Goal: Task Accomplishment & Management: Manage account settings

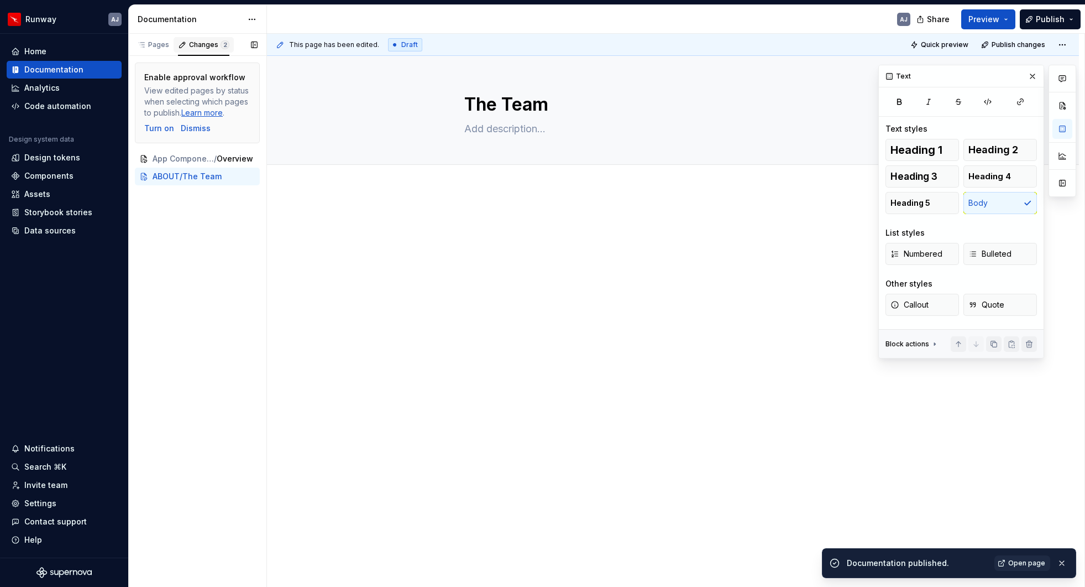
click at [192, 46] on div "Changes 2" at bounding box center [209, 44] width 40 height 9
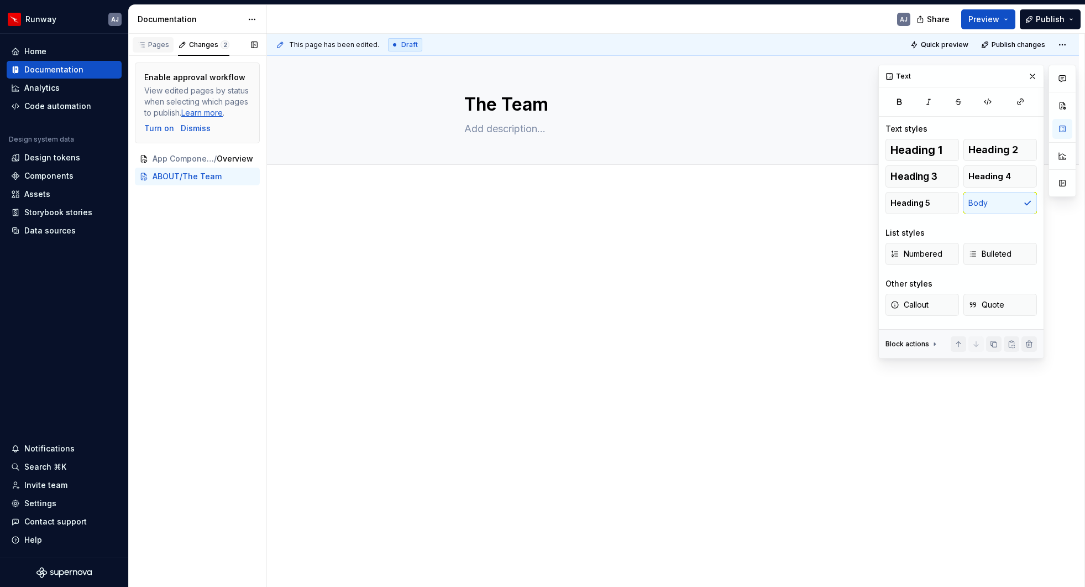
click at [159, 50] on div "Pages" at bounding box center [153, 44] width 41 height 15
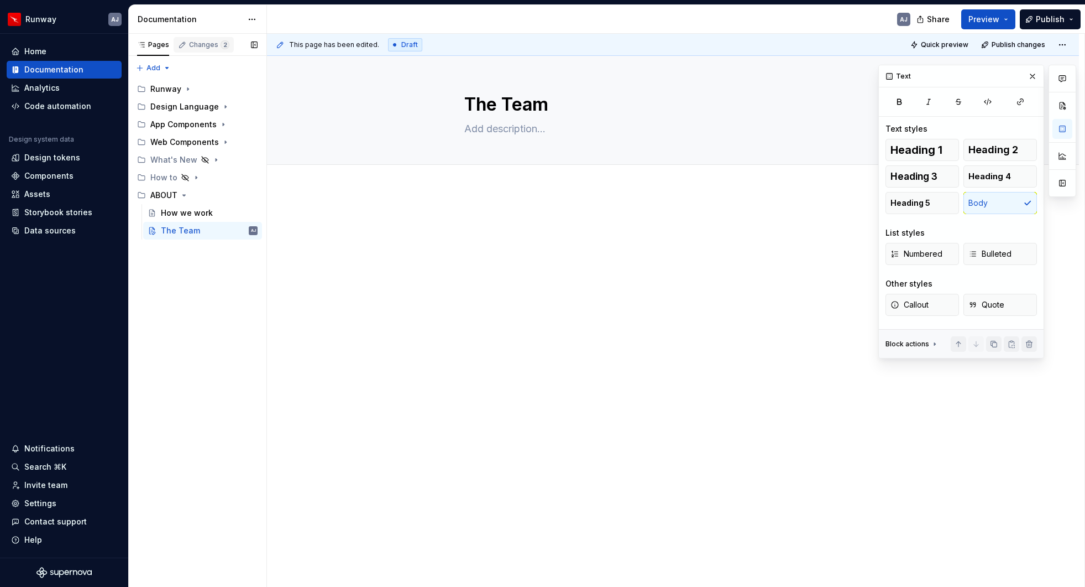
click at [197, 44] on div "Changes 2" at bounding box center [209, 44] width 40 height 9
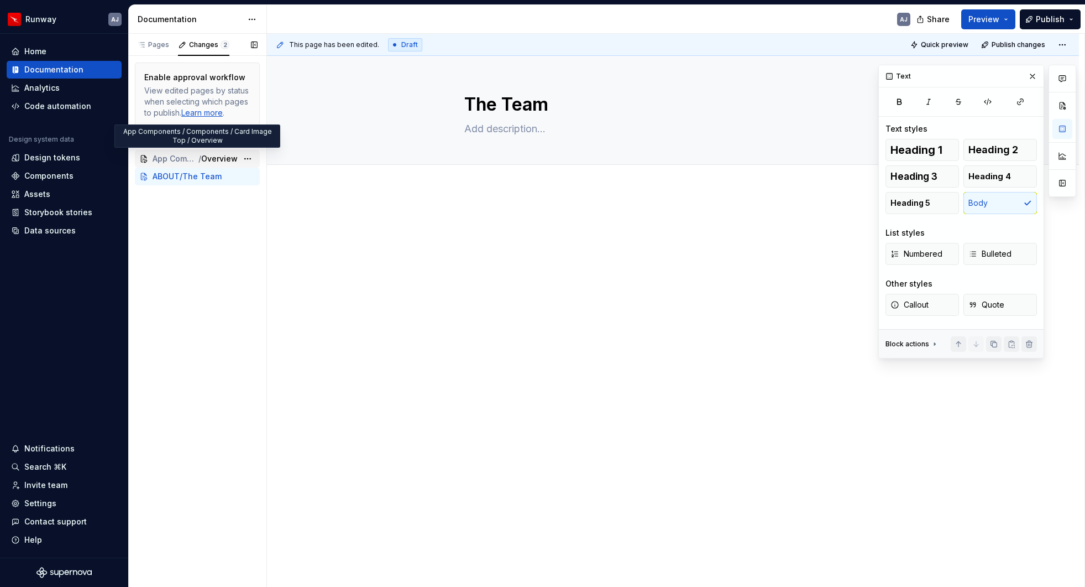
click at [188, 155] on span "App Components / Components / Card Image Top" at bounding box center [176, 158] width 46 height 11
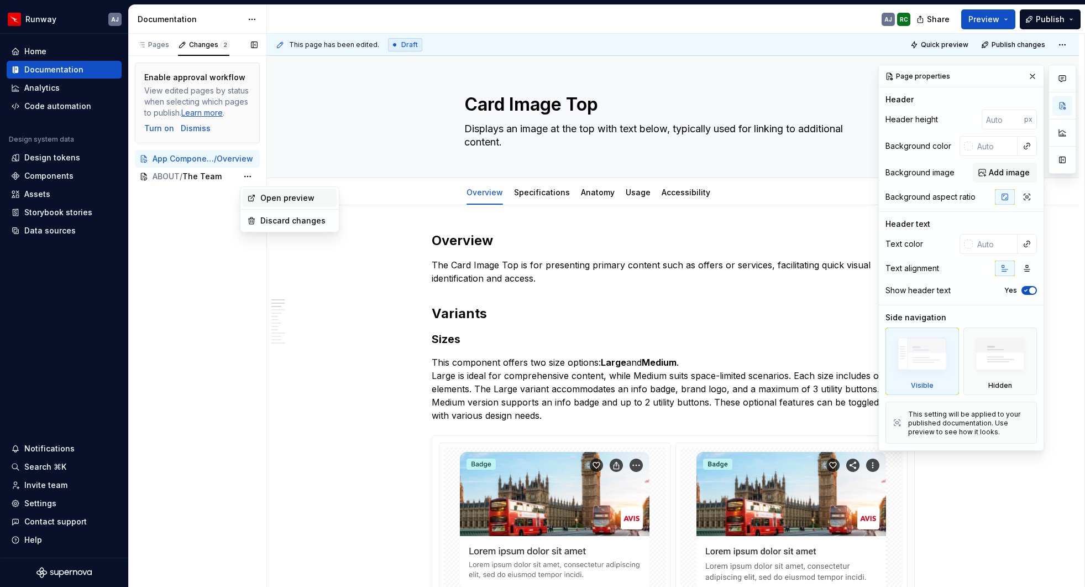
click at [263, 198] on div "Open preview" at bounding box center [296, 197] width 72 height 11
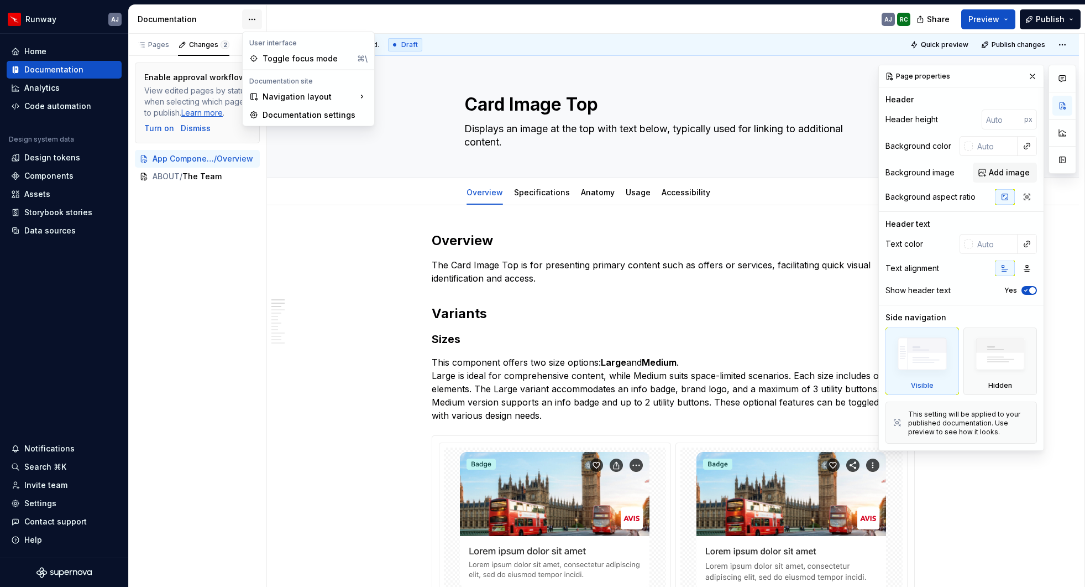
click at [247, 18] on html "Runway AJ Home Documentation Analytics Code automation Design system data Desig…" at bounding box center [542, 293] width 1085 height 587
click at [300, 115] on div "Documentation settings" at bounding box center [315, 114] width 105 height 11
type textarea "*"
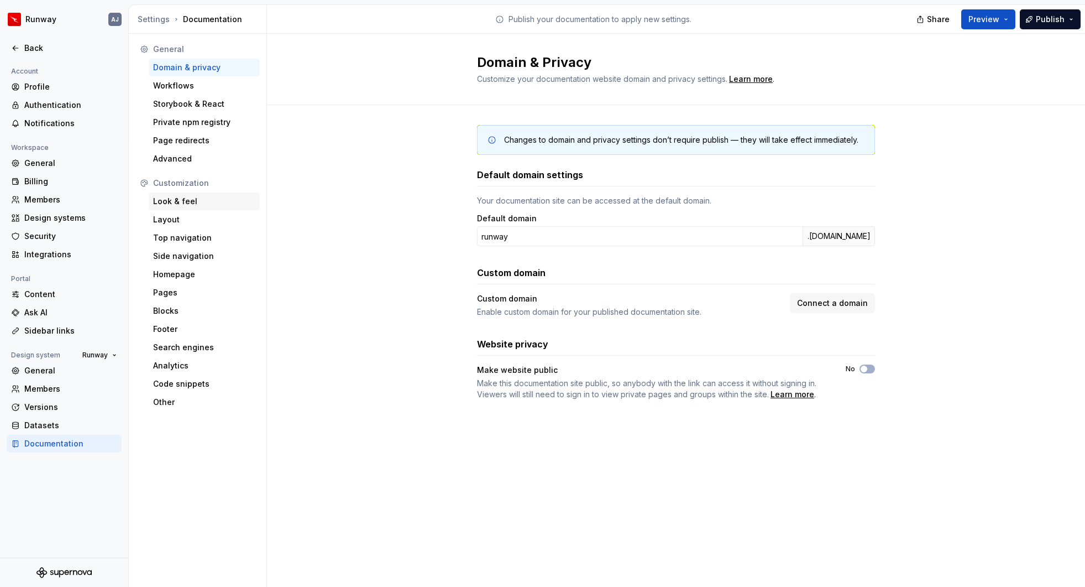
click at [199, 199] on div "Look & feel" at bounding box center [204, 201] width 102 height 11
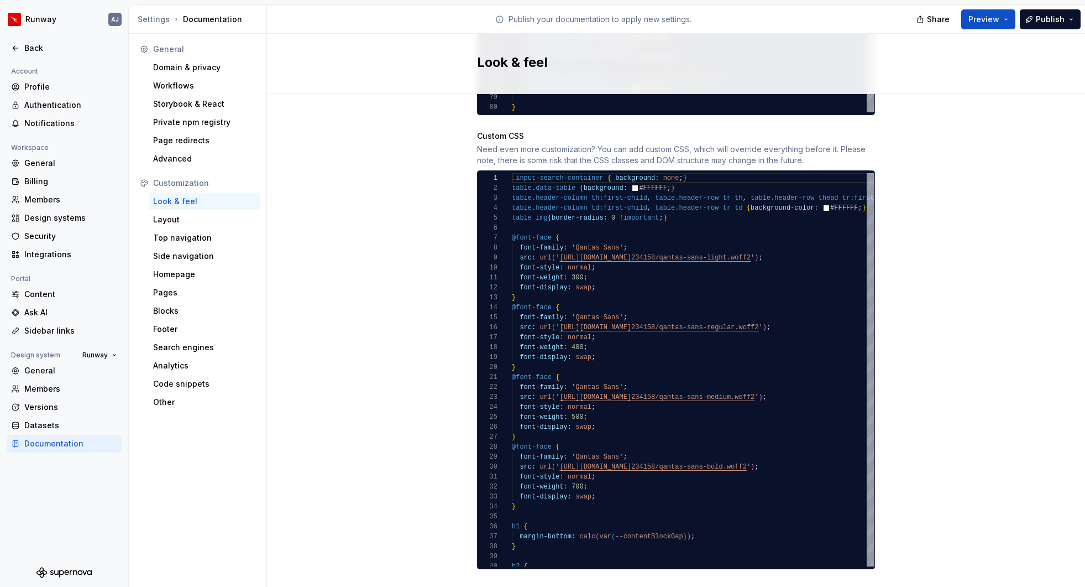
scroll to position [993, 0]
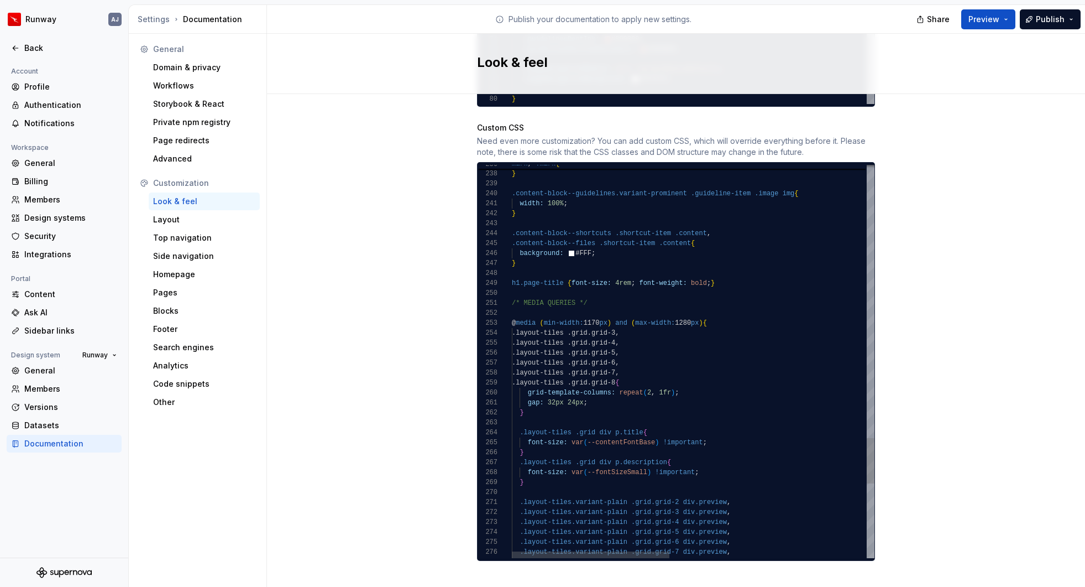
click at [1050, 18] on span "Publish" at bounding box center [1050, 19] width 29 height 11
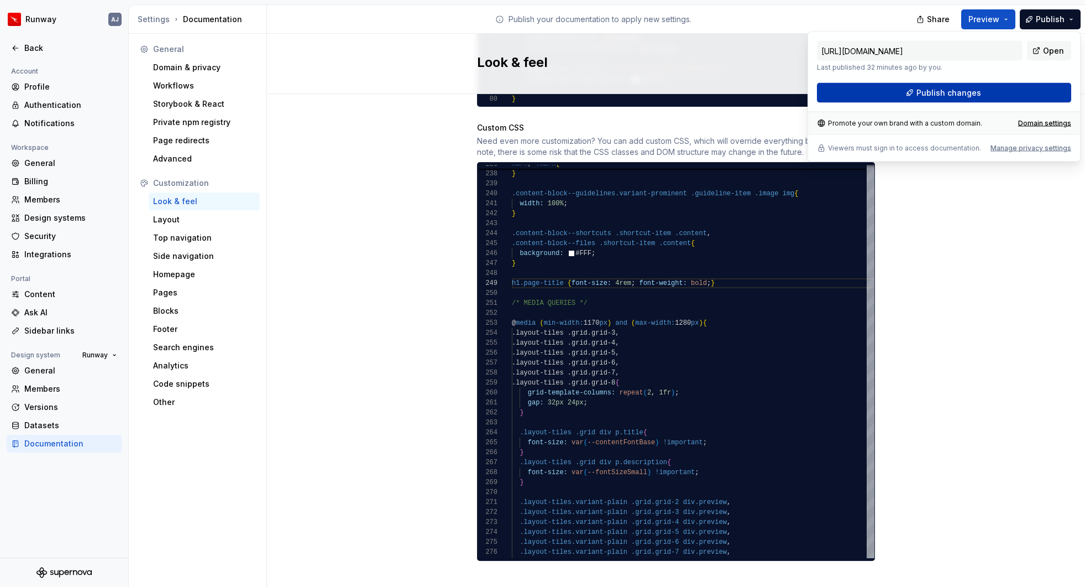
click at [973, 87] on span "Publish changes" at bounding box center [949, 92] width 65 height 11
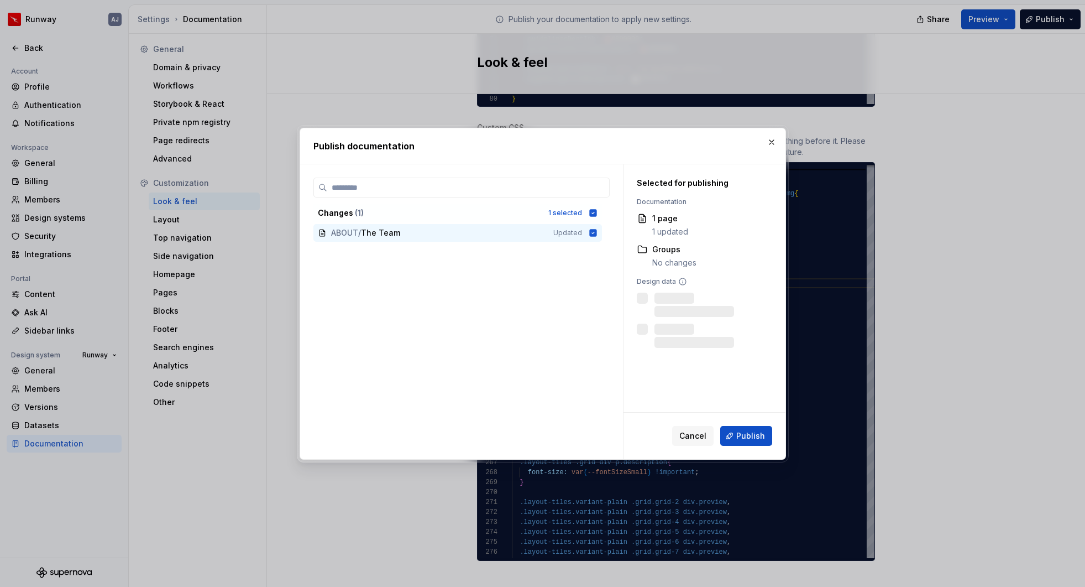
click at [752, 430] on span "Publish" at bounding box center [751, 435] width 29 height 11
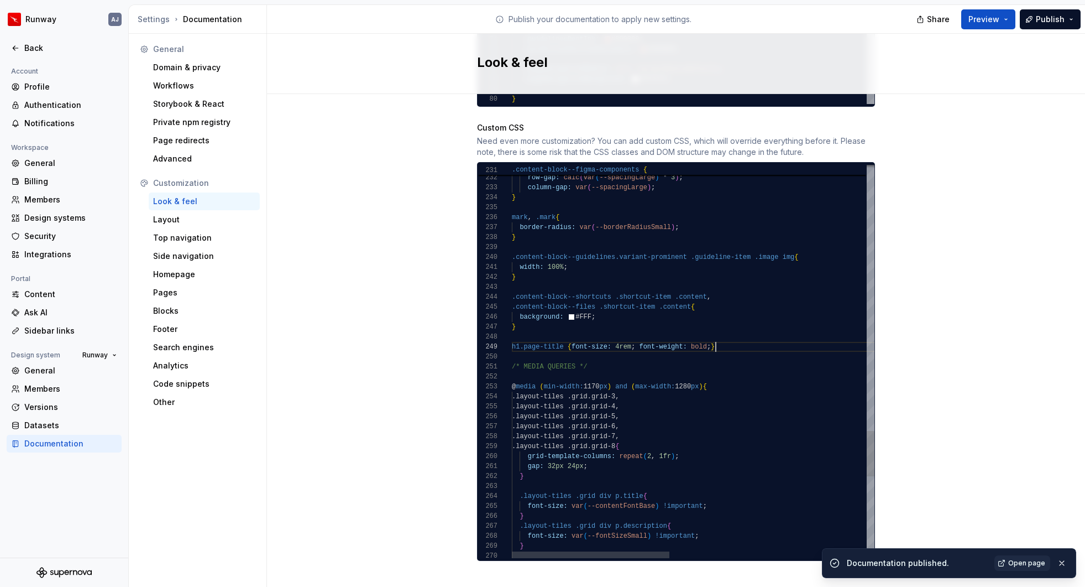
click at [713, 343] on span "}" at bounding box center [713, 347] width 4 height 8
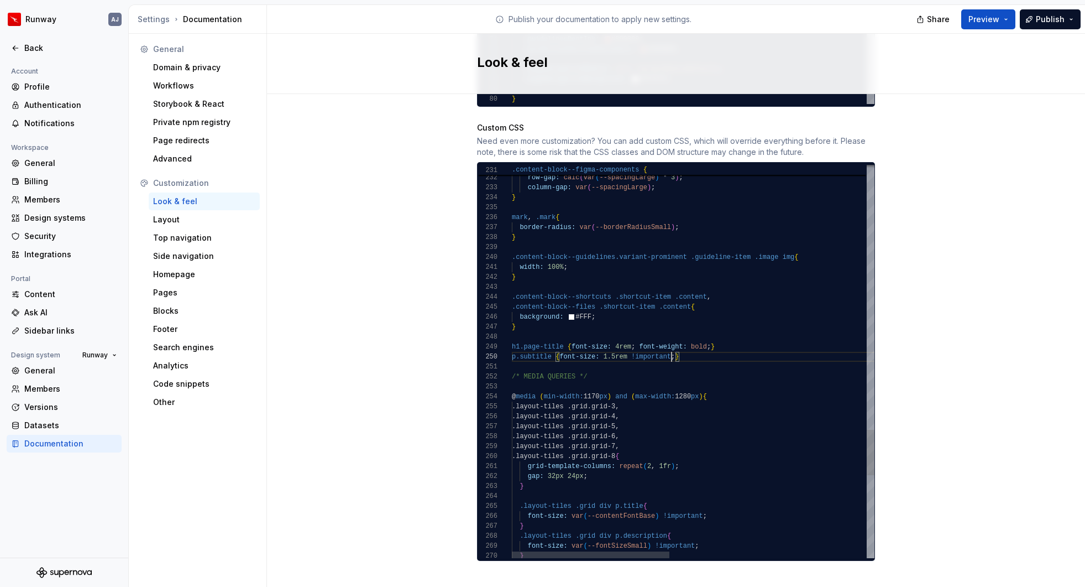
scroll to position [90, 160]
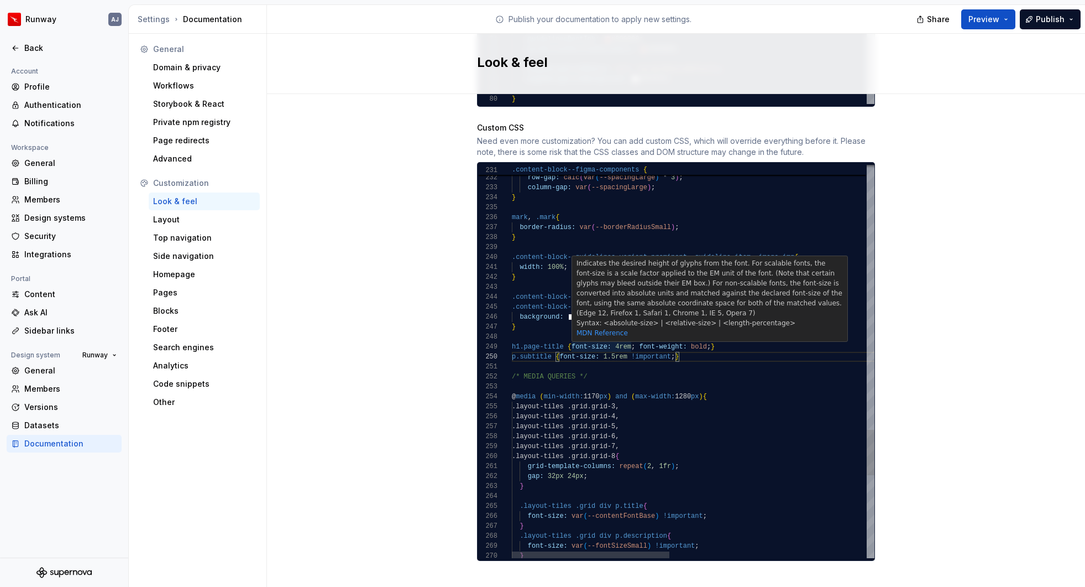
click at [633, 343] on span ";" at bounding box center [633, 347] width 4 height 8
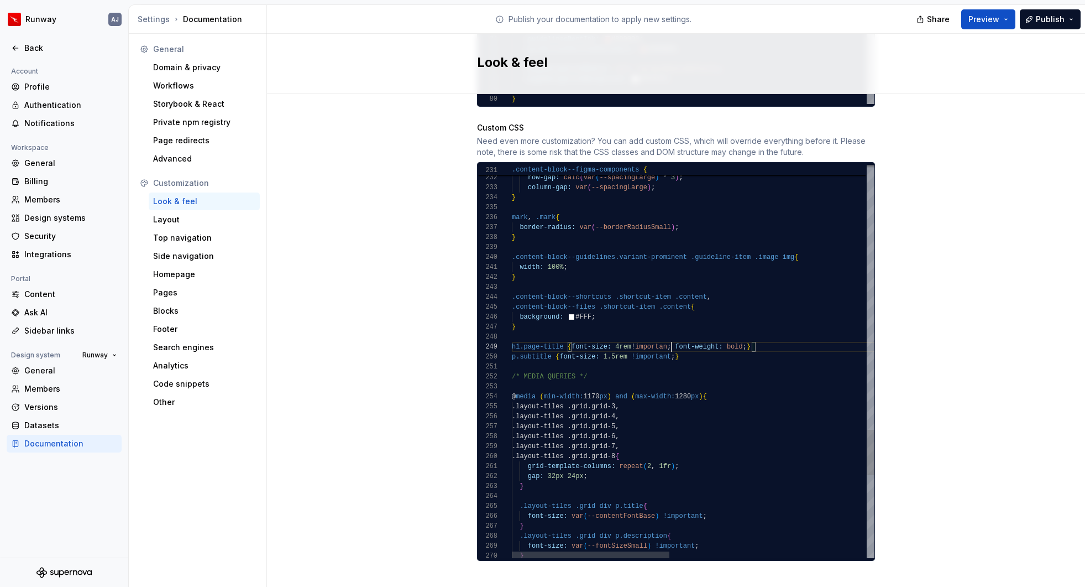
scroll to position [80, 164]
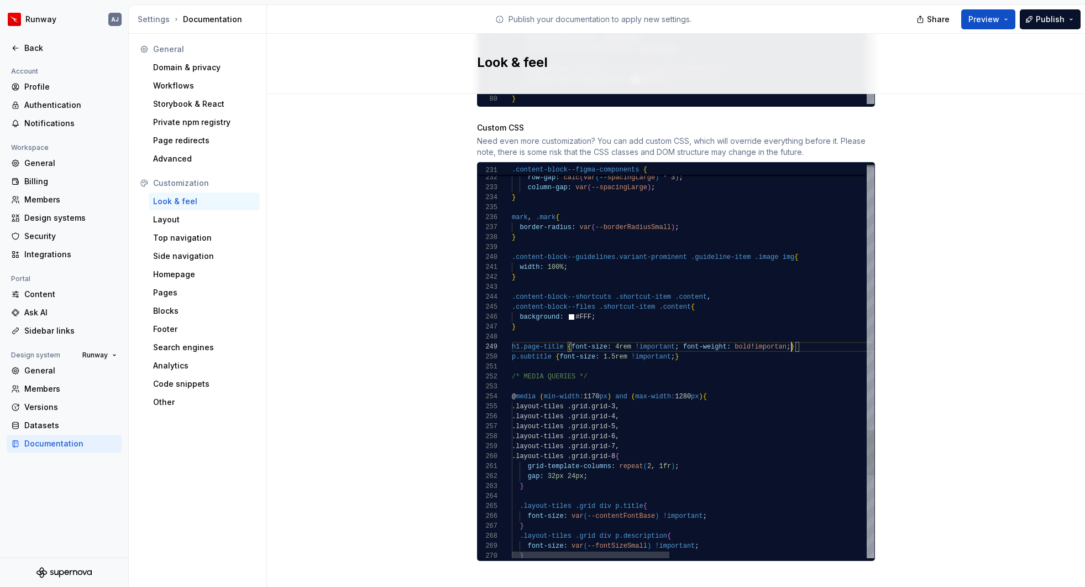
scroll to position [80, 284]
type textarea "**********"
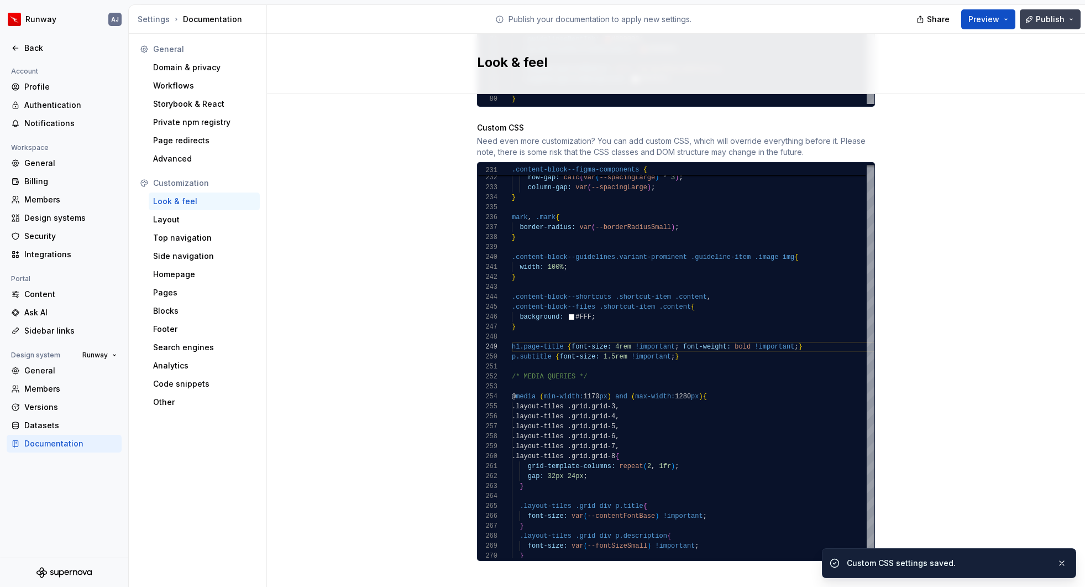
click at [1045, 22] on span "Publish" at bounding box center [1050, 19] width 29 height 11
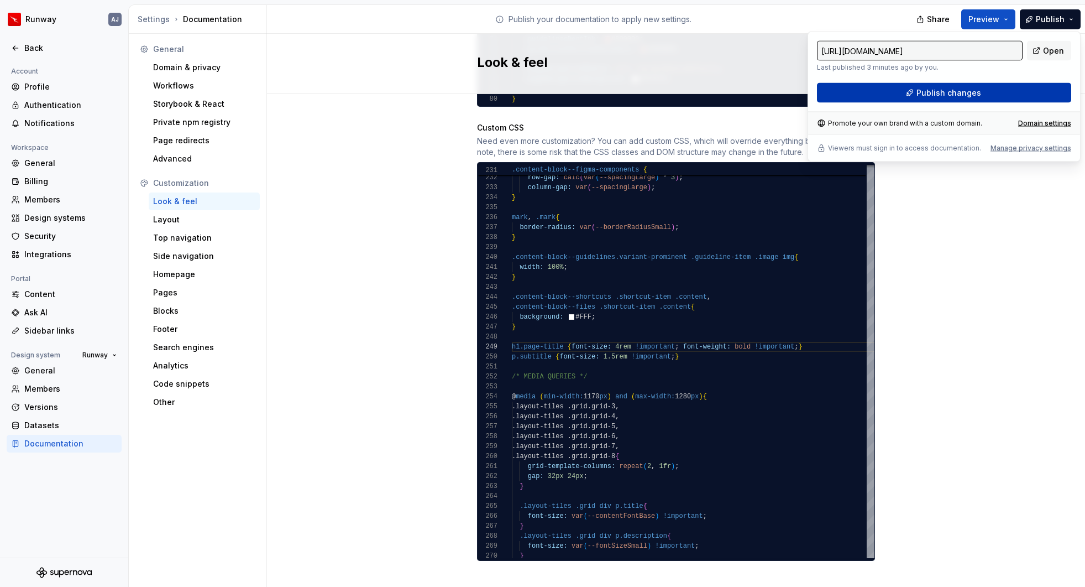
click at [985, 90] on button "Publish changes" at bounding box center [944, 93] width 254 height 20
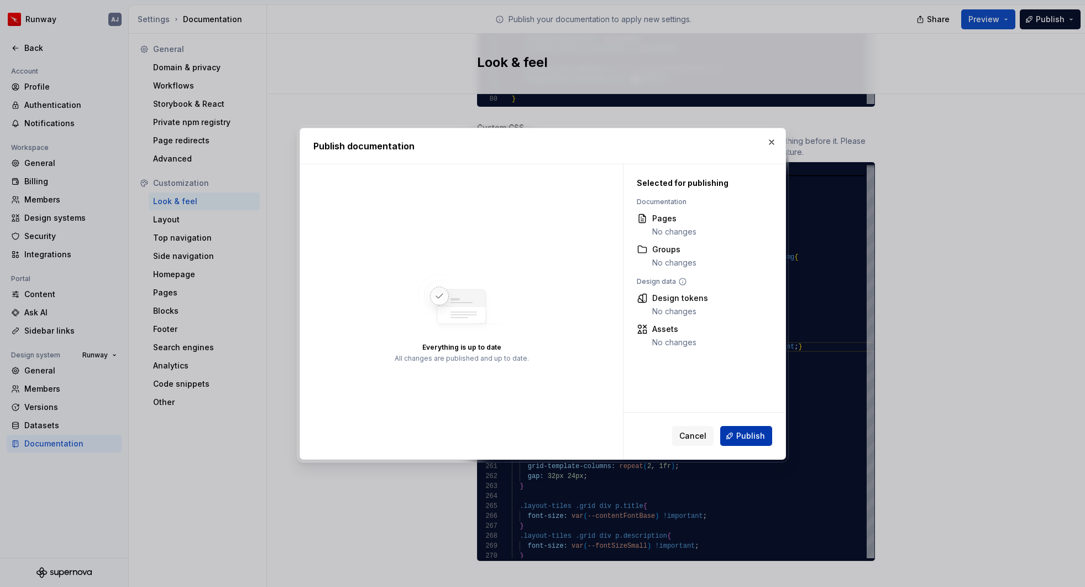
click at [745, 436] on span "Publish" at bounding box center [751, 435] width 29 height 11
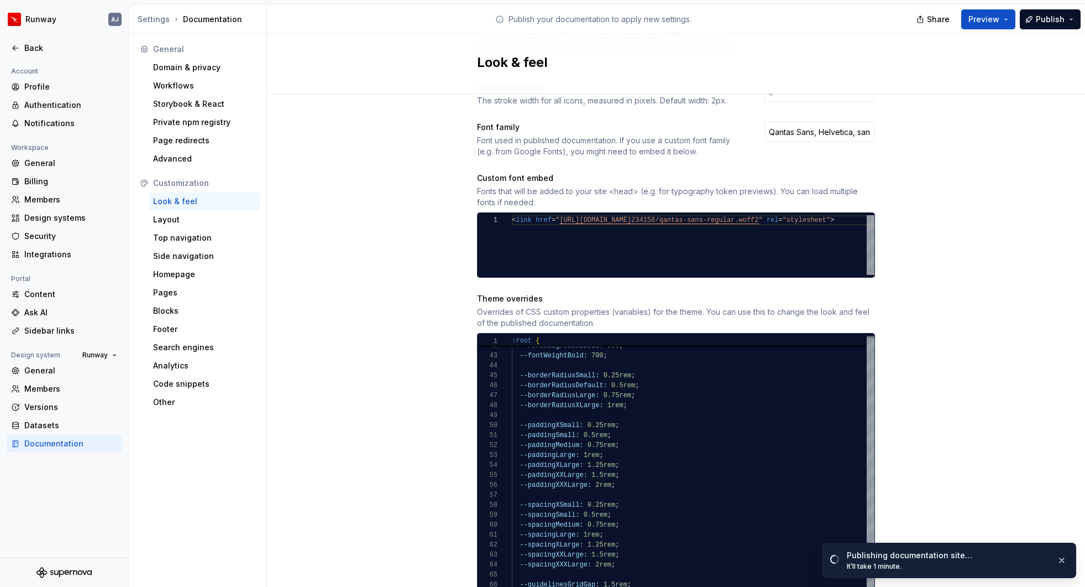
scroll to position [993, 0]
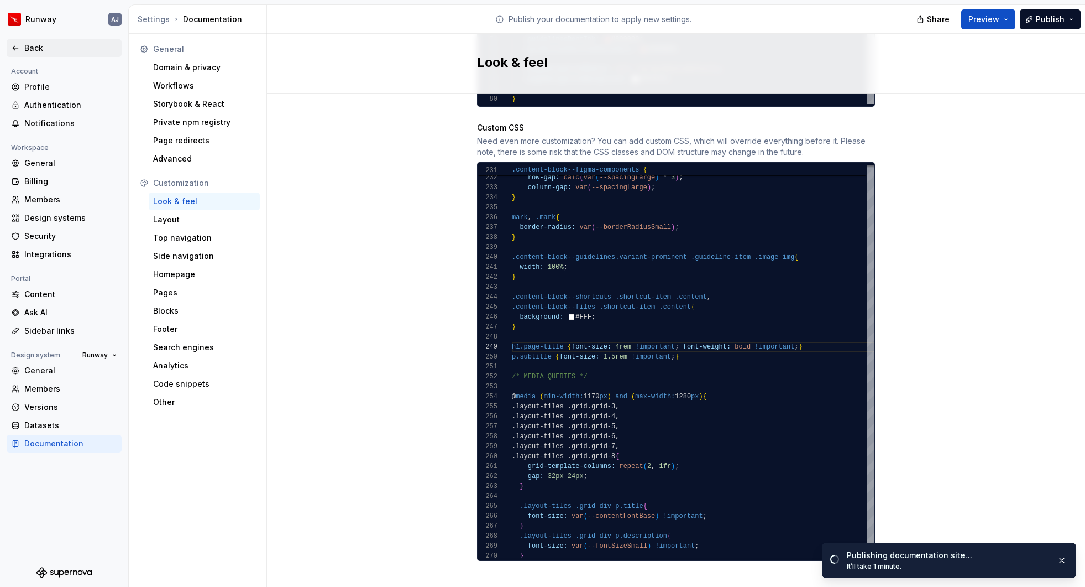
click at [27, 45] on div "Back" at bounding box center [70, 48] width 93 height 11
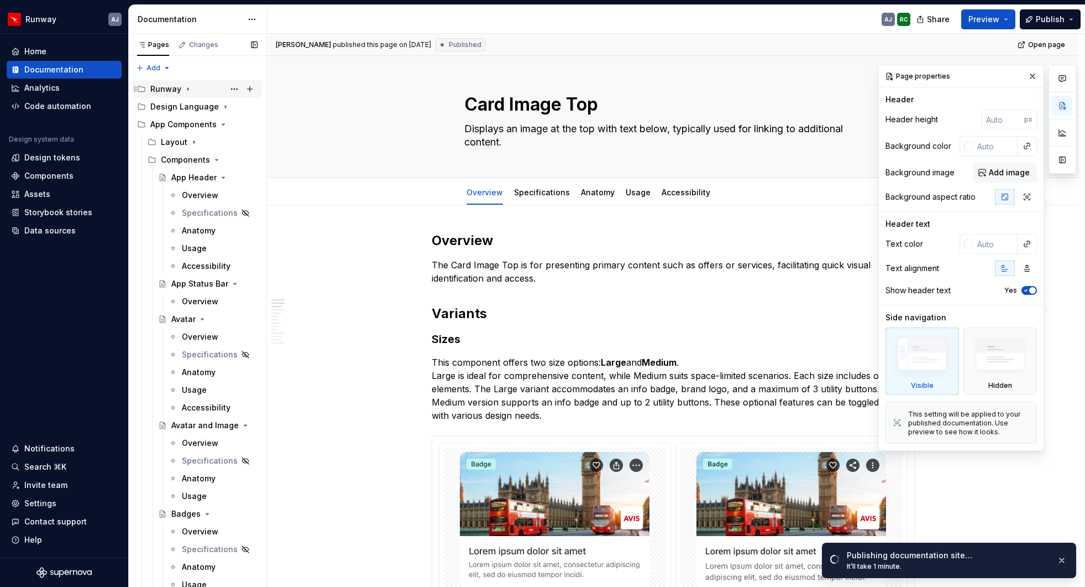
click at [184, 88] on icon "Page tree" at bounding box center [188, 89] width 9 height 9
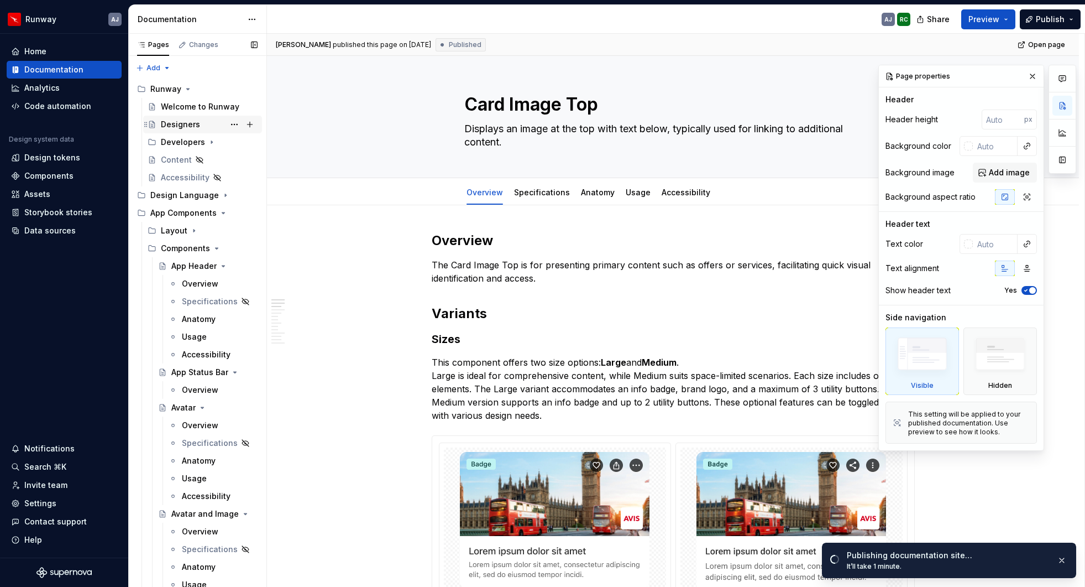
click at [182, 119] on div "Designers" at bounding box center [180, 124] width 39 height 11
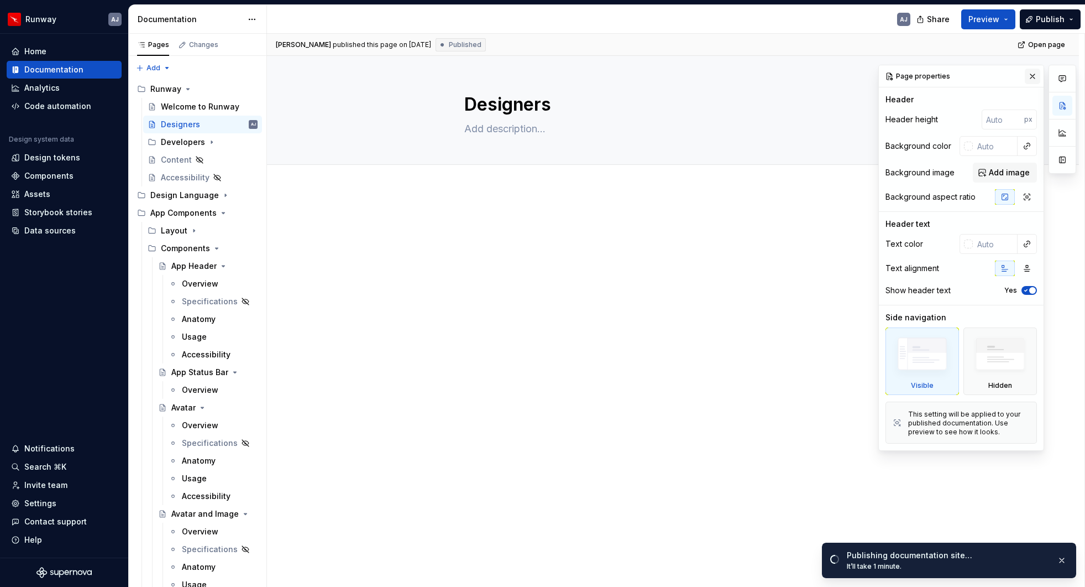
click at [1035, 76] on button "button" at bounding box center [1032, 76] width 15 height 15
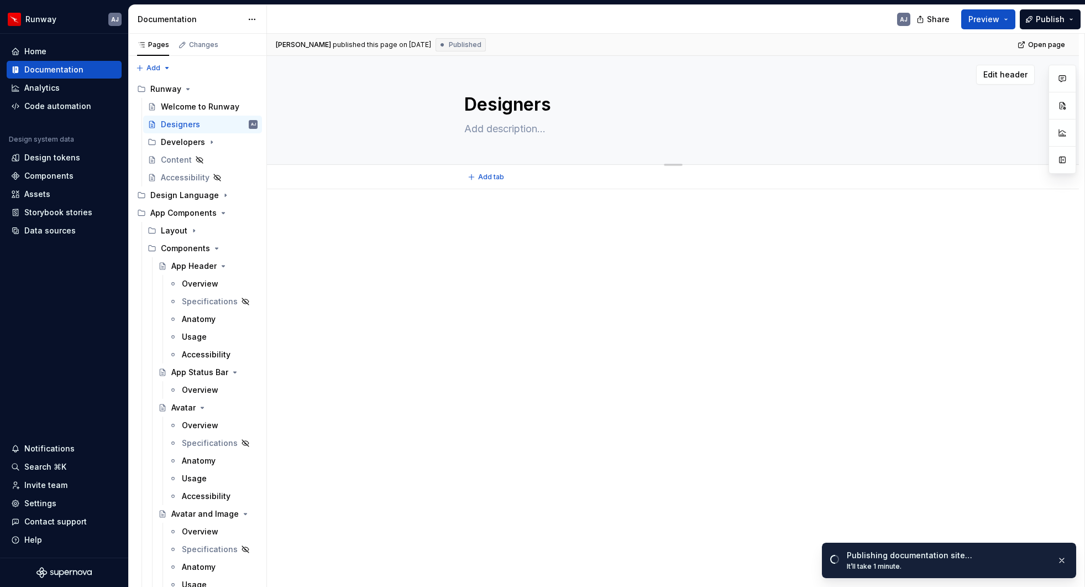
click at [483, 102] on textarea "Designers" at bounding box center [671, 104] width 418 height 27
click at [506, 106] on textarea "Designers" at bounding box center [671, 104] width 418 height 27
type textarea "*"
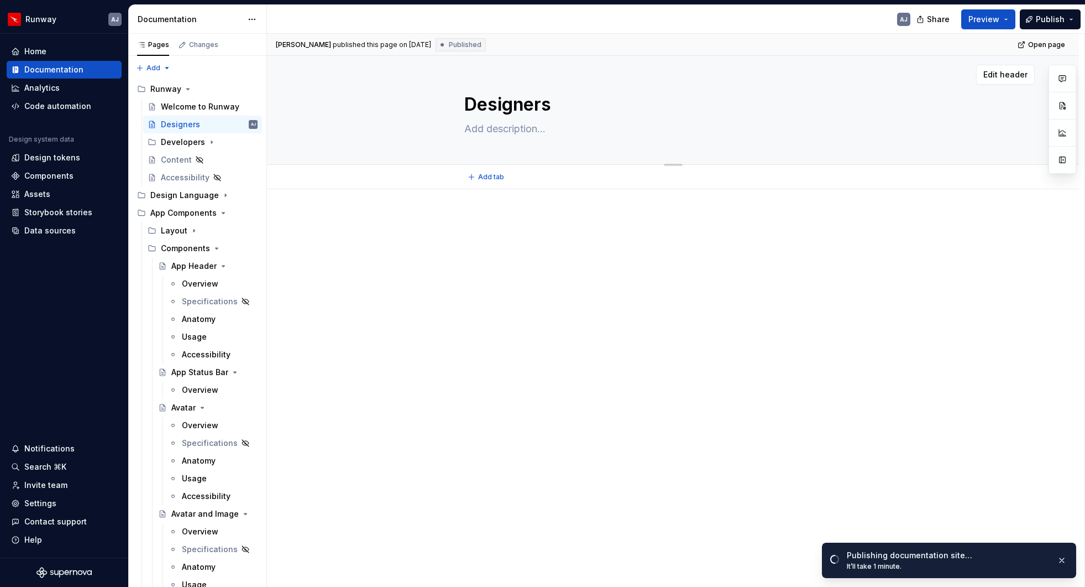
type textarea "S"
type textarea "*"
type textarea "St"
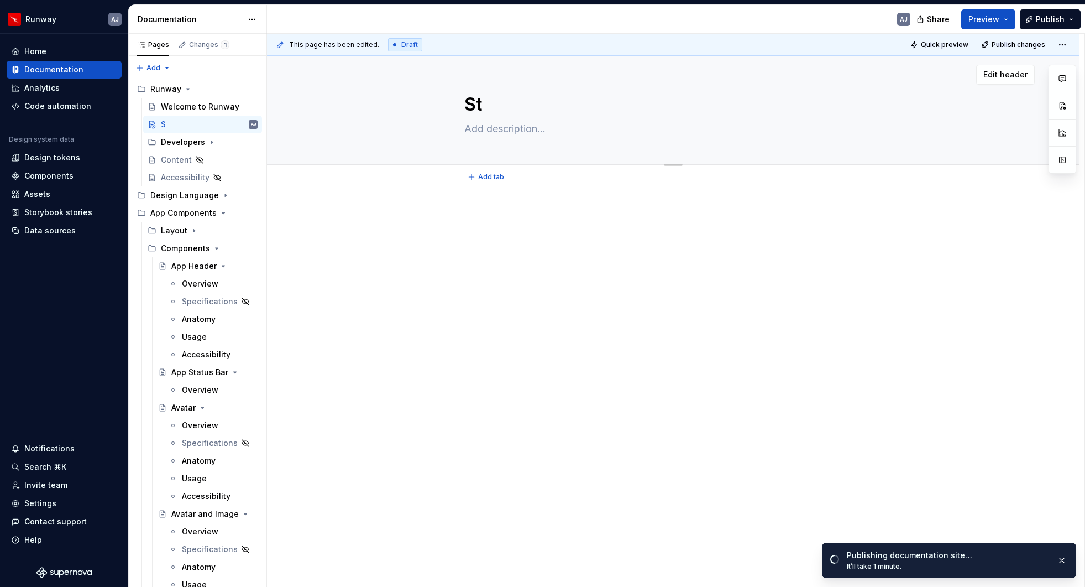
type textarea "*"
type textarea "Star"
type textarea "*"
type textarea "Start"
type textarea "*"
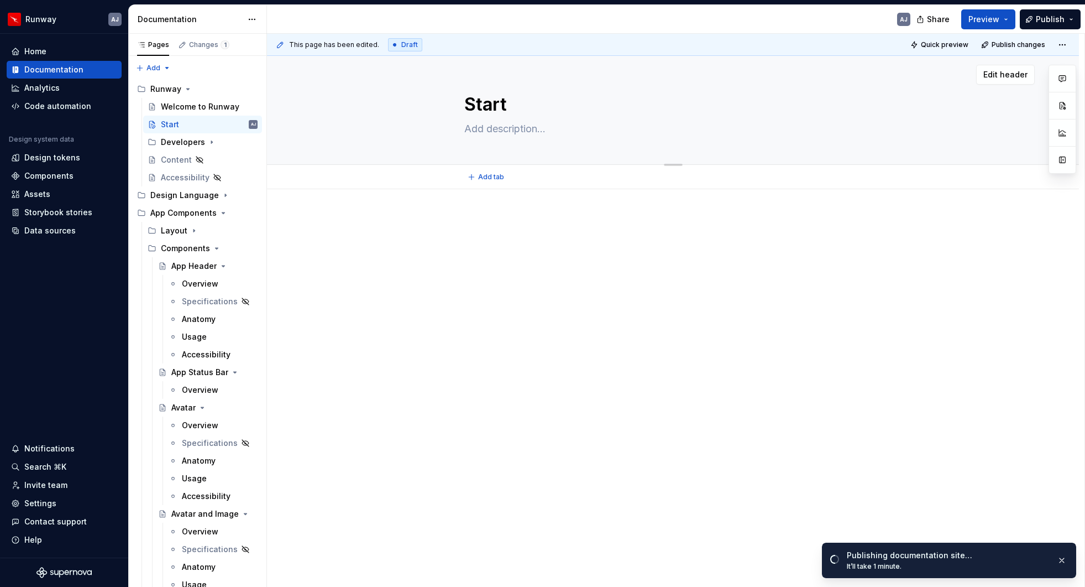
type textarea "Start"
type textarea "*"
type textarea "Start D"
type textarea "*"
type textarea "Start De"
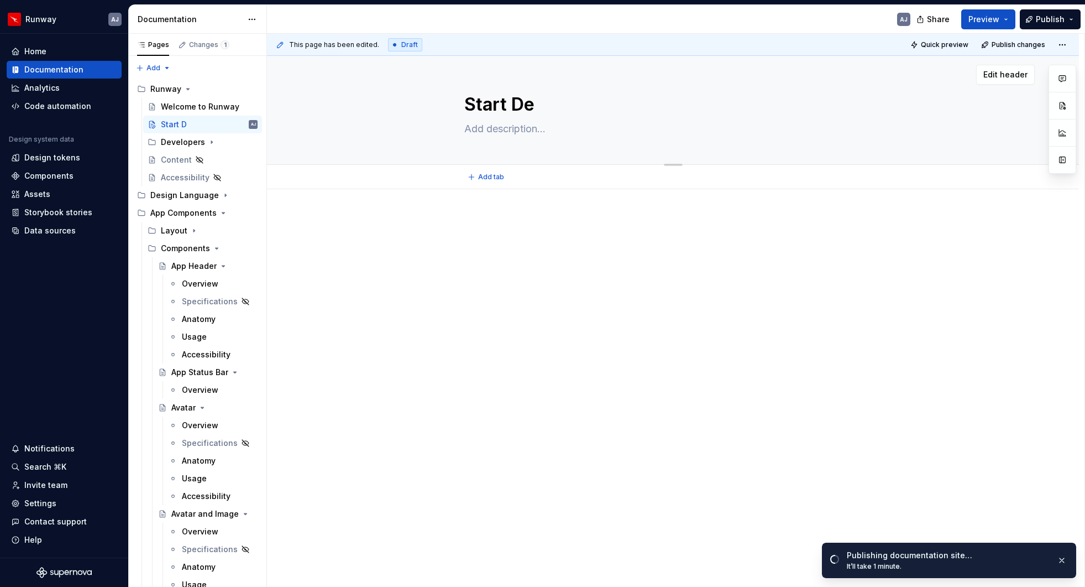
type textarea "*"
type textarea "Start Des"
type textarea "*"
type textarea "Start Desi"
type textarea "*"
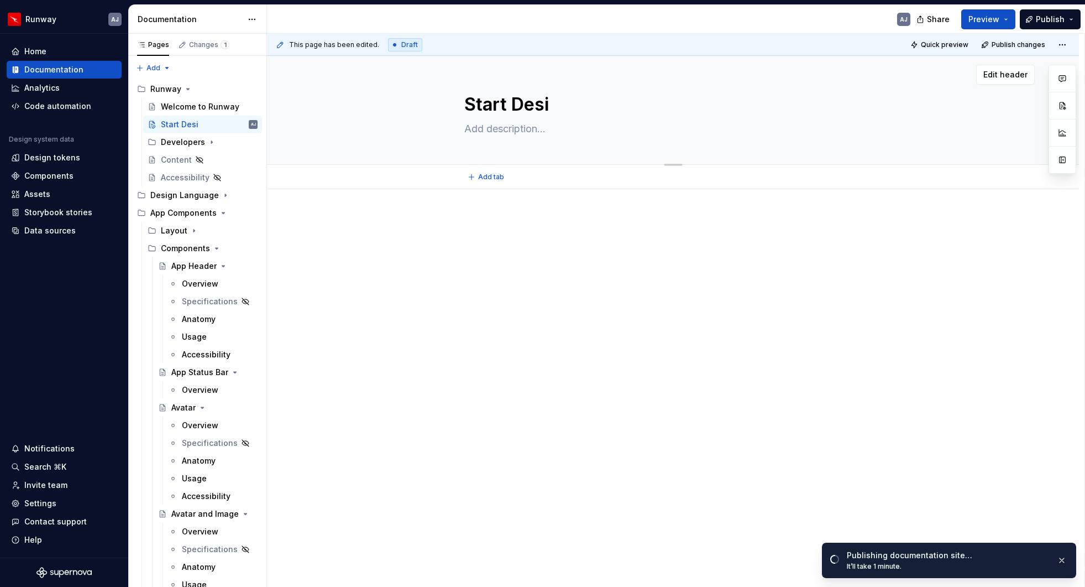
type textarea "Start Desig"
type textarea "*"
type textarea "Start Design"
type textarea "*"
type textarea "Start Designi"
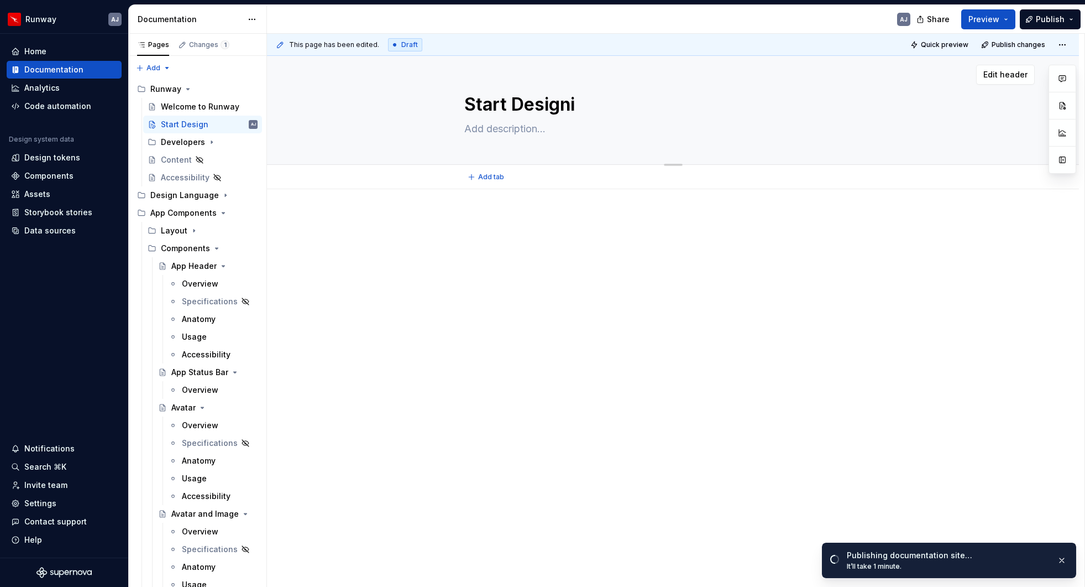
type textarea "*"
type textarea "Start Designin"
type textarea "*"
type textarea "Start Designing"
type textarea "*"
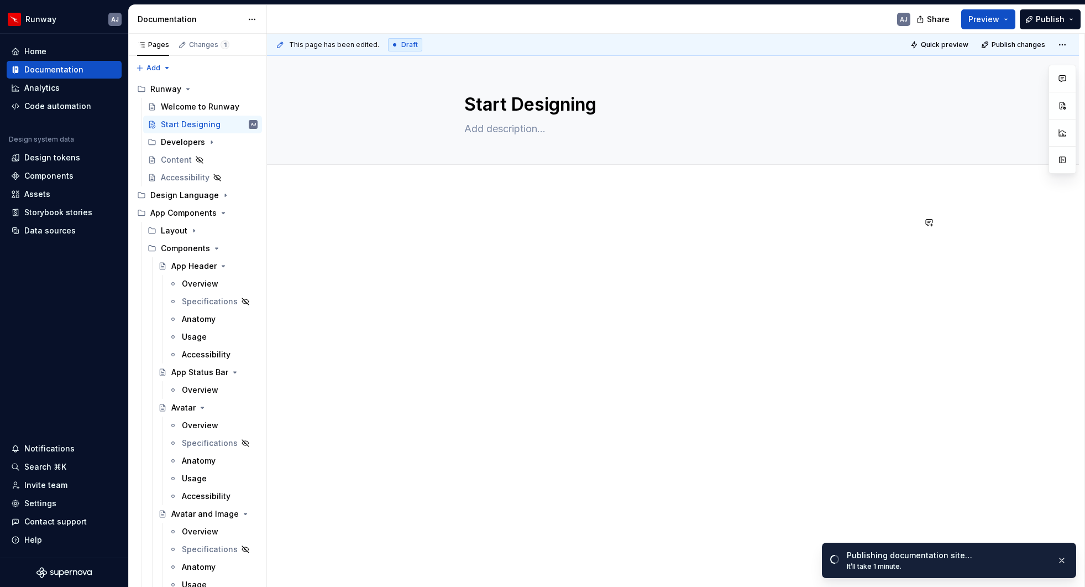
type textarea "Start Designing"
click at [518, 262] on div at bounding box center [673, 243] width 483 height 55
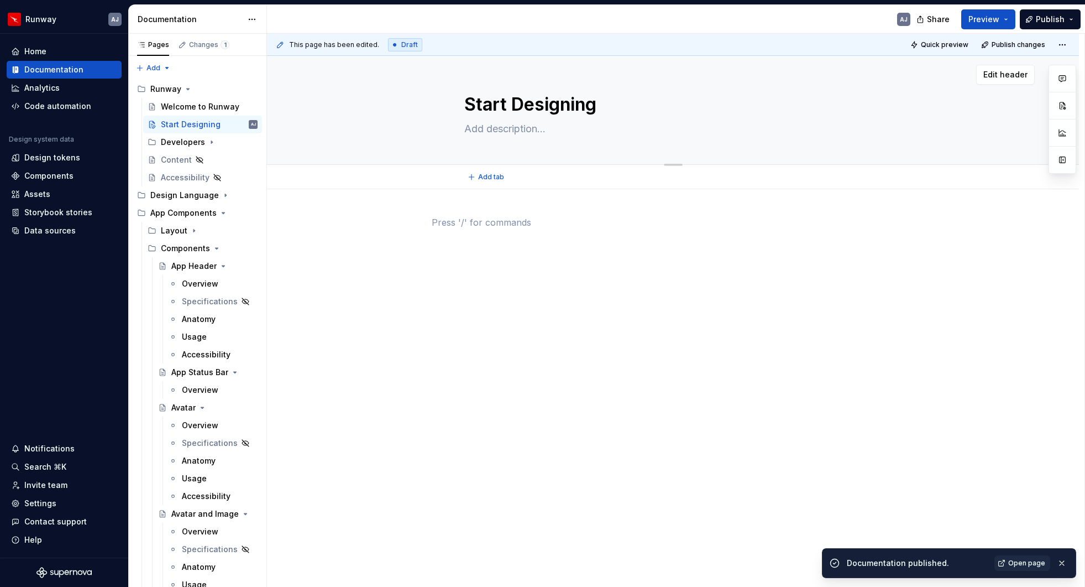
click at [505, 129] on textarea at bounding box center [671, 129] width 418 height 18
paste textarea "Create beautiful, cohesive Microsoft experiences using the Fluent 2 UI kits. Bu…"
type textarea "*"
type textarea "Create beautiful, cohesive Microsoft experiences using the Fluent 2 UI kits. Bu…"
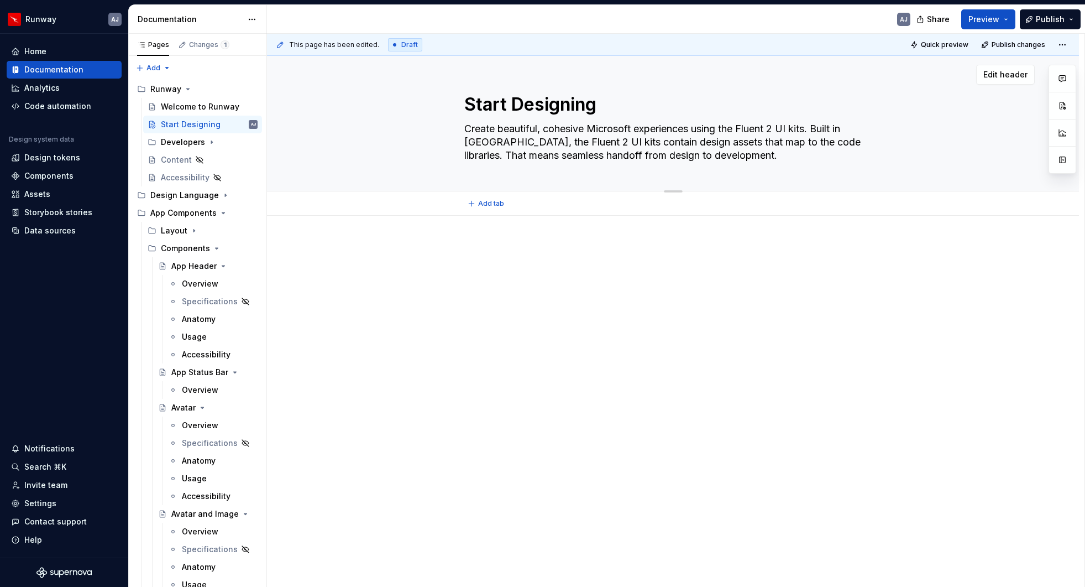
drag, startPoint x: 549, startPoint y: 129, endPoint x: 638, endPoint y: 128, distance: 88.5
click at [638, 128] on textarea "Create beautiful, cohesive Microsoft experiences using the Fluent 2 UI kits. Bu…" at bounding box center [671, 142] width 418 height 44
type textarea "*"
type textarea "Create beautiful, Q experiences using the Fluent 2 UI kits. Built in [GEOGRAPHI…"
type textarea "*"
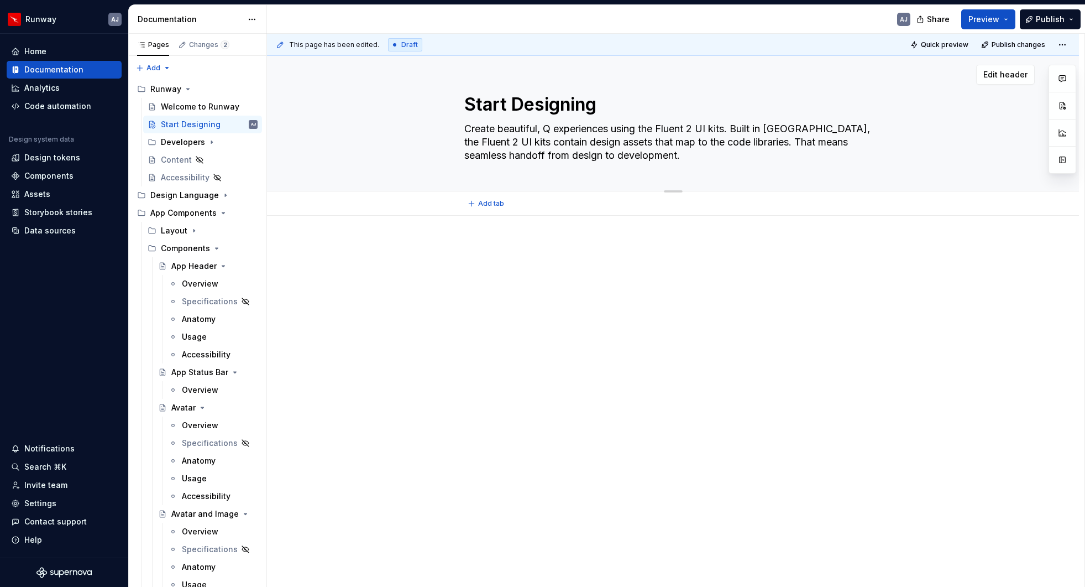
type textarea "Create beautiful, Qa experiences using the Fluent 2 UI kits. Built in [GEOGRAPH…"
type textarea "*"
type textarea "Create beautiful, Qan experiences using the Fluent 2 UI kits. Built in [GEOGRAP…"
type textarea "*"
type textarea "Create beautiful, Qant experiences using the Fluent 2 UI kits. Built in [GEOGRA…"
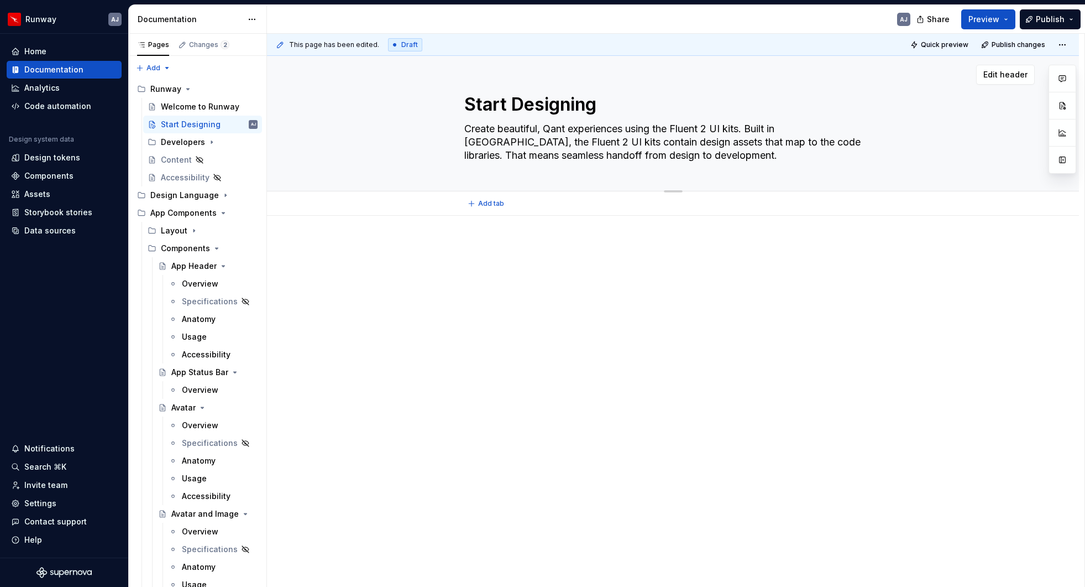
type textarea "*"
type textarea "Create beautiful, Qanta experiences using the Fluent 2 UI kits. Built in [GEOGR…"
type textarea "*"
type textarea "Create beautiful, Qantas experiences using the Fluent 2 UI kits. Built in [GEOG…"
drag, startPoint x: 691, startPoint y: 128, endPoint x: 760, endPoint y: 128, distance: 68.6
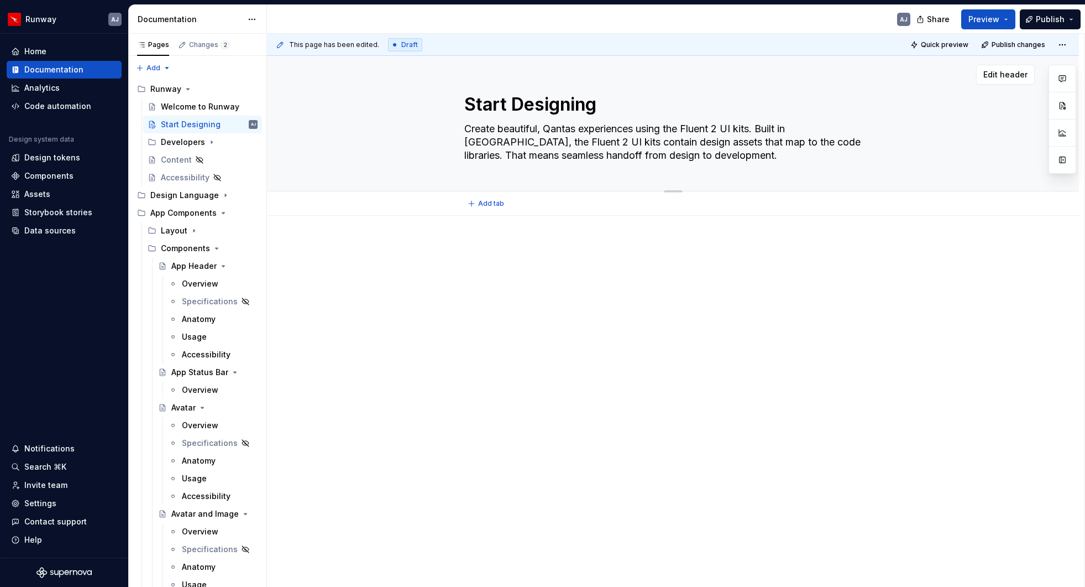
click at [760, 128] on textarea "Create beautiful, Qantas experiences using the Fluent 2 UI kits. Built in [GEOG…" at bounding box center [671, 142] width 418 height 44
type textarea "*"
type textarea "Create beautiful, Qantas experiences using the R. Built in [GEOGRAPHIC_DATA], t…"
type textarea "*"
type textarea "Create beautiful, Qantas experiences using the Ru. Built in [GEOGRAPHIC_DATA], …"
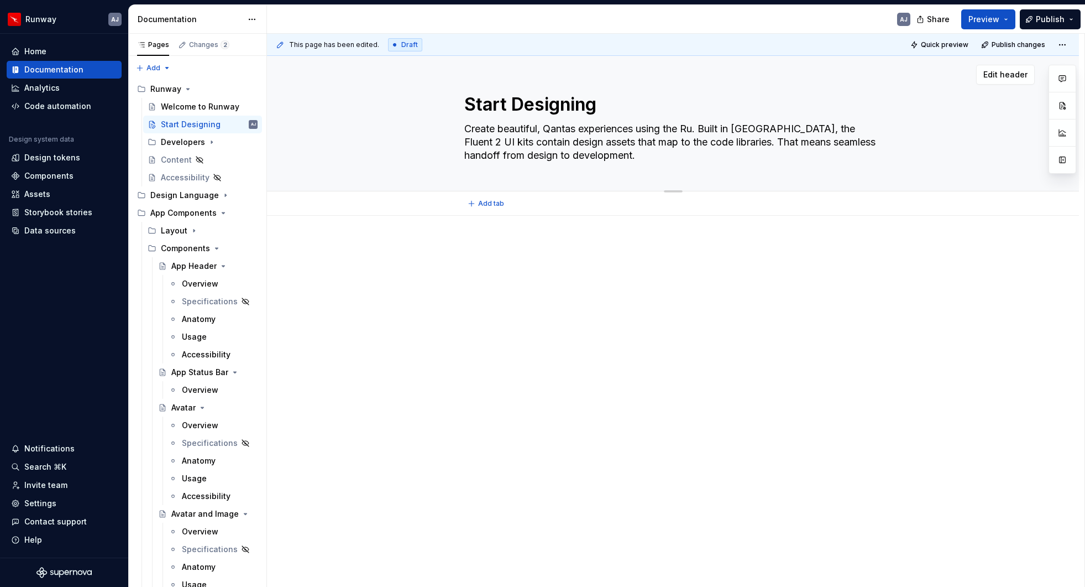
type textarea "*"
type textarea "Create beautiful, Qantas experiences using the Run. Built in [GEOGRAPHIC_DATA],…"
type textarea "*"
type textarea "Create beautiful, Qantas experiences using the Runw. Built in [GEOGRAPHIC_DATA]…"
type textarea "*"
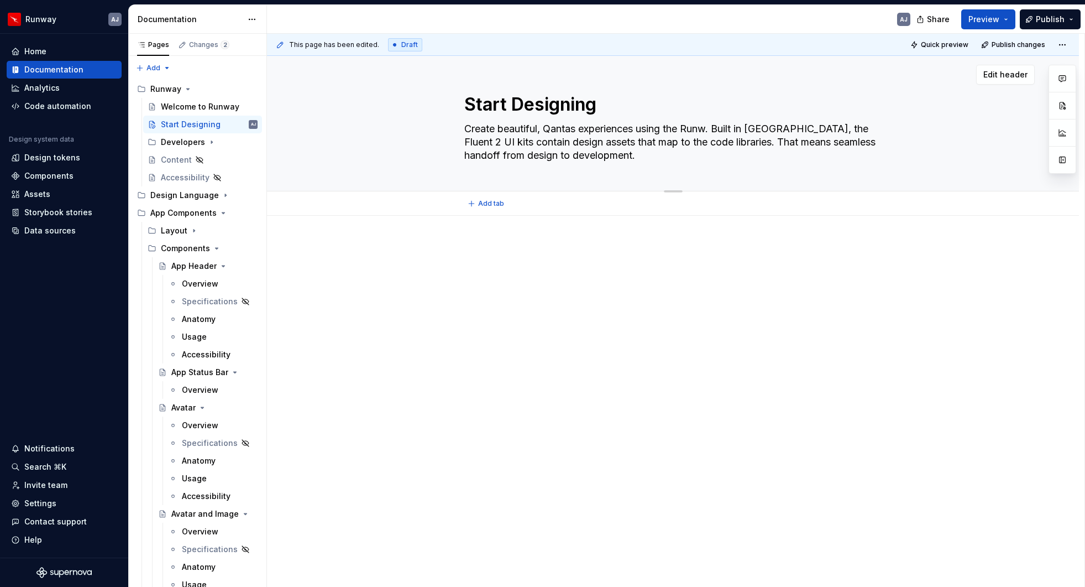
type textarea "Create beautiful, Qantas experiences using the Runwa. Built in [GEOGRAPHIC_DATA…"
type textarea "*"
type textarea "Create beautiful, Qantas experiences using the Runway. Built in [GEOGRAPHIC_DAT…"
type textarea "*"
type textarea "Create beautiful, Qantas experiences using the Runway . Built in [GEOGRAPHIC_DA…"
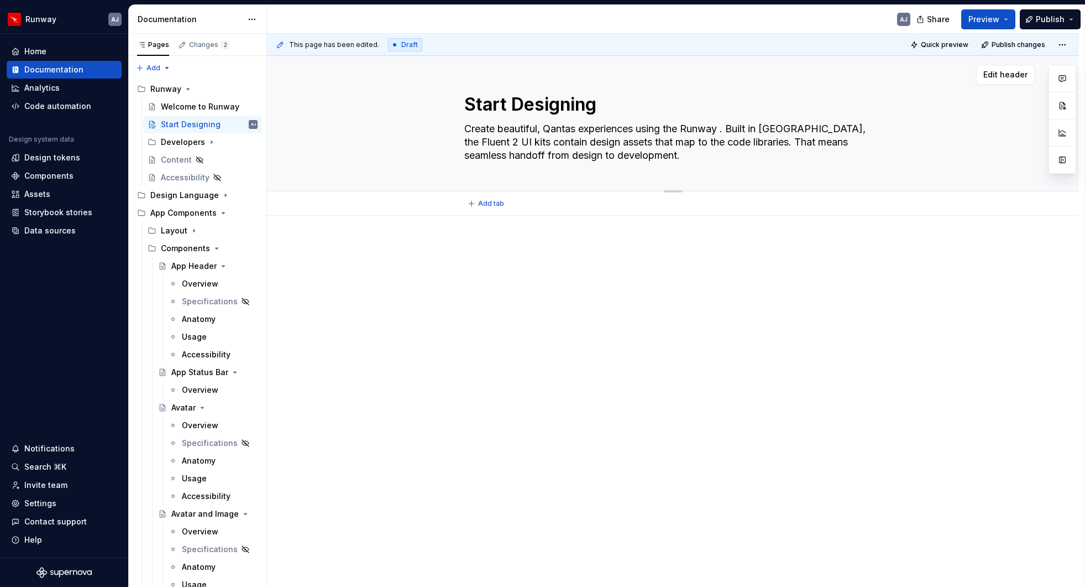
type textarea "*"
type textarea "Create beautiful, Qantas experiences using the Runway ;. Built in [GEOGRAPHIC_D…"
type textarea "*"
type textarea "Create beautiful, Qantas experiences using the Runway ;i. Built in [GEOGRAPHIC_…"
type textarea "*"
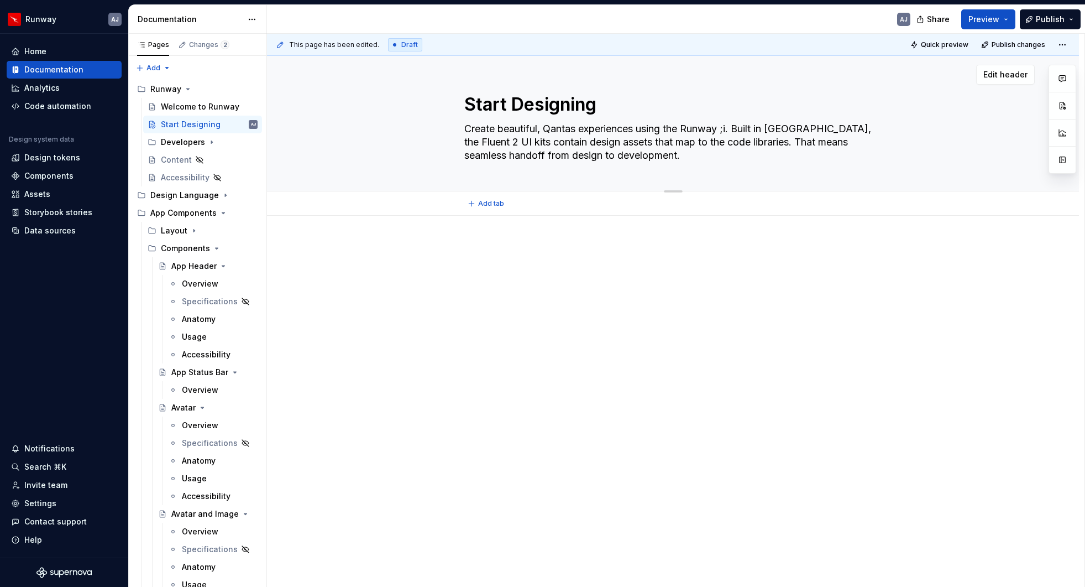
type textarea "Create beautiful, Qantas experiences using the Runway ;ib. Built in [GEOGRAPHIC…"
type textarea "*"
type textarea "Create beautiful, Qantas experiences using the Runway ;ibr. Built in [GEOGRAPHI…"
type textarea "*"
type textarea "Create beautiful, Qantas experiences using the Runway ;ibrs. Built in [GEOGRAPH…"
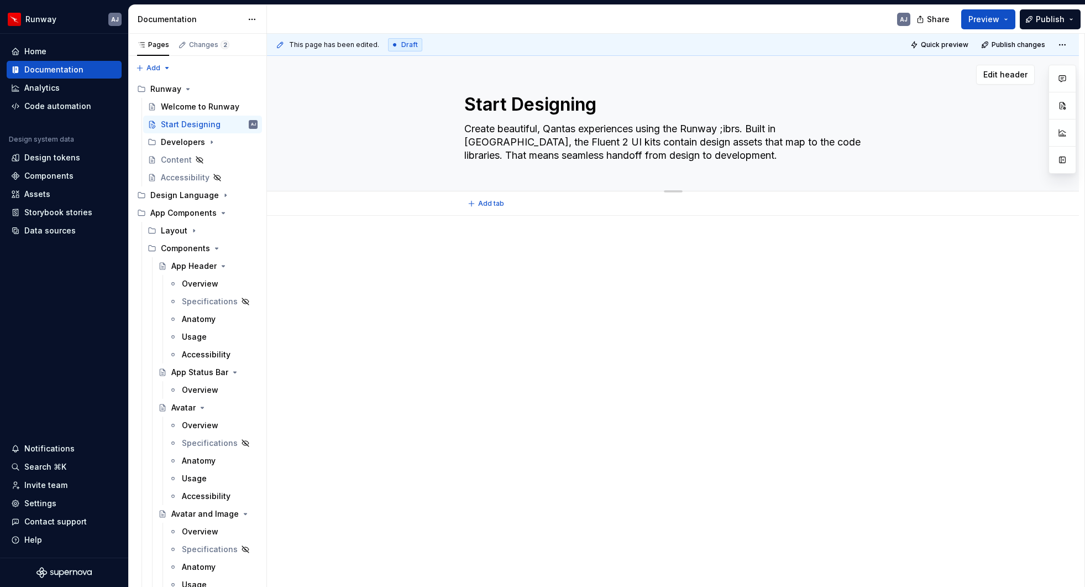
type textarea "*"
type textarea "Create beautiful, Qantas experiences using the Runway ;ibrsar. Built in [GEOGRA…"
type textarea "*"
type textarea "Create beautiful, Qantas experiences using the Runway ;ibrsari. Built in [GEOGR…"
type textarea "*"
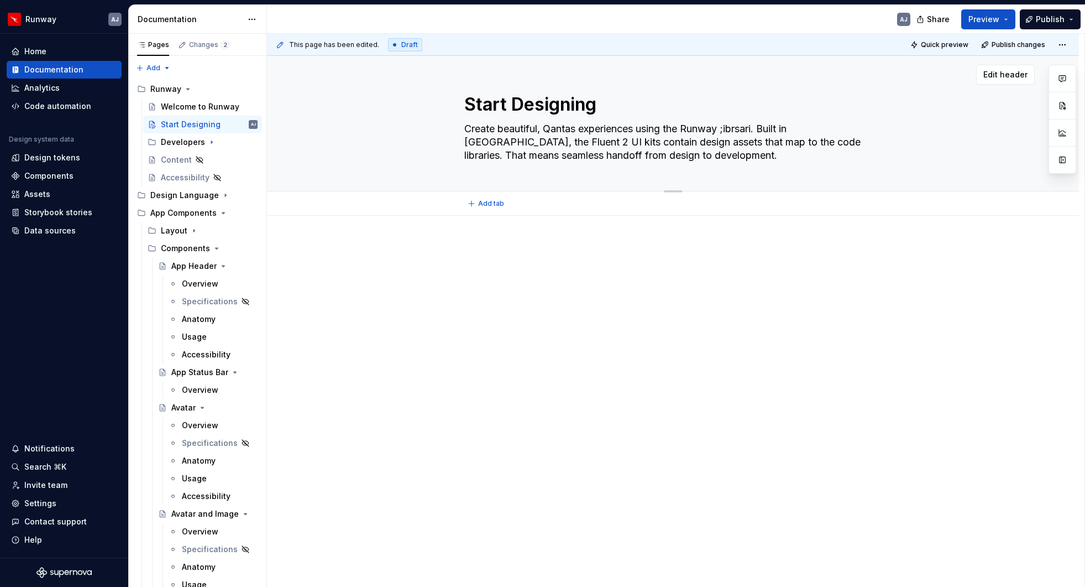
type textarea "Create beautiful, Qantas experiences using the Runway ;ibrsarie. Built in [GEOG…"
type textarea "*"
type textarea "Create beautiful, Qantas experiences using the Runway ;ibrsaries . Built in [GE…"
type textarea "*"
type textarea "Create beautiful, Qantas experiences using the Runway ;ibrsaries a. Built in [G…"
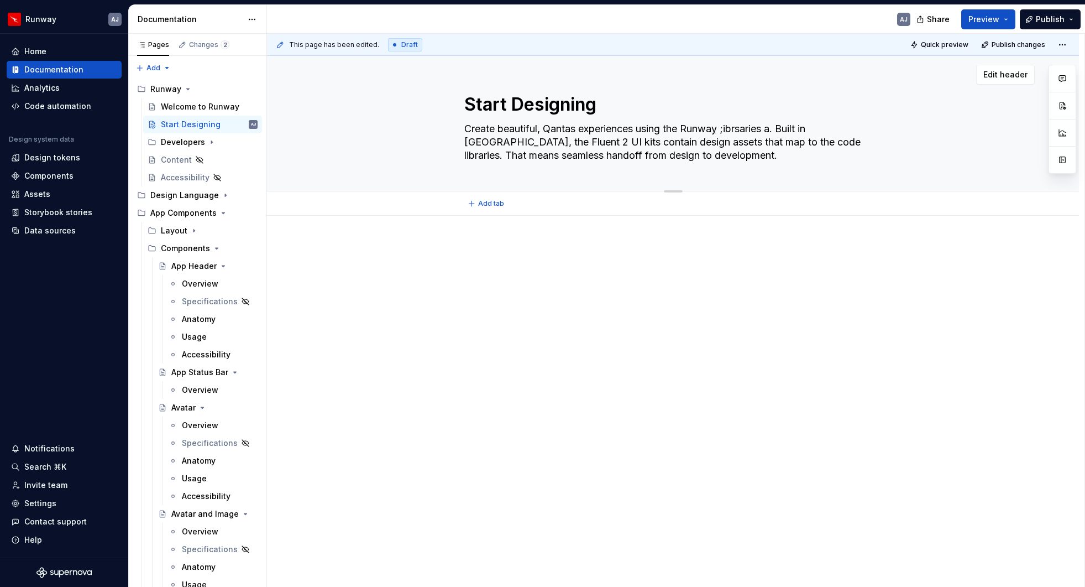
type textarea "*"
type textarea "Create beautiful, Qantas experiences using the Runway ;ibrsaries an. Built in […"
type textarea "*"
type textarea "Create beautiful, Qantas experiences using the Runway ;ibrsaries and. Built in …"
type textarea "*"
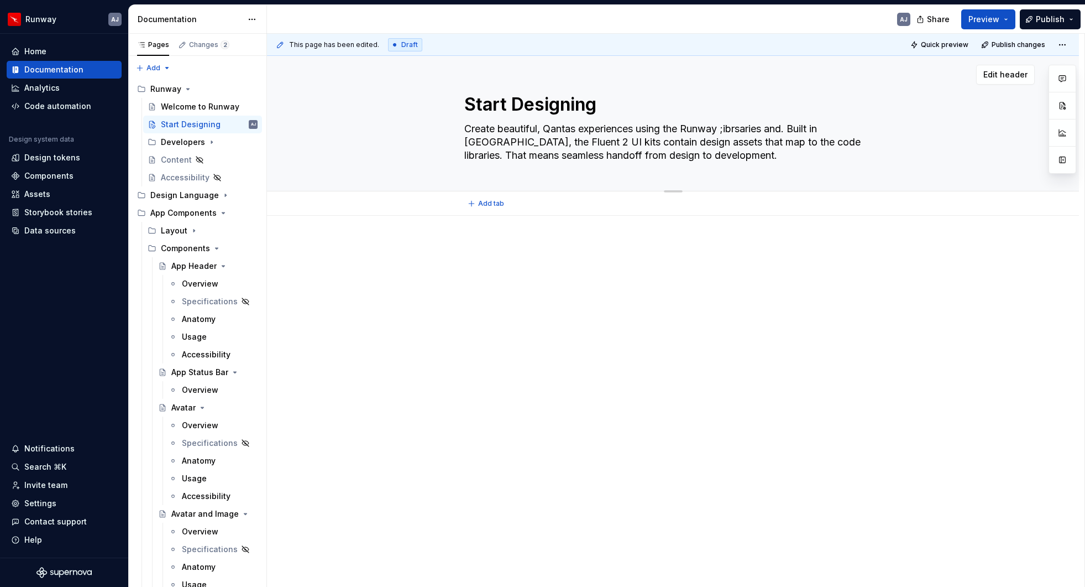
type textarea "Create beautiful, Qantas experiences using the Runway ;ibrsaries and . Built in…"
type textarea "*"
type textarea "Create beautiful, Qantas experiences using the Runway ;ibrsaries and t. Built i…"
type textarea "*"
type textarea "Create beautiful, Qantas experiences using the Runway ;ibrsaries and te. Built …"
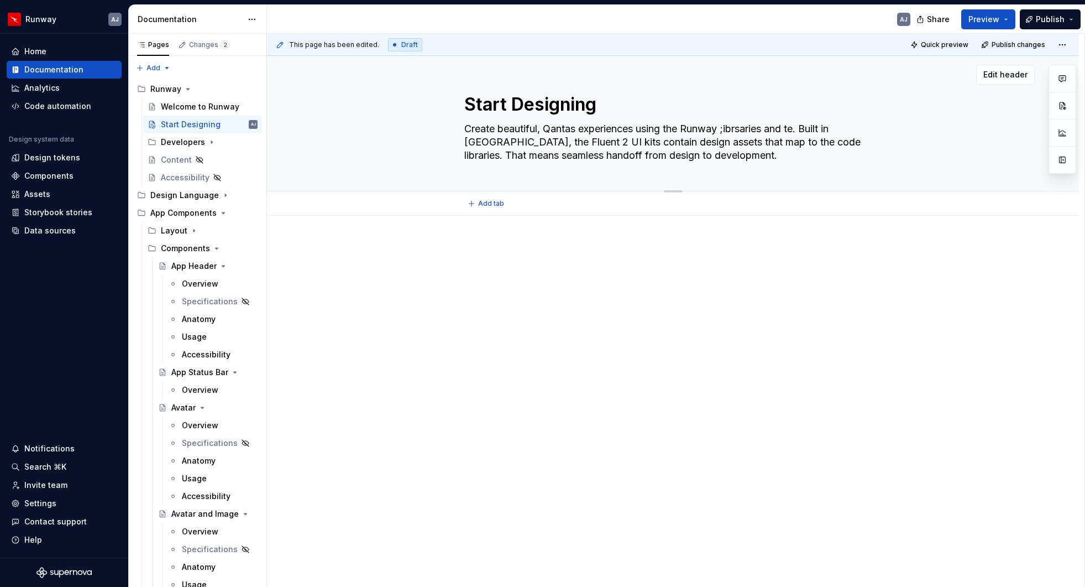
type textarea "*"
type textarea "Create beautiful, Qantas experiences using the Runway ;ibrsaries and tem. Built…"
type textarea "*"
type textarea "Create beautiful, Qantas experiences using the Runway ;ibrsaries and temp. Buil…"
type textarea "*"
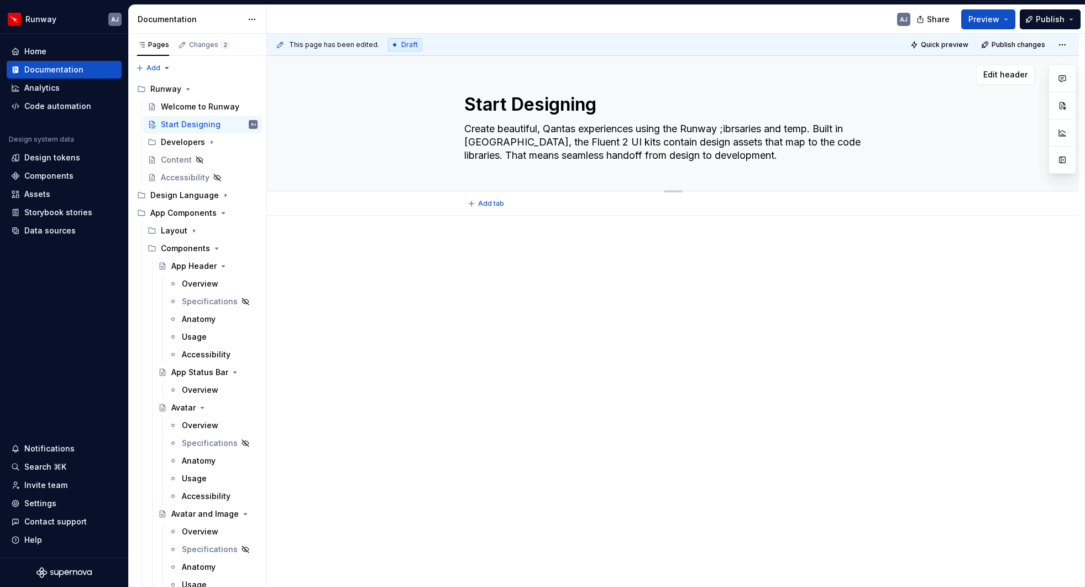
type textarea "Create beautiful, Qantas experiences using the Runway ;ibrsaries and templ. Bui…"
type textarea "*"
type textarea "Create beautiful, Qantas experiences using the Runway ;ibrsaries and templa. Bu…"
type textarea "*"
type textarea "Create beautiful, Qantas experiences using the Runway ;ibrsaries and templat. B…"
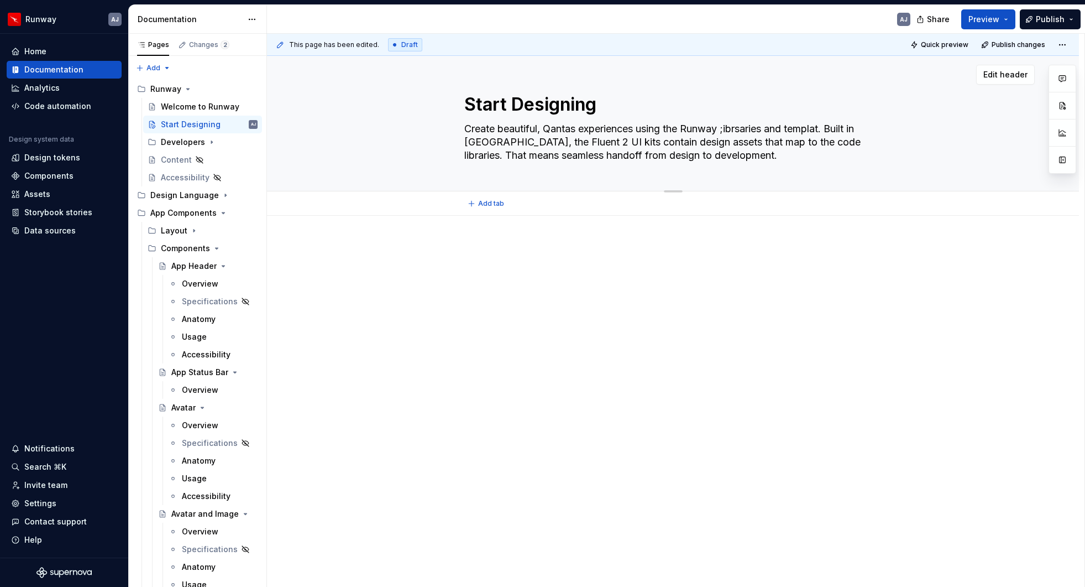
type textarea "*"
type textarea "Create beautiful, Qantas experiences using the Runway ;ibrsaries and template. …"
type textarea "*"
type textarea "Create beautiful, Qantas experiences using the Runway ;ibrsaries and templates.…"
drag, startPoint x: 502, startPoint y: 143, endPoint x: 556, endPoint y: 140, distance: 54.3
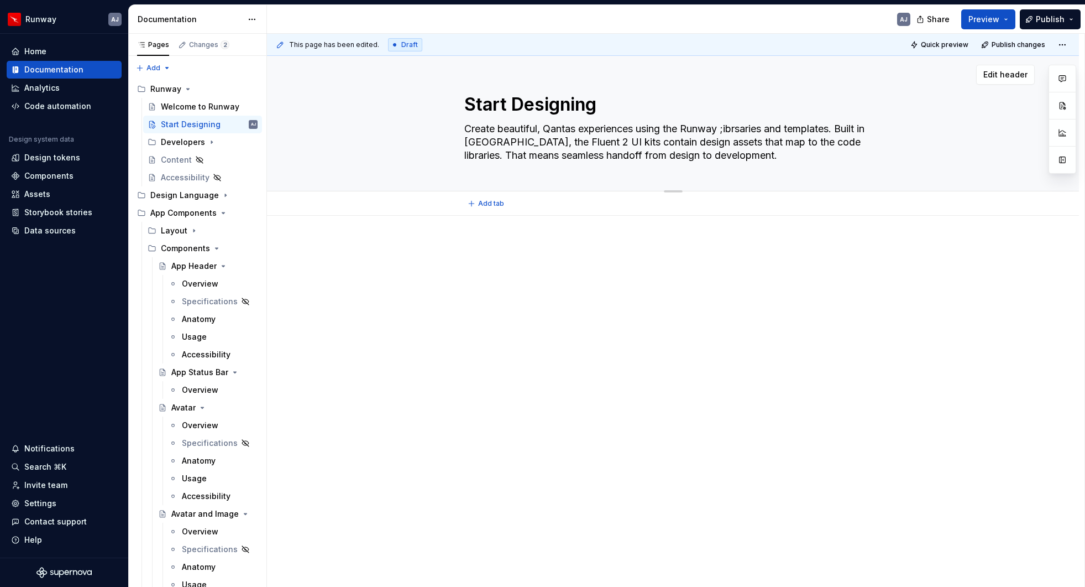
click at [558, 139] on textarea "Create beautiful, Qantas experiences using the Runway ;ibrsaries and templates.…" at bounding box center [671, 142] width 418 height 44
type textarea "*"
type textarea "Create beautiful, Qantas experiences using the Runway ;ibrsaries and templates.…"
type textarea "*"
type textarea "Create beautiful, Qantas experiences using the Runway ;ibrsaries and templates.…"
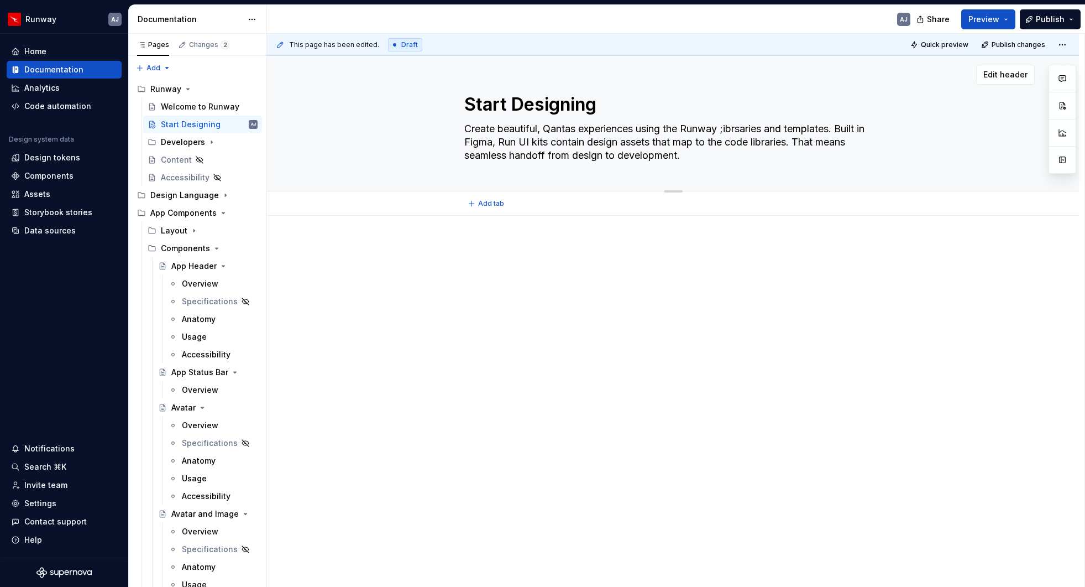
type textarea "*"
type textarea "Create beautiful, Qantas experiences using the Runway ;ibrsaries and templates.…"
type textarea "*"
type textarea "Create beautiful, Qantas experiences using the Runway ;ibrsaries and templates.…"
type textarea "*"
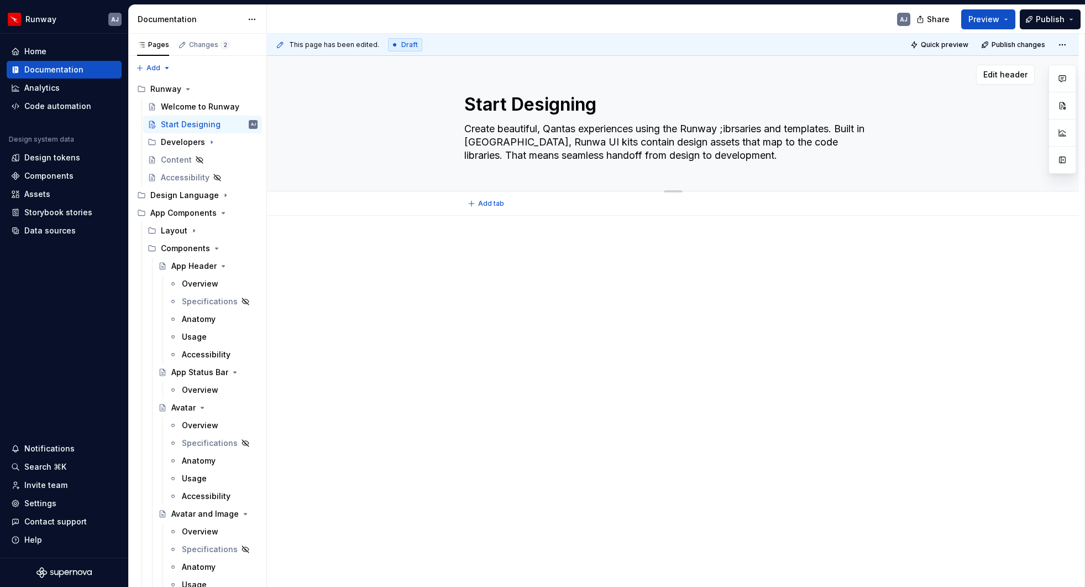
type textarea "Create beautiful, Qantas experiences using the Runway ;ibrsaries and templates.…"
drag, startPoint x: 823, startPoint y: 141, endPoint x: 824, endPoint y: 158, distance: 17.2
click at [824, 158] on textarea "Create beautiful, Qantas experiences using the Runway ;ibrsaries and templates.…" at bounding box center [671, 142] width 418 height 44
click at [804, 156] on textarea "Create beautiful, Qantas experiences using the Runway ;ibrsaries and templates.…" at bounding box center [671, 142] width 418 height 44
drag, startPoint x: 824, startPoint y: 143, endPoint x: 677, endPoint y: 144, distance: 147.1
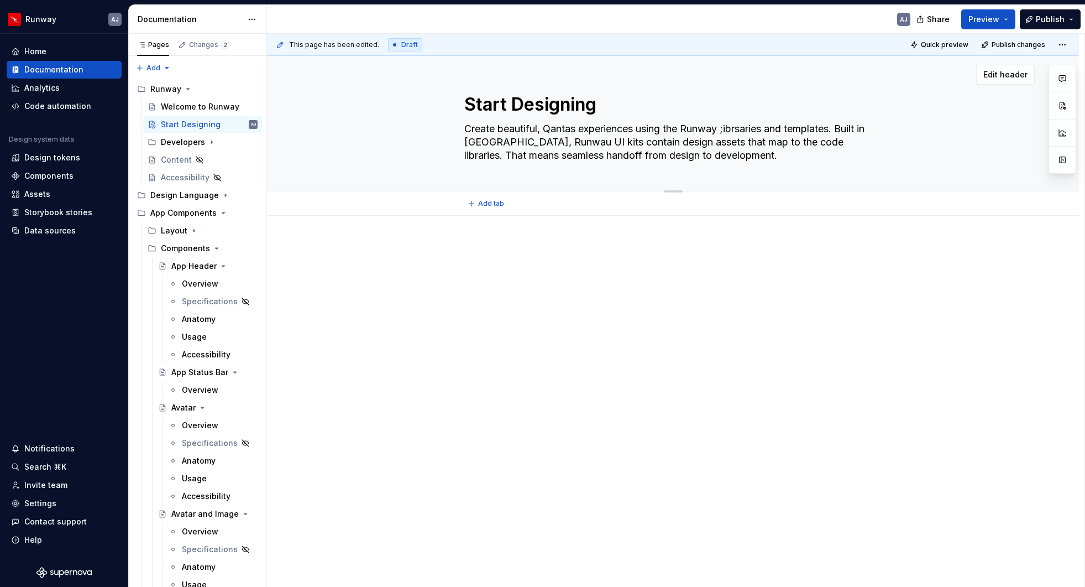
click at [677, 144] on textarea "Create beautiful, Qantas experiences using the Runway ;ibrsaries and templates.…" at bounding box center [671, 142] width 418 height 44
type textarea "*"
type textarea "Create beautiful, Qantas experiences using the Runway ;ibrsaries and templates.…"
type textarea "*"
type textarea "Create beautiful, Qantas experiences using the Runway ;ibrsaries and templates.…"
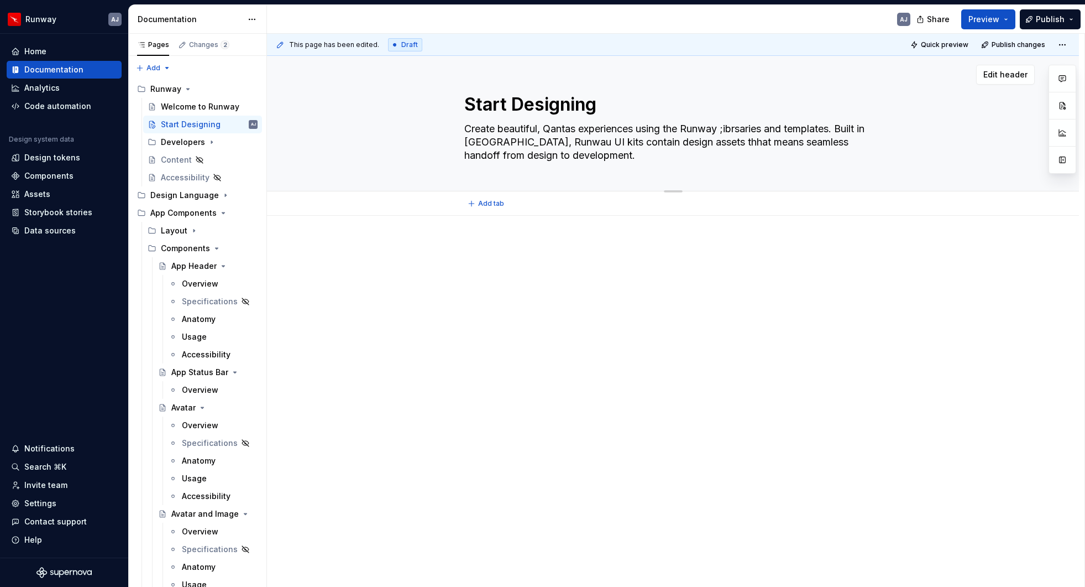
type textarea "*"
type textarea "Create beautiful, Qantas experiences using the Runway ;ibrsaries and templates.…"
type textarea "*"
type textarea "Create beautiful, Qantas experiences using the Runway ;ibrsaries and templates.…"
type textarea "*"
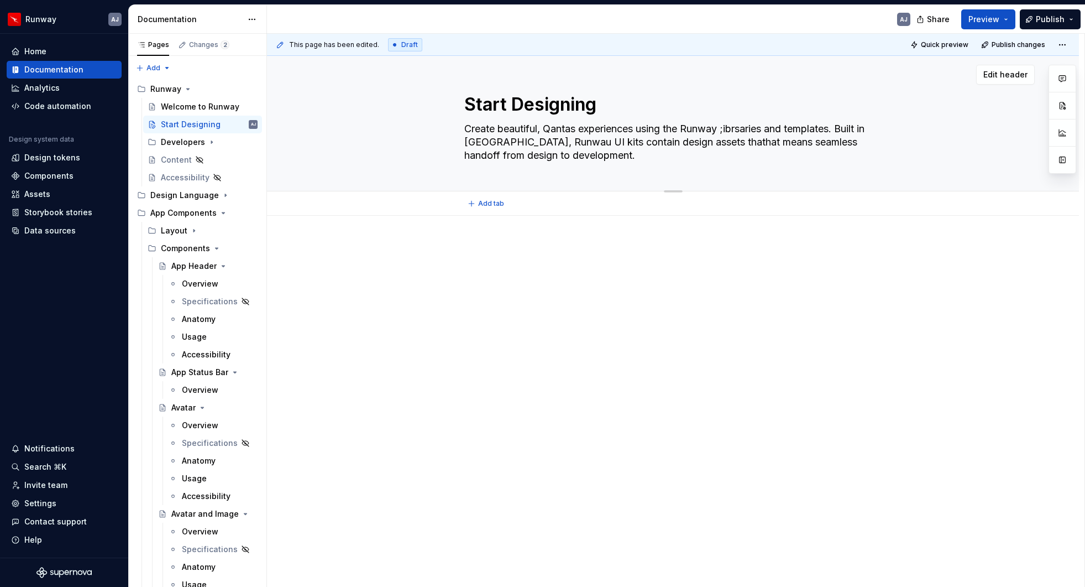
type textarea "Create beautiful, Qantas experiences using the Runway ;ibrsaries and templates.…"
click at [704, 143] on textarea "Create beautiful, Qantas experiences using the Runway ;ibrsaries and templates.…" at bounding box center [671, 142] width 418 height 44
type textarea "*"
type textarea "Create beautiful, Qantas experiences using the Runway ;ibrsaries and templates.…"
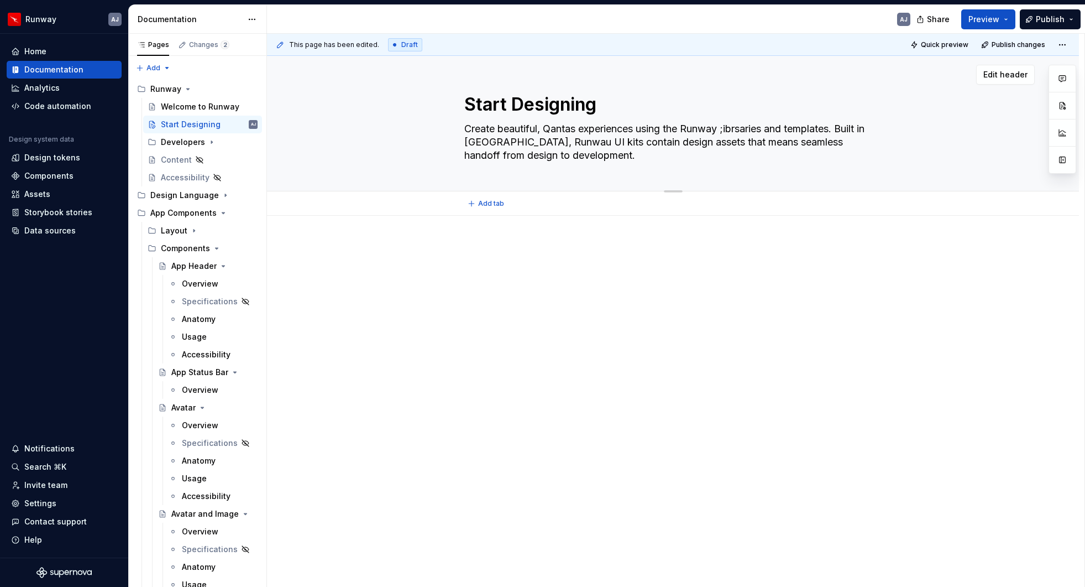
click at [713, 144] on textarea "Create beautiful, Qantas experiences using the Runway ;ibrsaries and templates.…" at bounding box center [671, 142] width 418 height 44
type textarea "*"
type textarea "Create beautiful, Qantas experiences using the Runway ;ibrsaries and templates.…"
type textarea "*"
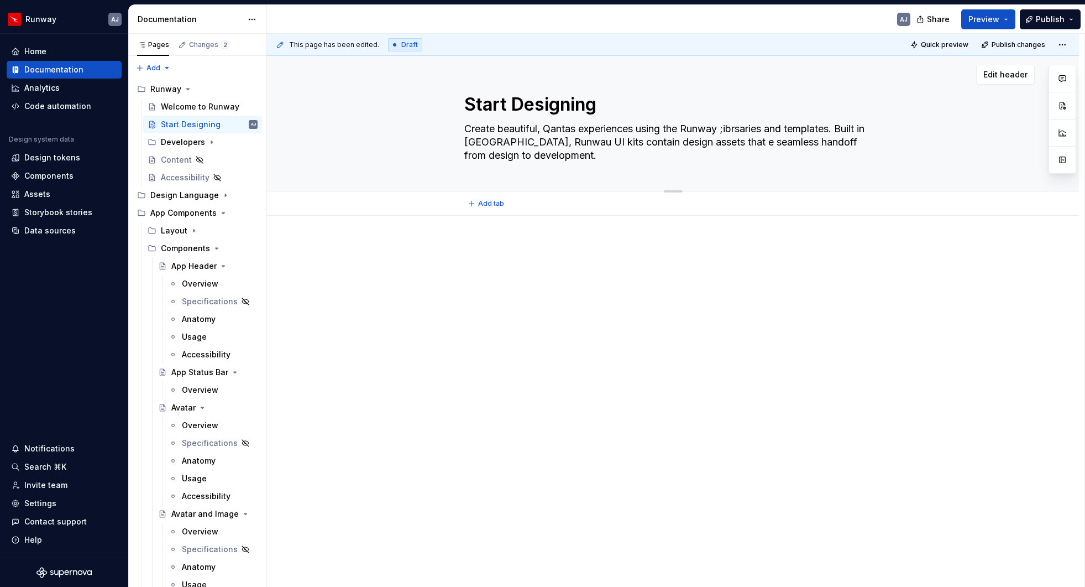
type textarea "Create beautiful, Qantas experiences using the Runway ;ibrsaries and templates.…"
type textarea "*"
type textarea "Create beautiful, Qantas experiences using the Runway ;ibrsaries and templates.…"
type textarea "*"
type textarea "Create beautiful, Qantas experiences using the Runway ;ibrsaries and templates.…"
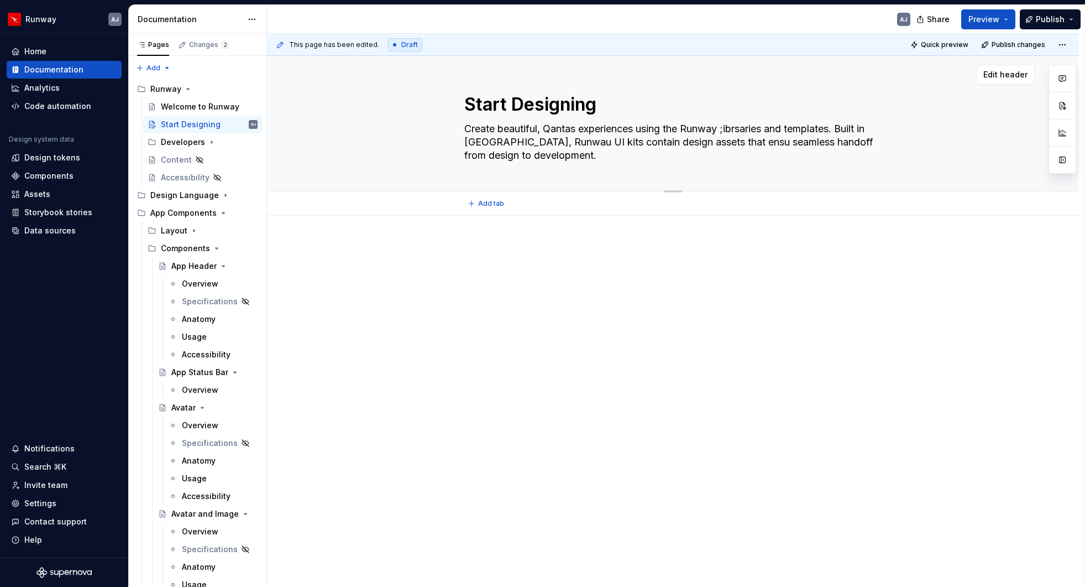
type textarea "*"
type textarea "Create beautiful, Qantas experiences using the Runway ;ibrsaries and templates.…"
type textarea "*"
type textarea "Create beautiful, Qantas experiences using the Runway ;ibrsaries and templates.…"
drag, startPoint x: 539, startPoint y: 143, endPoint x: 554, endPoint y: 159, distance: 22.3
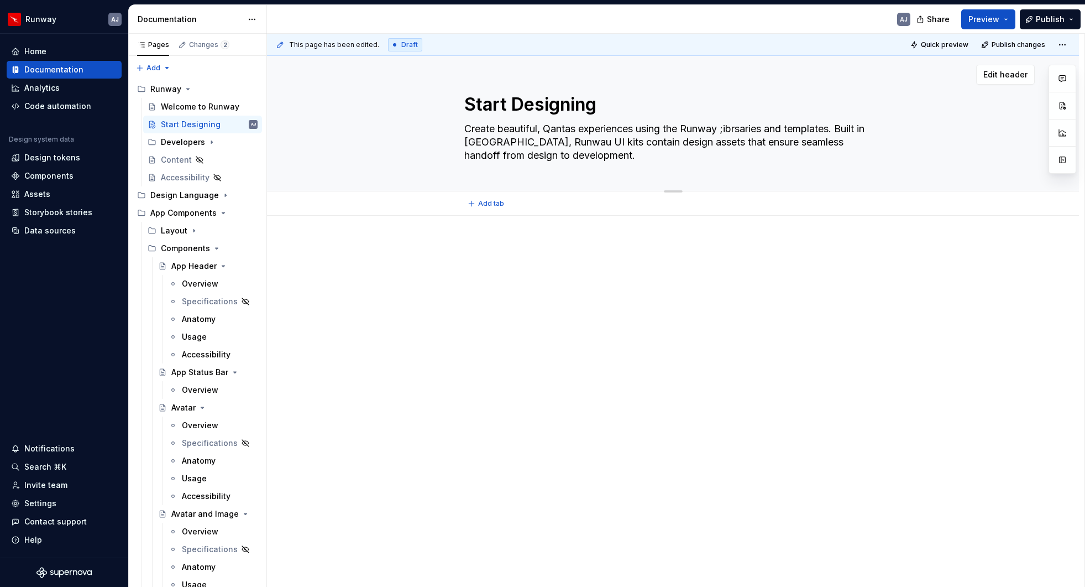
click at [539, 143] on textarea "Create beautiful, Qantas experiences using the Runway ;ibrsaries and templates.…" at bounding box center [671, 142] width 418 height 44
type textarea "*"
type textarea "Create beautiful, Qantas experiences using the Runway ;ibrsaries and templates.…"
type textarea "*"
type textarea "Create beautiful, Qantas experiences using the Runway ;ibrsaries and templates.…"
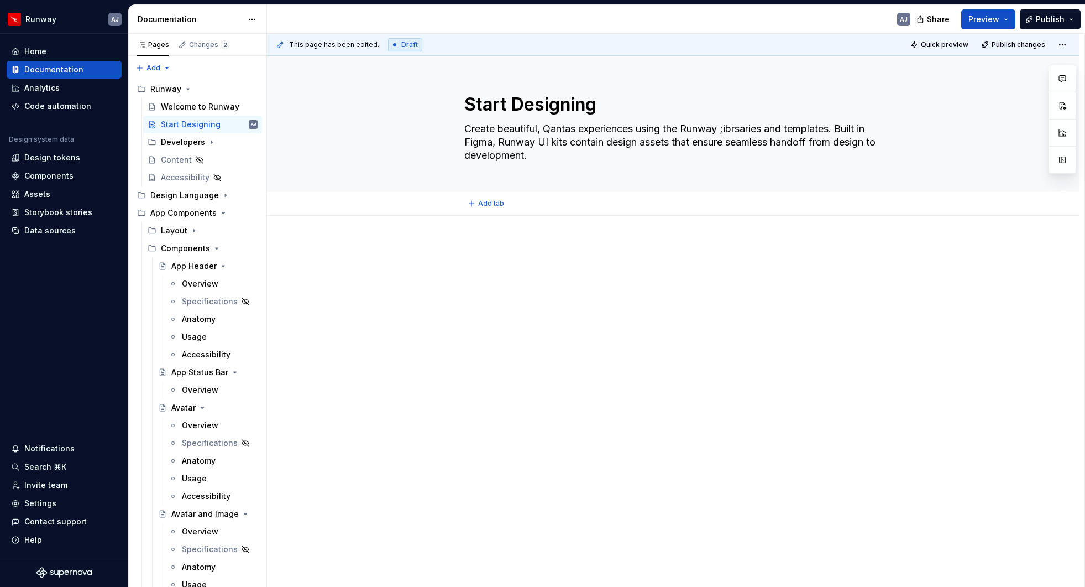
type textarea "*"
type textarea "Create beautiful, Qantas experiences using the Runway ;ibrsaries and templates.…"
click at [513, 244] on p at bounding box center [673, 248] width 483 height 13
click at [450, 250] on p at bounding box center [673, 248] width 483 height 13
paste div
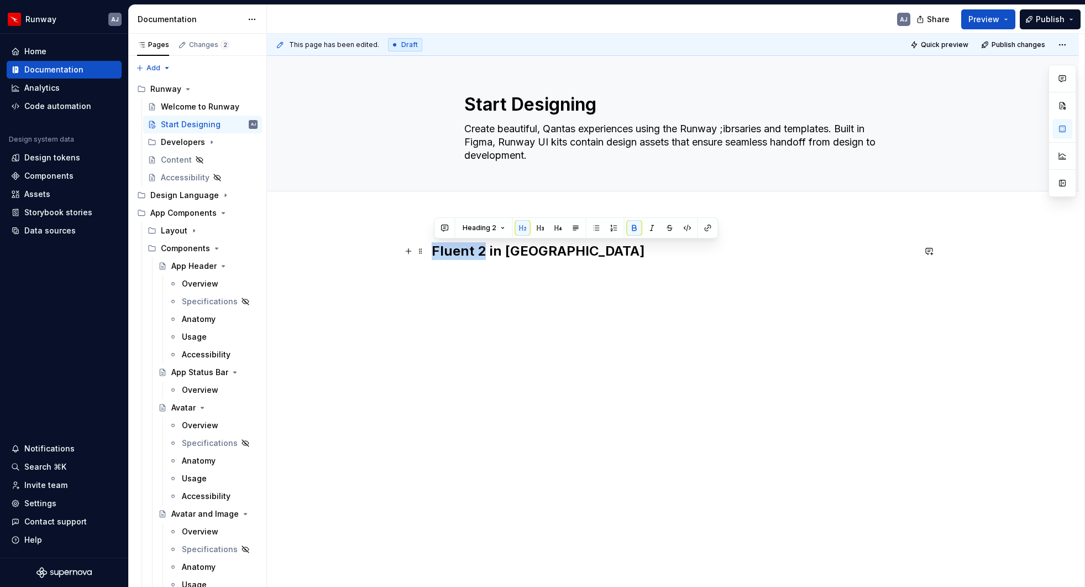
drag, startPoint x: 485, startPoint y: 250, endPoint x: 431, endPoint y: 253, distance: 53.7
click at [431, 253] on div "Fluent 2 in [GEOGRAPHIC_DATA]" at bounding box center [673, 345] width 812 height 258
type textarea "*"
click at [507, 253] on strong "Rumnway in [GEOGRAPHIC_DATA]" at bounding box center [544, 251] width 225 height 16
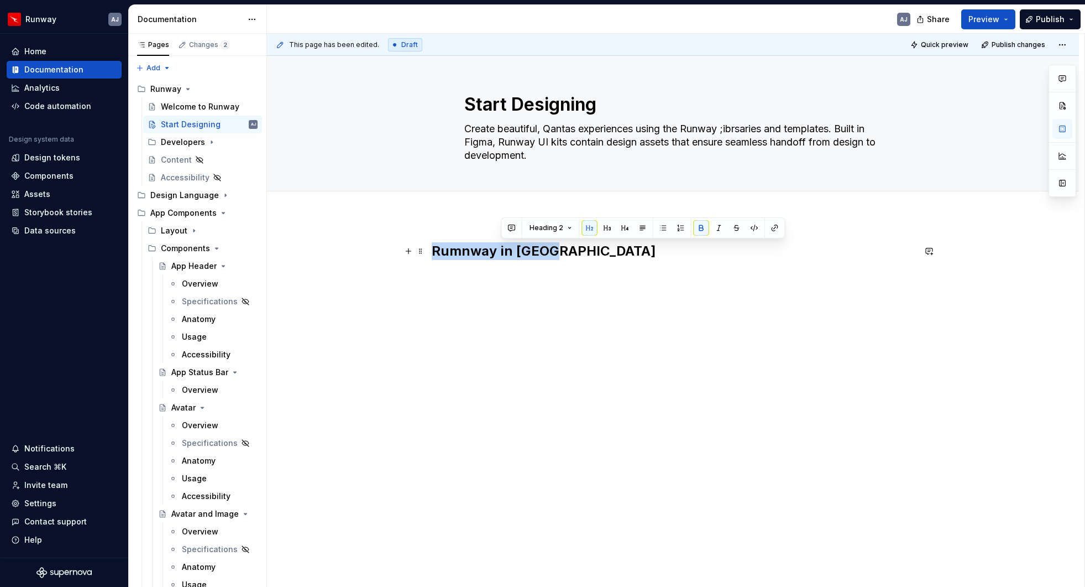
click at [507, 253] on strong "Rumnway in [GEOGRAPHIC_DATA]" at bounding box center [544, 251] width 225 height 16
click at [499, 226] on button "Heading 2" at bounding box center [484, 227] width 53 height 15
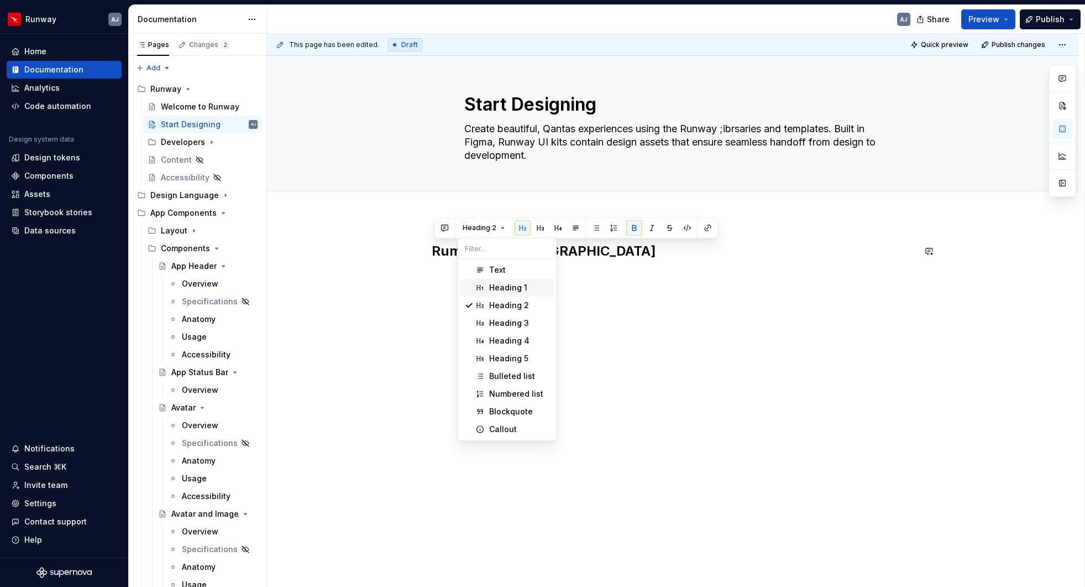
click at [510, 289] on div "Heading 1" at bounding box center [508, 287] width 38 height 11
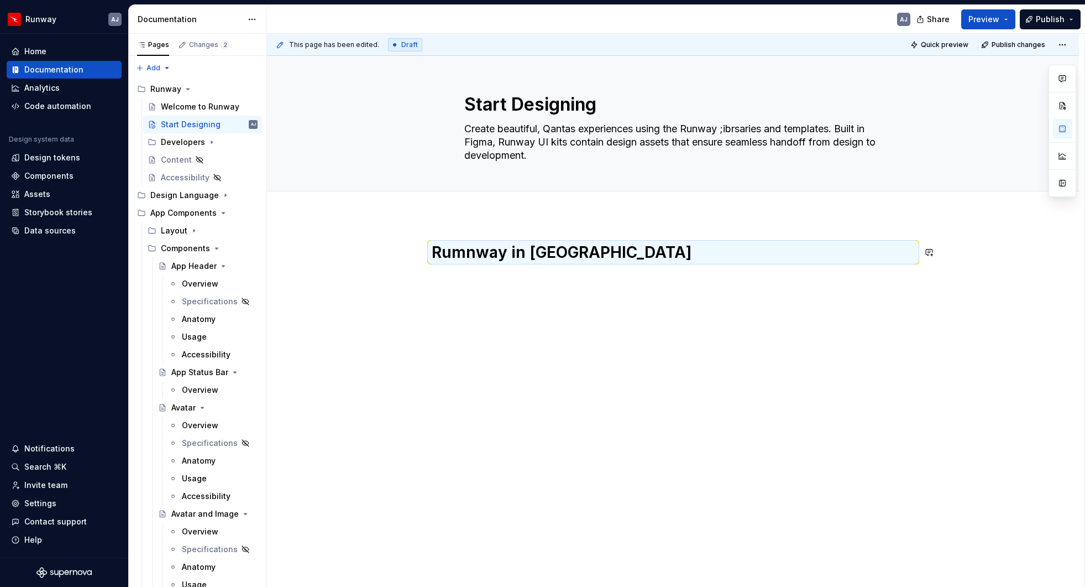
click at [581, 278] on div "Rumnway in [GEOGRAPHIC_DATA]" at bounding box center [673, 263] width 483 height 42
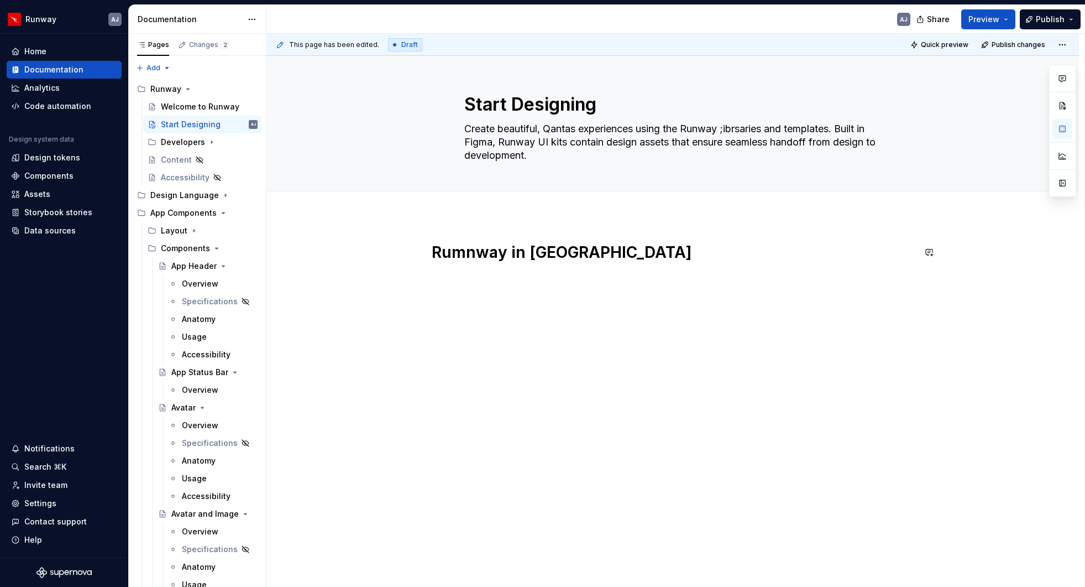
click at [559, 288] on div "Rumnway in [GEOGRAPHIC_DATA]" at bounding box center [673, 269] width 483 height 55
click at [467, 254] on strong "Rumnway in [GEOGRAPHIC_DATA]" at bounding box center [562, 252] width 260 height 19
click at [484, 322] on div "Runway in [GEOGRAPHIC_DATA]" at bounding box center [673, 355] width 812 height 278
drag, startPoint x: 518, startPoint y: 297, endPoint x: 537, endPoint y: 306, distance: 21.3
click at [518, 297] on p "Runway Libraries" at bounding box center [673, 297] width 483 height 13
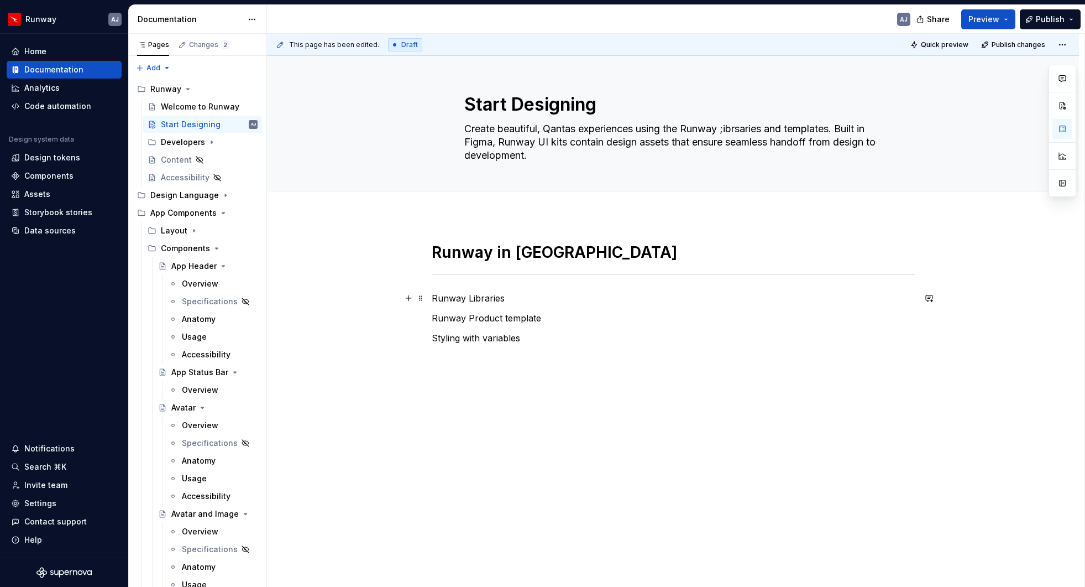
click at [476, 299] on p "Runway Libraries" at bounding box center [673, 297] width 483 height 13
click at [488, 280] on button "Text" at bounding box center [475, 277] width 34 height 15
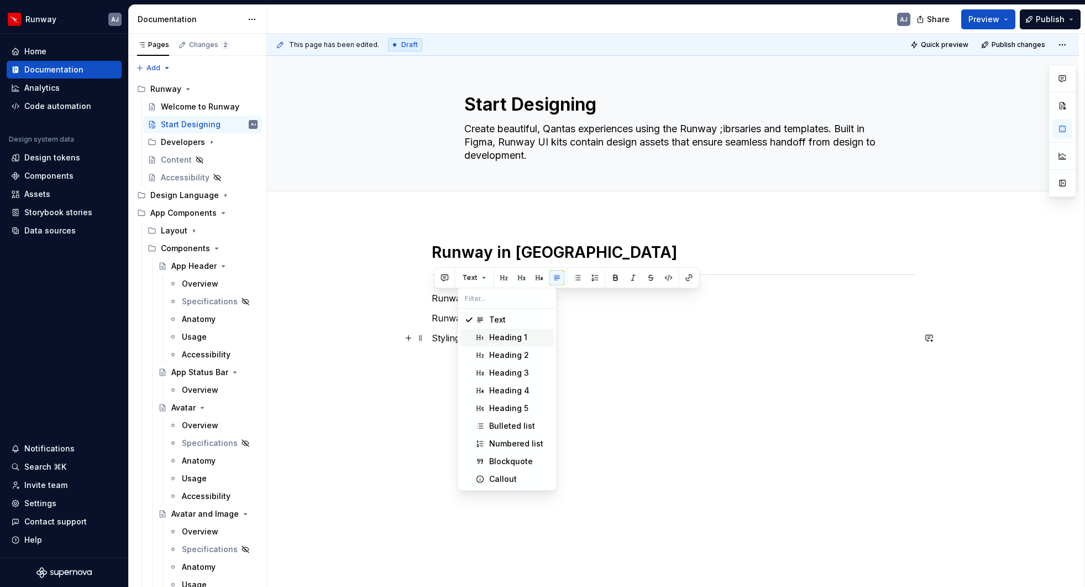
click at [504, 336] on div "Heading 1" at bounding box center [508, 337] width 38 height 11
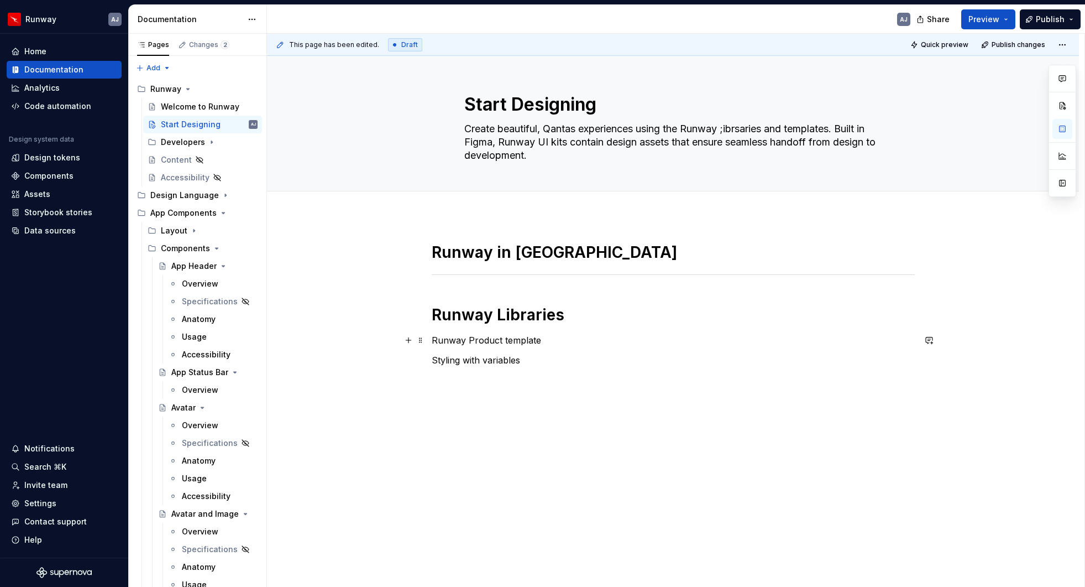
click at [474, 338] on p "Runway Product template" at bounding box center [673, 339] width 483 height 13
click at [475, 338] on p "Runway Product template" at bounding box center [673, 339] width 483 height 13
click at [483, 318] on button "Text" at bounding box center [475, 319] width 34 height 15
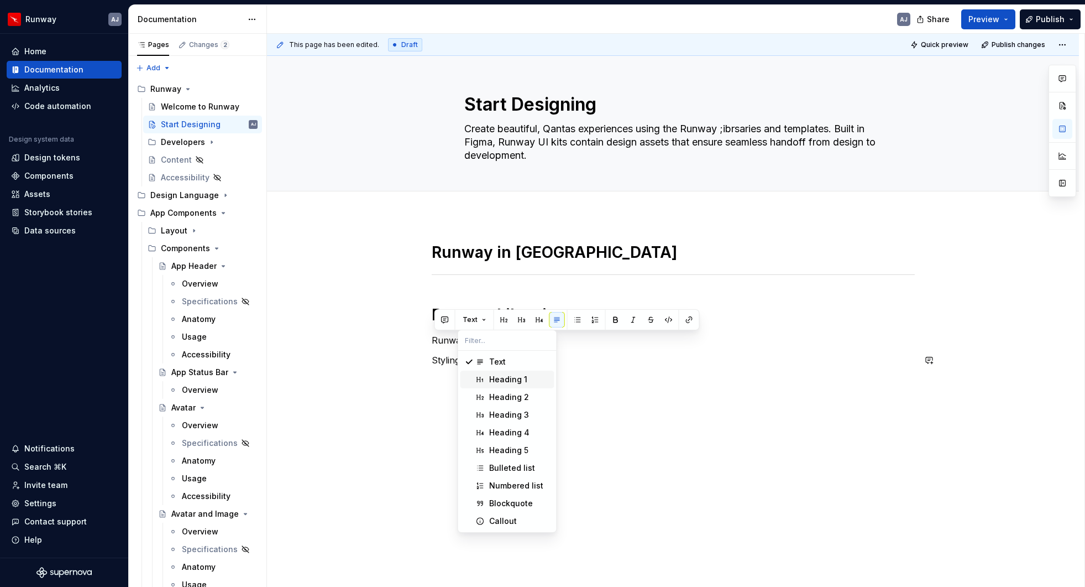
click at [495, 384] on div "Heading 1" at bounding box center [508, 379] width 38 height 11
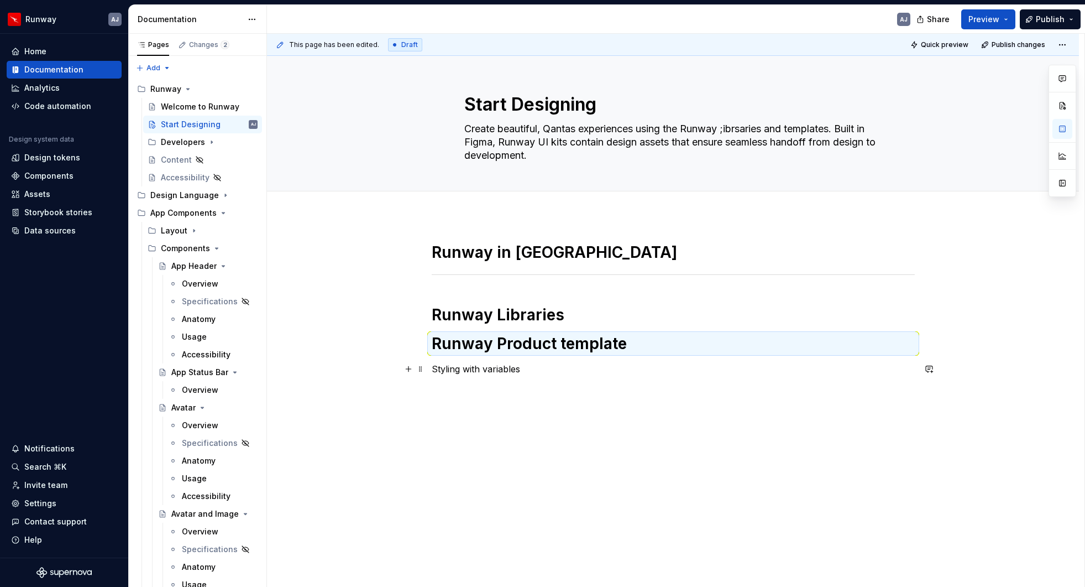
click at [482, 370] on p "Styling with variables" at bounding box center [673, 368] width 483 height 13
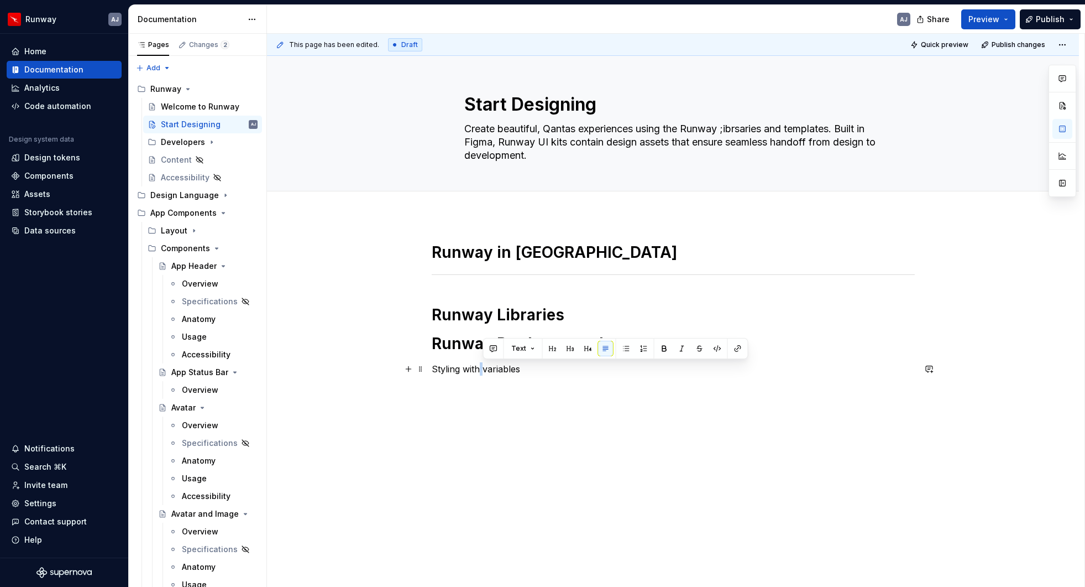
click at [482, 370] on p "Styling with variables" at bounding box center [673, 368] width 483 height 13
click at [483, 350] on button "Text" at bounding box center [475, 348] width 34 height 15
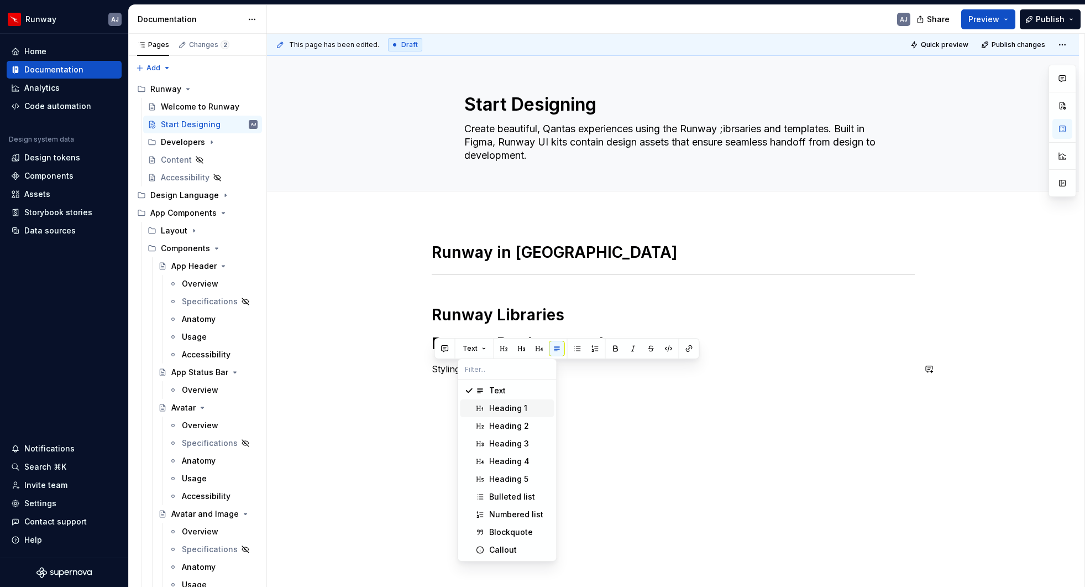
click at [499, 406] on div "Heading 1" at bounding box center [508, 408] width 38 height 11
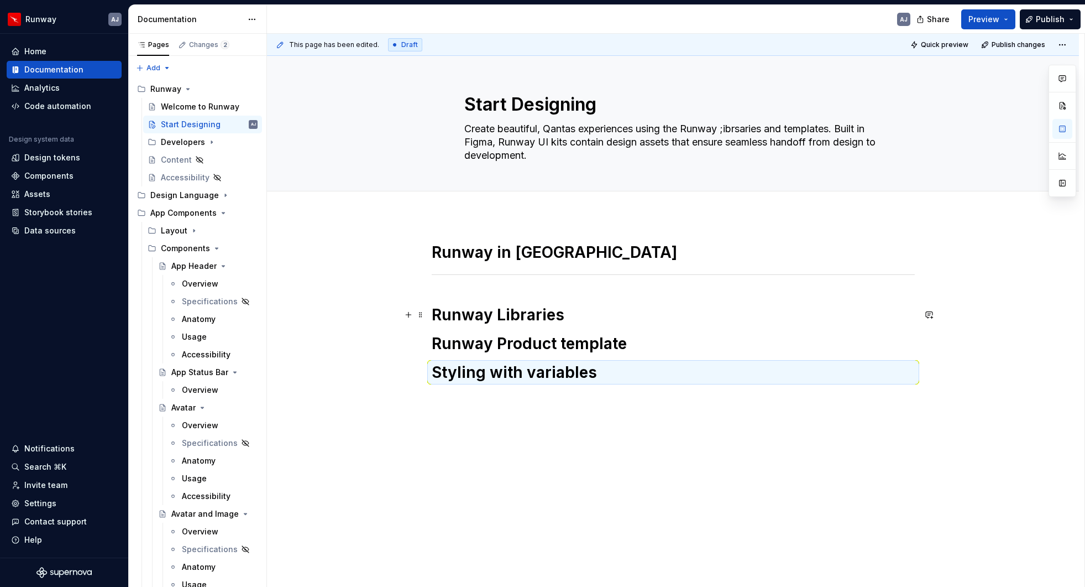
drag, startPoint x: 573, startPoint y: 314, endPoint x: 578, endPoint y: 318, distance: 6.3
click at [573, 315] on h1 "Runway Libraries" at bounding box center [673, 315] width 483 height 20
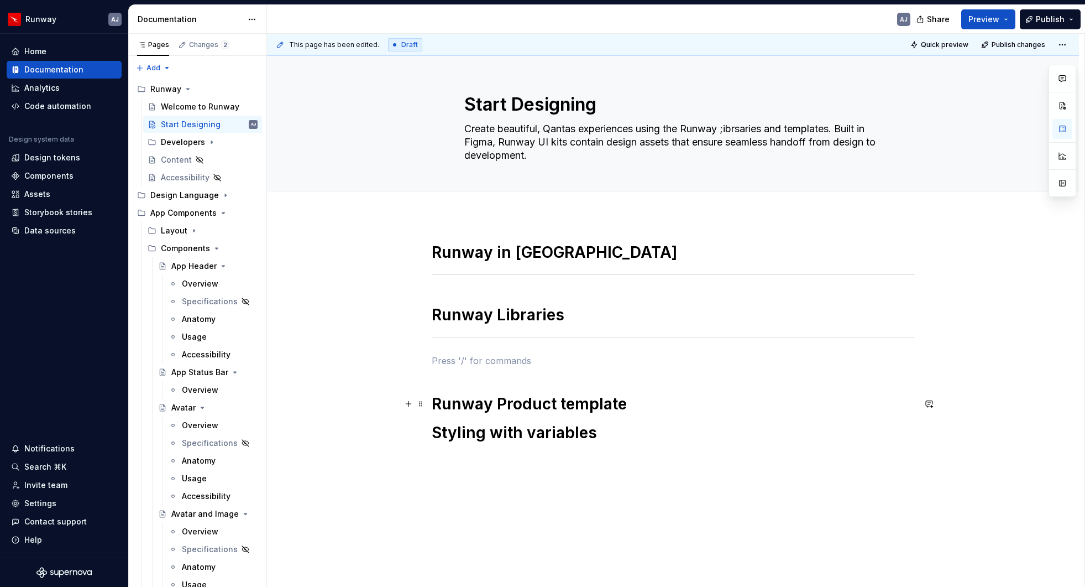
click at [638, 400] on h1 "Runway Product template" at bounding box center [673, 404] width 483 height 20
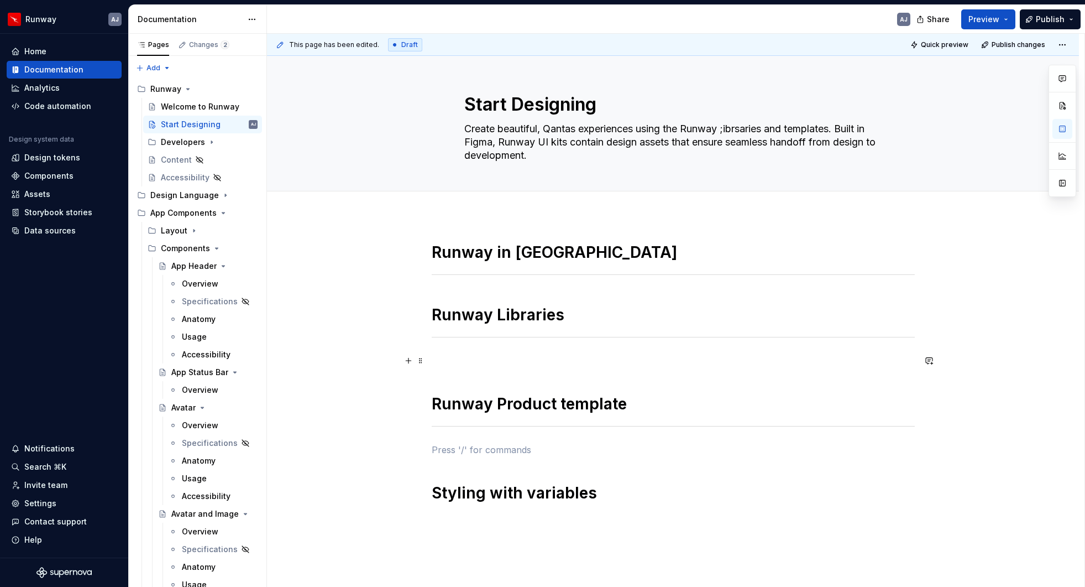
drag, startPoint x: 498, startPoint y: 363, endPoint x: 523, endPoint y: 376, distance: 27.7
click at [499, 363] on p at bounding box center [673, 360] width 483 height 13
drag, startPoint x: 572, startPoint y: 316, endPoint x: 593, endPoint y: 325, distance: 23.5
click at [572, 316] on h1 "Runway Libraries" at bounding box center [673, 315] width 483 height 20
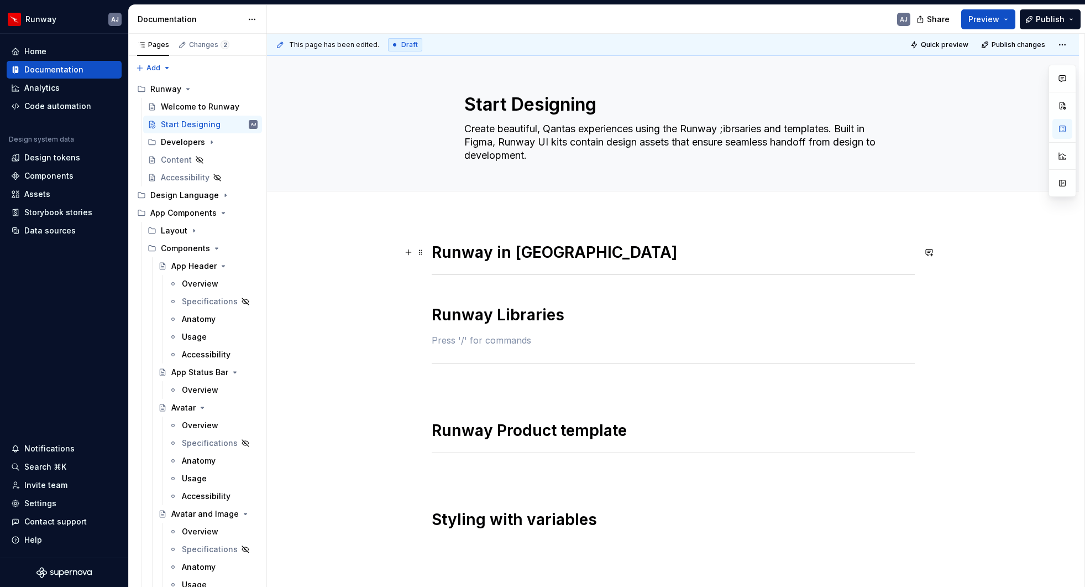
drag, startPoint x: 577, startPoint y: 252, endPoint x: 580, endPoint y: 257, distance: 6.0
click at [577, 253] on h1 "Runway in [GEOGRAPHIC_DATA]" at bounding box center [673, 252] width 483 height 20
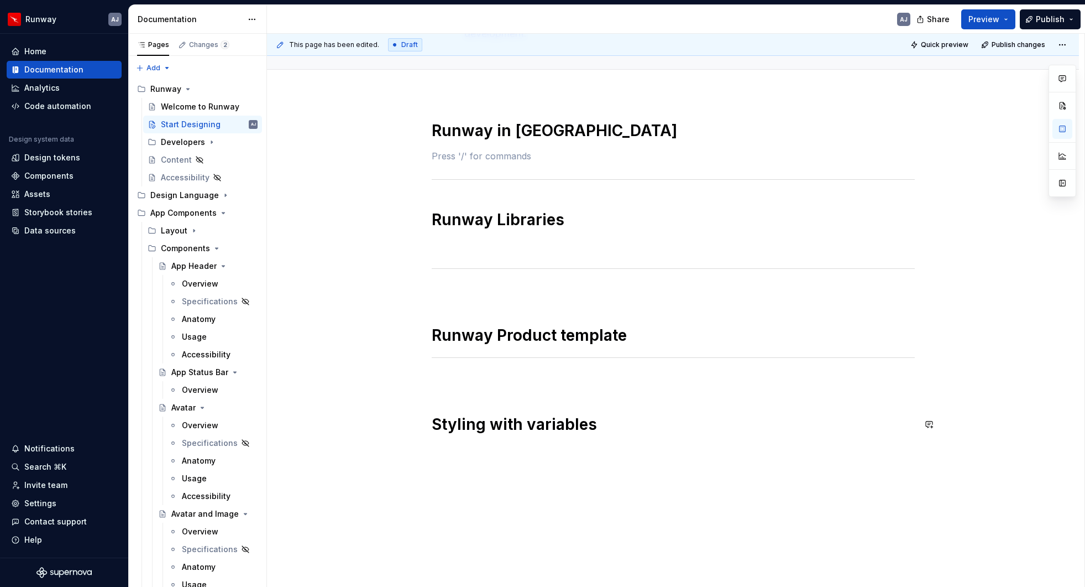
scroll to position [124, 0]
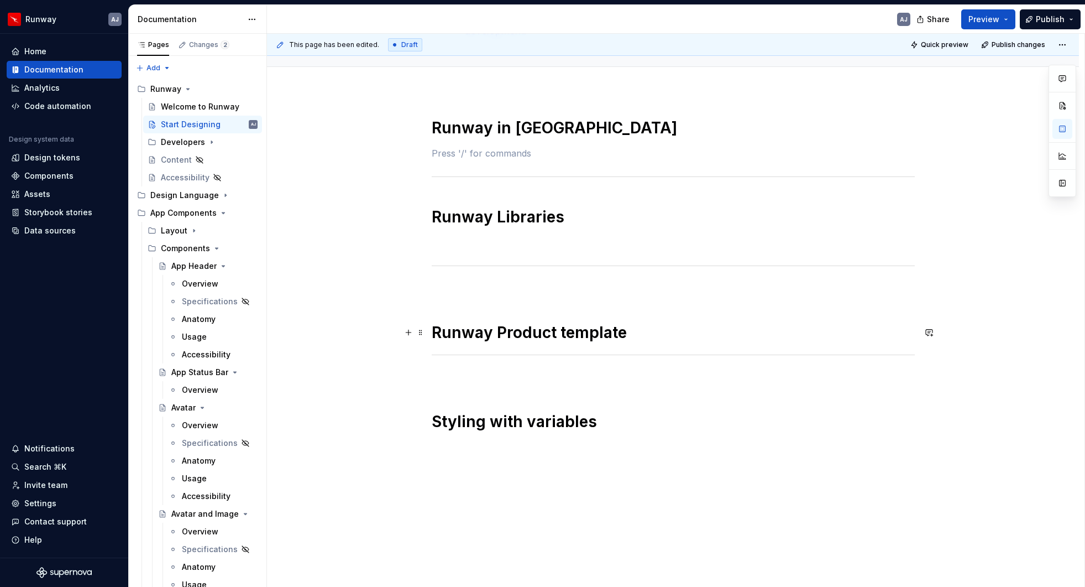
click at [643, 330] on h1 "Runway Product template" at bounding box center [673, 332] width 483 height 20
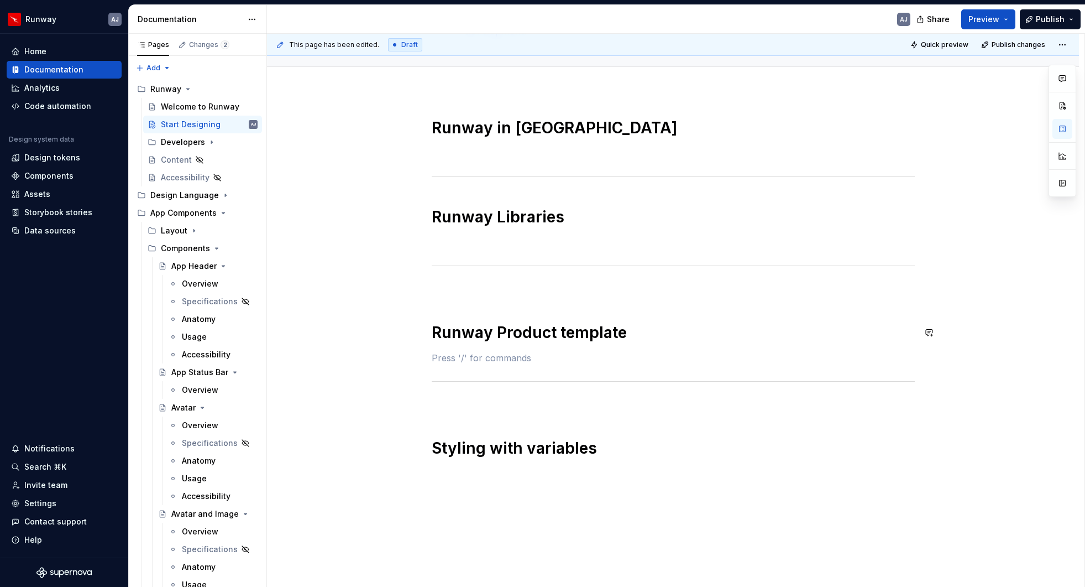
click at [460, 298] on div "Runway in Figma Runway Libraries Runway Product template Styling with variables" at bounding box center [673, 288] width 483 height 340
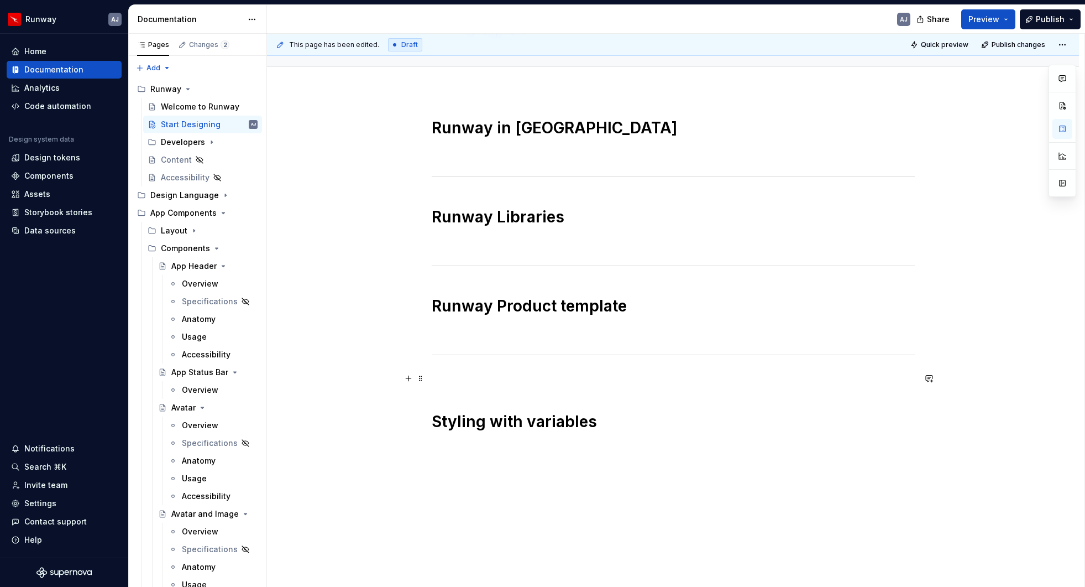
click at [480, 384] on p at bounding box center [673, 378] width 483 height 13
click at [620, 399] on h1 "Styling with variables" at bounding box center [673, 395] width 483 height 20
click at [460, 446] on div "Runway in Figma Runway Libraries Runway Product template Styling with variables" at bounding box center [673, 342] width 812 height 503
click at [1033, 41] on span "Publish changes" at bounding box center [1019, 44] width 54 height 9
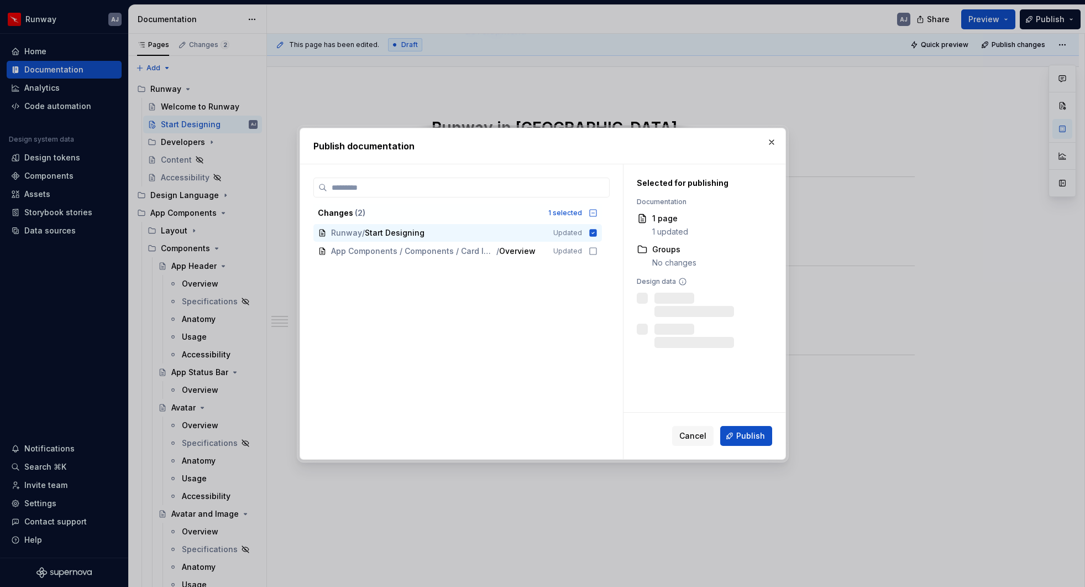
click at [759, 429] on button "Publish" at bounding box center [747, 436] width 52 height 20
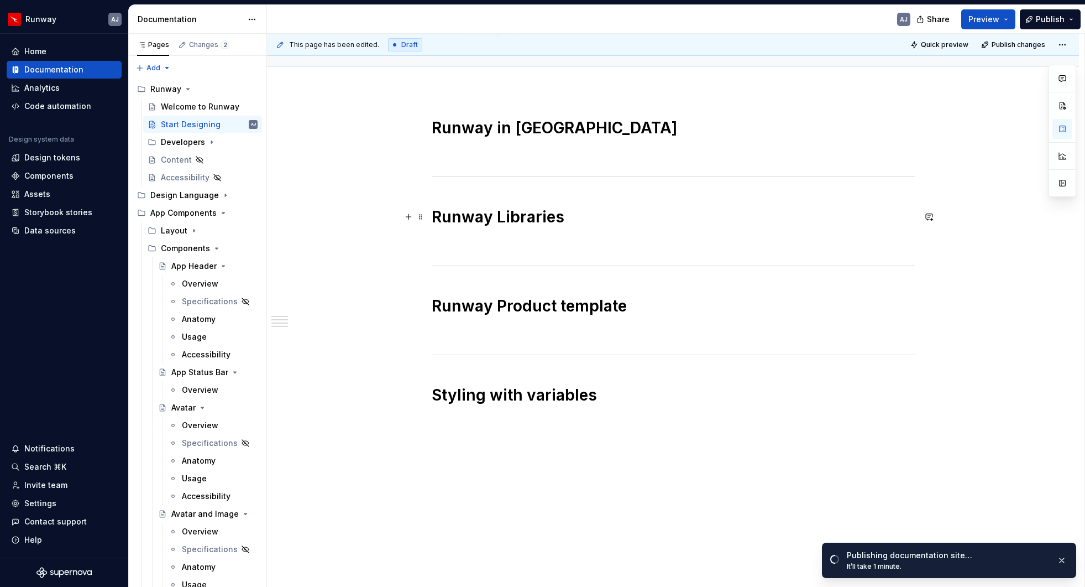
scroll to position [0, 0]
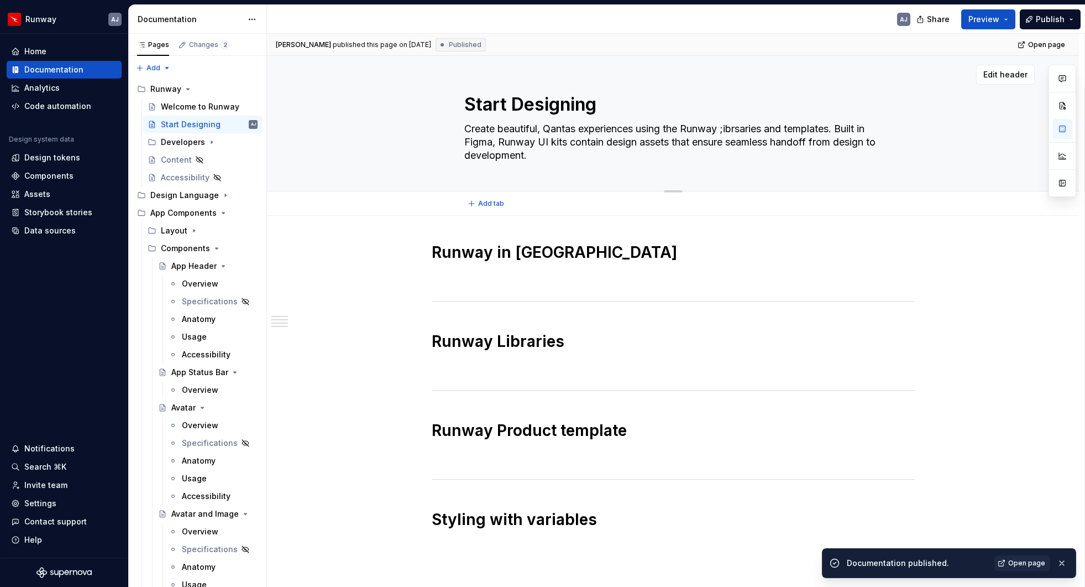
click at [736, 128] on textarea "Create beautiful, Qantas experiences using the Runway ;ibrsaries and templates.…" at bounding box center [671, 142] width 418 height 44
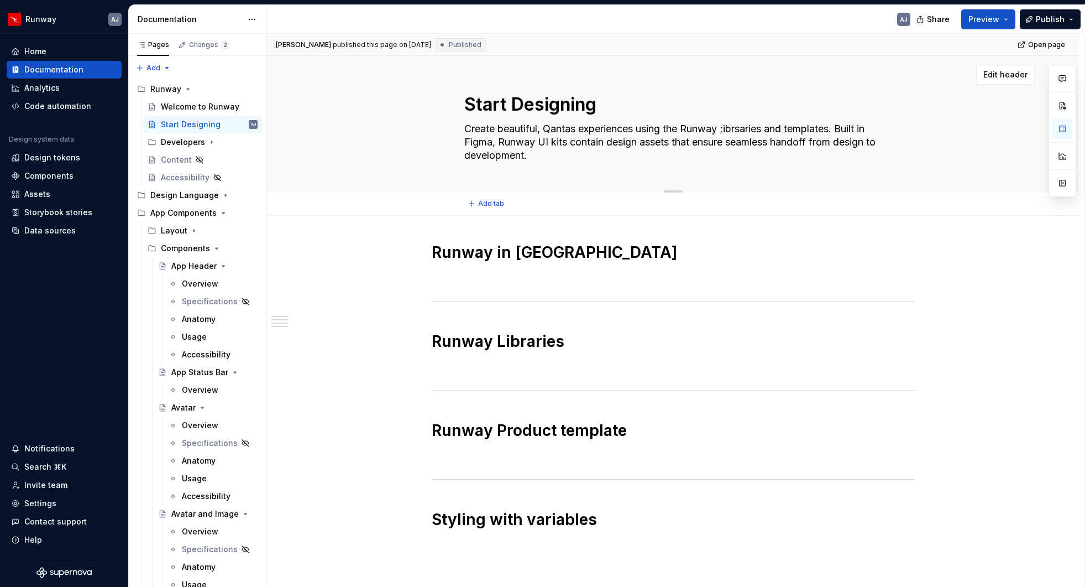
type textarea "*"
type textarea "Create beautiful, Qantas experiences using the Runway ibrsaries and templates. …"
type textarea "*"
type textarea "Create beautiful, Qantas experiences using the Runway librsaries and templates.…"
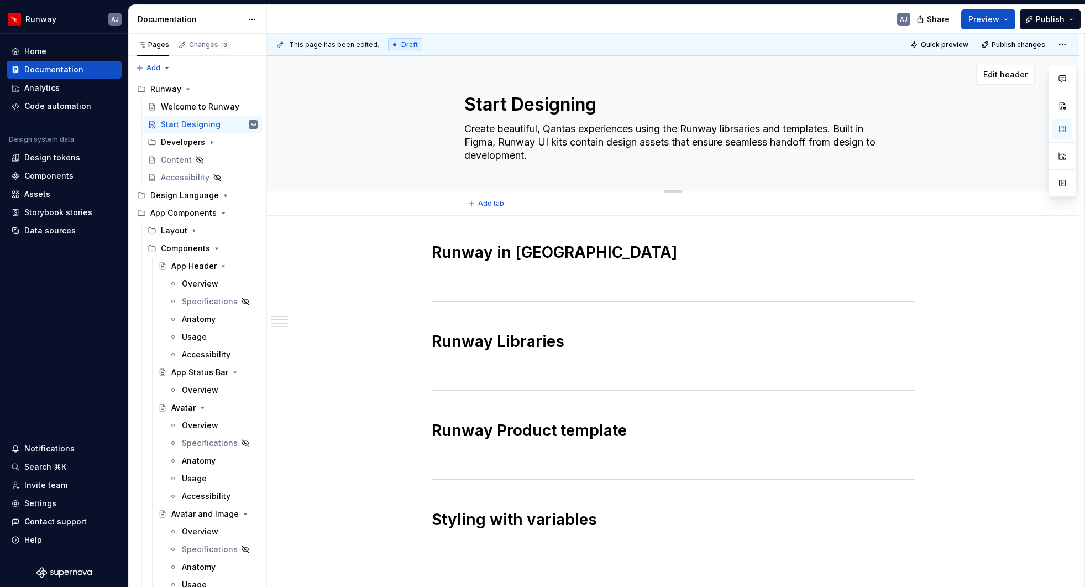
click at [804, 128] on textarea "Create beautiful, Qantas experiences using the Runway librsaries and templates.…" at bounding box center [671, 142] width 418 height 44
click at [744, 130] on textarea "Create beautiful, Qantas experiences using the Runway librsaries and templates.…" at bounding box center [671, 142] width 418 height 44
type textarea "*"
type textarea "Create beautiful, Qantas experiences using the Runway libraries and templates. …"
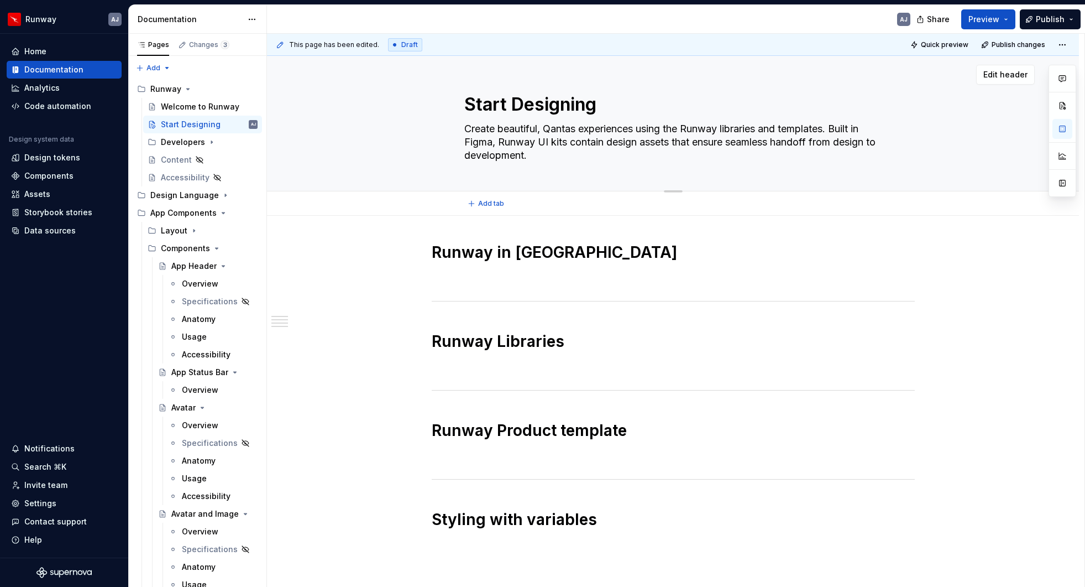
type textarea "*"
click at [780, 129] on textarea "Create beautiful, Qantas experiences using the Runway libraries and templates. …" at bounding box center [671, 142] width 418 height 44
click at [781, 129] on textarea "Create beautiful, Qantas experiences using the Runway libraries and templates. …" at bounding box center [671, 142] width 418 height 44
type textarea "Create beautiful, Qantas experiences using the Runway libraries templates. Buil…"
type textarea "*"
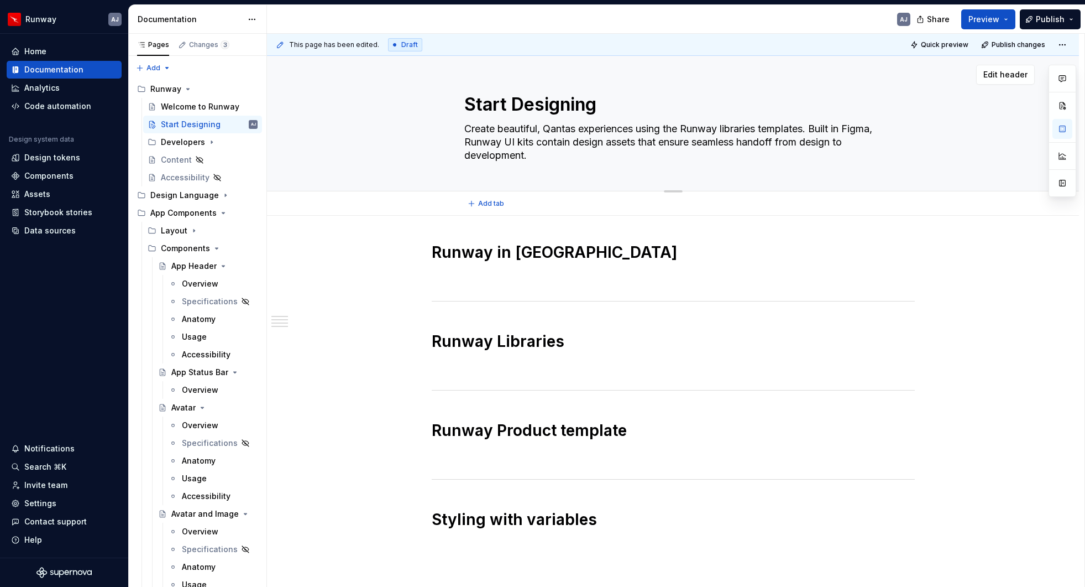
type textarea "Create beautiful, Qantas experiences using the Runway libraries, templates. Bui…"
type textarea "*"
type textarea "Create beautiful, Qantas experiences using the Runway libraries, templates . Bu…"
type textarea "*"
type textarea "Create beautiful, Qantas experiences using the Runway libraries, templates a. B…"
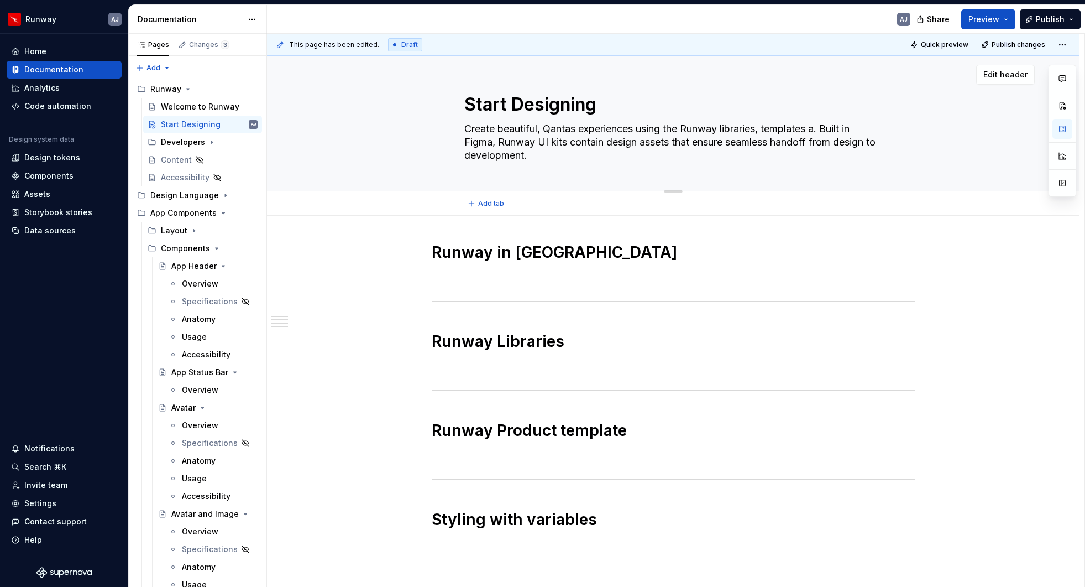
type textarea "*"
type textarea "Create beautiful, Qantas experiences using the Runway libraries, templates an. …"
type textarea "*"
type textarea "Create beautiful, Qantas experiences using the Runway libraries, templates and.…"
type textarea "*"
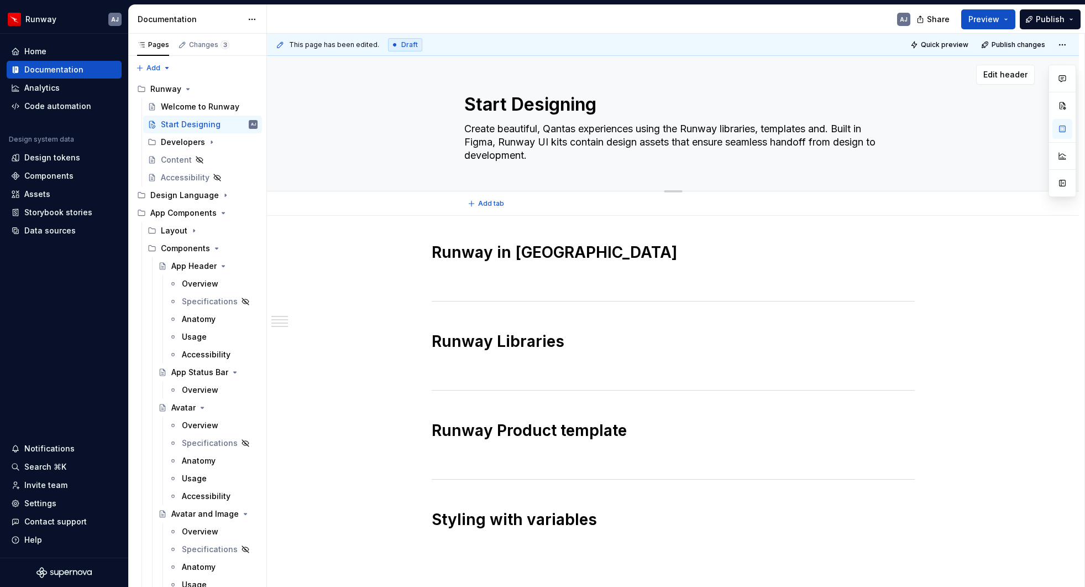
type textarea "Create beautiful, Qantas experiences using the Runway libraries, templates and …"
type textarea "*"
type textarea "Create beautiful, Qantas experiences using the Runway libraries, templates and …"
type textarea "*"
type textarea "Create beautiful, Qantas experiences using the Runway libraries, templates and …"
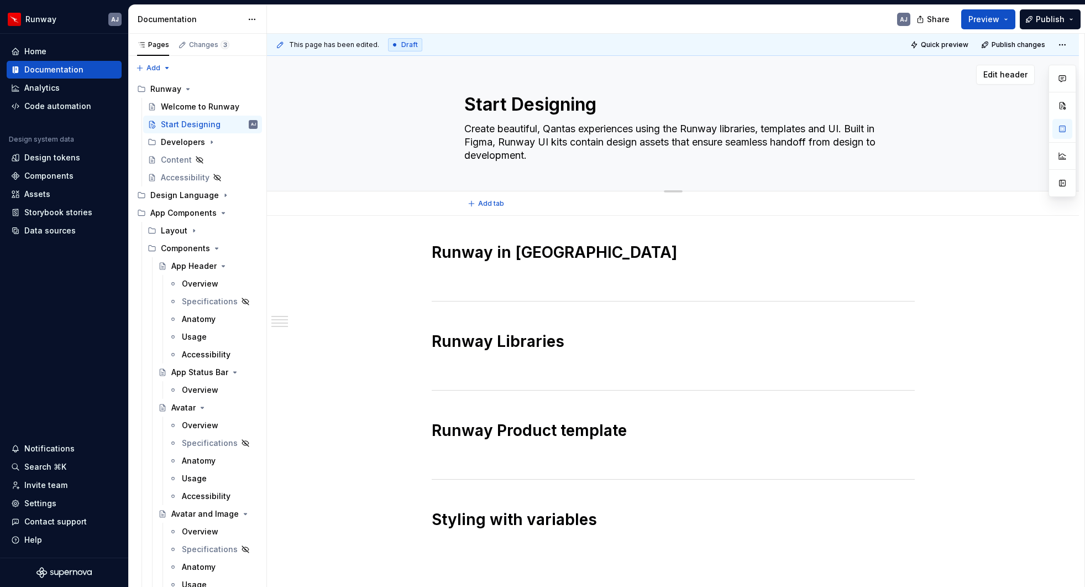
type textarea "*"
type textarea "Create beautiful, Qantas experiences using the Runway libraries, templates and …"
type textarea "*"
type textarea "Create beautiful, Qantas experiences using the Runway libraries, templates and …"
type textarea "*"
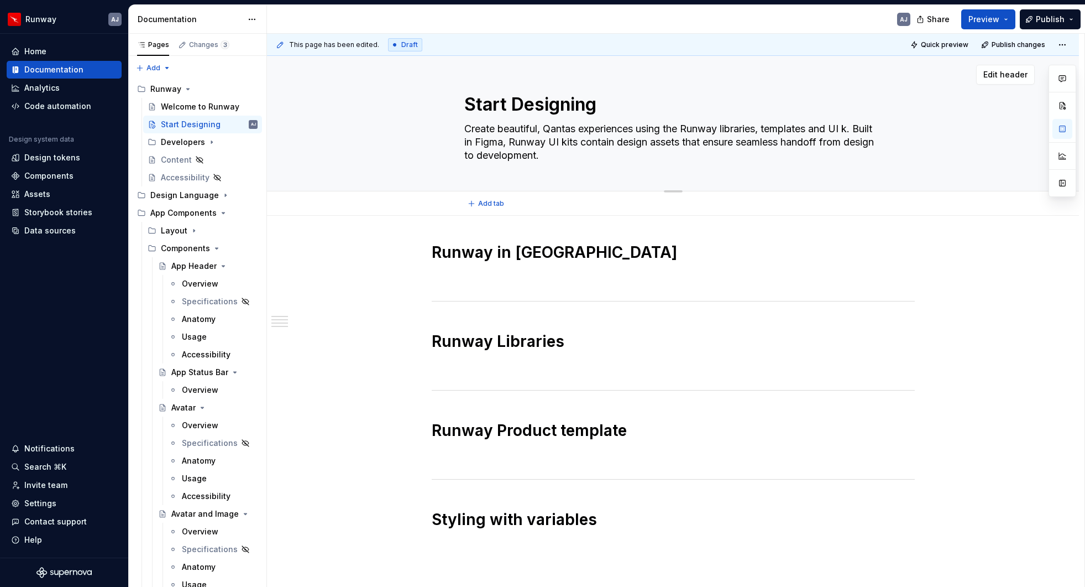
type textarea "Create beautiful, Qantas experiences using the Runway libraries, templates and …"
type textarea "*"
type textarea "Create beautiful, Qantas experiences using the Runway libraries, templates and …"
type textarea "*"
type textarea "Create beautiful, Qantas experiences using the Runway libraries, templates and …"
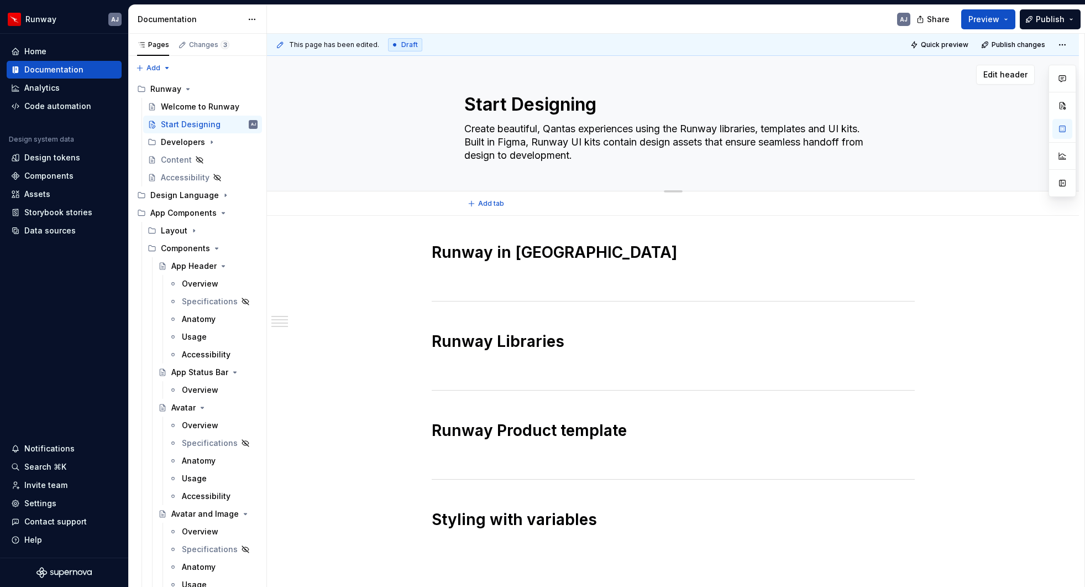
type textarea "*"
drag, startPoint x: 535, startPoint y: 141, endPoint x: 541, endPoint y: 143, distance: 6.3
click at [535, 141] on textarea "Create beautiful, Qantas experiences using the Runway libraries, templates and …" at bounding box center [671, 142] width 418 height 44
type textarea "Create beautiful, Qantas experiences using the Runway libraries, templates and …"
type textarea "*"
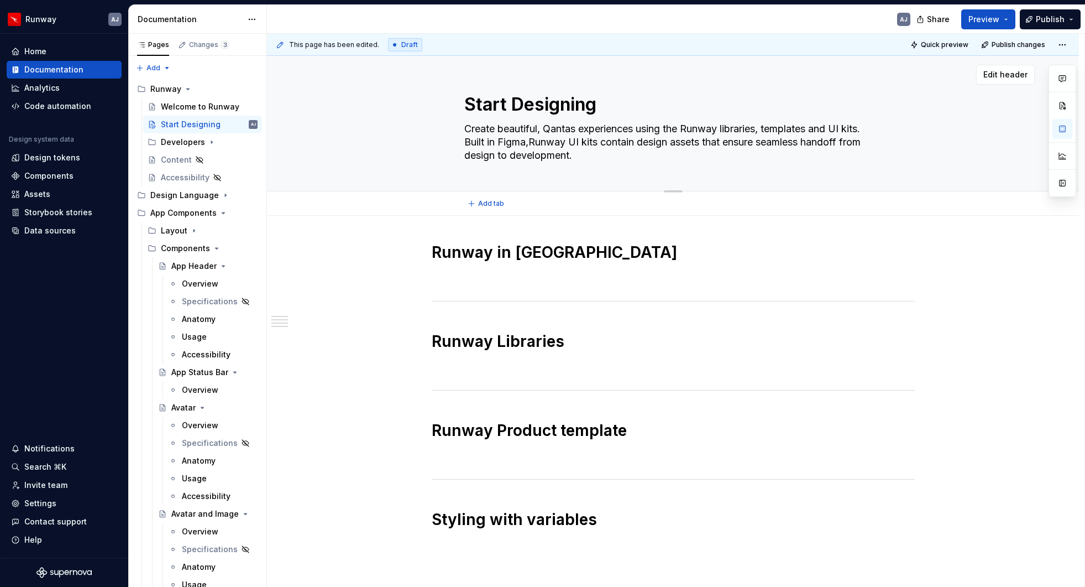
type textarea "Create beautiful, Qantas experiences using the Runway libraries, templates and …"
type textarea "*"
type textarea "Create beautiful, Qantas experiences using the Runway libraries, templates and …"
type textarea "*"
type textarea "Create beautiful, Qantas experiences using the Runway libraries, templates and …"
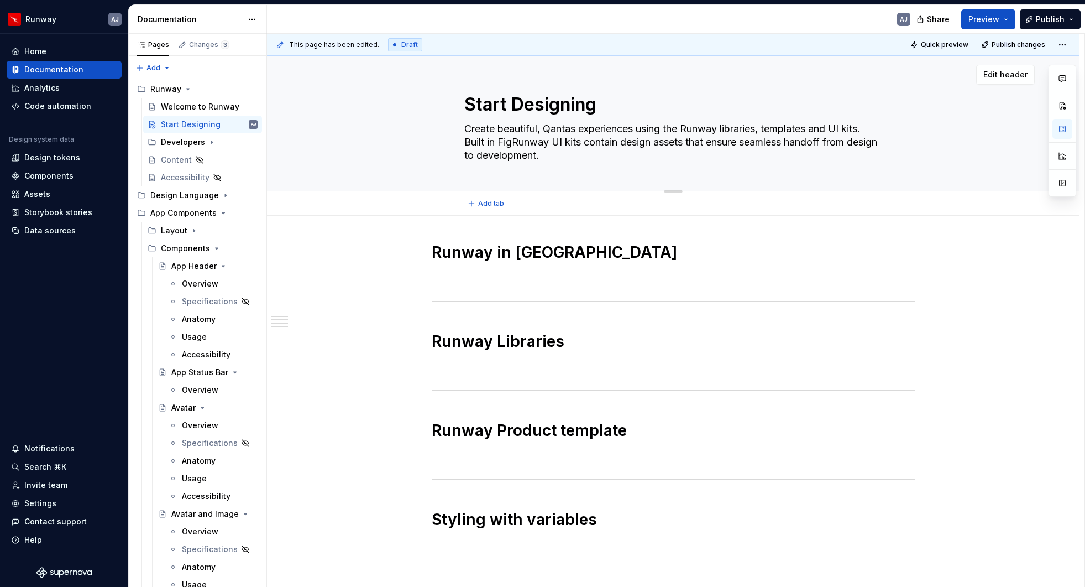
type textarea "*"
type textarea "Create beautiful, Qantas experiences using the Runway libraries, templates and …"
type textarea "*"
type textarea "Create beautiful, Qantas experiences using the Runway libraries, templates and …"
type textarea "*"
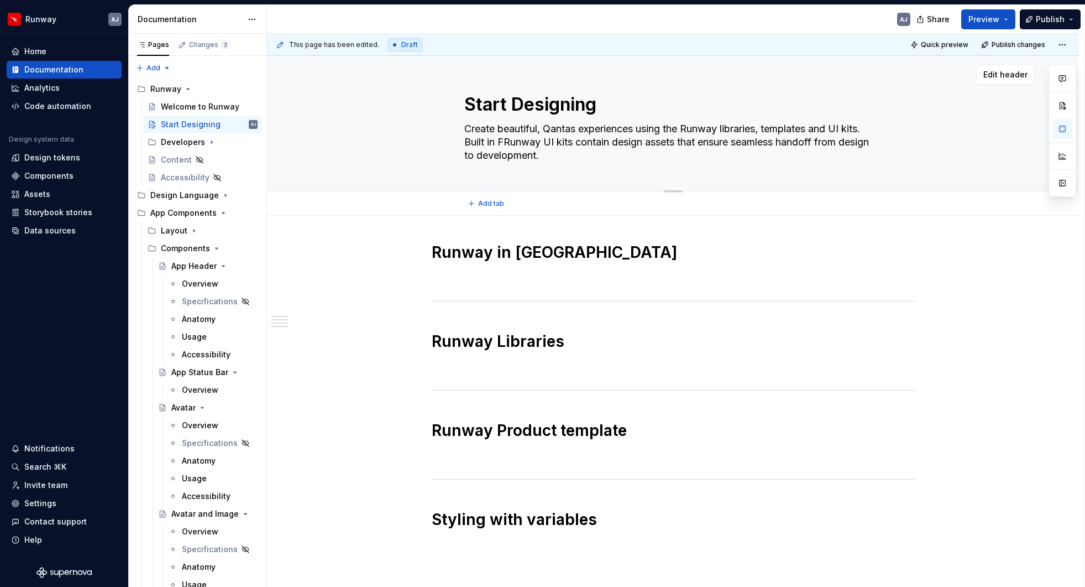
type textarea "Create beautiful, Qantas experiences using the Runway libraries, templates and …"
type textarea "*"
type textarea "Create beautiful, Qantas experiences using the Runway libraries, templates and …"
type textarea "*"
type textarea "Create beautiful, Qantas experiences using the Runway libraries, templates and …"
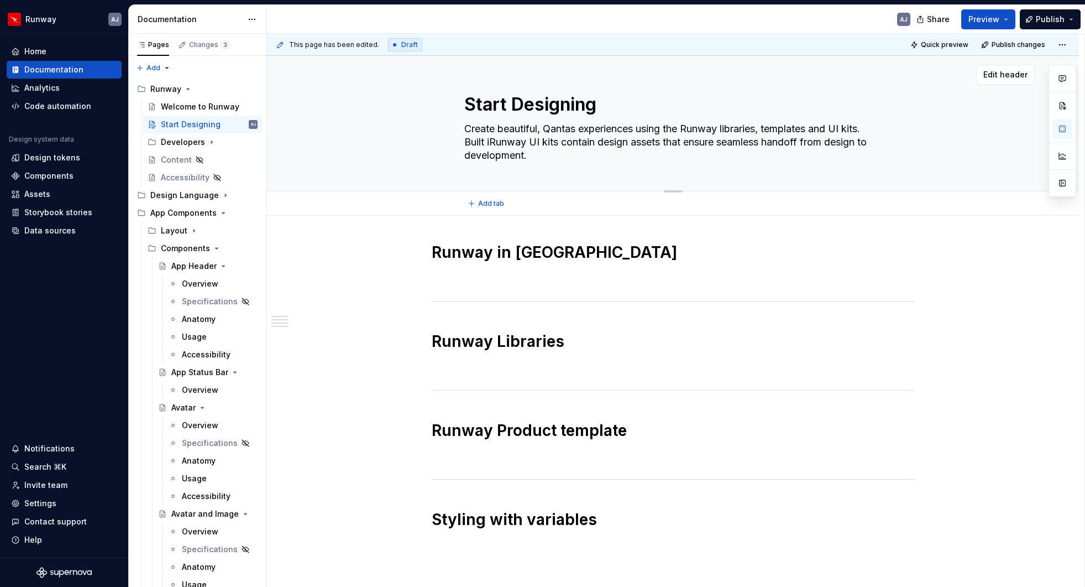
type textarea "*"
type textarea "Create beautiful, Qantas experiences using the Runway libraries, templates and …"
drag, startPoint x: 641, startPoint y: 142, endPoint x: 647, endPoint y: 145, distance: 7.2
click at [641, 142] on textarea "Create beautiful, Qantas experiences using the Runway libraries, templates and …" at bounding box center [671, 142] width 418 height 44
click at [506, 154] on textarea "Create beautiful, Qantas experiences using the Runway libraries, templates and …" at bounding box center [671, 142] width 418 height 44
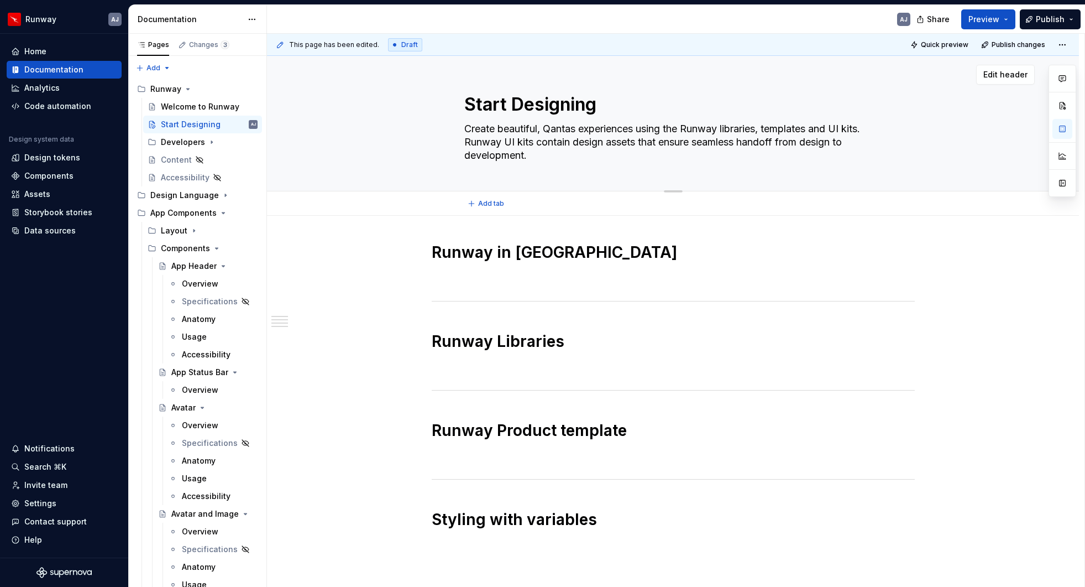
click at [506, 154] on textarea "Create beautiful, Qantas experiences using the Runway libraries, templates and …" at bounding box center [671, 142] width 418 height 44
click at [1045, 18] on span "Publish" at bounding box center [1050, 19] width 29 height 11
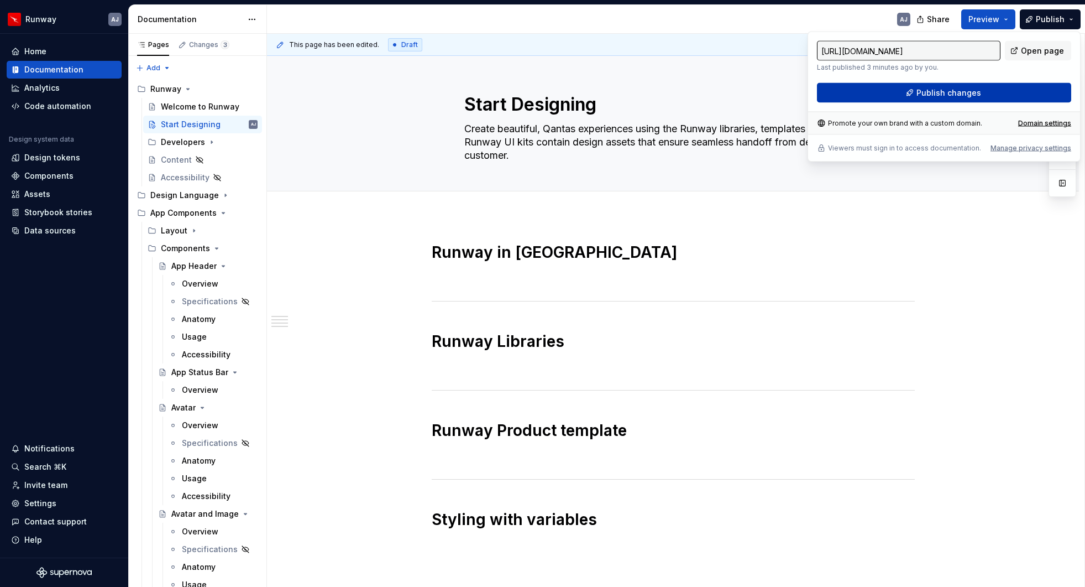
click at [937, 95] on span "Publish changes" at bounding box center [949, 92] width 65 height 11
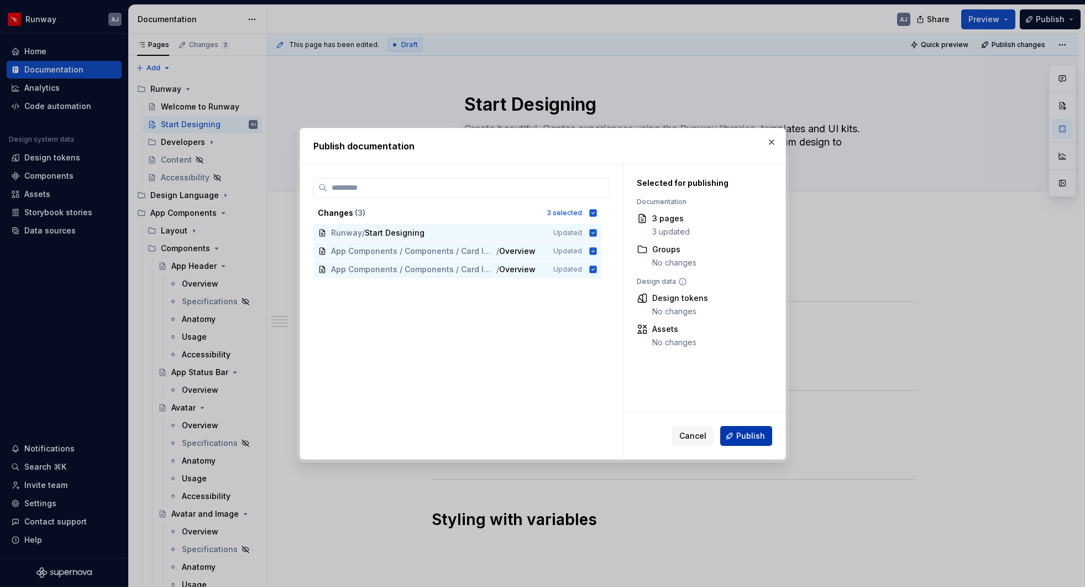
click at [749, 434] on span "Publish" at bounding box center [751, 435] width 29 height 11
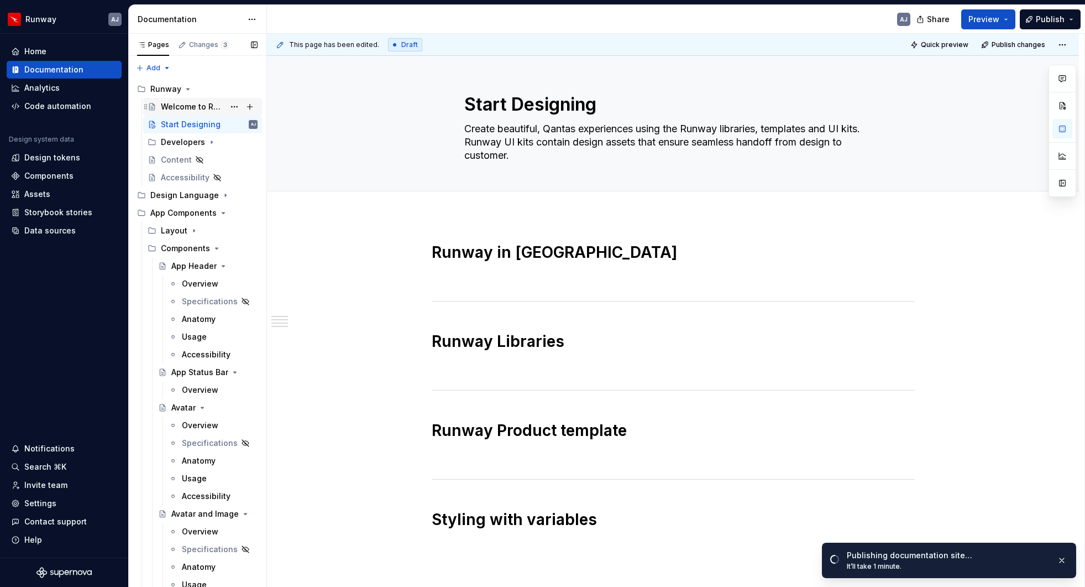
click at [187, 105] on div "Welcome to Runway" at bounding box center [193, 106] width 64 height 11
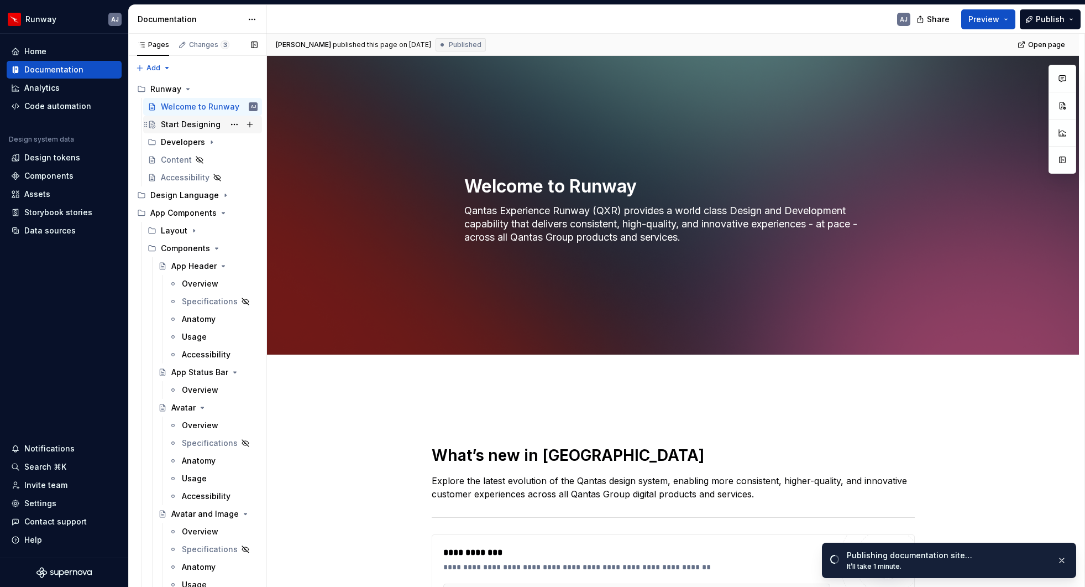
click at [190, 129] on div "Start Designing" at bounding box center [191, 124] width 60 height 11
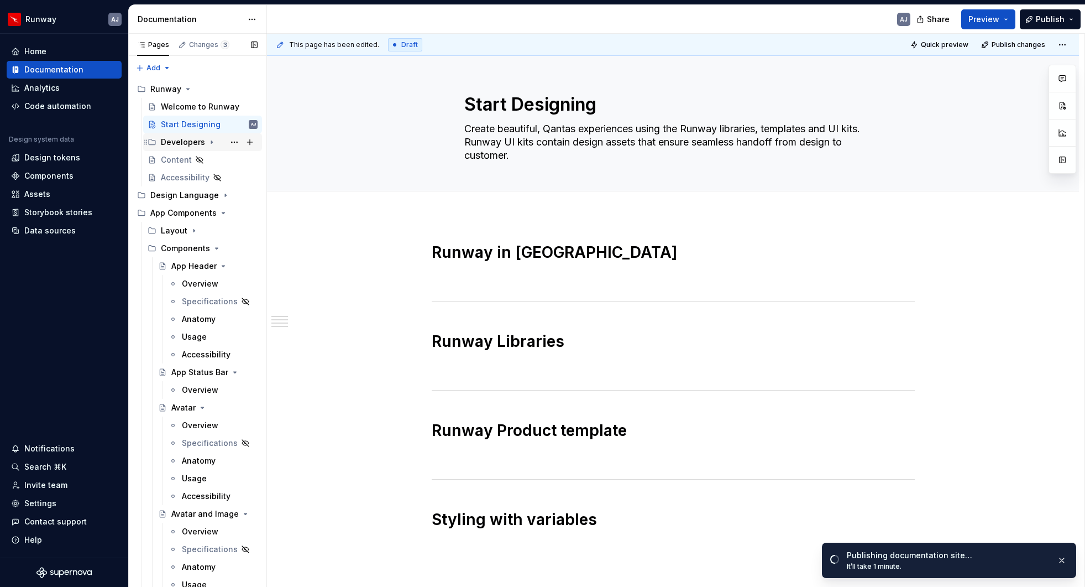
click at [180, 140] on div "Developers" at bounding box center [183, 142] width 44 height 11
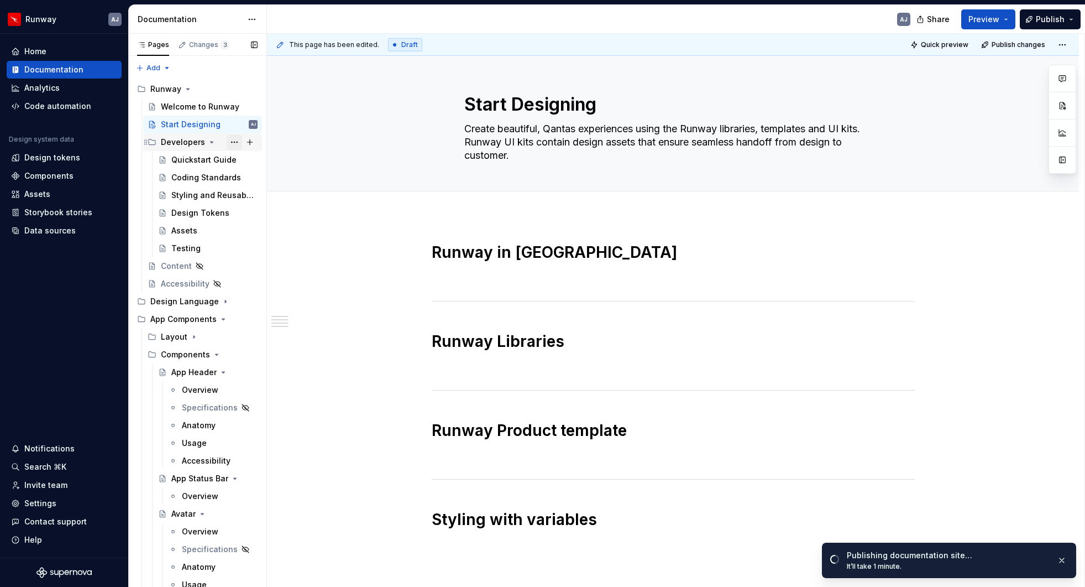
click at [237, 142] on button "Page tree" at bounding box center [234, 141] width 15 height 15
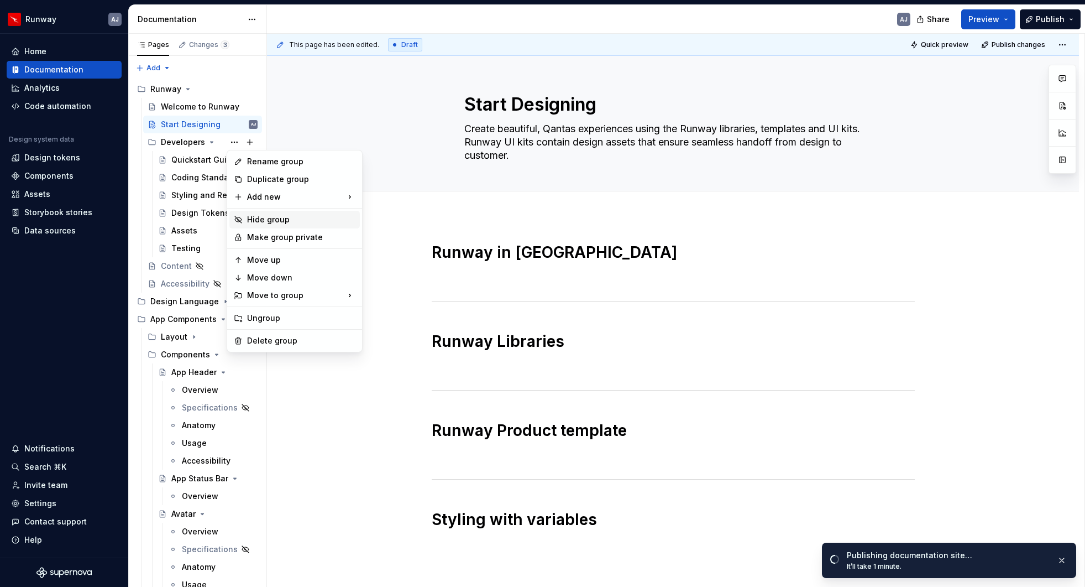
click at [281, 219] on div "Hide group" at bounding box center [301, 219] width 108 height 11
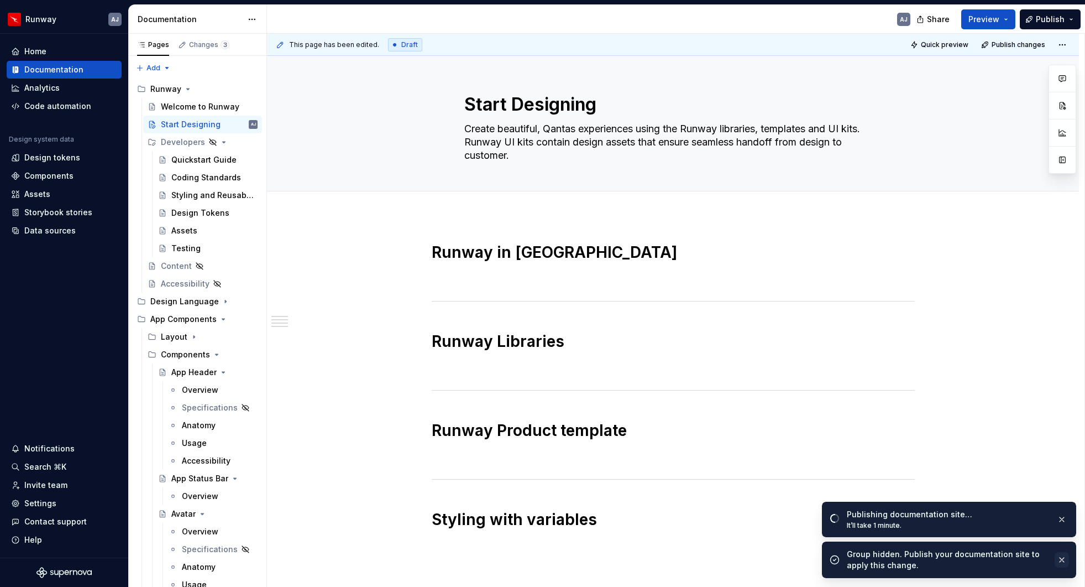
click at [1060, 559] on button "button" at bounding box center [1062, 559] width 14 height 15
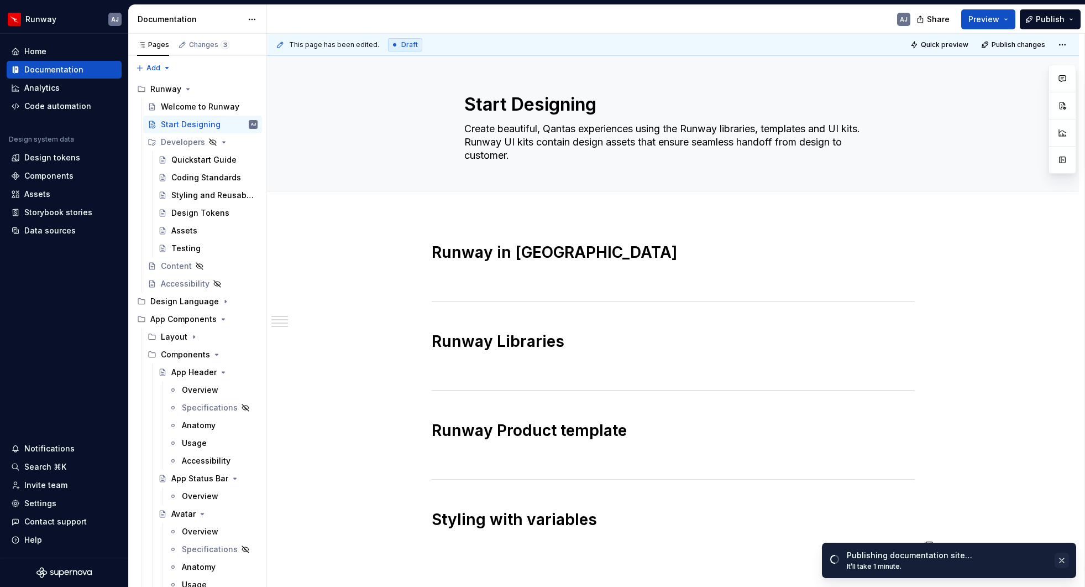
click at [1062, 557] on button "button" at bounding box center [1062, 559] width 14 height 15
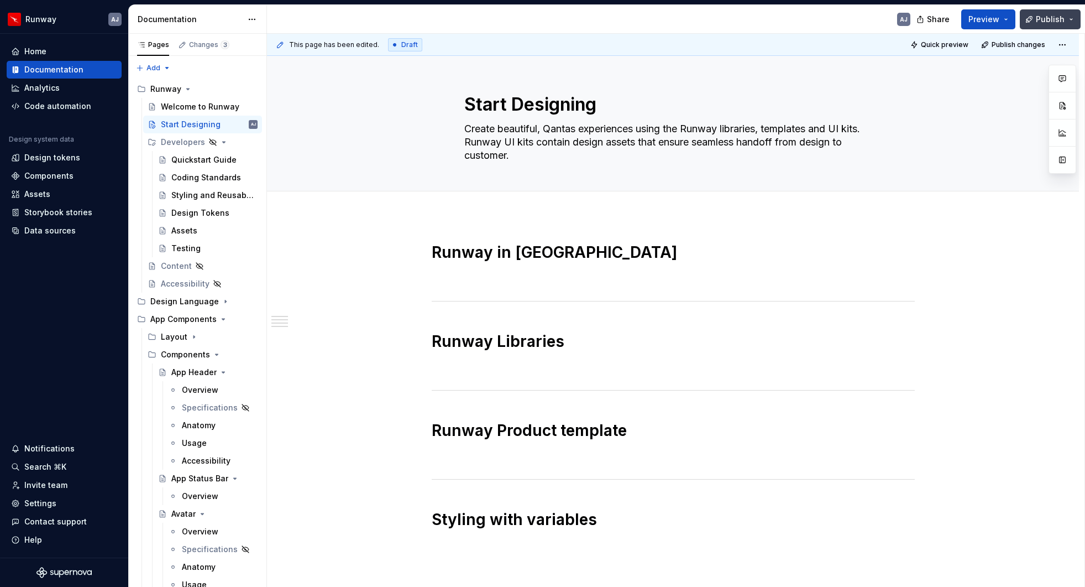
click at [1036, 19] on button "Publish" at bounding box center [1050, 19] width 61 height 20
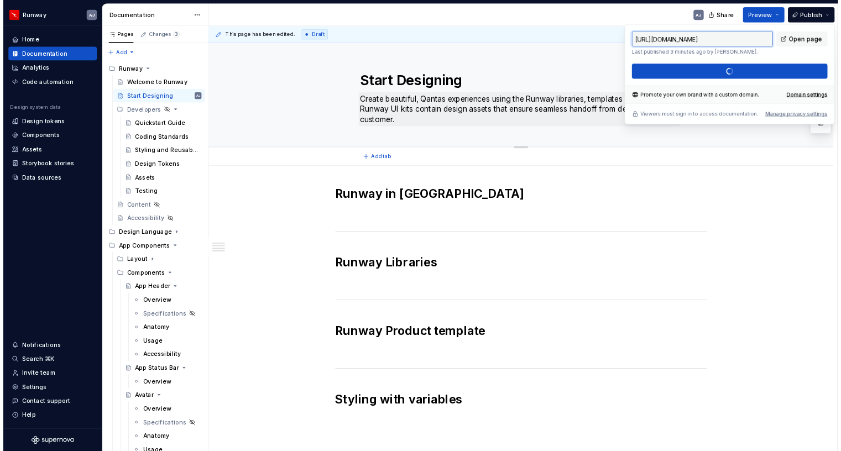
scroll to position [1, 0]
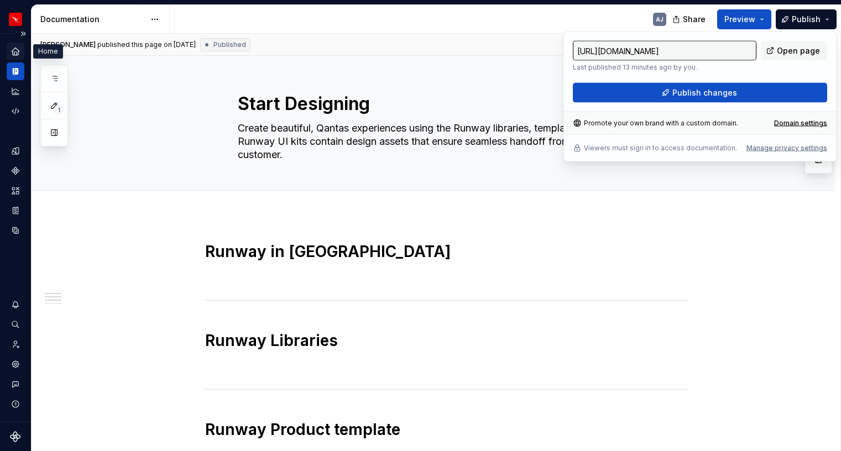
click at [21, 49] on div "Home" at bounding box center [16, 52] width 18 height 18
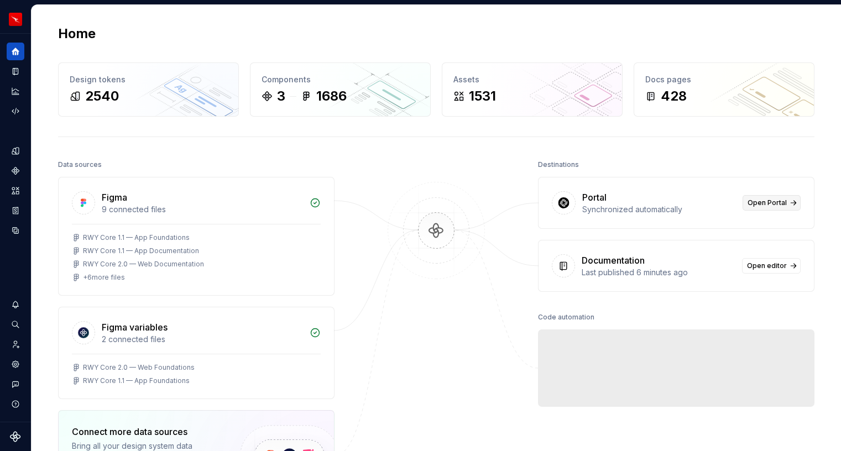
click at [777, 200] on span "Open Portal" at bounding box center [767, 203] width 39 height 9
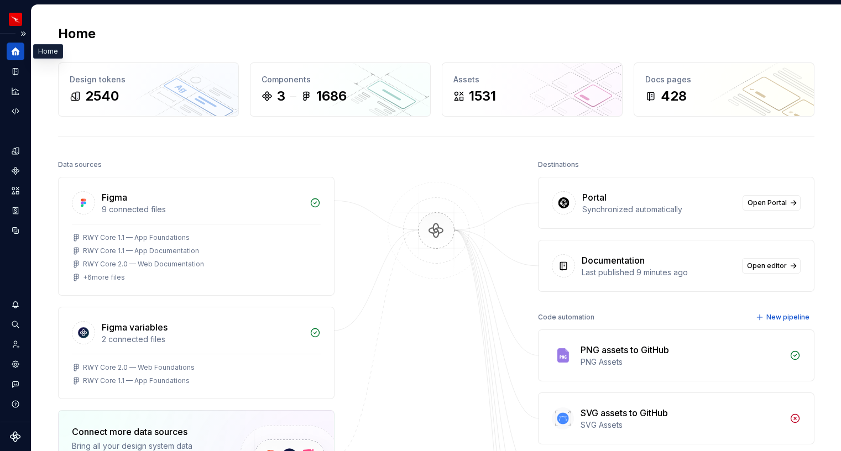
click at [17, 48] on icon "Home" at bounding box center [16, 51] width 10 height 10
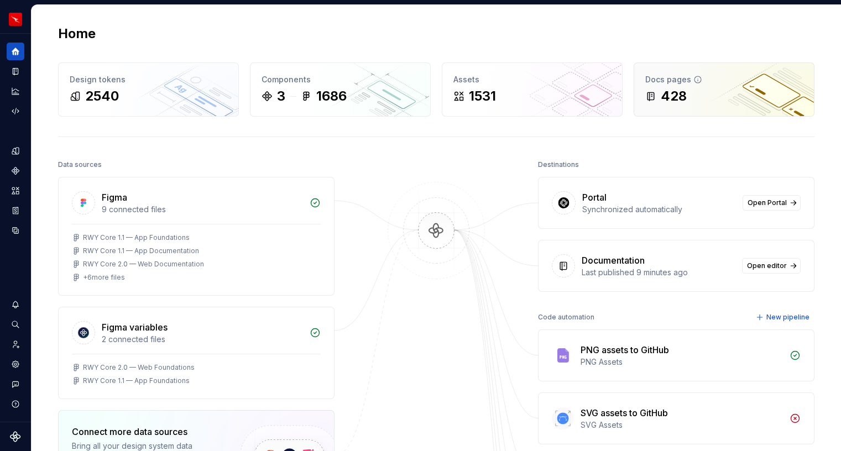
click at [672, 95] on div "428" at bounding box center [674, 96] width 26 height 18
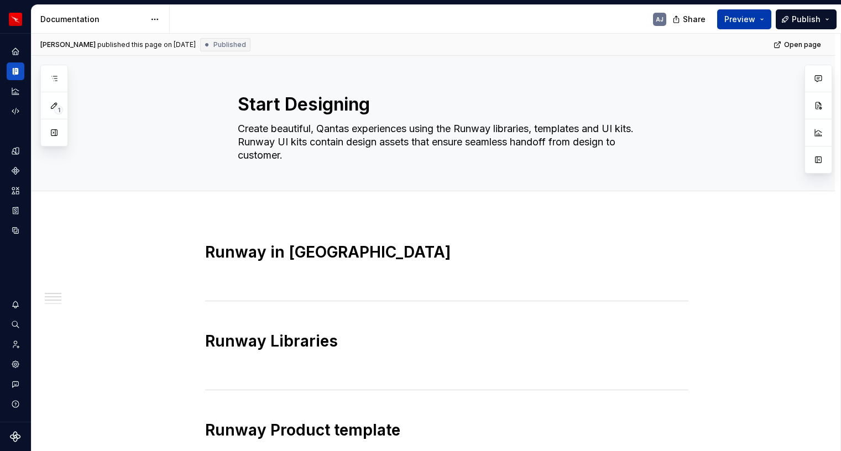
click at [743, 15] on span "Preview" at bounding box center [739, 19] width 31 height 11
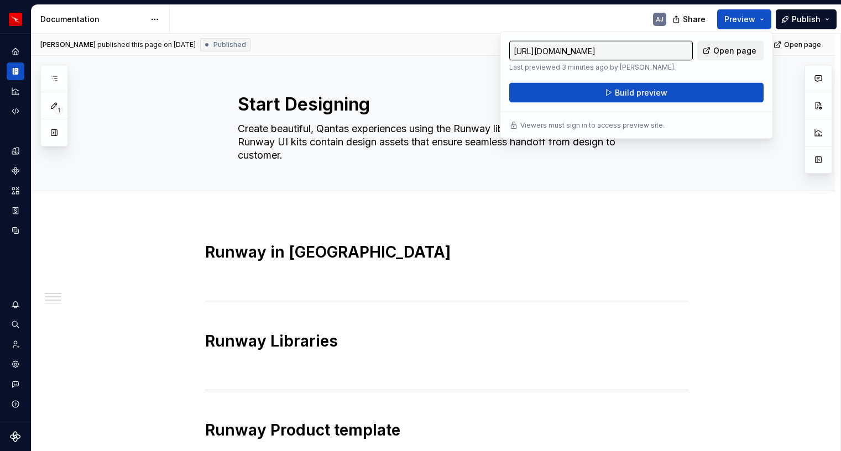
click at [731, 50] on span "Open page" at bounding box center [734, 50] width 43 height 11
click at [153, 18] on html "Runway AJ Design system data Documentation AJ Share Preview Publish 1 Pages Add…" at bounding box center [420, 225] width 841 height 451
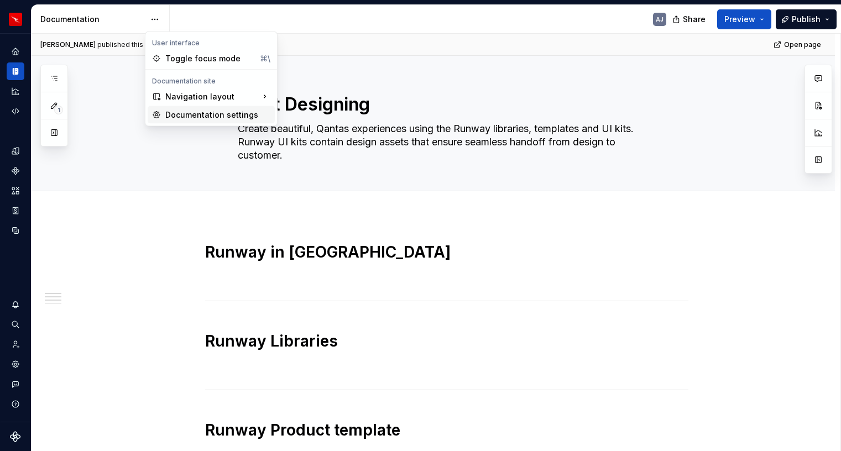
click at [185, 114] on div "Documentation settings" at bounding box center [217, 114] width 105 height 11
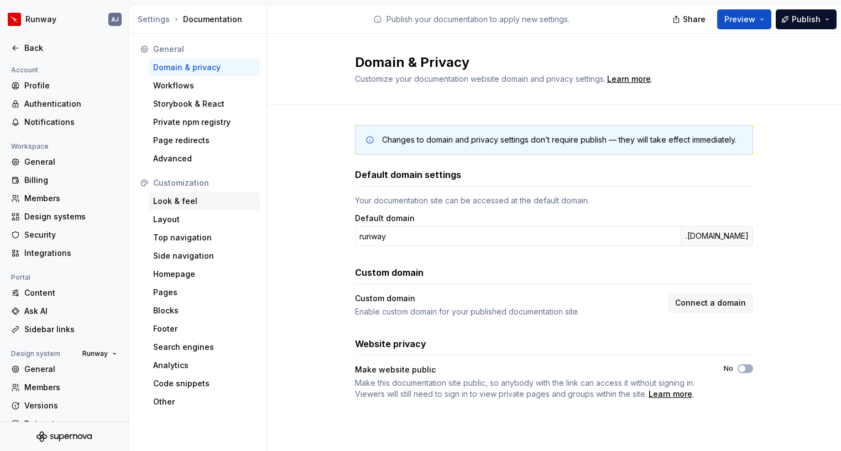
click at [176, 206] on div "Look & feel" at bounding box center [204, 201] width 102 height 11
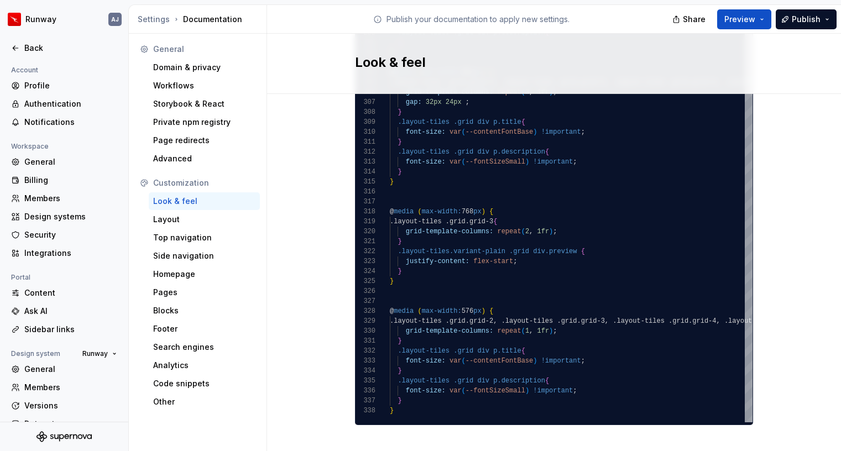
scroll to position [905, 0]
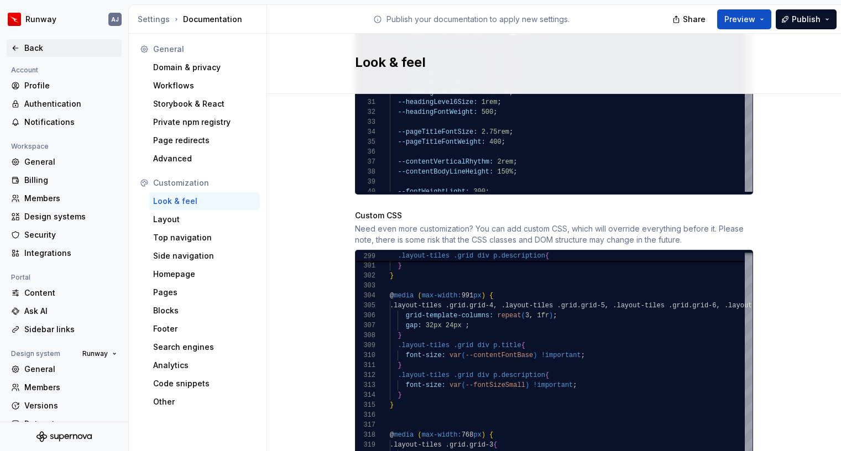
click at [35, 46] on div "Back" at bounding box center [70, 48] width 93 height 11
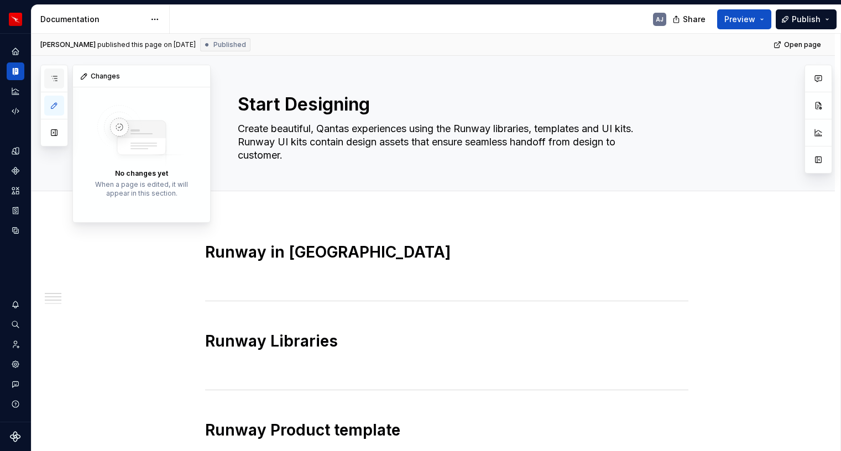
click at [53, 86] on button "button" at bounding box center [54, 79] width 20 height 20
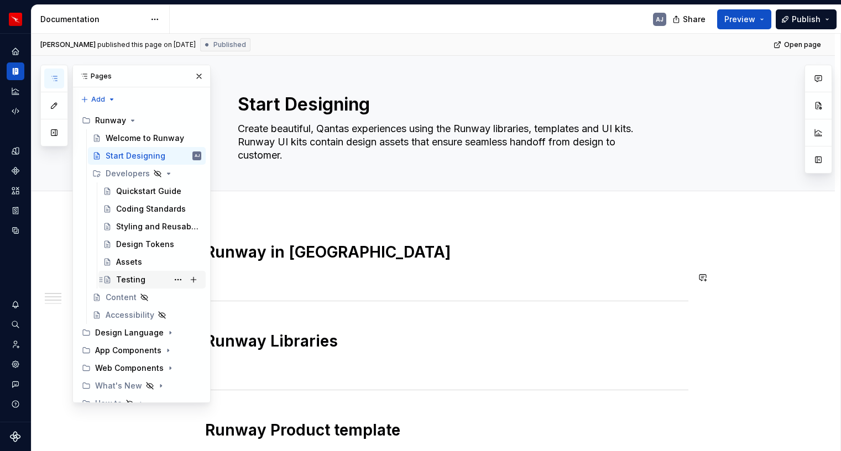
scroll to position [65, 0]
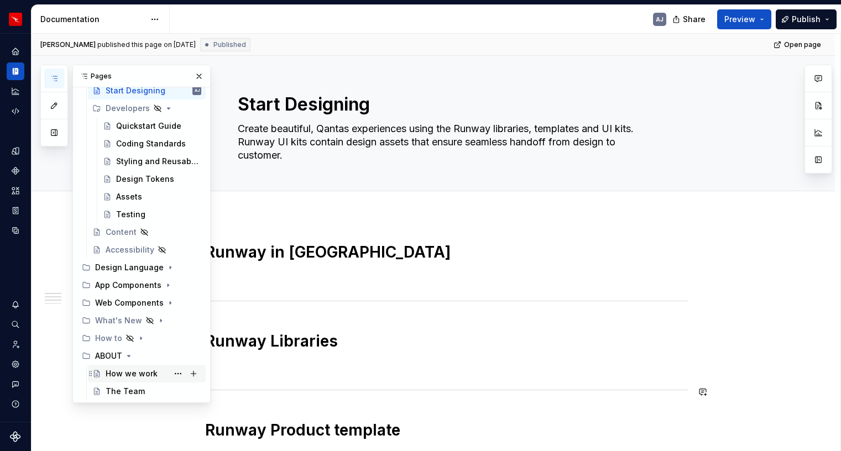
click at [138, 374] on div "How we work" at bounding box center [132, 373] width 52 height 11
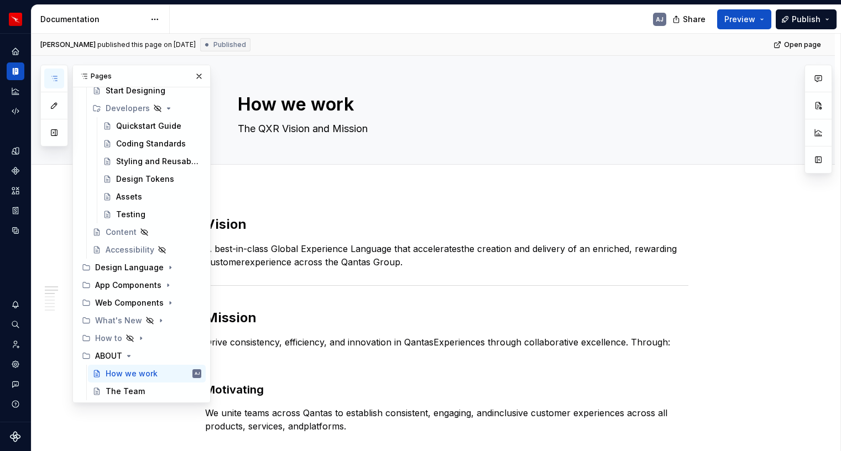
click at [208, 16] on div "AJ" at bounding box center [422, 19] width 505 height 29
click at [156, 18] on html "Runway AJ Design system data Documentation AJ Share Preview Publish Pages Add A…" at bounding box center [420, 225] width 841 height 451
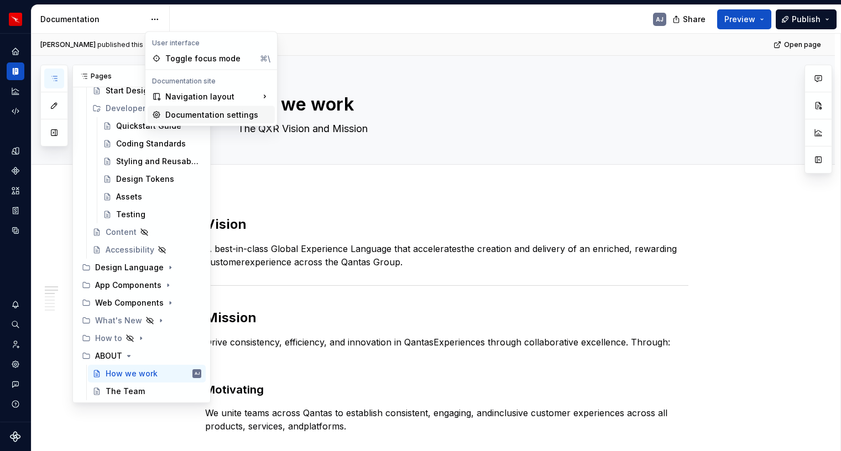
click at [203, 114] on div "Documentation settings" at bounding box center [217, 114] width 105 height 11
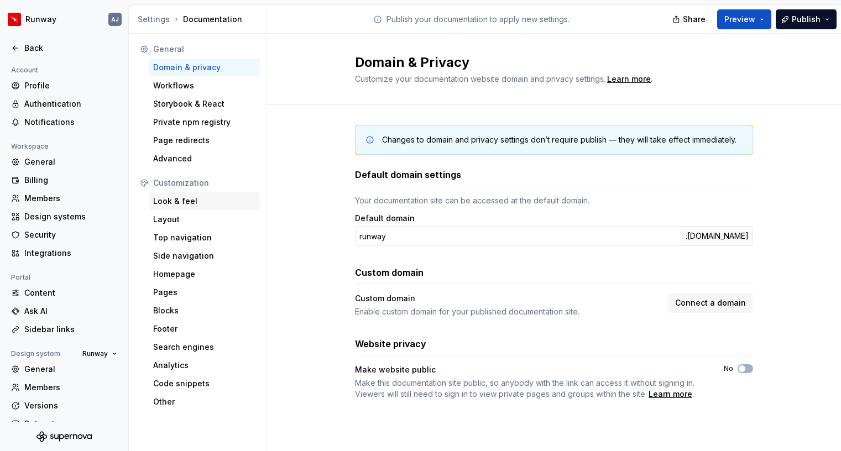
click at [177, 199] on div "Look & feel" at bounding box center [204, 201] width 102 height 11
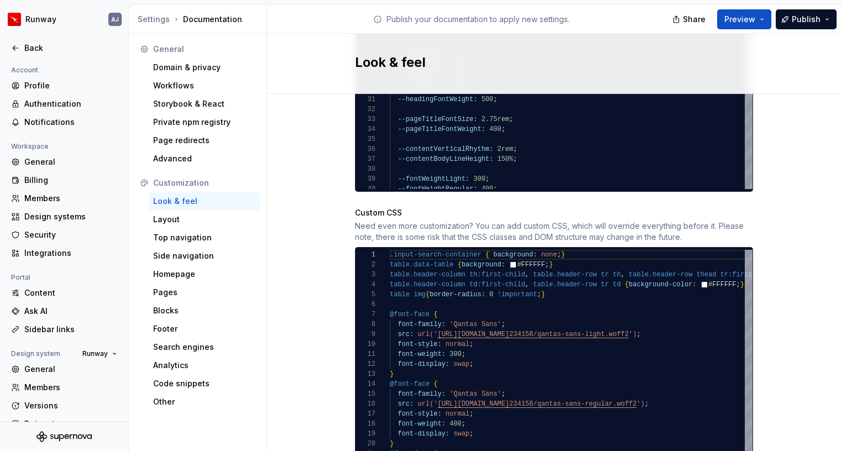
scroll to position [910, 0]
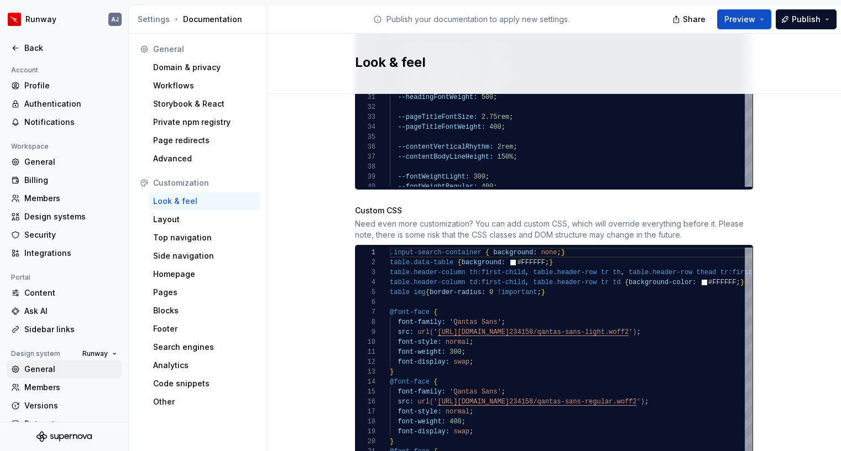
click at [49, 375] on div "General" at bounding box center [70, 369] width 93 height 11
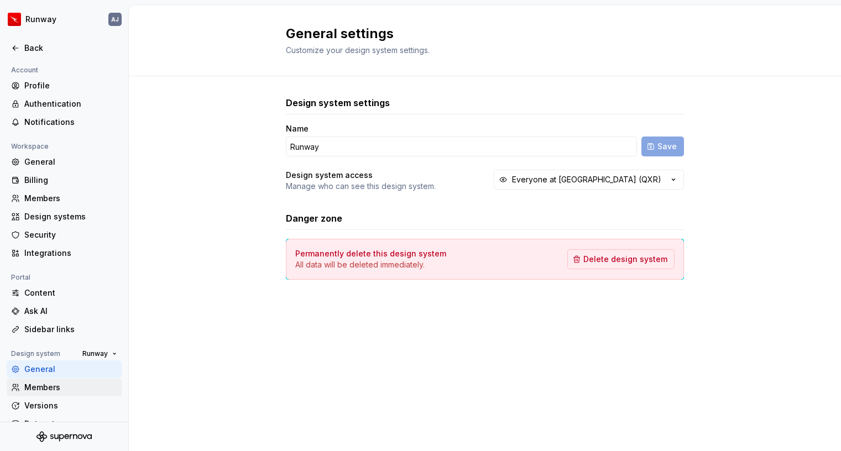
click at [55, 383] on div "Members" at bounding box center [70, 387] width 93 height 11
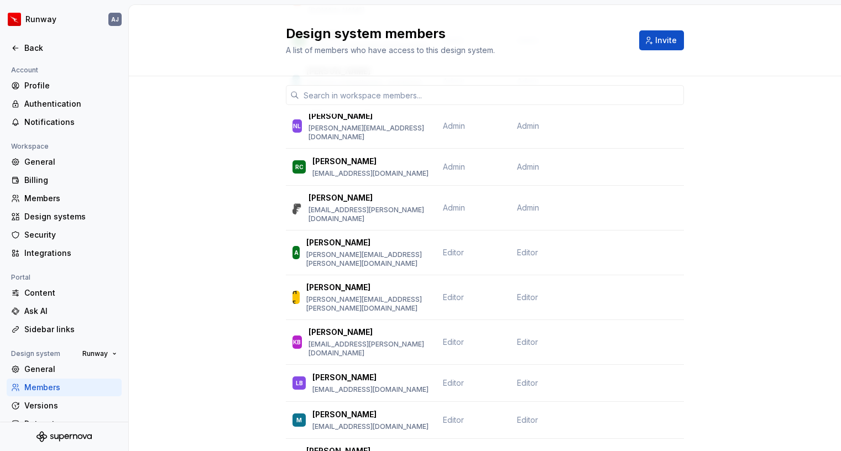
scroll to position [325, 0]
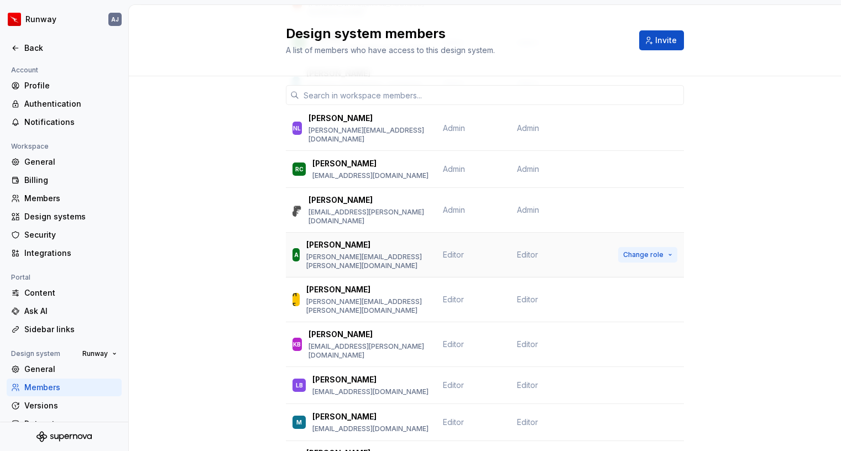
click at [651, 250] on span "Change role" at bounding box center [643, 254] width 40 height 9
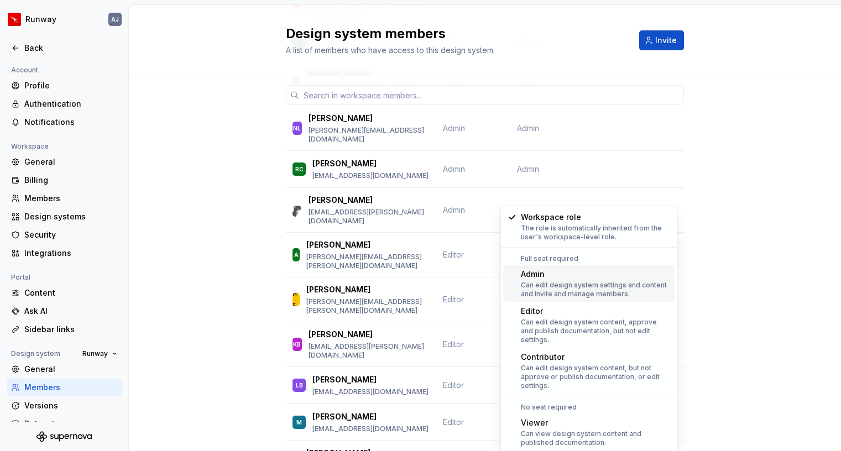
click at [573, 285] on div "Can edit design system settings and content and invite and manage members." at bounding box center [595, 290] width 149 height 18
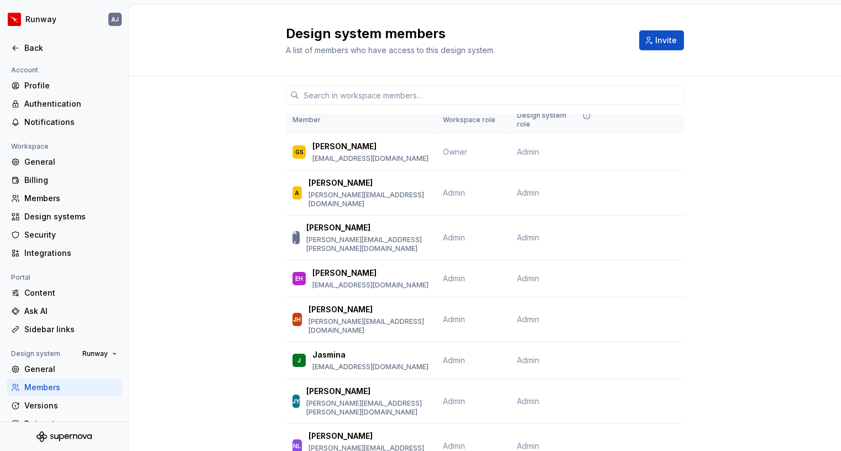
scroll to position [0, 0]
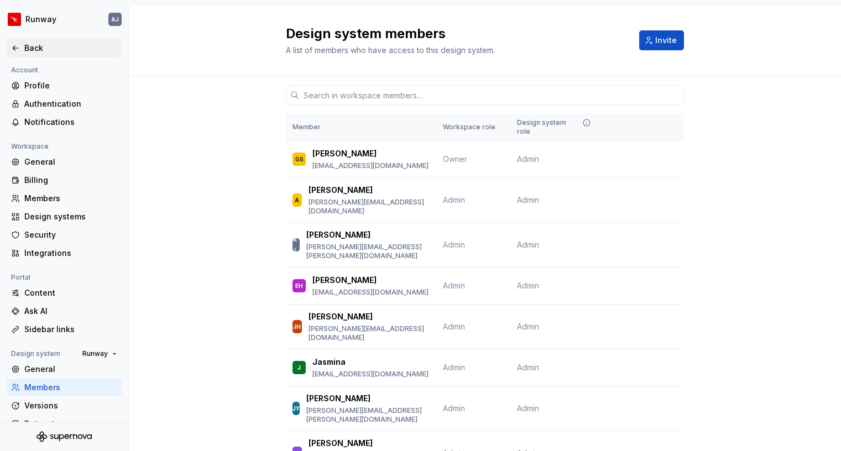
click at [47, 45] on div "Back" at bounding box center [70, 48] width 93 height 11
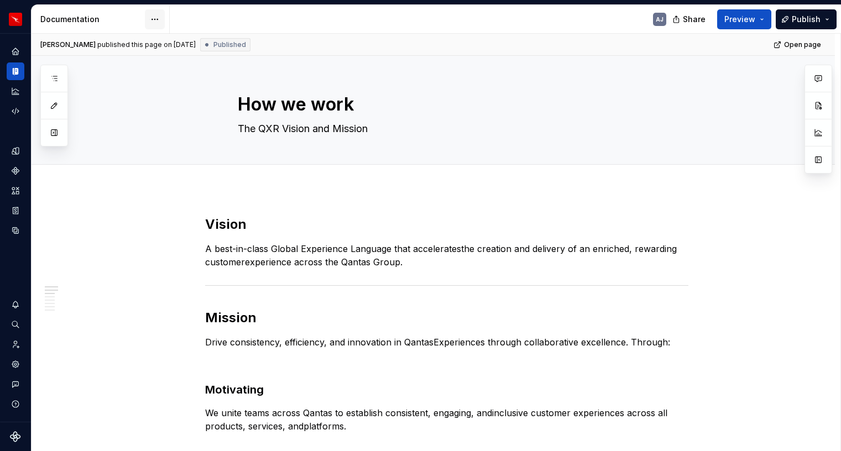
click at [153, 21] on html "Runway AJ Design system data Documentation AJ Share Preview Publish Pages Add A…" at bounding box center [420, 225] width 841 height 451
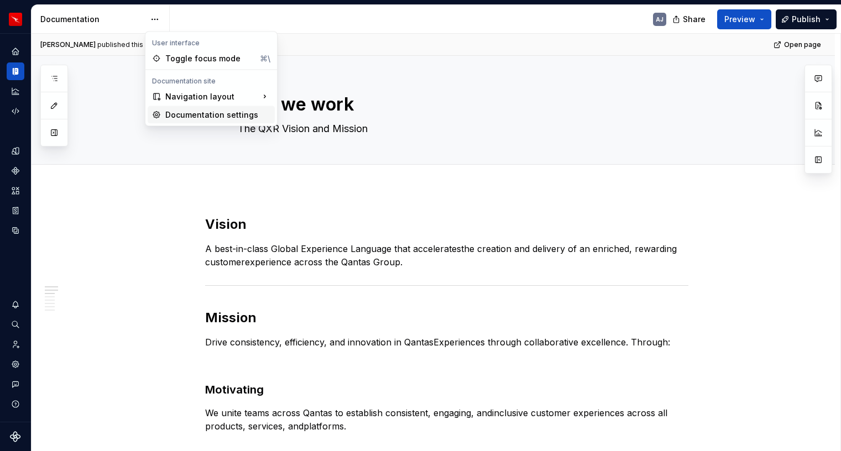
click at [204, 117] on div "Documentation settings" at bounding box center [217, 114] width 105 height 11
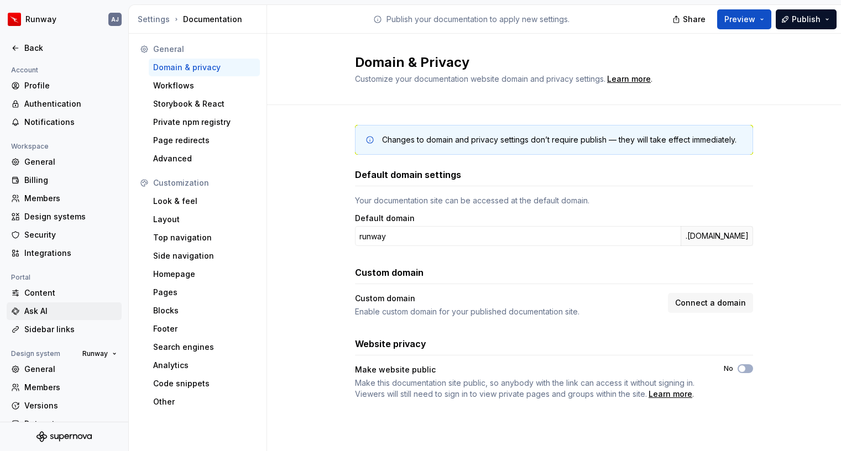
scroll to position [36, 0]
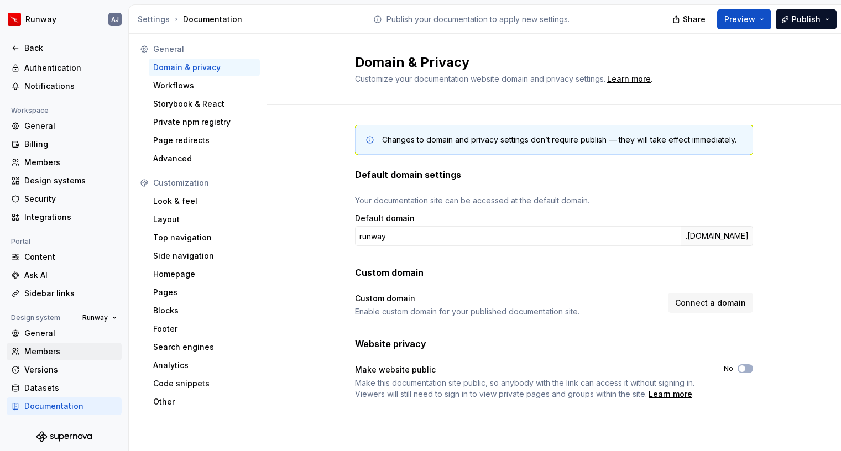
click at [48, 353] on div "Members" at bounding box center [70, 351] width 93 height 11
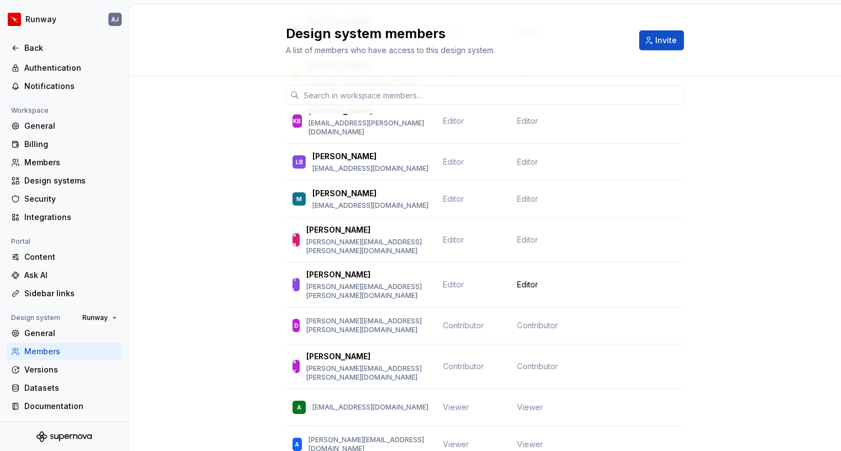
scroll to position [549, 0]
click at [652, 362] on span "Change role" at bounding box center [643, 366] width 40 height 9
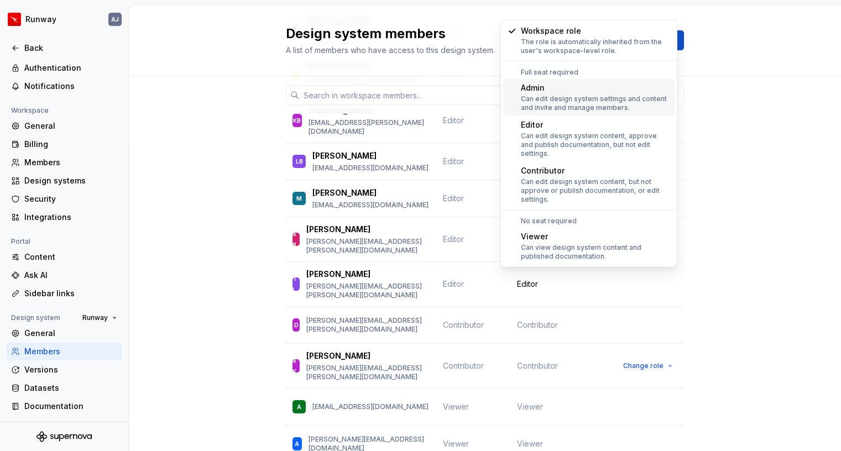
click at [559, 96] on div "Can edit design system settings and content and invite and manage members." at bounding box center [595, 104] width 149 height 18
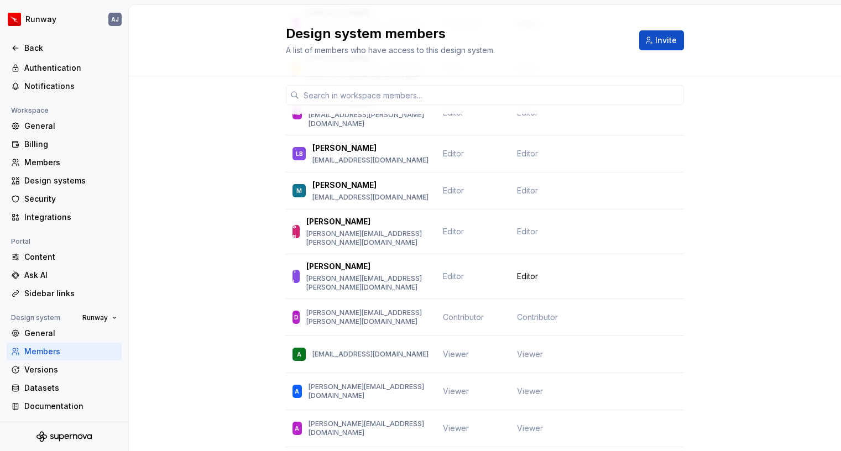
scroll to position [0, 0]
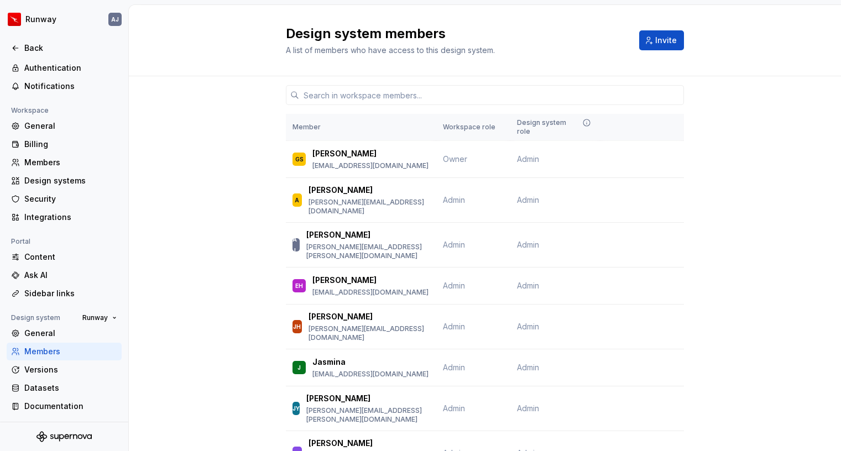
click at [432, 47] on span "A list of members who have access to this design system." at bounding box center [390, 49] width 209 height 9
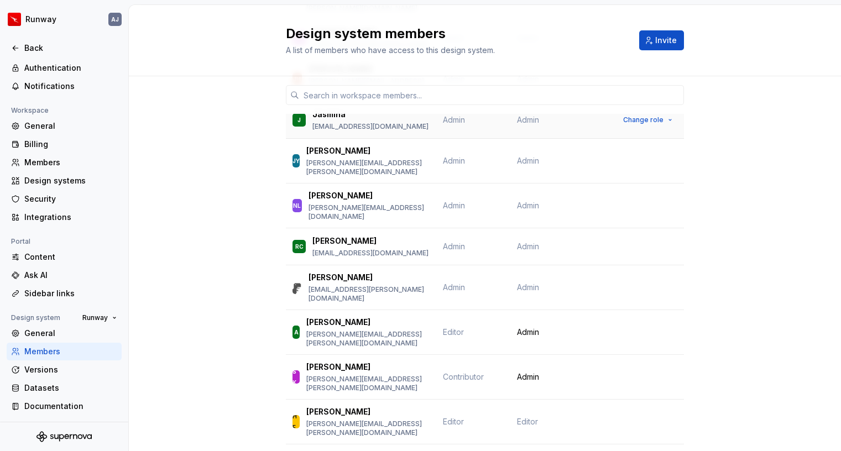
scroll to position [258, 0]
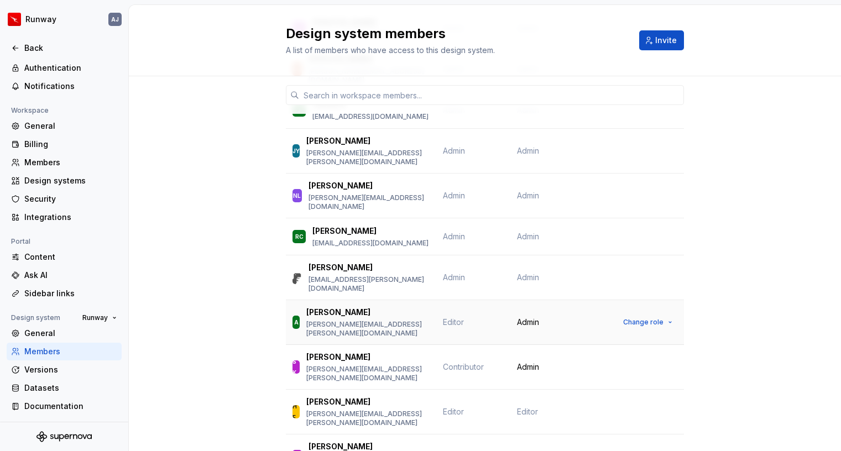
click at [458, 317] on span "Editor" at bounding box center [453, 321] width 21 height 9
click at [514, 300] on td "Admin" at bounding box center [555, 322] width 90 height 45
click at [646, 315] on button "Change role" at bounding box center [647, 322] width 59 height 15
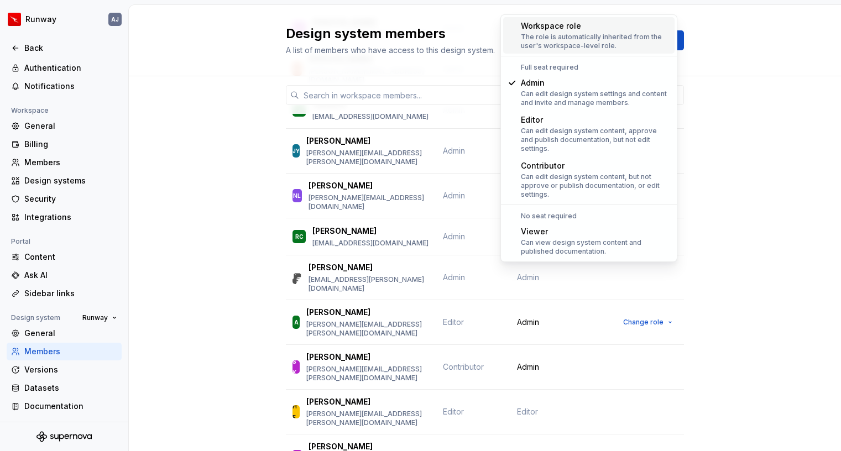
click at [560, 43] on div "The role is automatically inherited from the user's workspace-level role." at bounding box center [595, 42] width 149 height 18
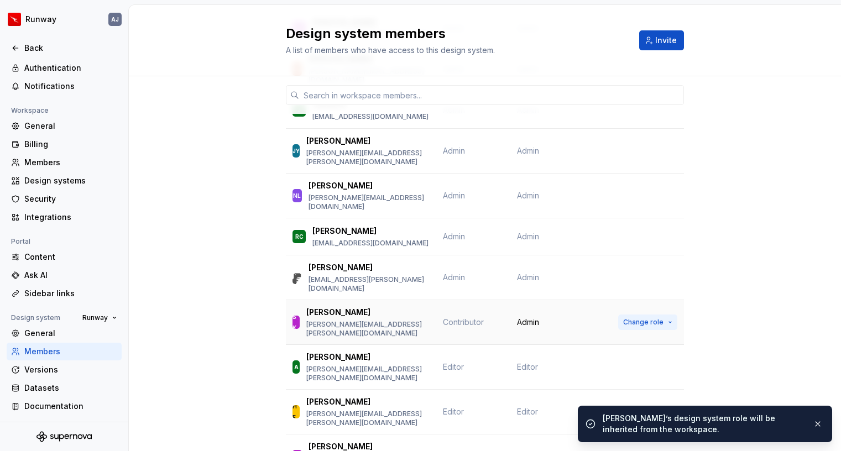
click at [650, 318] on span "Change role" at bounding box center [643, 322] width 40 height 9
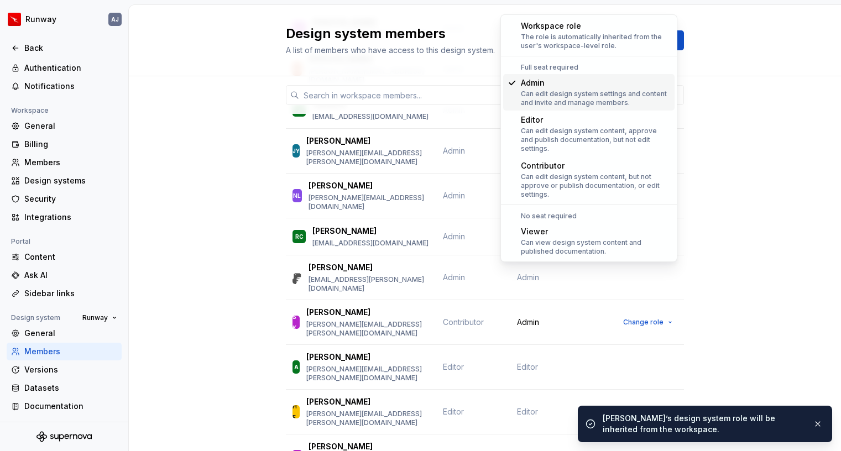
click at [579, 93] on div "Can edit design system settings and content and invite and manage members." at bounding box center [595, 99] width 149 height 18
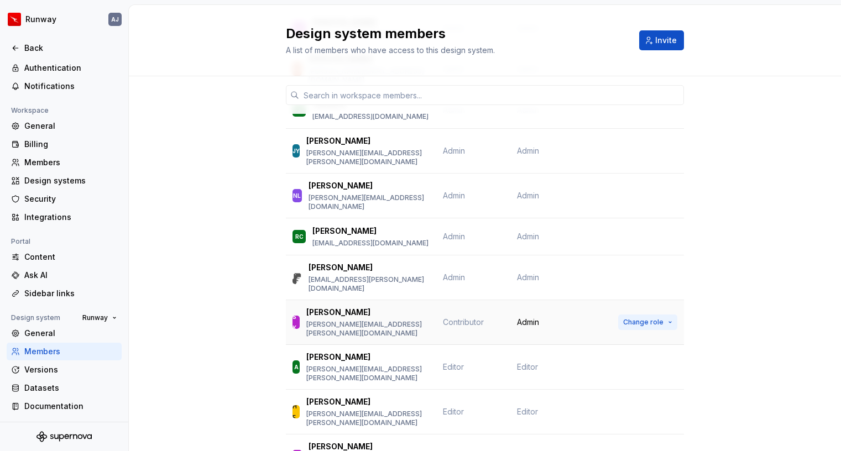
click at [657, 318] on span "Change role" at bounding box center [643, 322] width 40 height 9
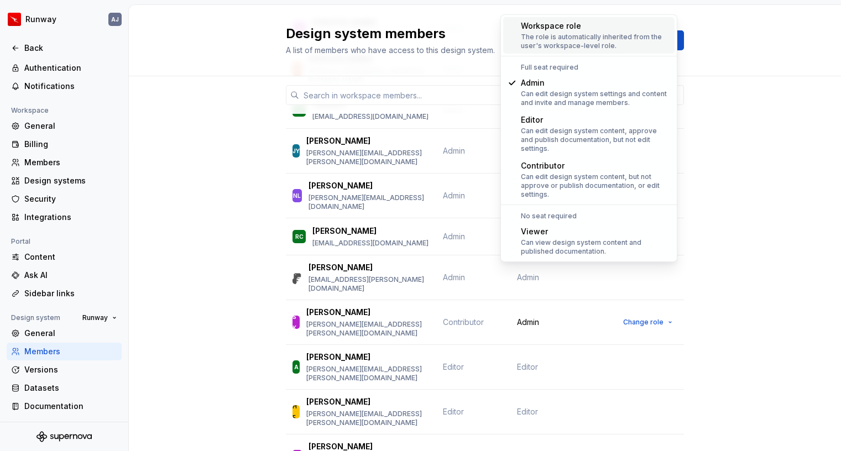
click at [580, 28] on div "Workspace role" at bounding box center [595, 25] width 149 height 11
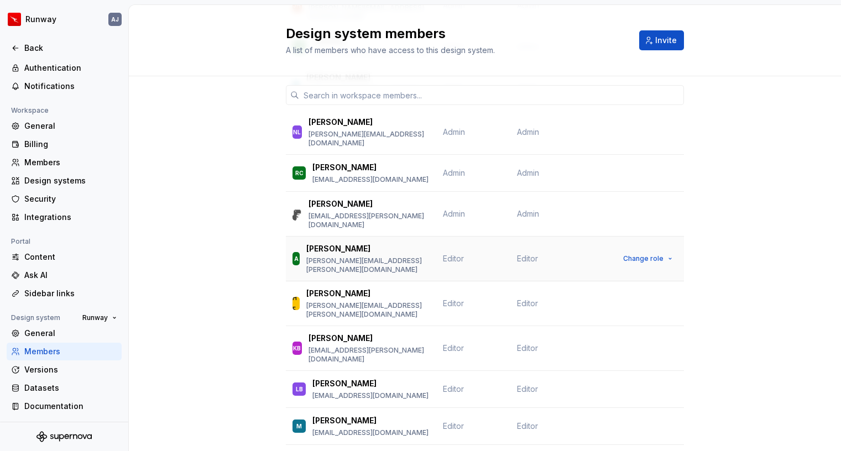
scroll to position [322, 0]
click at [656, 253] on span "Change role" at bounding box center [643, 257] width 40 height 9
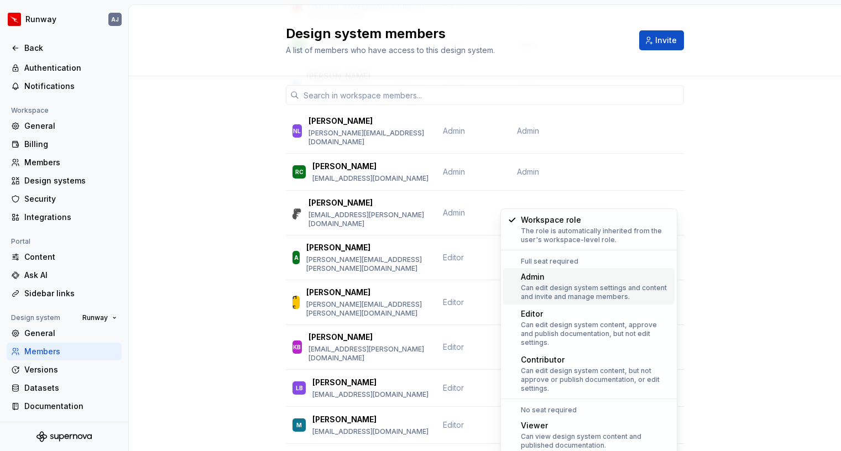
click at [584, 288] on div "Can edit design system settings and content and invite and manage members." at bounding box center [595, 293] width 149 height 18
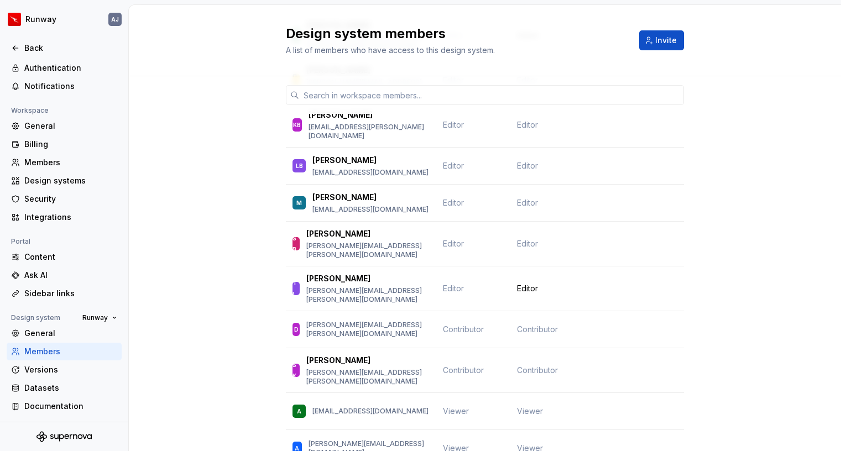
scroll to position [562, 0]
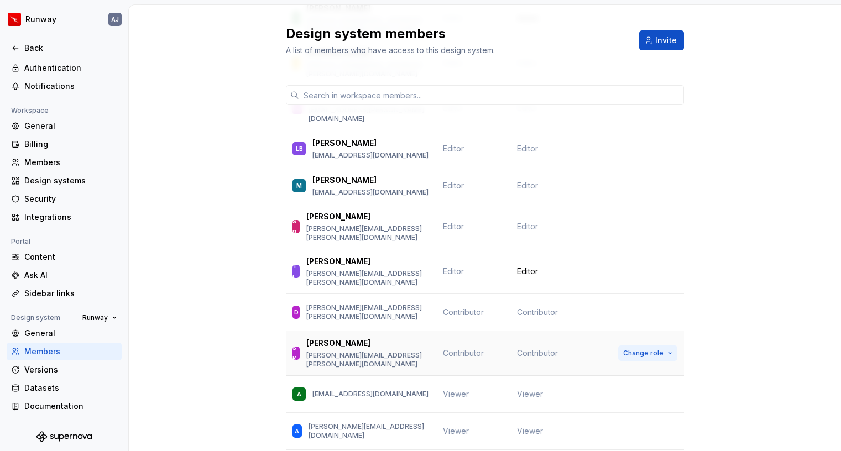
click at [663, 349] on span "Change role" at bounding box center [643, 353] width 40 height 9
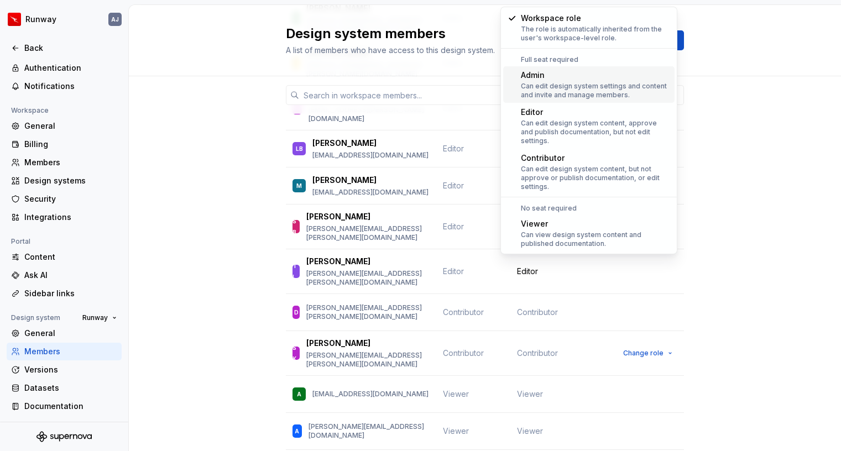
click at [564, 90] on div "Can edit design system settings and content and invite and manage members." at bounding box center [595, 91] width 149 height 18
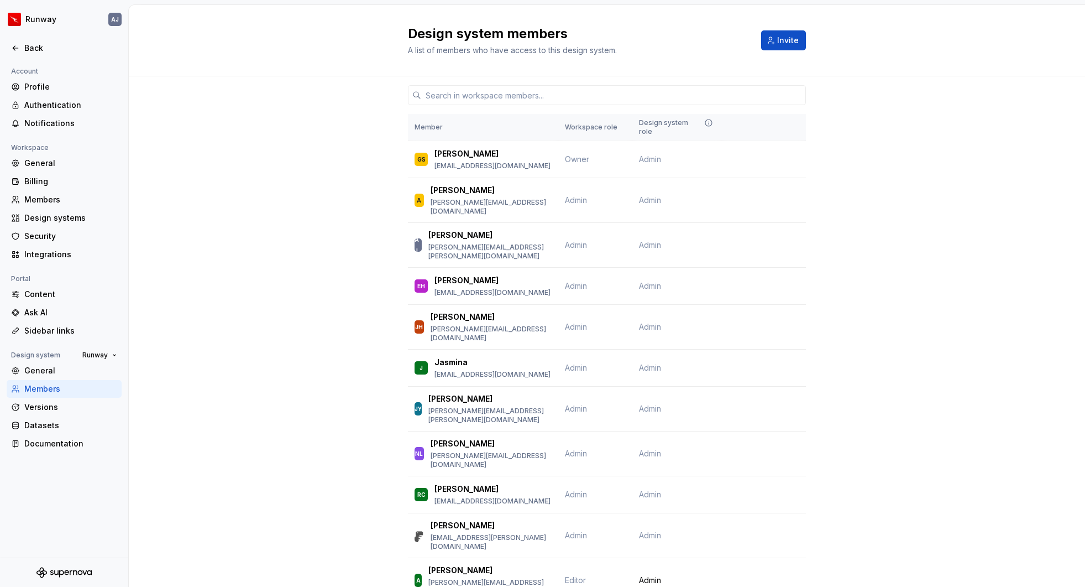
scroll to position [0, 0]
click at [44, 48] on div "Back" at bounding box center [70, 48] width 93 height 11
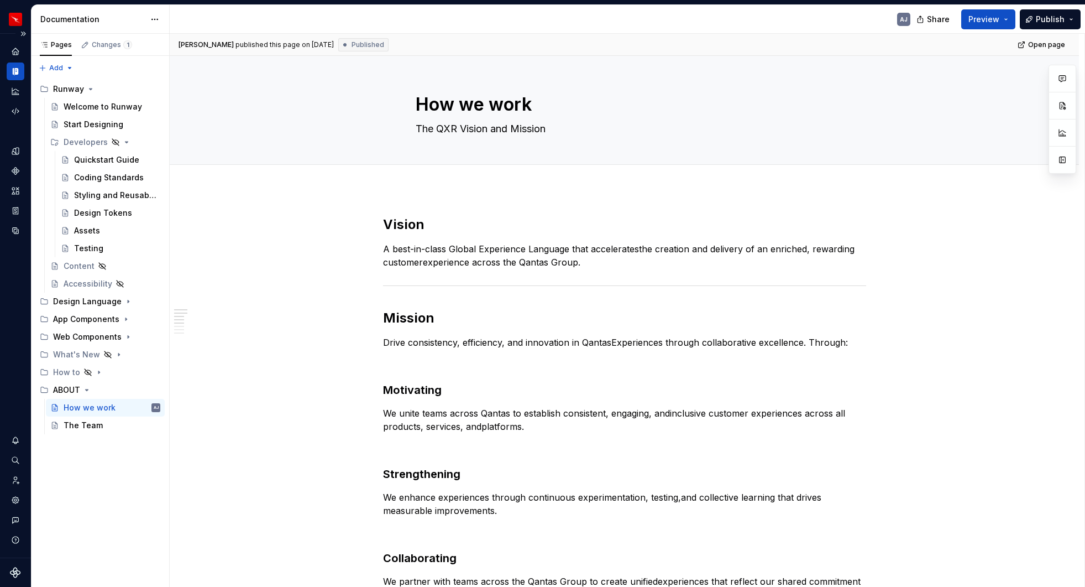
click at [23, 36] on button "Expand sidebar" at bounding box center [22, 33] width 15 height 15
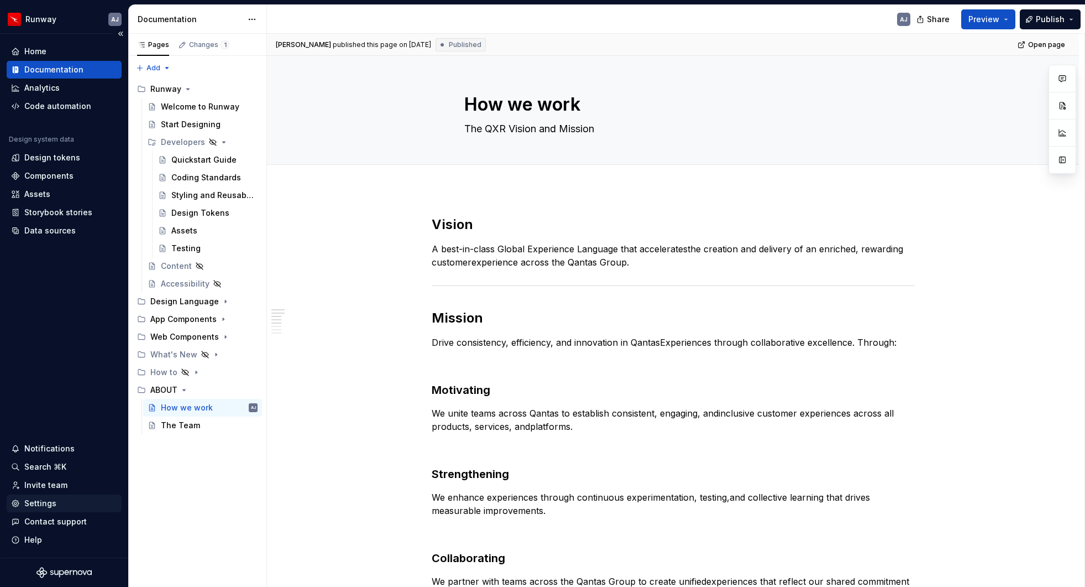
click at [55, 499] on div "Settings" at bounding box center [64, 503] width 106 height 11
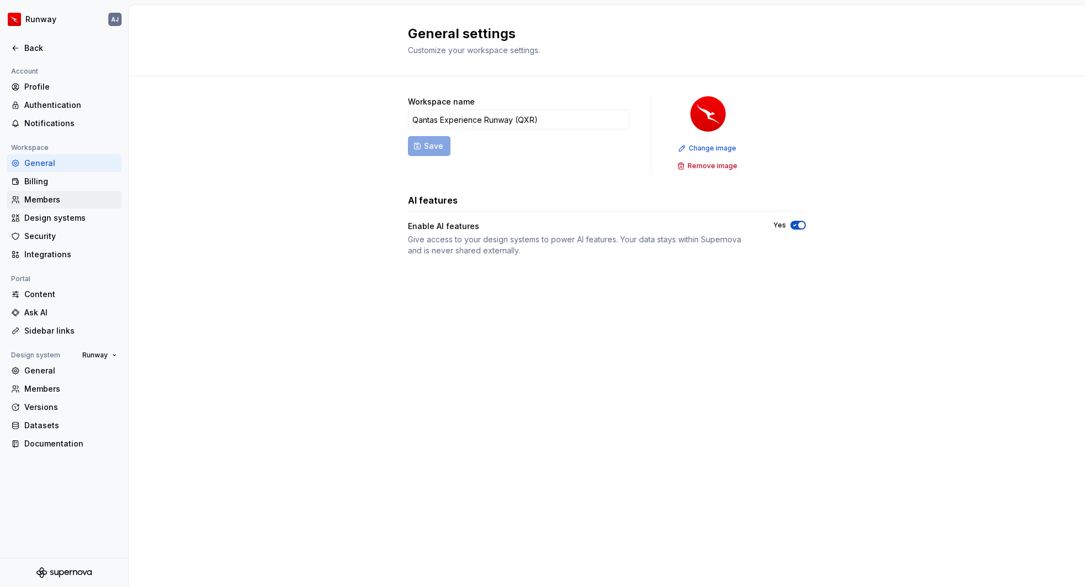
click at [44, 196] on div "Members" at bounding box center [70, 199] width 93 height 11
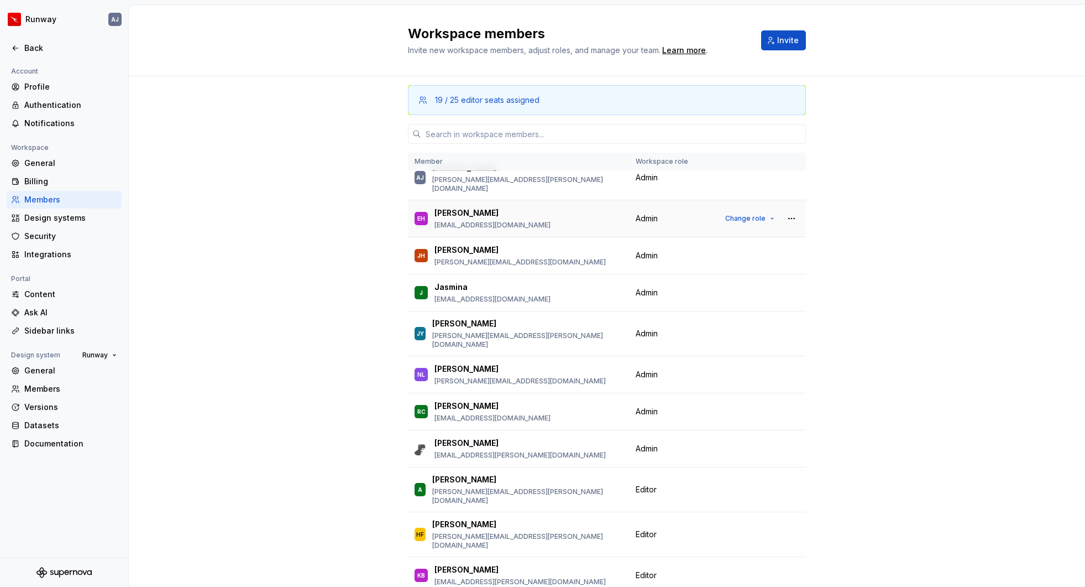
scroll to position [92, 0]
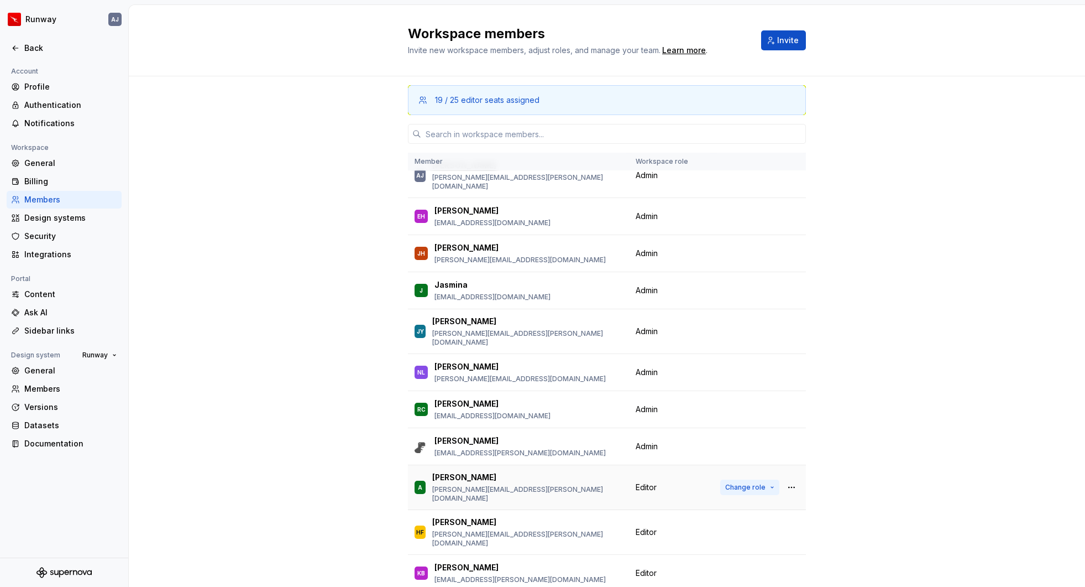
click at [740, 483] on span "Change role" at bounding box center [746, 487] width 40 height 9
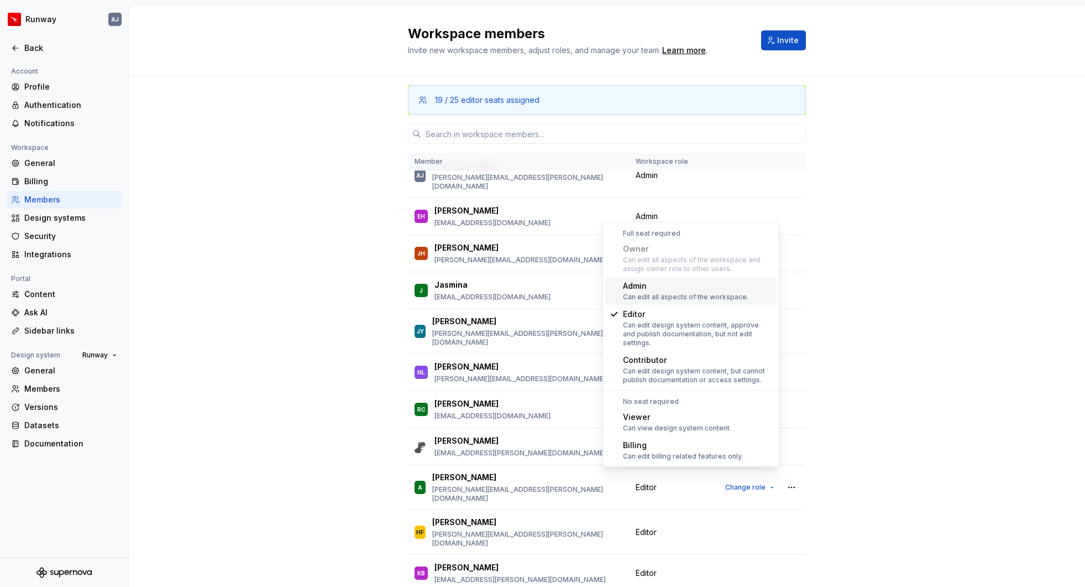
click at [648, 288] on div "Admin" at bounding box center [686, 285] width 126 height 11
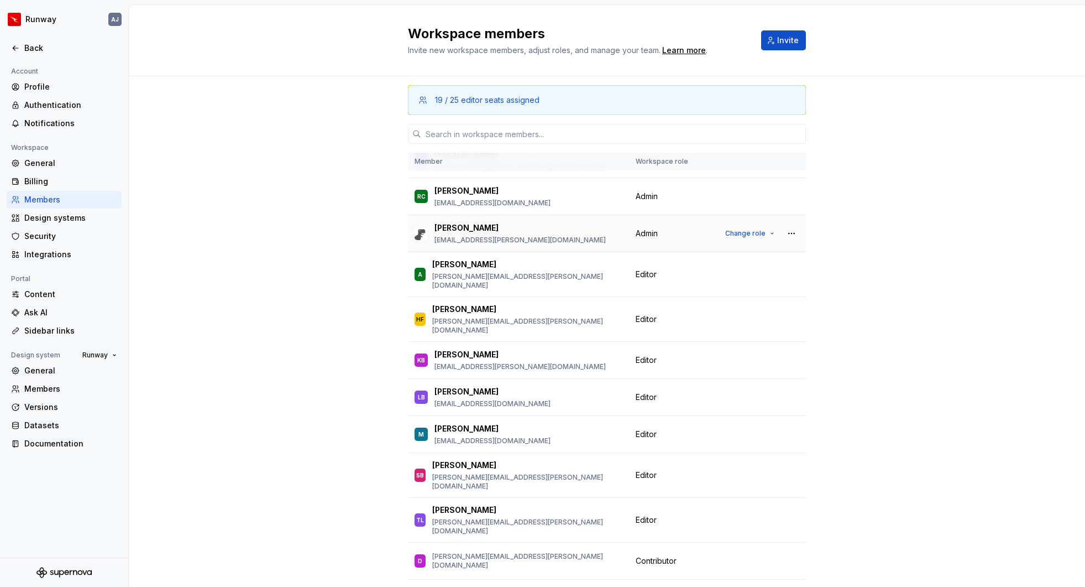
scroll to position [308, 0]
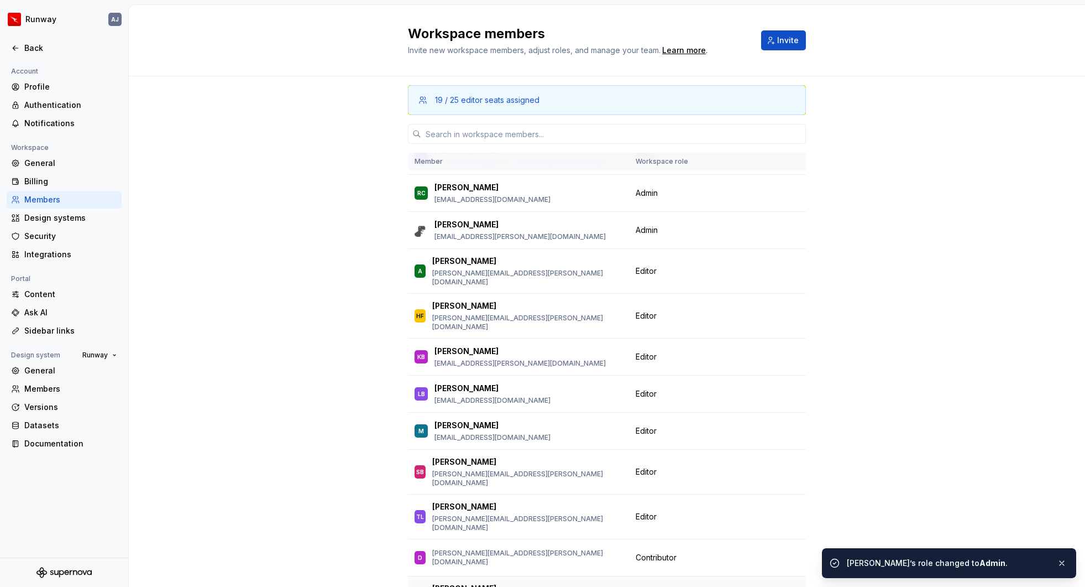
click at [735, 586] on span "Change role" at bounding box center [746, 598] width 40 height 9
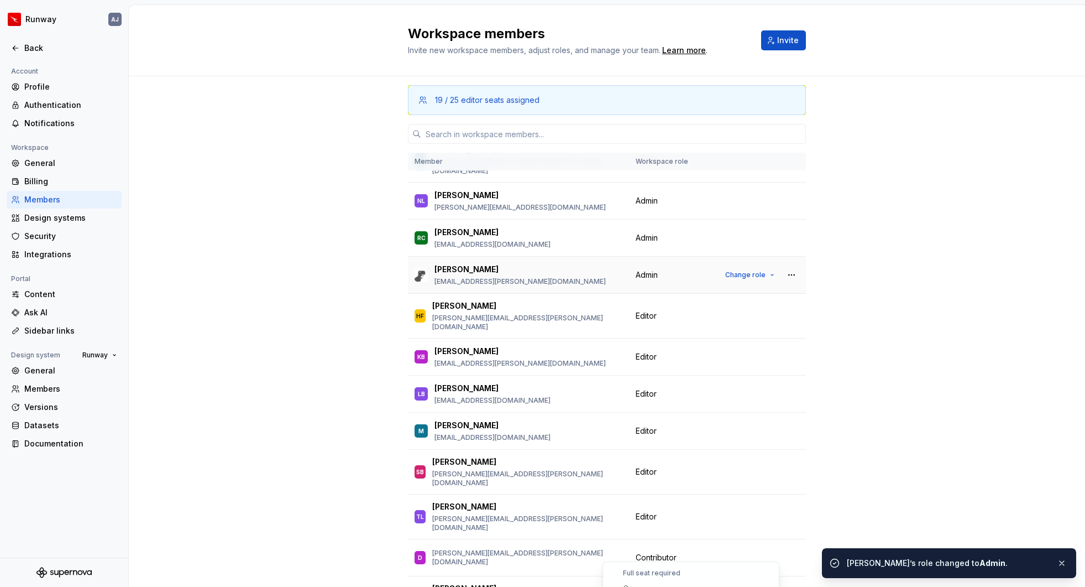
scroll to position [49, 0]
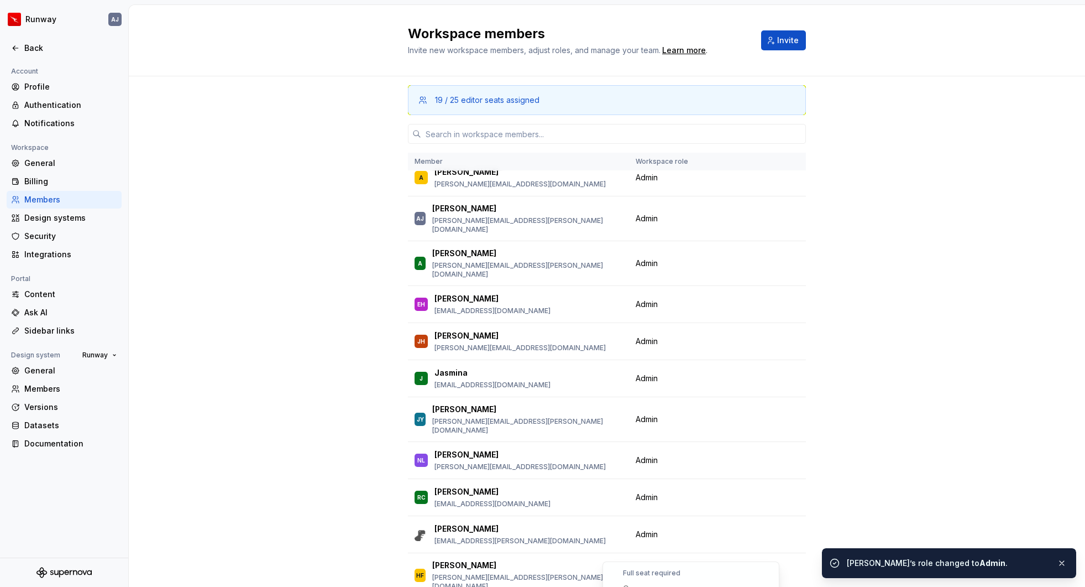
drag, startPoint x: 928, startPoint y: 409, endPoint x: 916, endPoint y: 419, distance: 15.3
click at [928, 409] on div "19 / 25 editor seats assigned Member Workspace role GS [PERSON_NAME] [PERSON_NA…" at bounding box center [607, 367] width 957 height 582
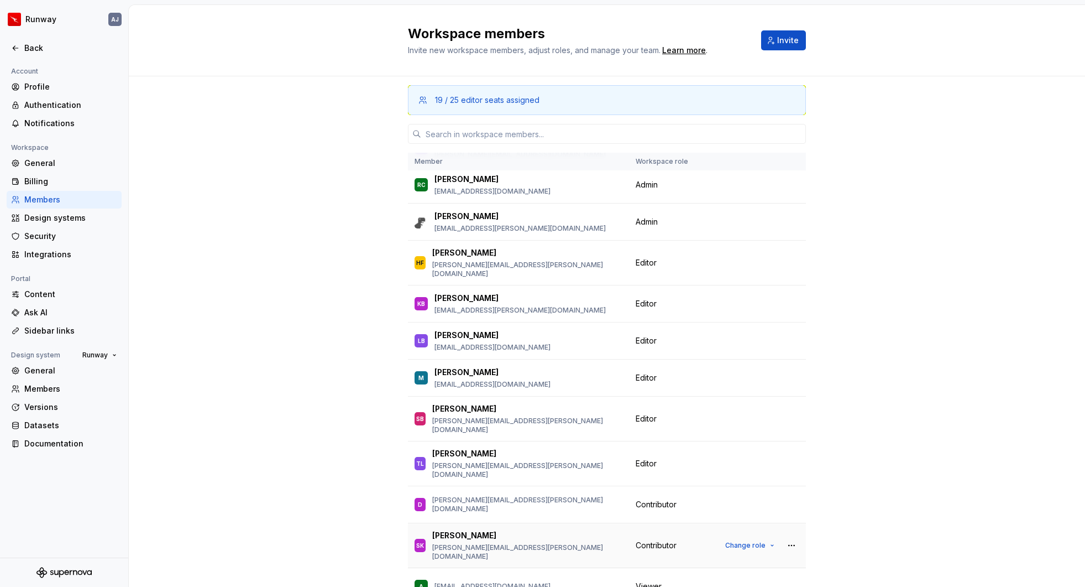
scroll to position [362, 0]
click at [742, 540] on span "Change role" at bounding box center [746, 544] width 40 height 9
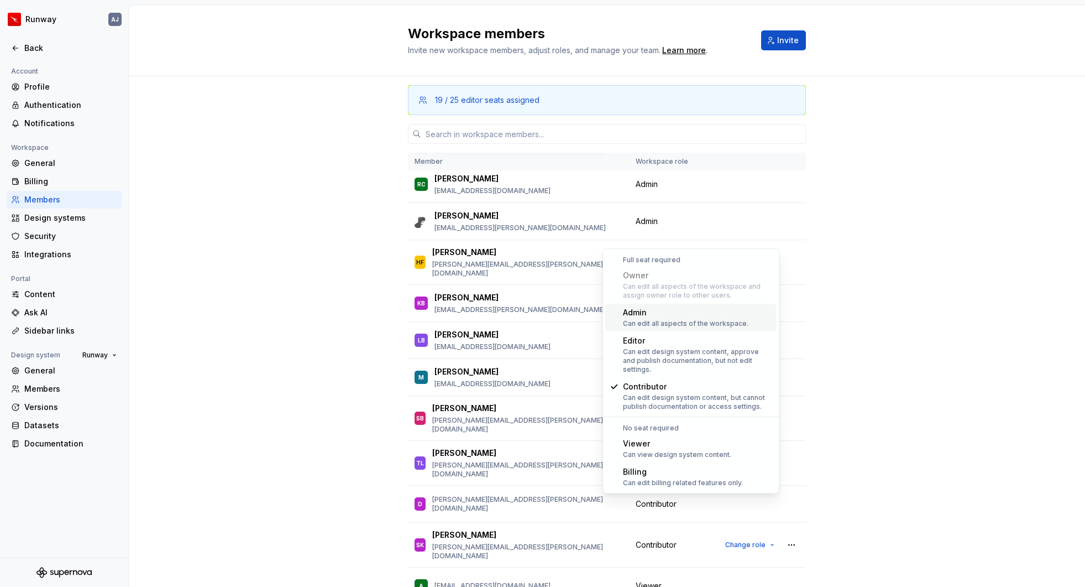
click at [655, 323] on div "Can edit all aspects of the workspace." at bounding box center [686, 323] width 126 height 9
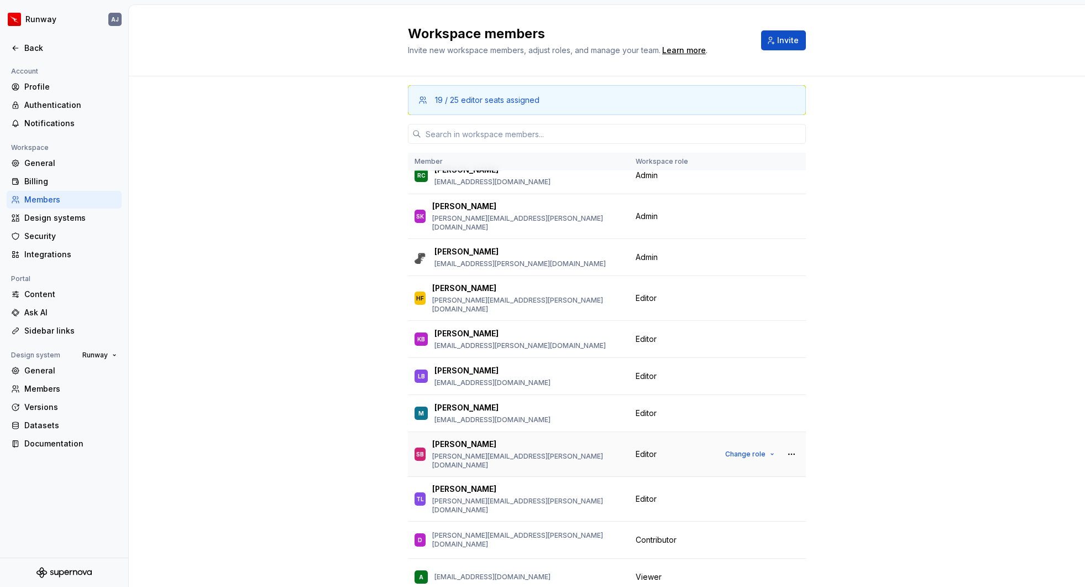
scroll to position [406, 0]
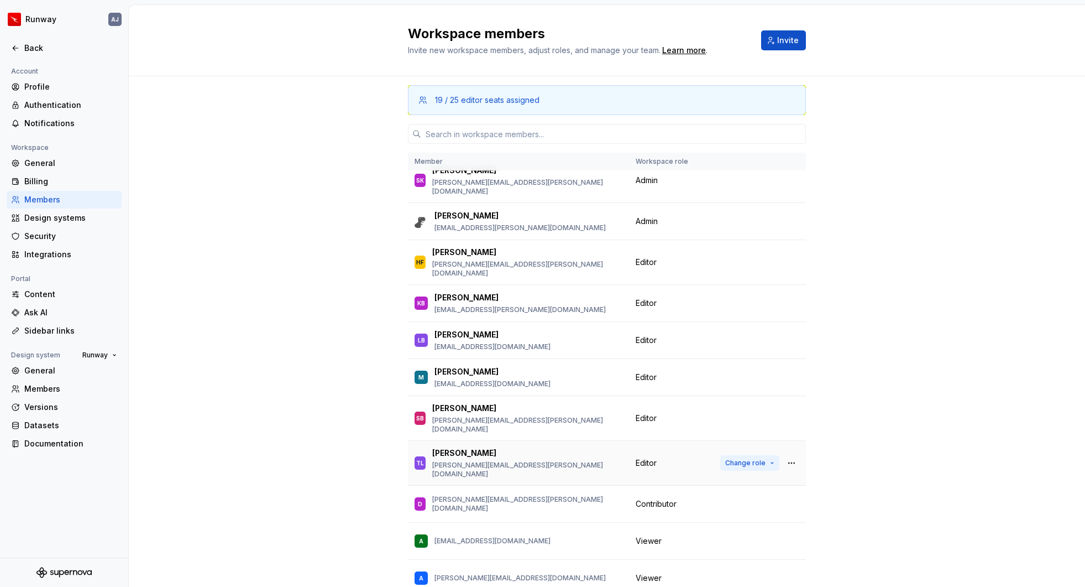
click at [763, 458] on span "Change role" at bounding box center [746, 462] width 40 height 9
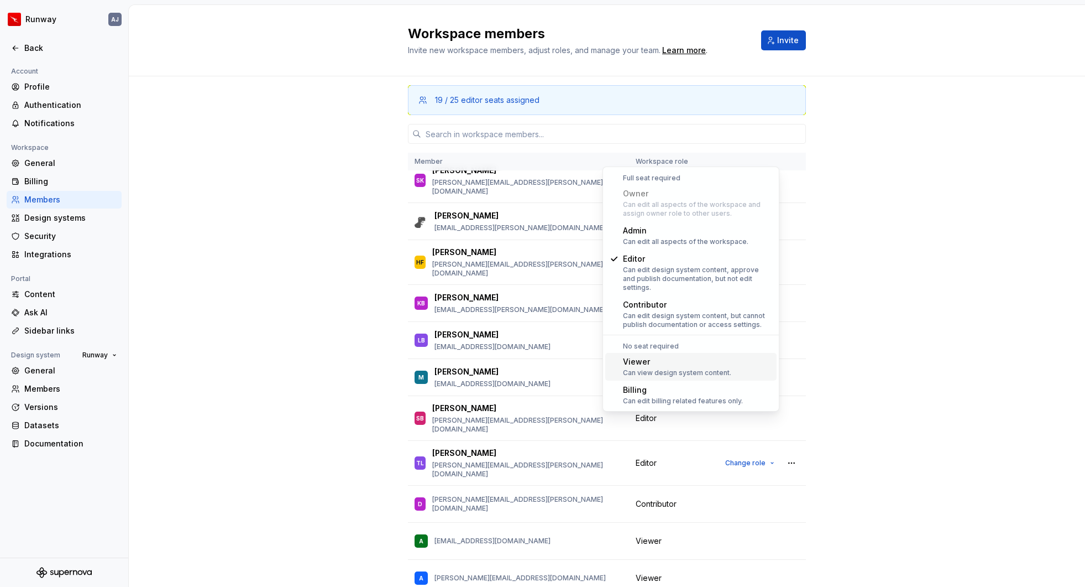
click at [687, 368] on div "Can view design system content." at bounding box center [677, 372] width 108 height 9
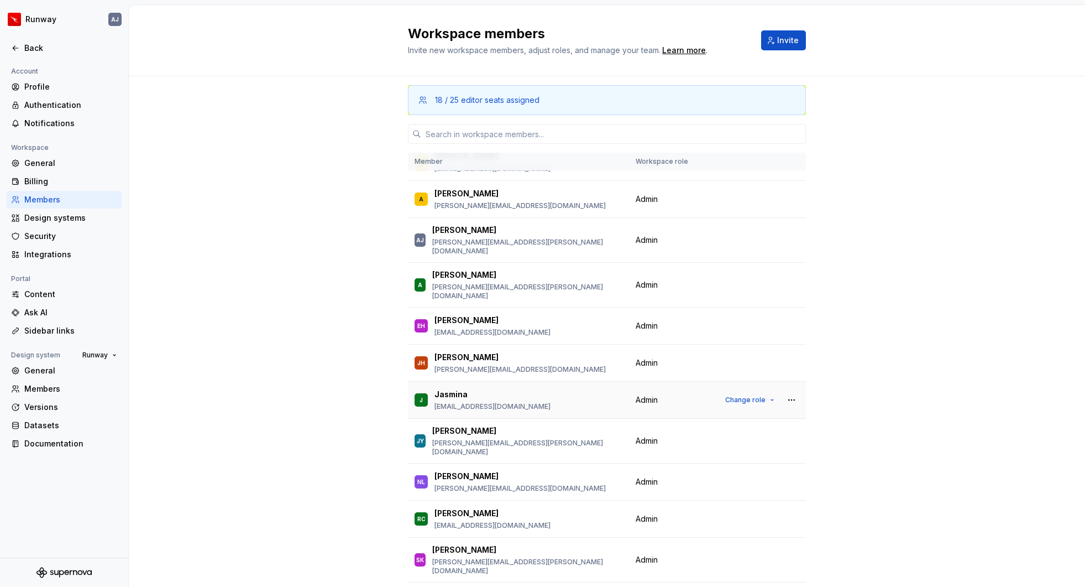
scroll to position [0, 0]
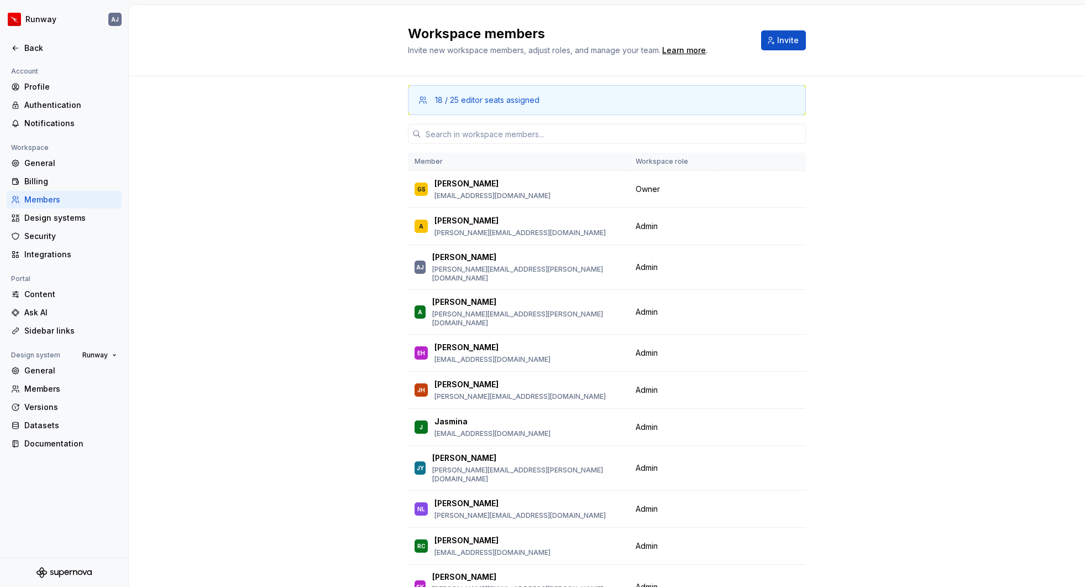
click at [303, 226] on div "18 / 25 editor seats assigned Member Workspace role GS [PERSON_NAME] [PERSON_NA…" at bounding box center [607, 367] width 957 height 582
click at [36, 46] on div "Back" at bounding box center [70, 48] width 93 height 11
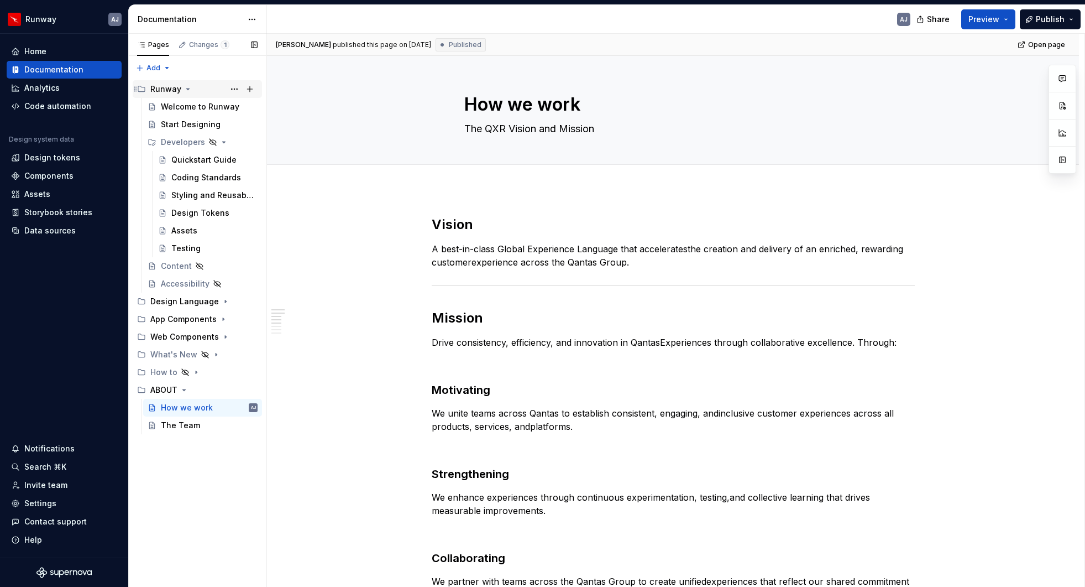
click at [176, 90] on div "Runway" at bounding box center [165, 88] width 31 height 11
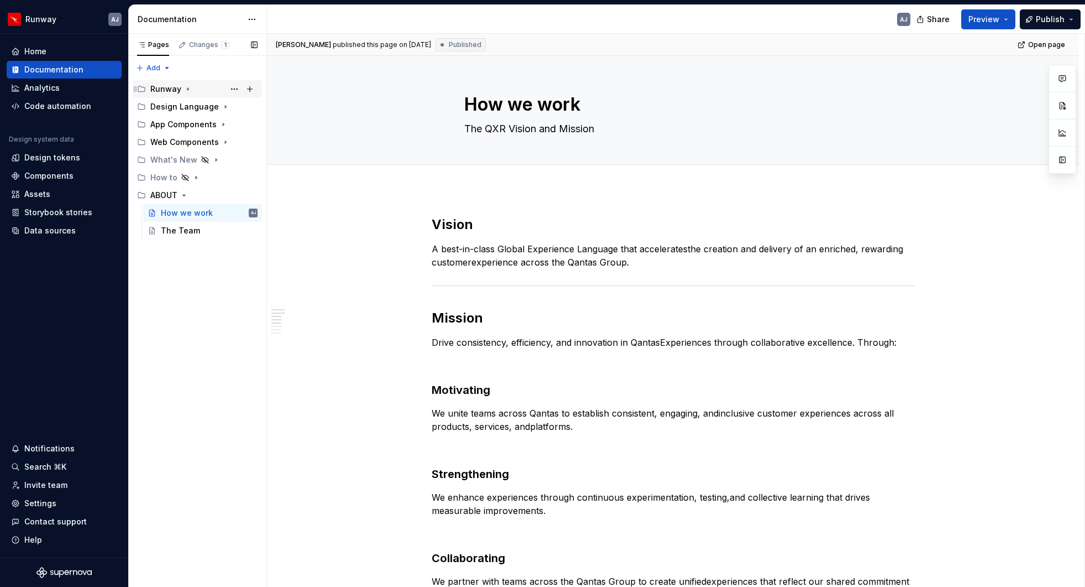
click at [165, 86] on div "Runway" at bounding box center [165, 88] width 31 height 11
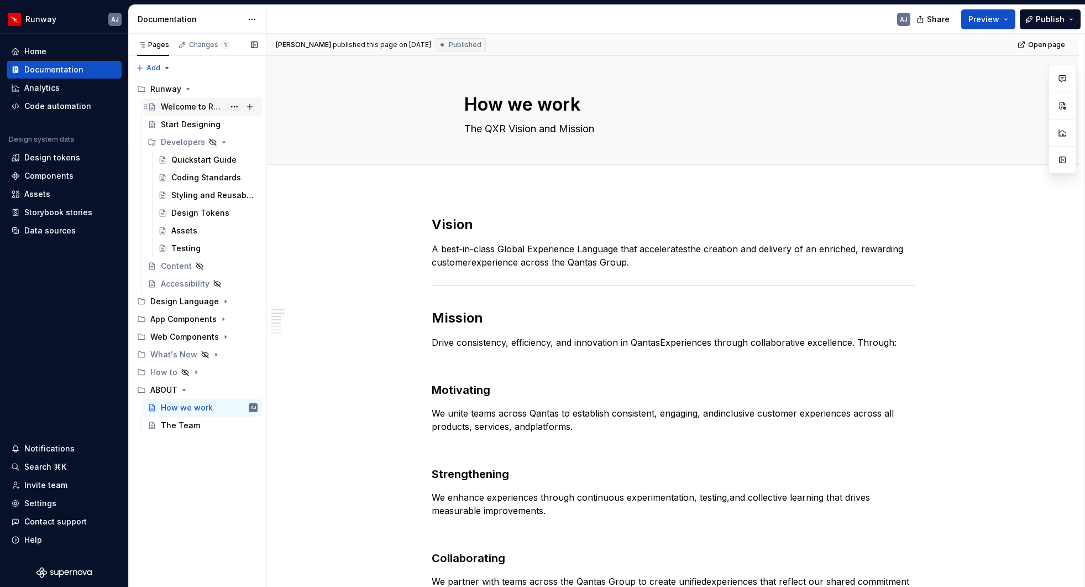
click at [171, 105] on div "Welcome to Runway" at bounding box center [193, 106] width 64 height 11
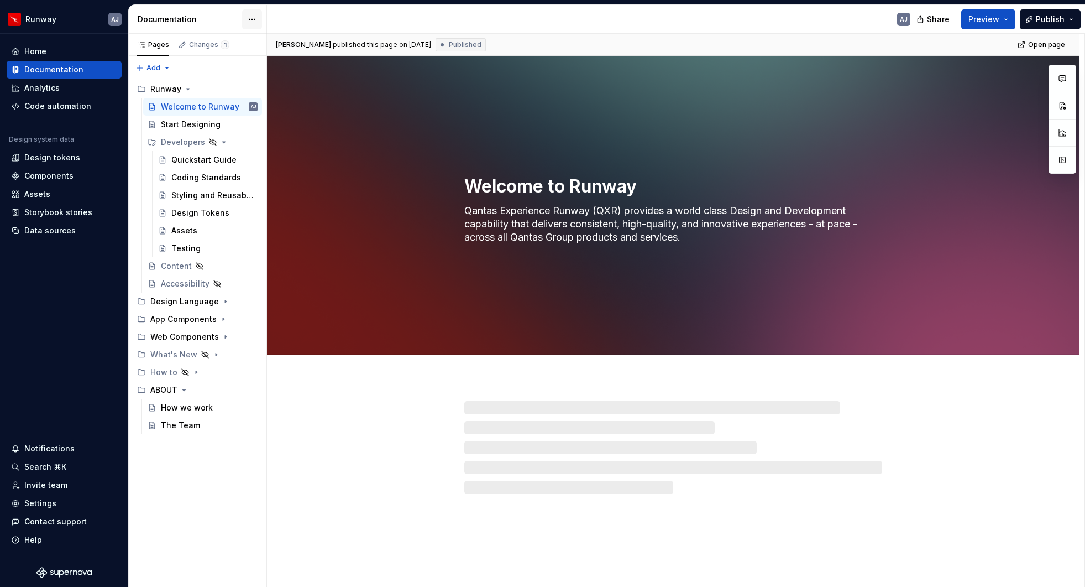
click at [252, 18] on html "Runway AJ Home Documentation Analytics Code automation Design system data Desig…" at bounding box center [542, 293] width 1085 height 587
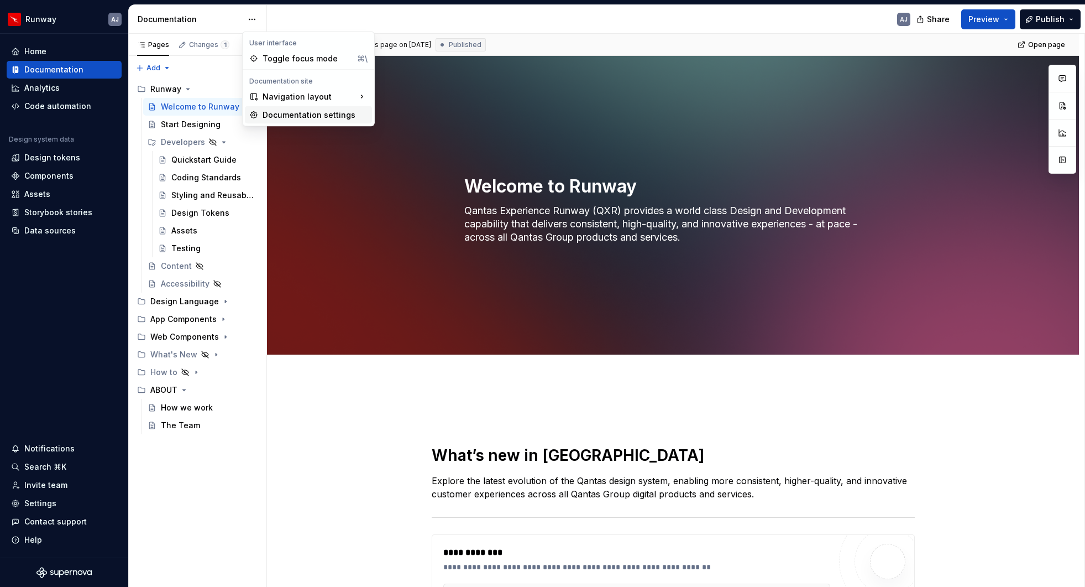
click at [286, 113] on div "Documentation settings" at bounding box center [315, 114] width 105 height 11
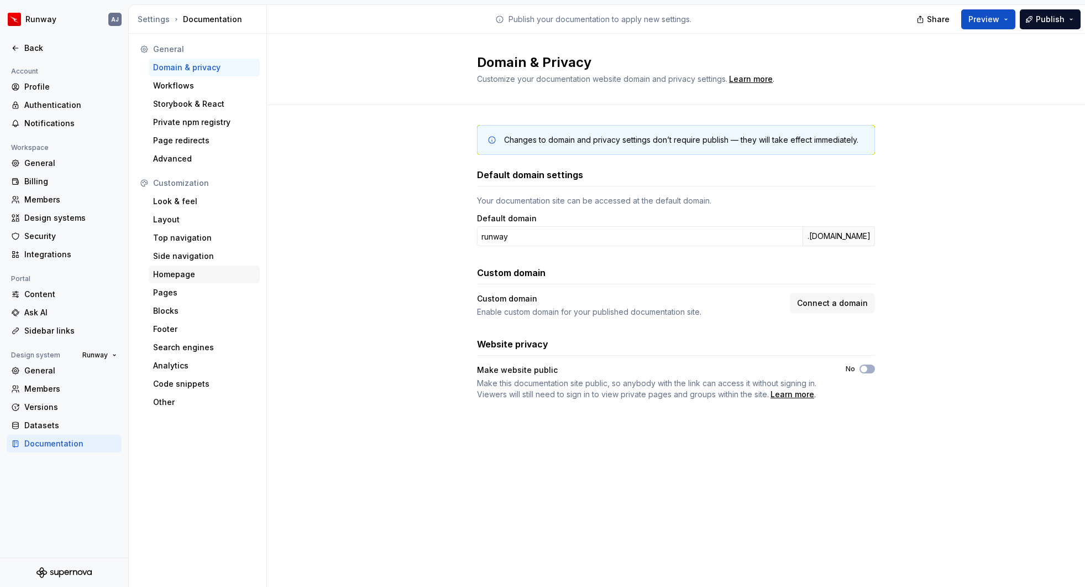
click at [175, 276] on div "Homepage" at bounding box center [204, 274] width 102 height 11
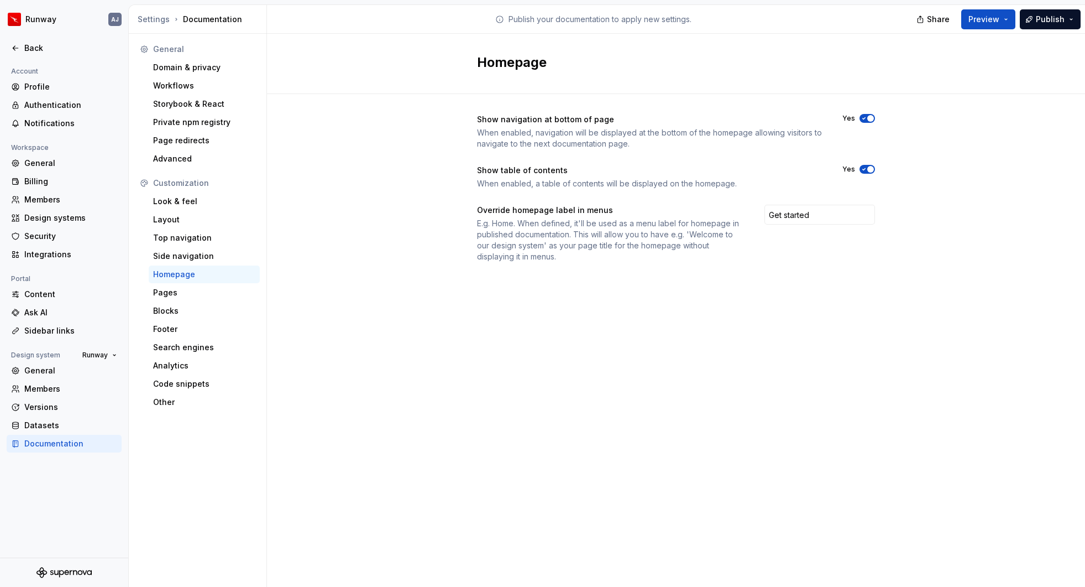
click at [865, 118] on icon "button" at bounding box center [864, 119] width 3 height 2
click at [813, 214] on input "Get started" at bounding box center [820, 215] width 111 height 20
click at [403, 144] on div "Show navigation at bottom of page When enabled, navigation will be displayed at…" at bounding box center [676, 199] width 818 height 210
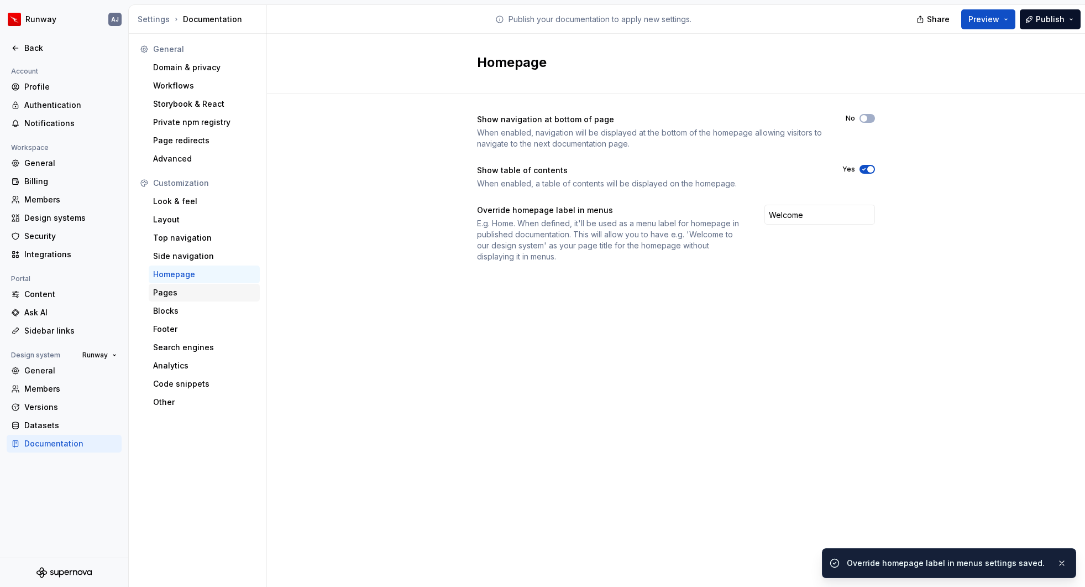
click at [186, 293] on div "Pages" at bounding box center [204, 292] width 102 height 11
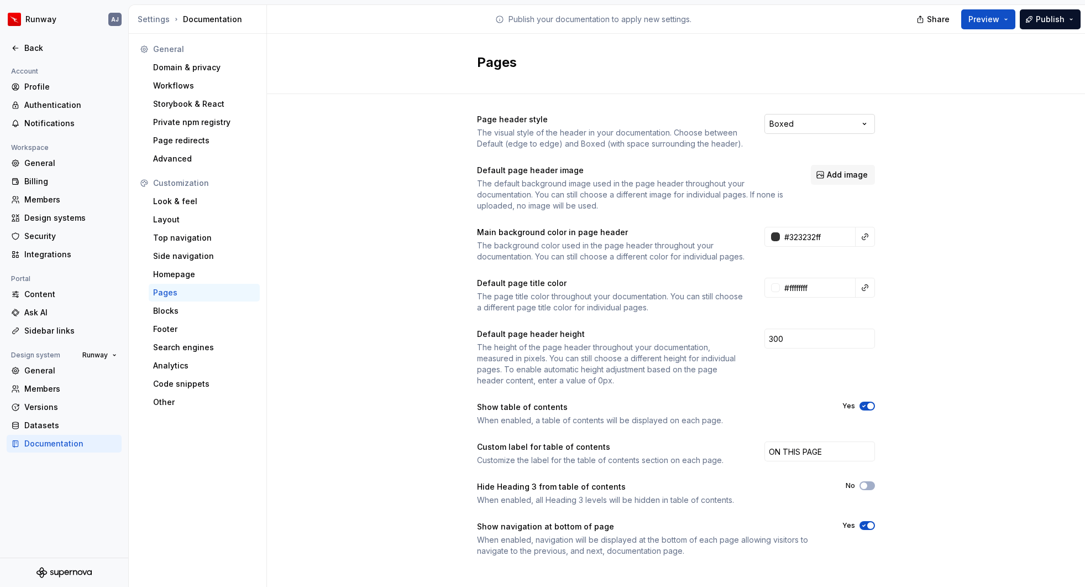
click at [860, 123] on html "Runway AJ Back Account Profile Authentication Notifications Workspace General B…" at bounding box center [542, 293] width 1085 height 587
click at [910, 124] on html "Runway AJ Back Account Profile Authentication Notifications Workspace General B…" at bounding box center [542, 293] width 1085 height 587
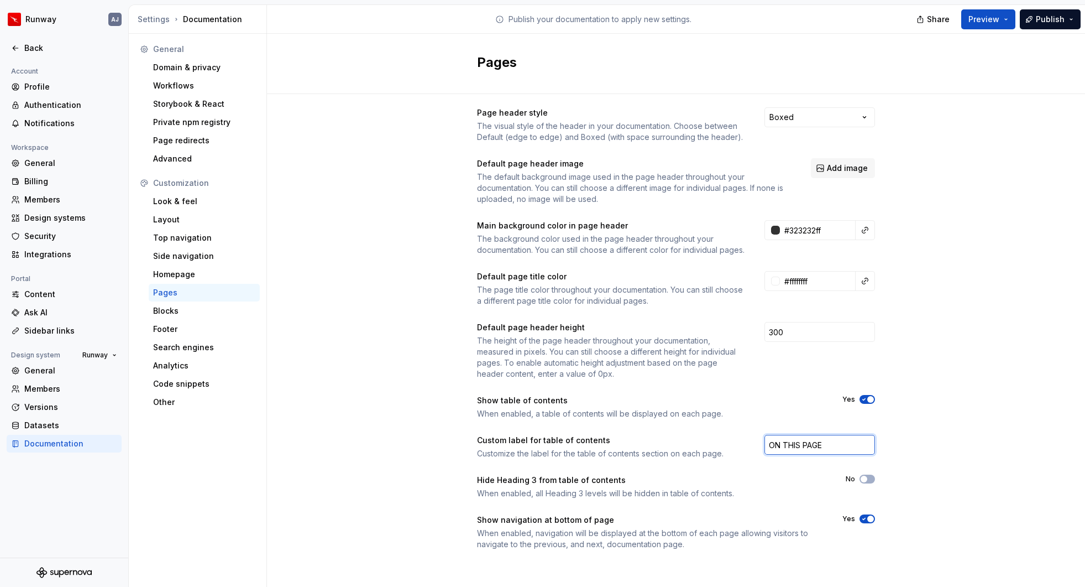
drag, startPoint x: 827, startPoint y: 446, endPoint x: 754, endPoint y: 440, distance: 73.2
click at [754, 440] on div "Custom label for table of contents Customize the label for the table of content…" at bounding box center [676, 447] width 398 height 24
click at [189, 310] on div "Blocks" at bounding box center [204, 310] width 102 height 11
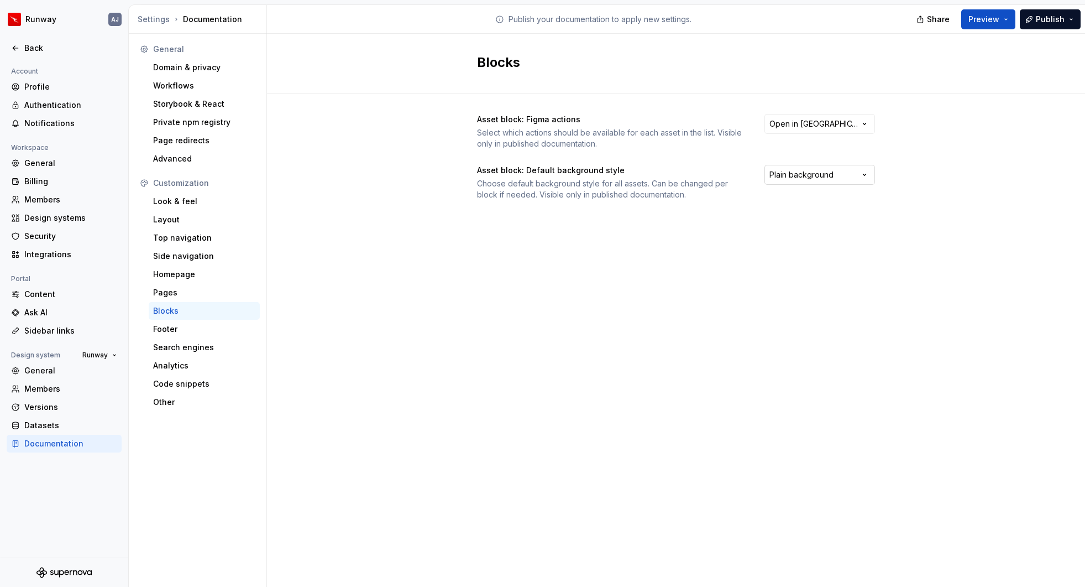
click at [778, 171] on html "Runway AJ Back Account Profile Authentication Notifications Workspace General B…" at bounding box center [542, 293] width 1085 height 587
click at [197, 334] on div "Footer" at bounding box center [204, 328] width 102 height 11
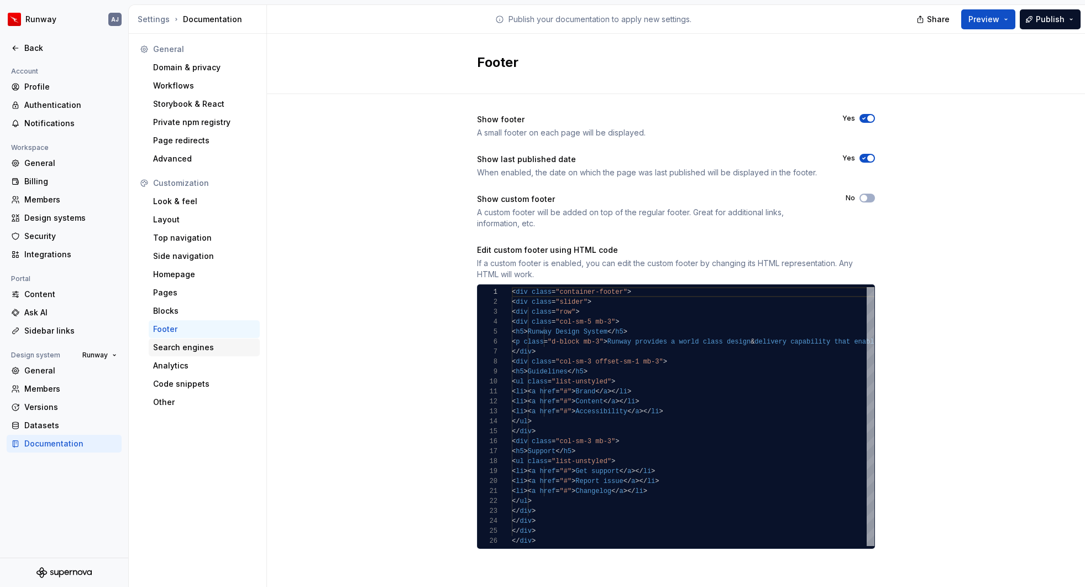
click at [201, 349] on div "Search engines" at bounding box center [204, 347] width 102 height 11
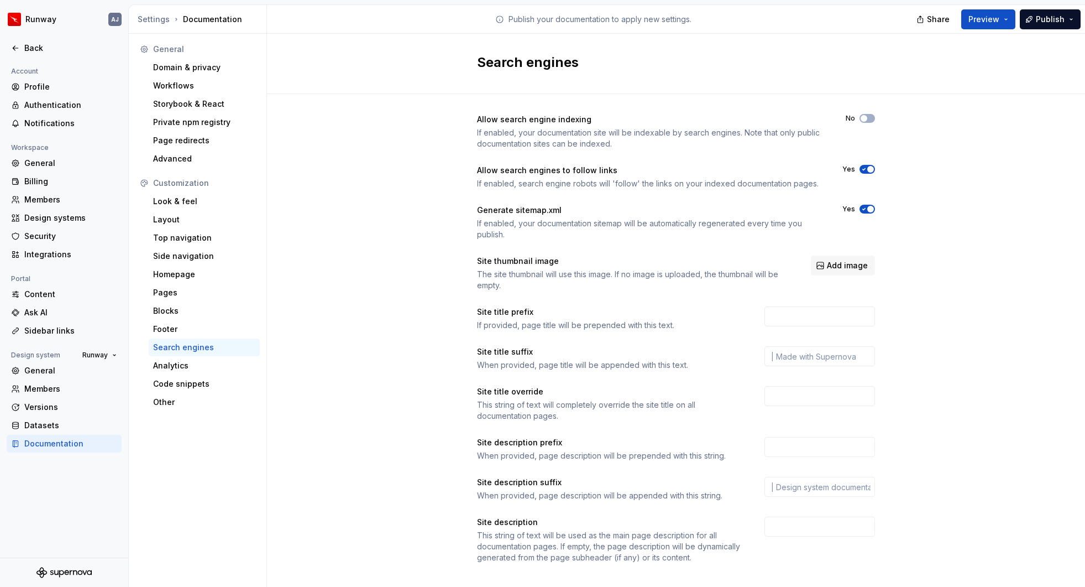
click at [865, 169] on icon "button" at bounding box center [864, 170] width 3 height 2
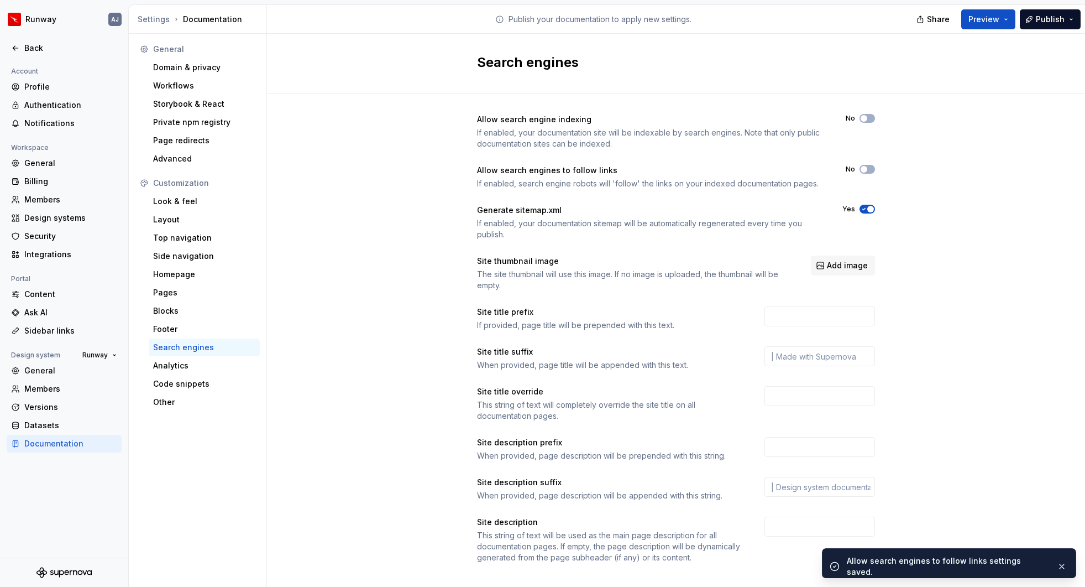
click at [864, 210] on icon "button" at bounding box center [864, 209] width 9 height 7
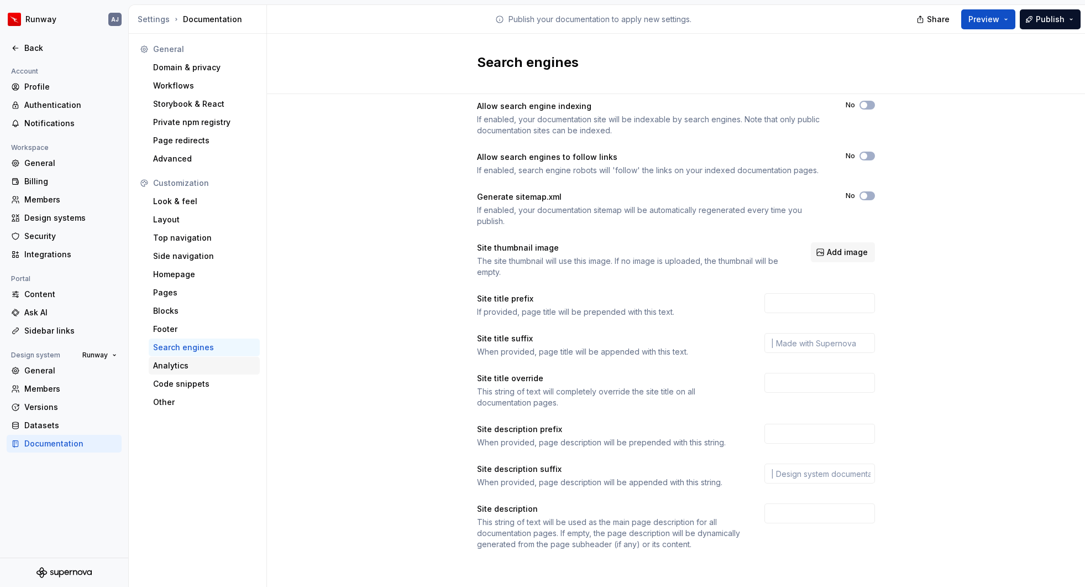
click at [184, 369] on div "Analytics" at bounding box center [204, 365] width 102 height 11
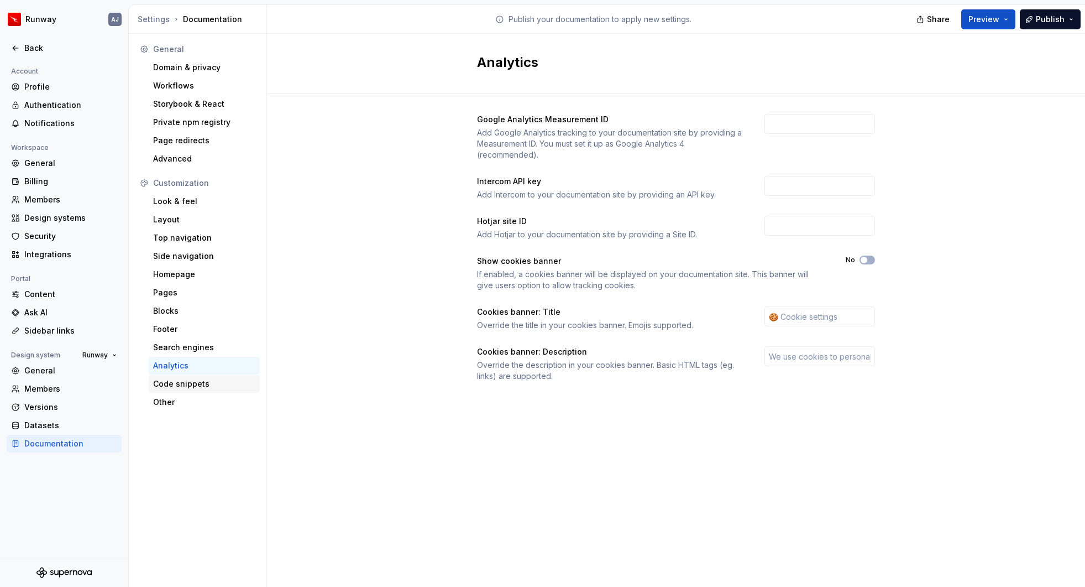
click at [188, 384] on div "Code snippets" at bounding box center [204, 383] width 102 height 11
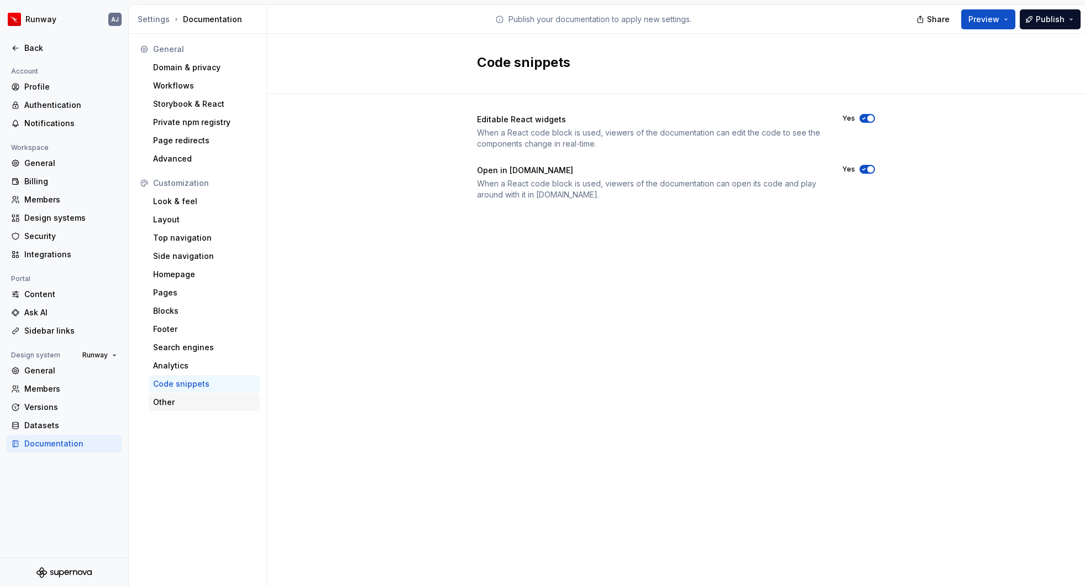
click at [173, 404] on div "Other" at bounding box center [204, 401] width 102 height 11
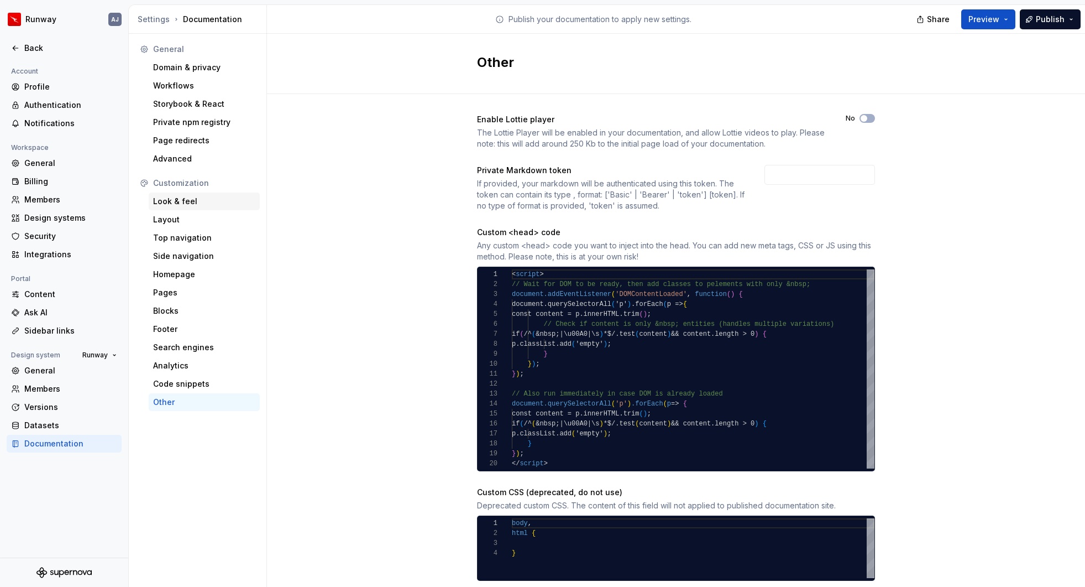
click at [178, 201] on div "Look & feel" at bounding box center [204, 201] width 102 height 11
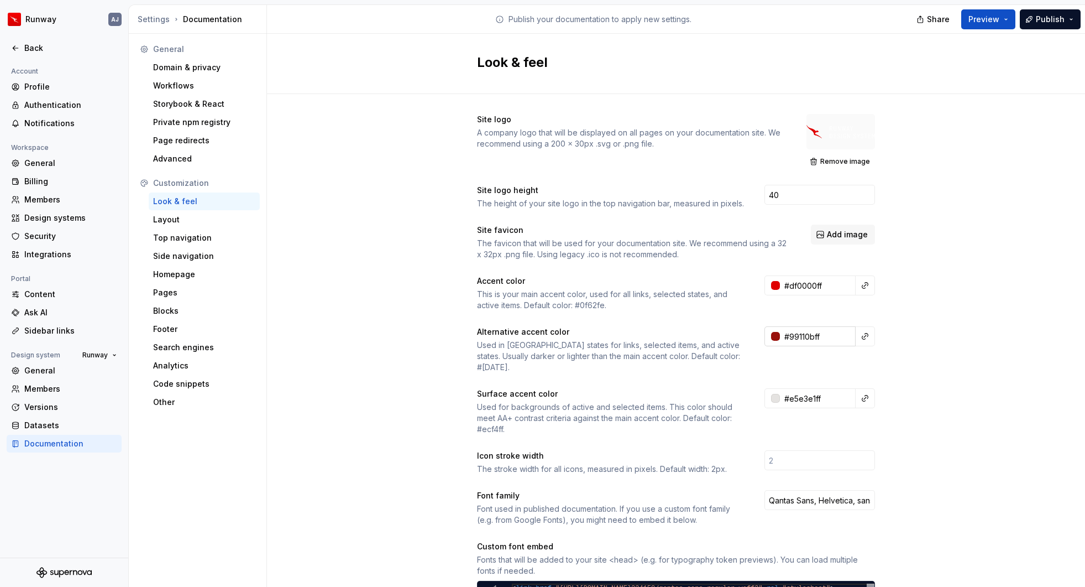
click at [807, 334] on input "#99110bff" at bounding box center [818, 336] width 76 height 20
paste input "BC0B0"
click at [799, 336] on input "#bbcc00ff" at bounding box center [818, 336] width 76 height 20
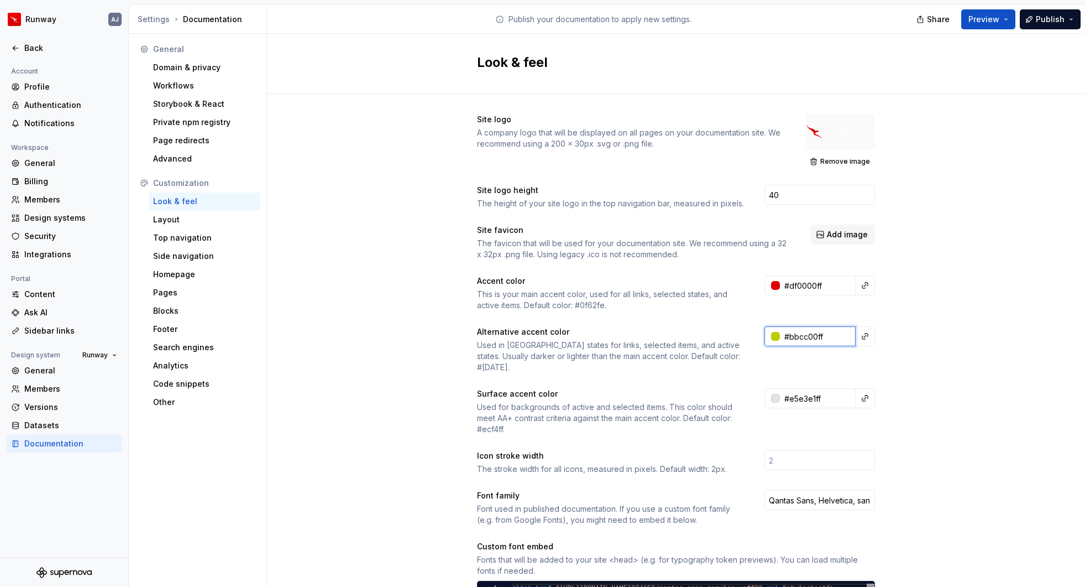
paste input "BC0B07"
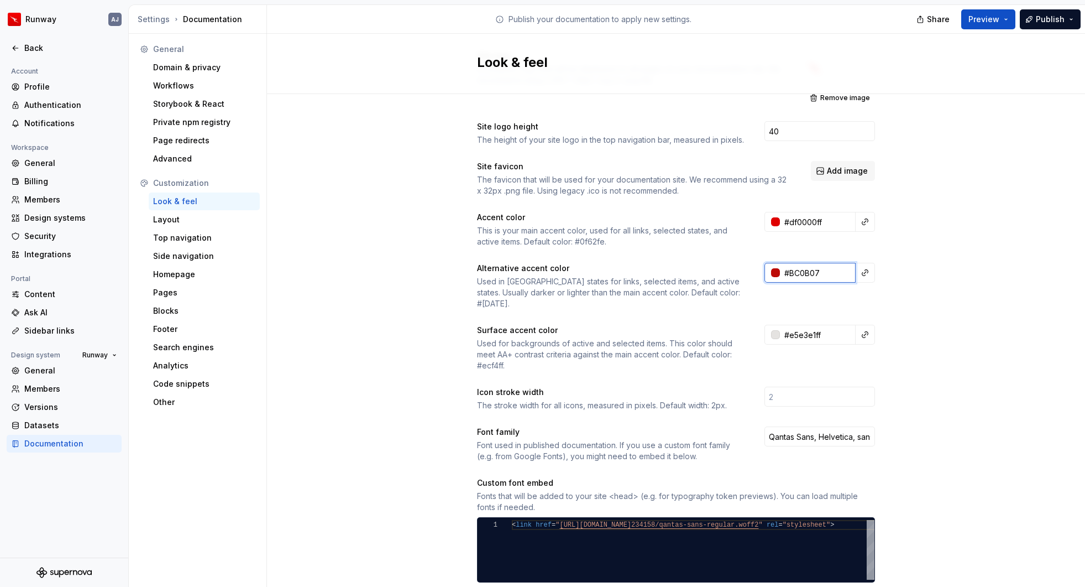
scroll to position [105, 0]
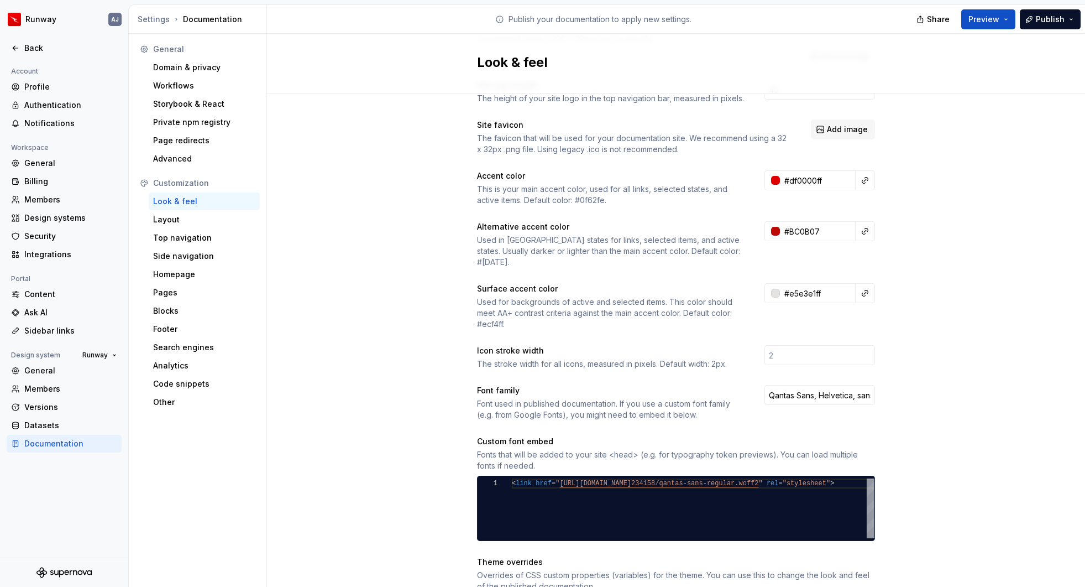
click at [624, 300] on div "Used for backgrounds of active and selected items. This color should meet AA+ c…" at bounding box center [611, 312] width 268 height 33
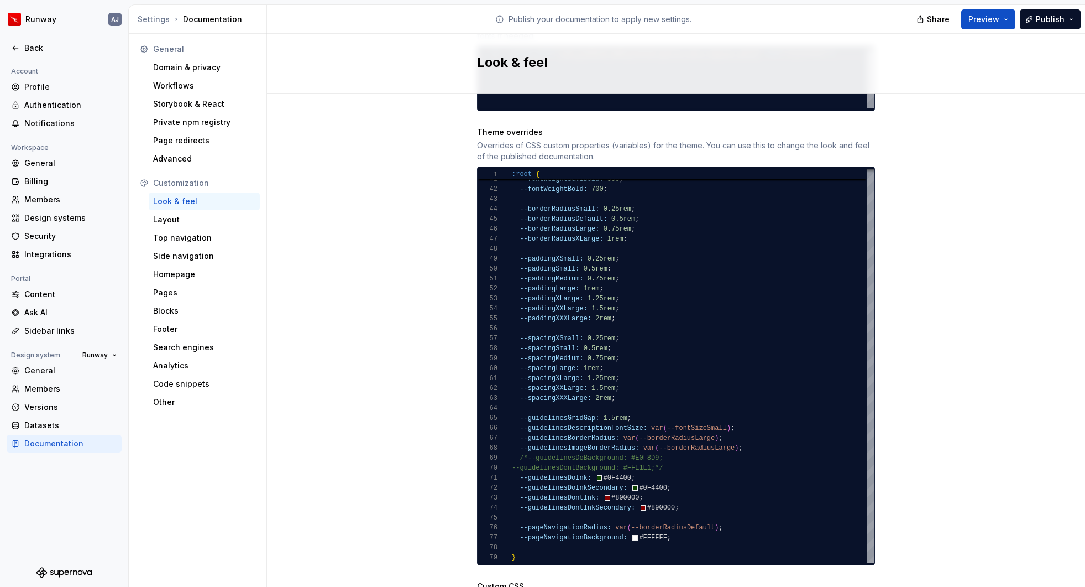
scroll to position [993, 0]
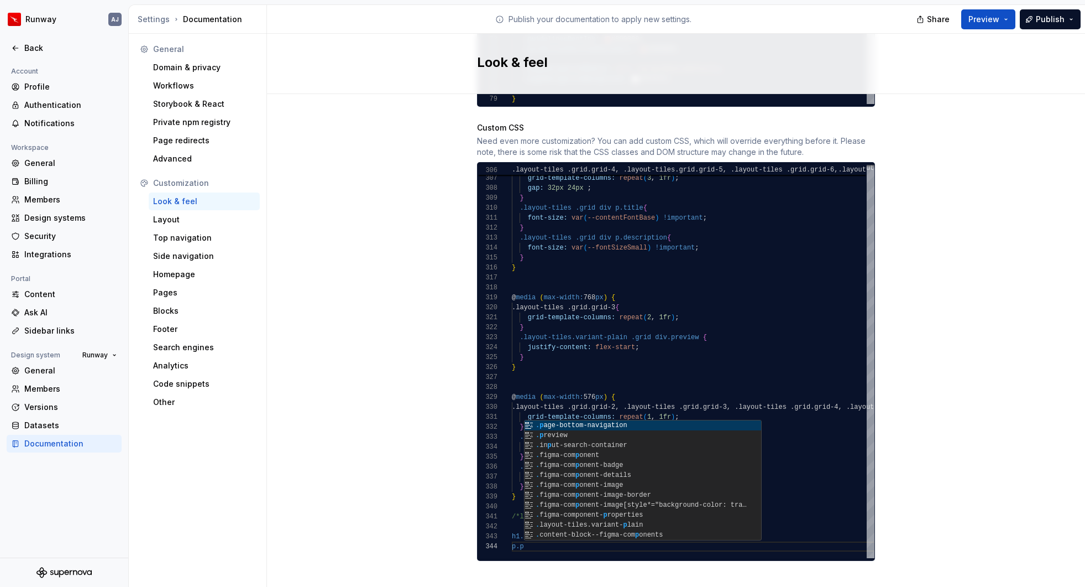
scroll to position [30, 16]
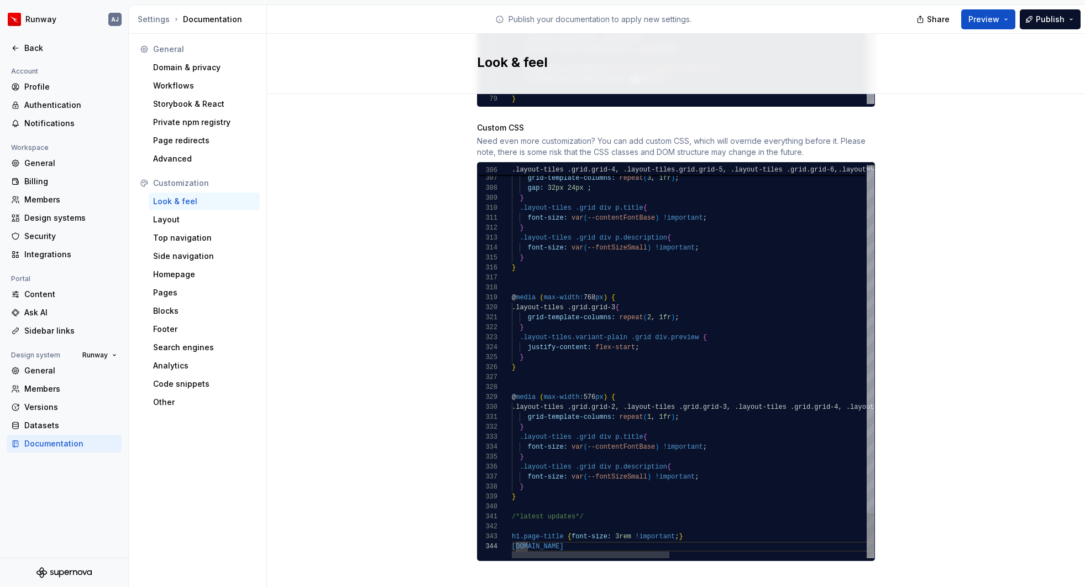
drag, startPoint x: 680, startPoint y: 523, endPoint x: 697, endPoint y: 544, distance: 27.1
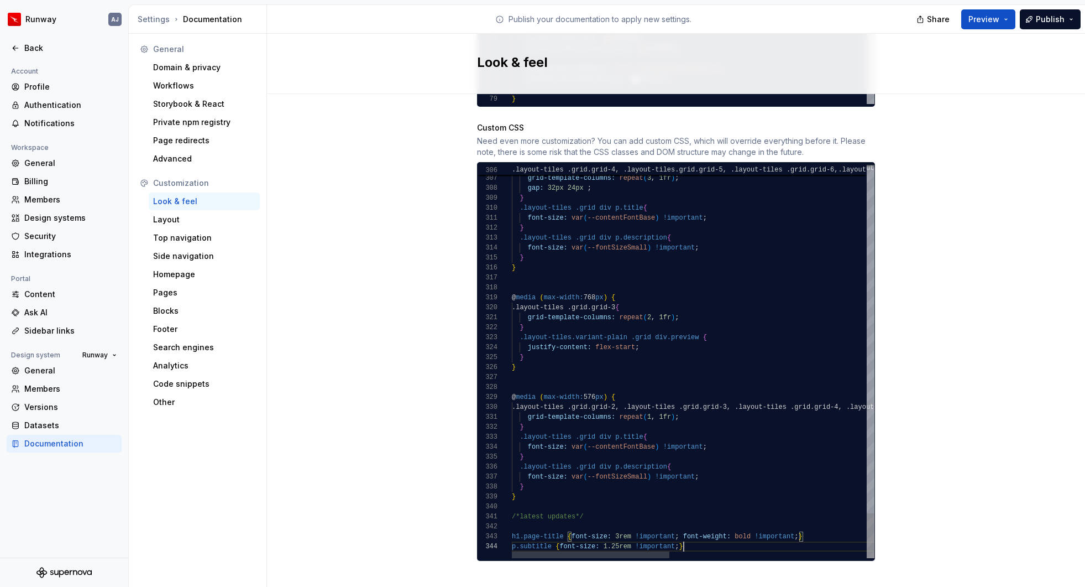
drag, startPoint x: 577, startPoint y: 505, endPoint x: 586, endPoint y: 514, distance: 13.3
click at [578, 513] on span "/*latest updates*/" at bounding box center [548, 517] width 72 height 8
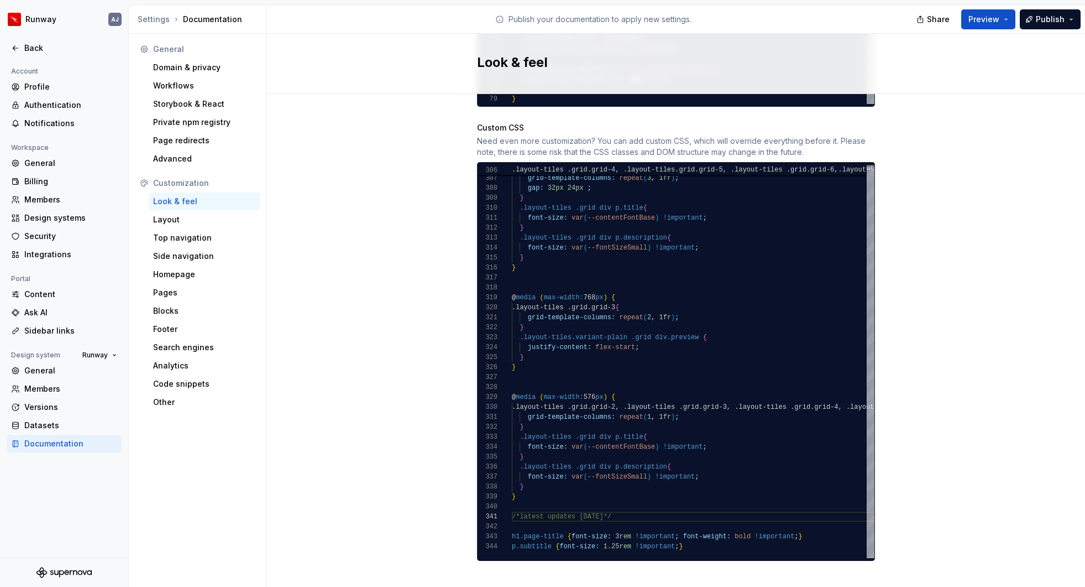
click at [40, 49] on div "Back" at bounding box center [70, 48] width 93 height 11
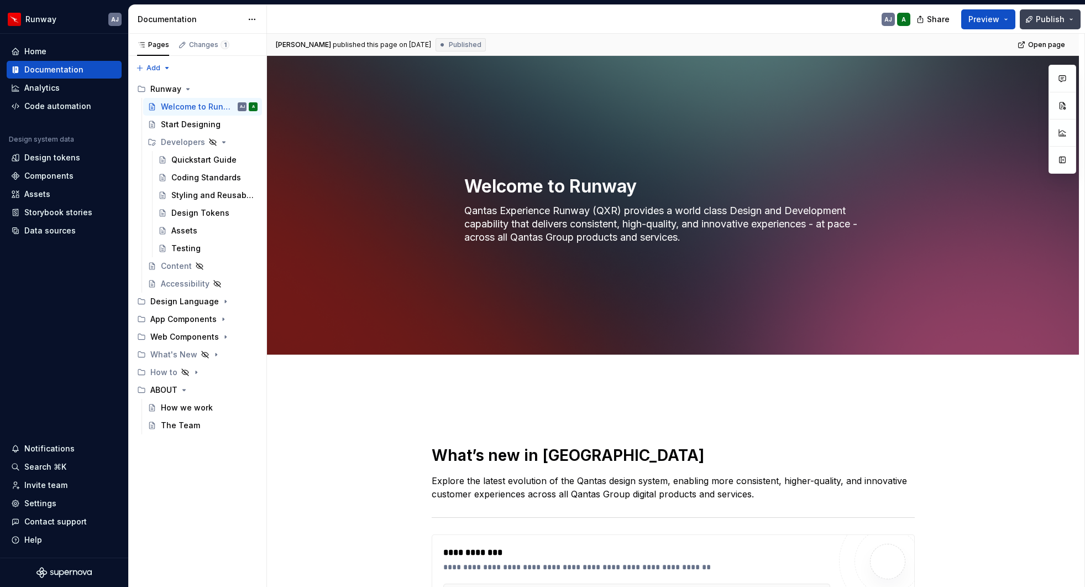
click at [1048, 21] on span "Publish" at bounding box center [1050, 19] width 29 height 11
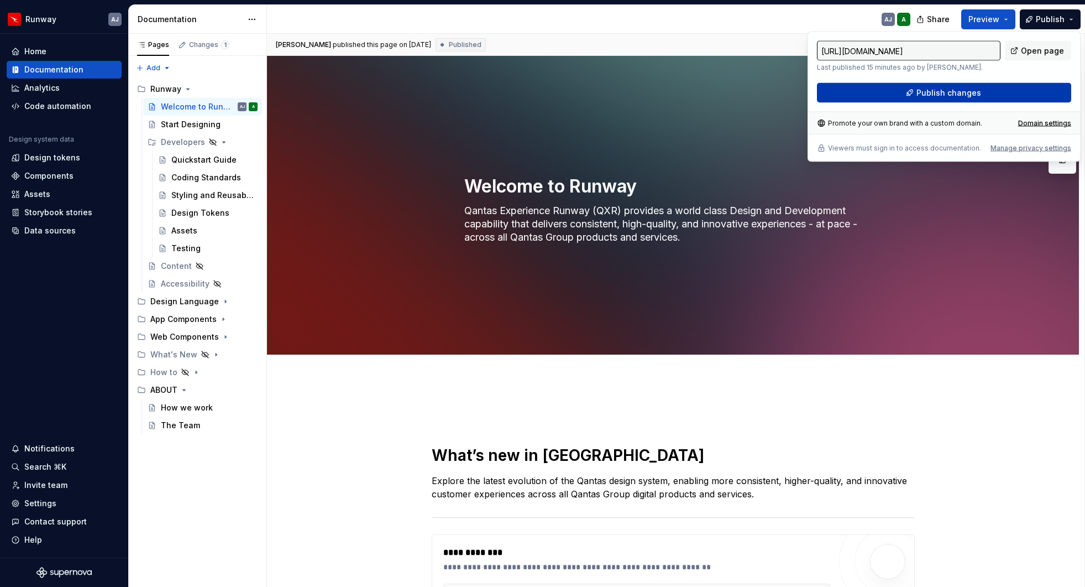
click at [958, 95] on span "Publish changes" at bounding box center [949, 92] width 65 height 11
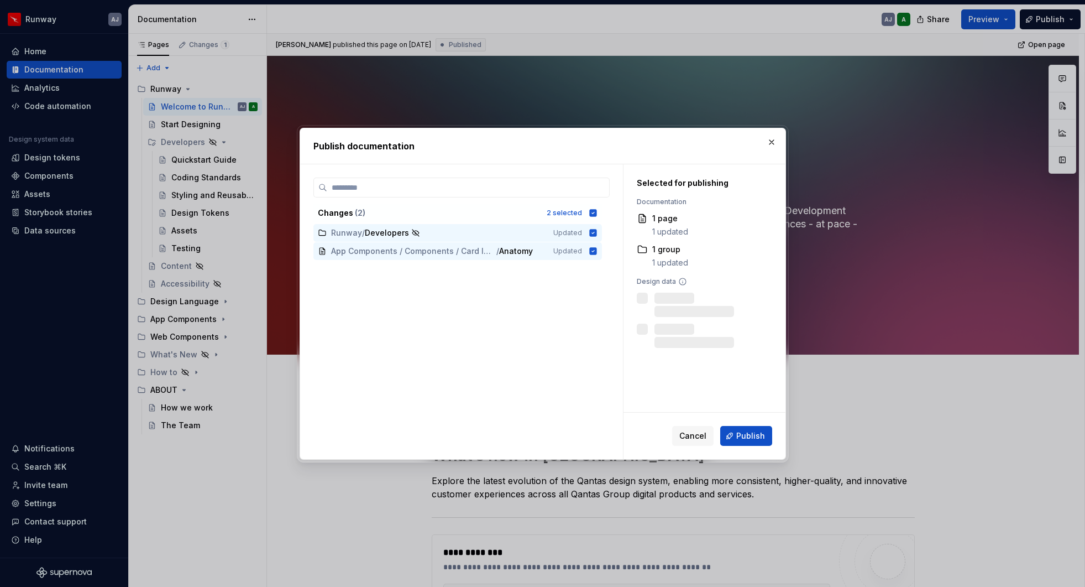
click at [756, 433] on span "Publish" at bounding box center [751, 435] width 29 height 11
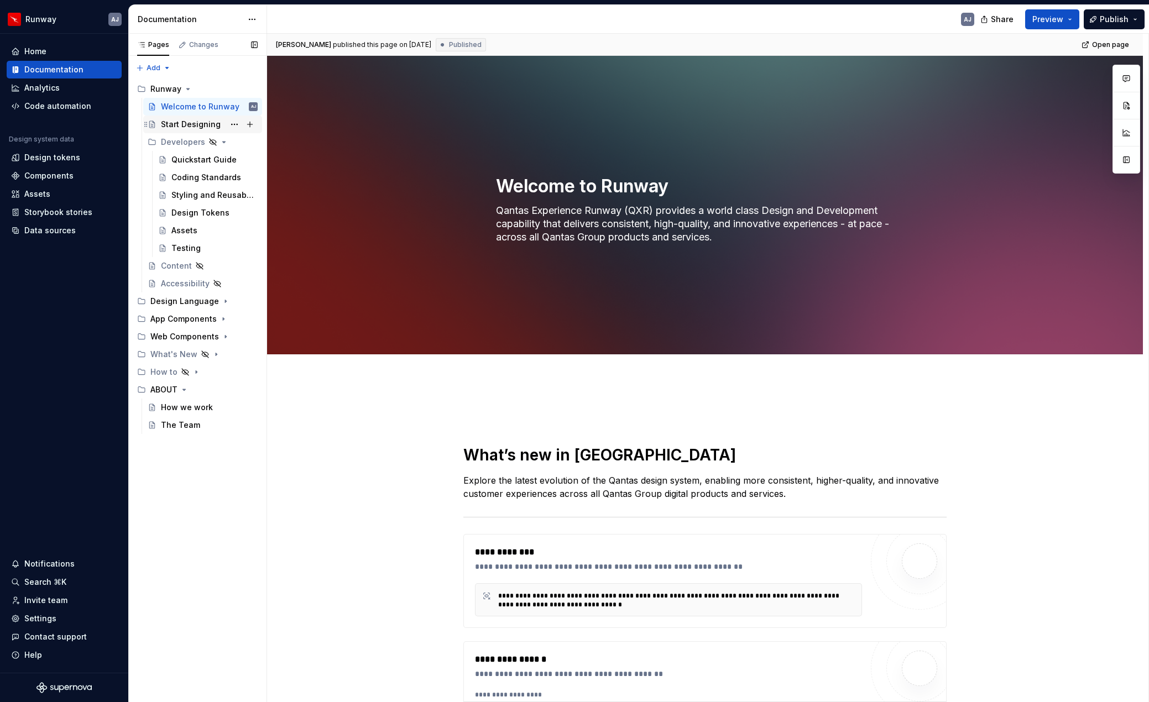
click at [186, 125] on div "Start Designing" at bounding box center [191, 124] width 60 height 11
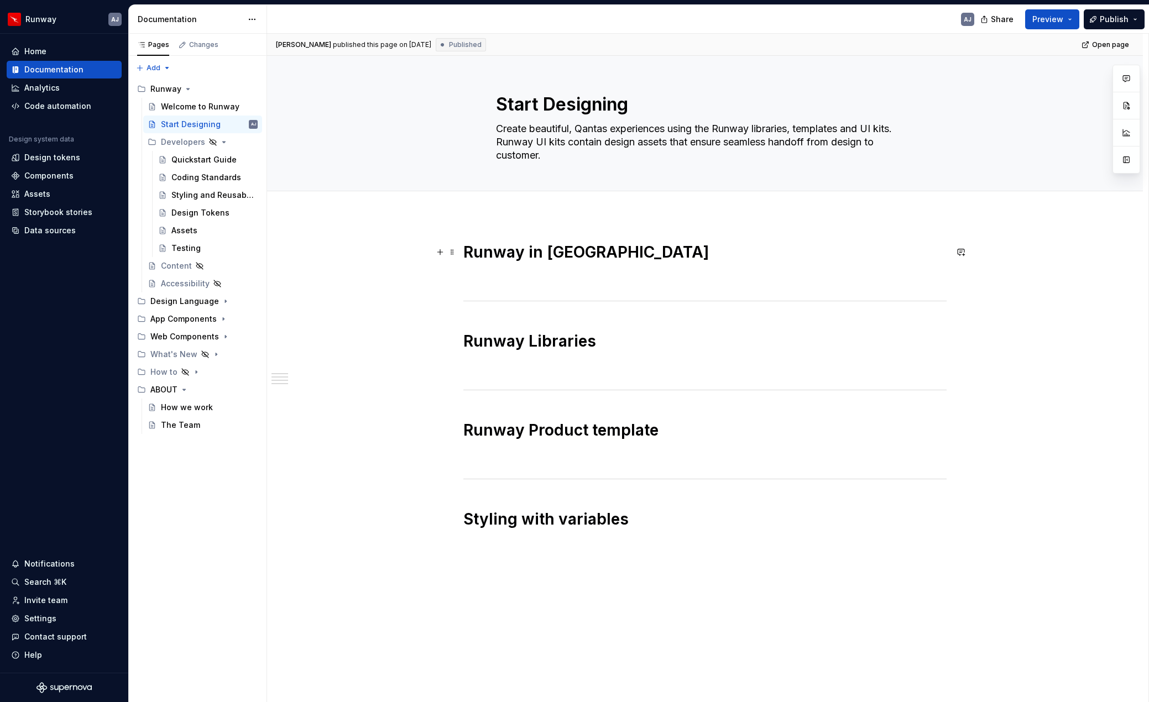
click at [515, 254] on strong "Runway in [GEOGRAPHIC_DATA]" at bounding box center [586, 252] width 246 height 19
click at [534, 231] on button "Heading 1" at bounding box center [514, 227] width 51 height 15
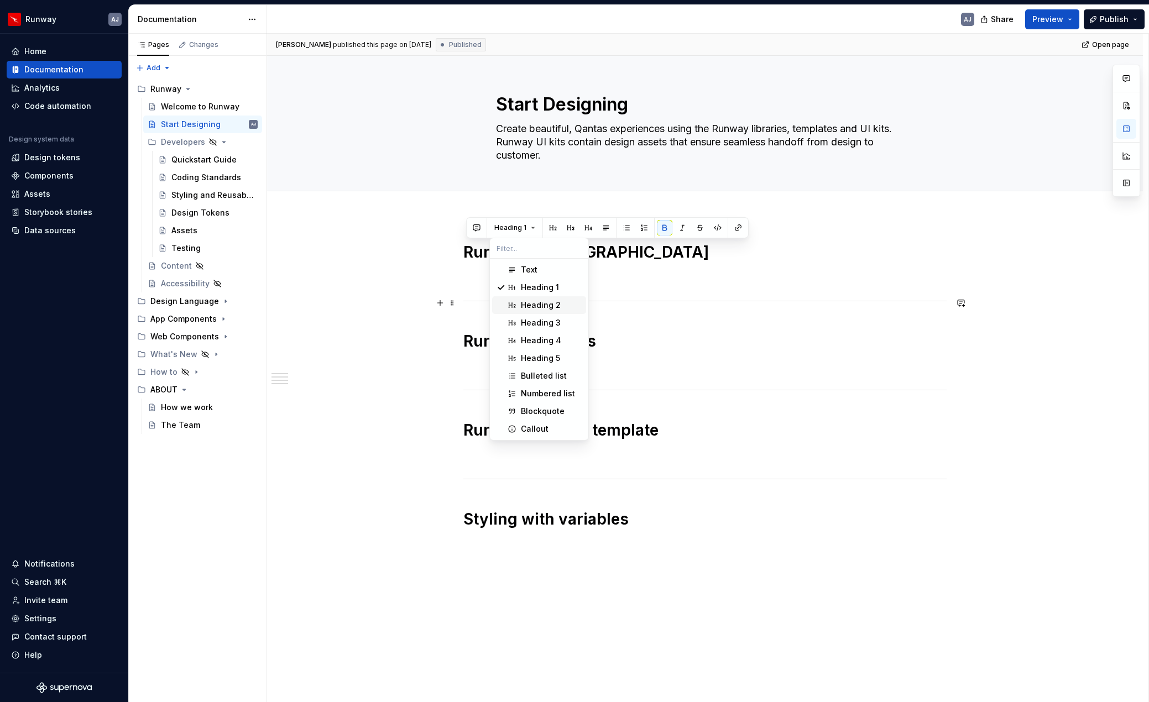
click at [540, 303] on div "Heading 2" at bounding box center [541, 305] width 40 height 11
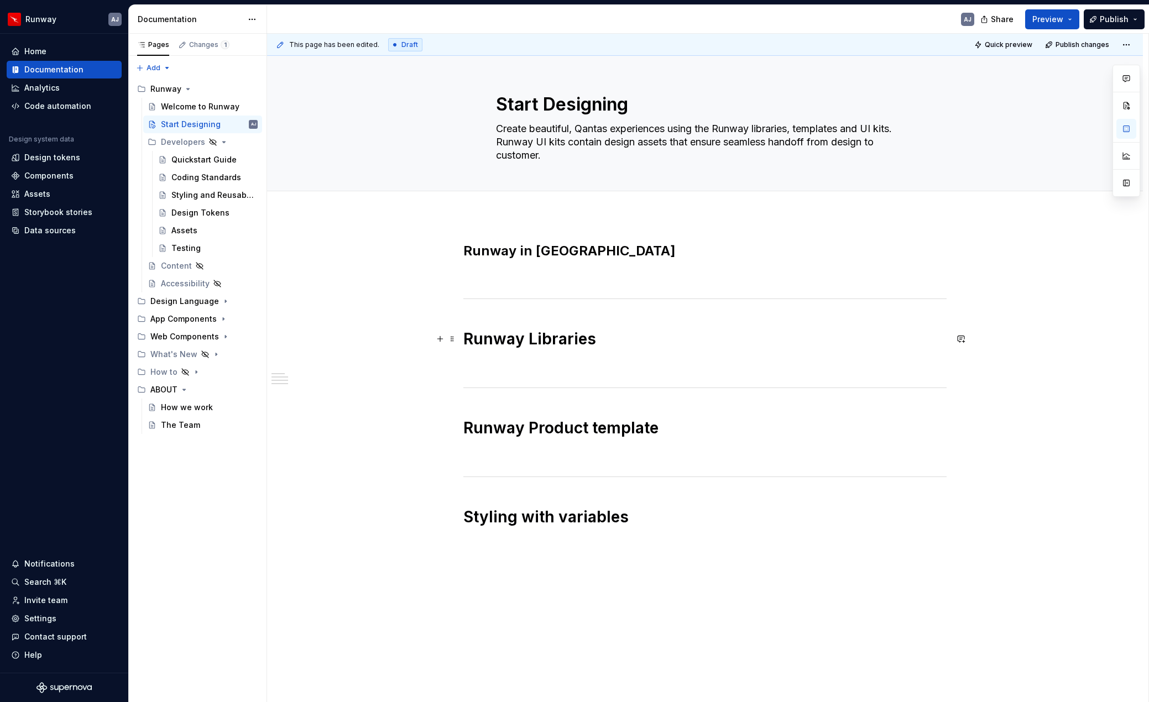
click at [534, 338] on h1 "Runway Libraries" at bounding box center [704, 339] width 483 height 20
click at [530, 312] on button "Heading 1" at bounding box center [514, 314] width 51 height 15
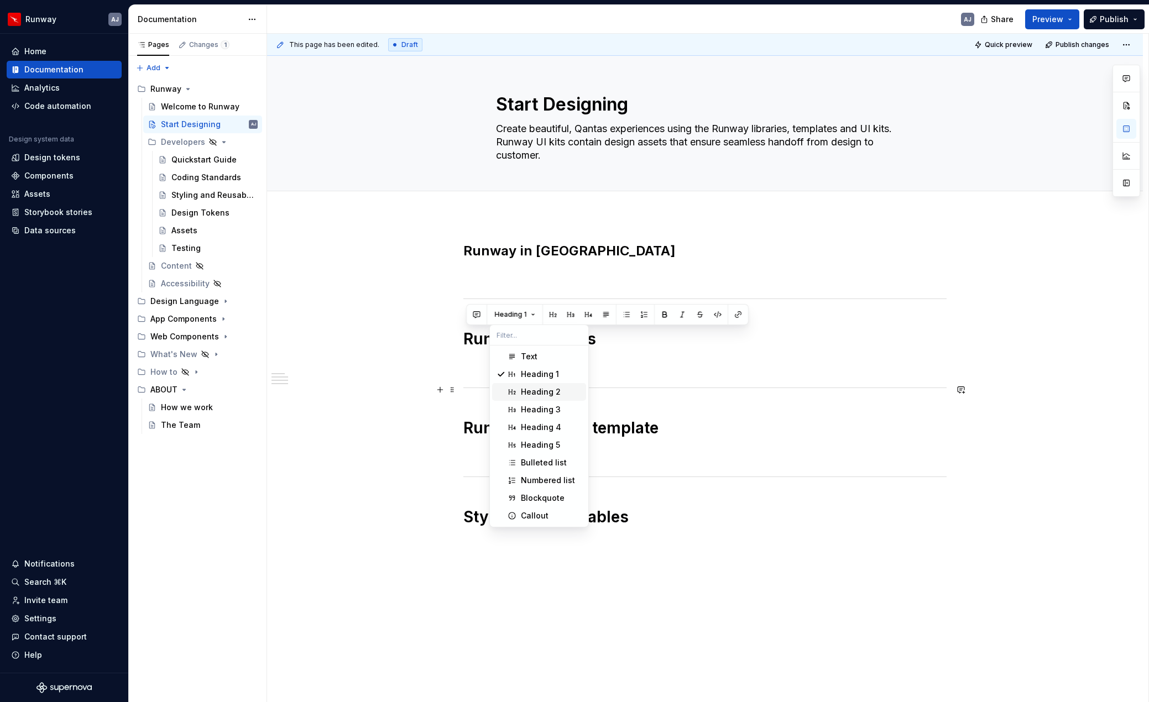
click at [537, 388] on div "Heading 2" at bounding box center [541, 392] width 40 height 11
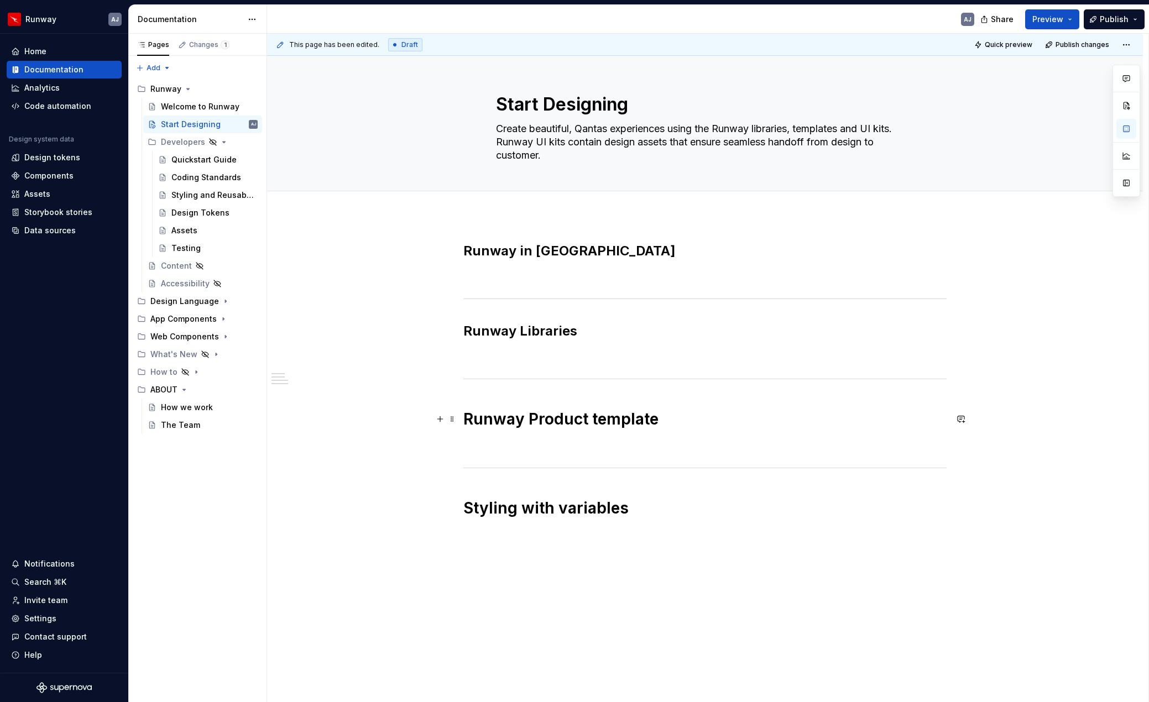
click at [533, 417] on h1 "Runway Product template" at bounding box center [704, 419] width 483 height 20
click at [531, 393] on button "Heading 1" at bounding box center [514, 394] width 51 height 15
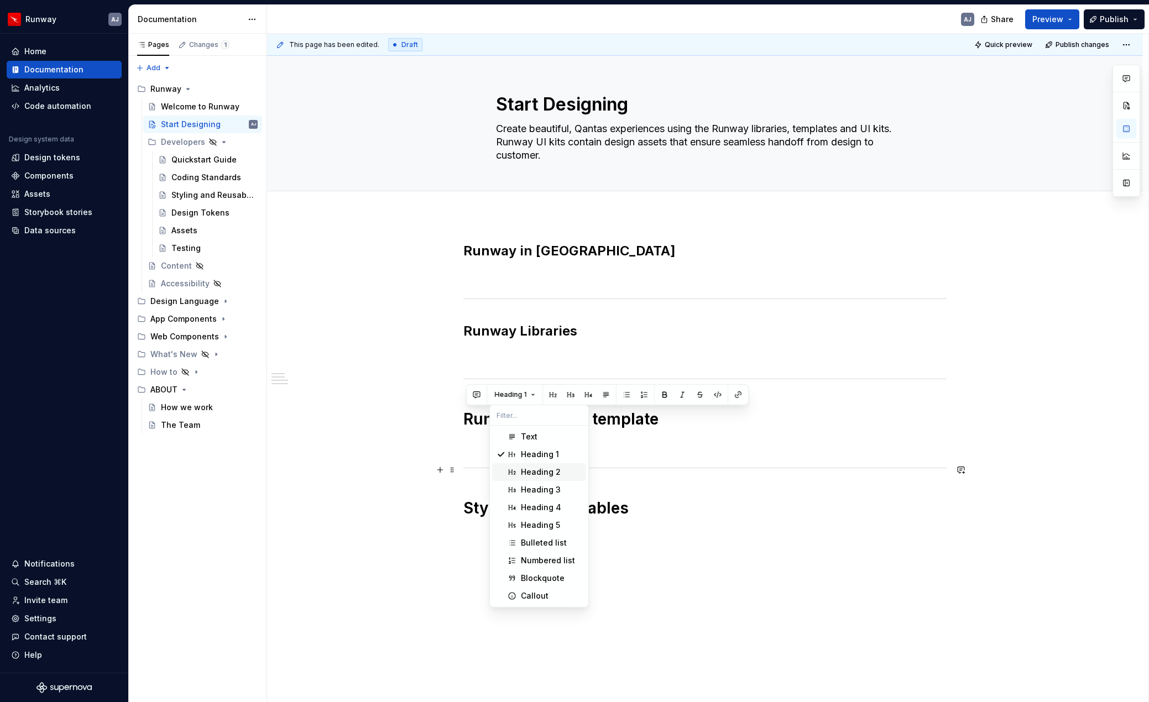
click at [533, 469] on div "Heading 2" at bounding box center [541, 472] width 40 height 11
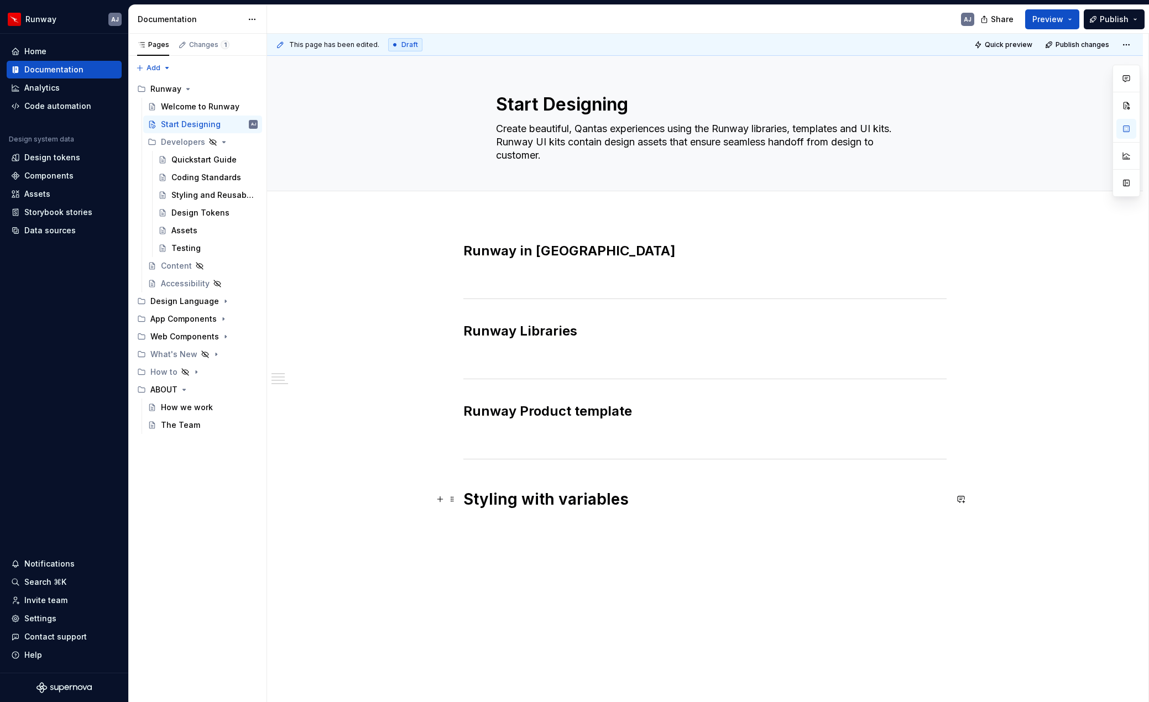
click at [533, 502] on h1 "Styling with variables" at bounding box center [704, 499] width 483 height 20
click at [535, 476] on button "Heading 1" at bounding box center [514, 474] width 51 height 15
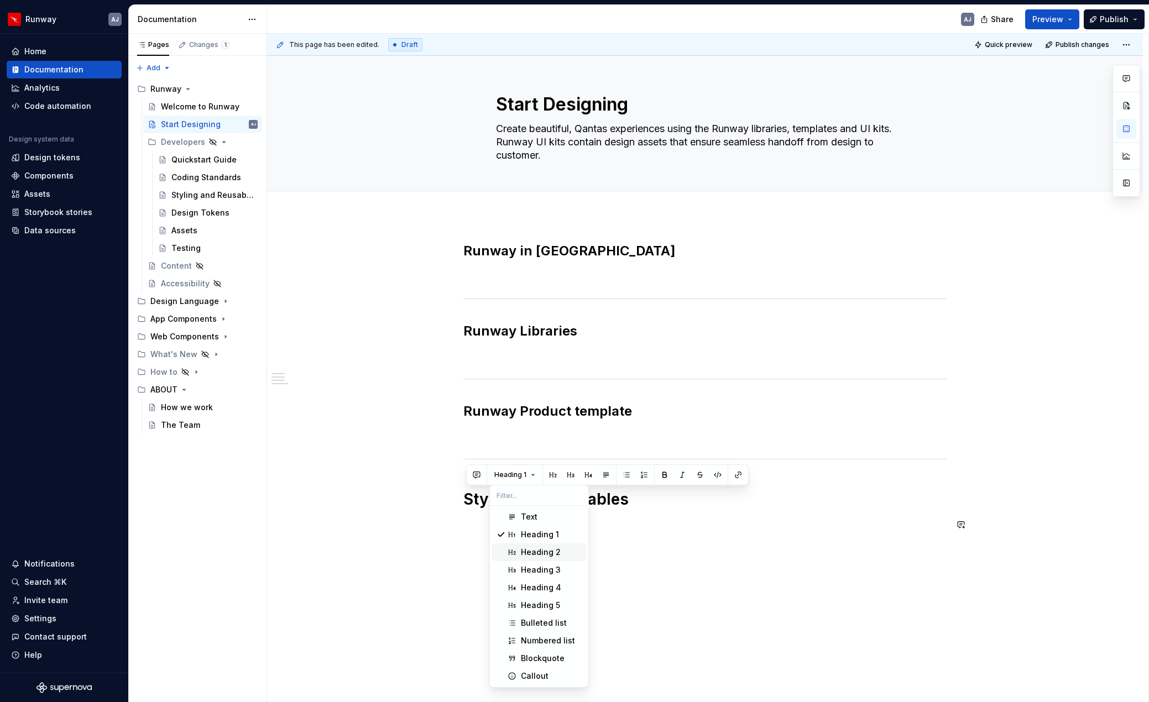
click at [540, 546] on span "Heading 2" at bounding box center [539, 553] width 94 height 18
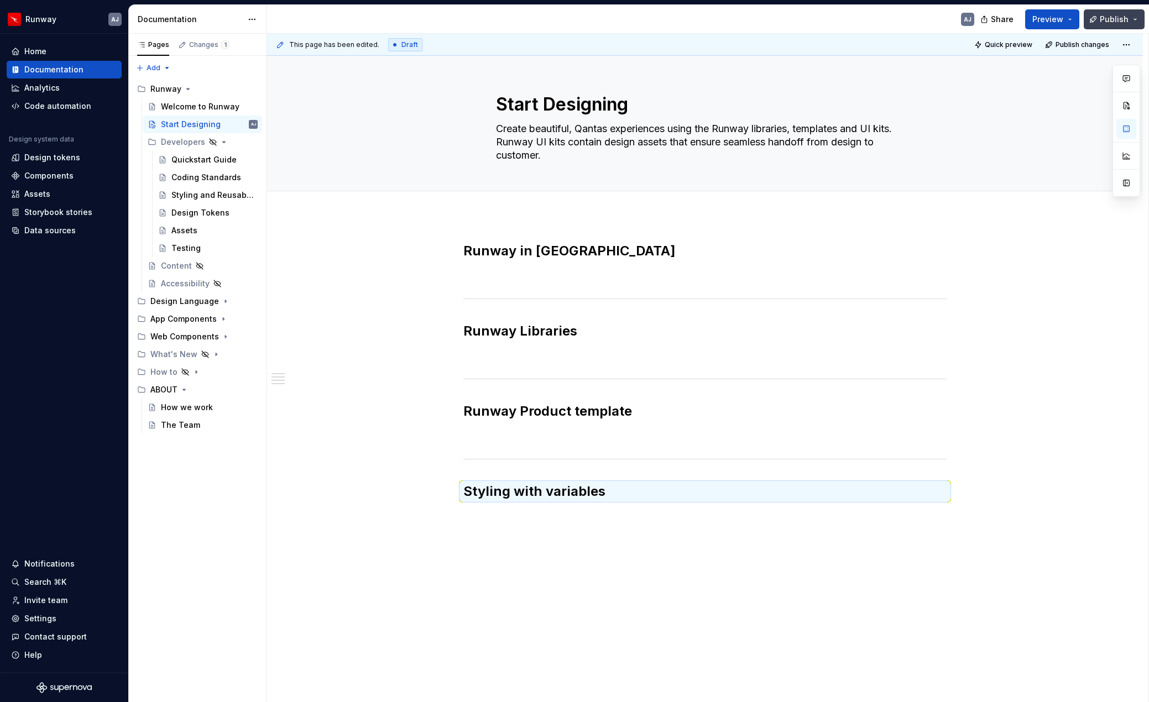
click at [1085, 15] on span "Publish" at bounding box center [1114, 19] width 29 height 11
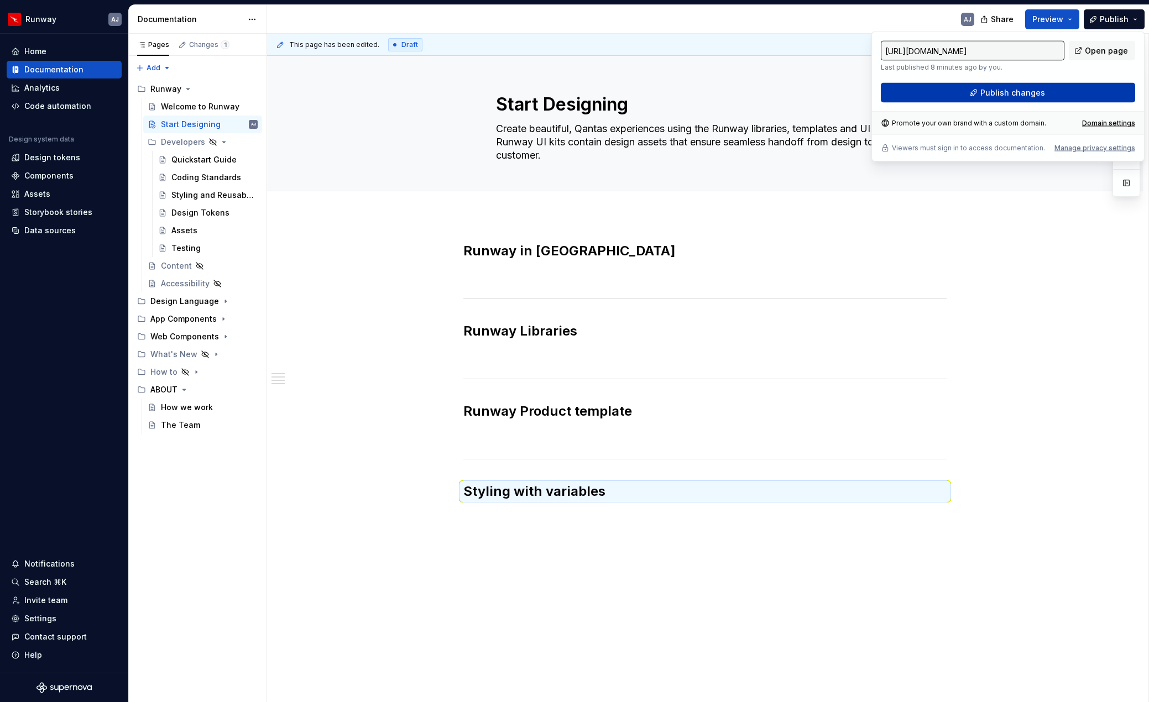
click at [1035, 89] on span "Publish changes" at bounding box center [1012, 92] width 65 height 11
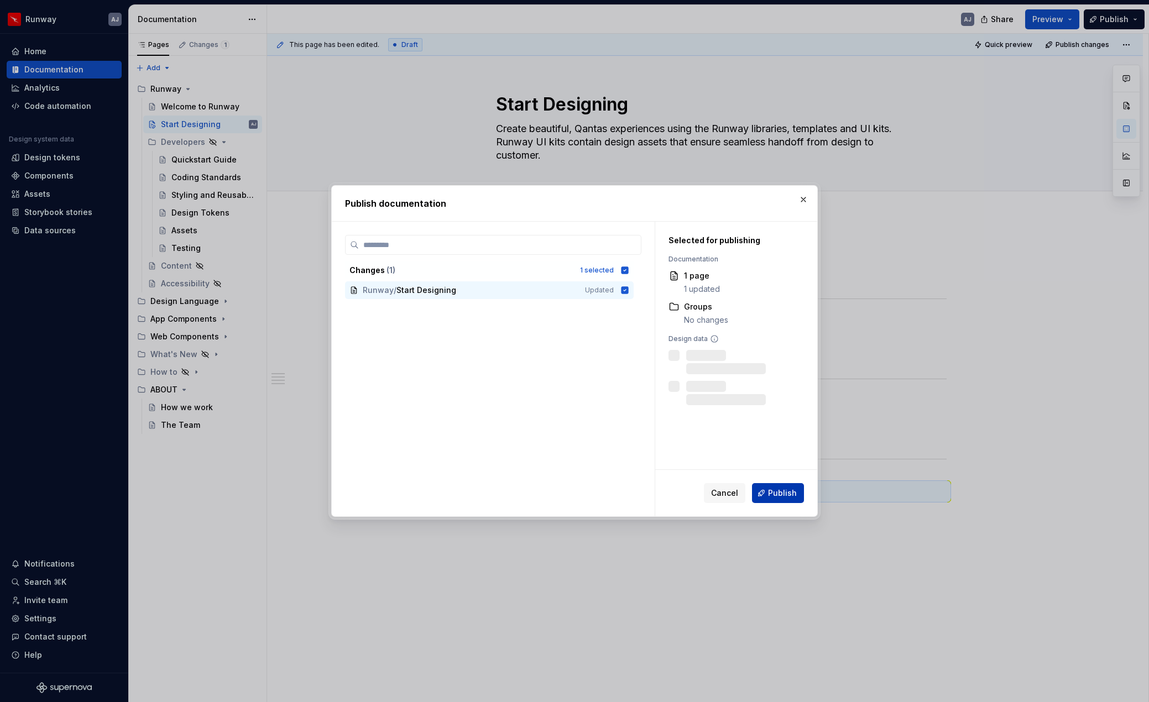
click at [785, 492] on span "Publish" at bounding box center [782, 493] width 29 height 11
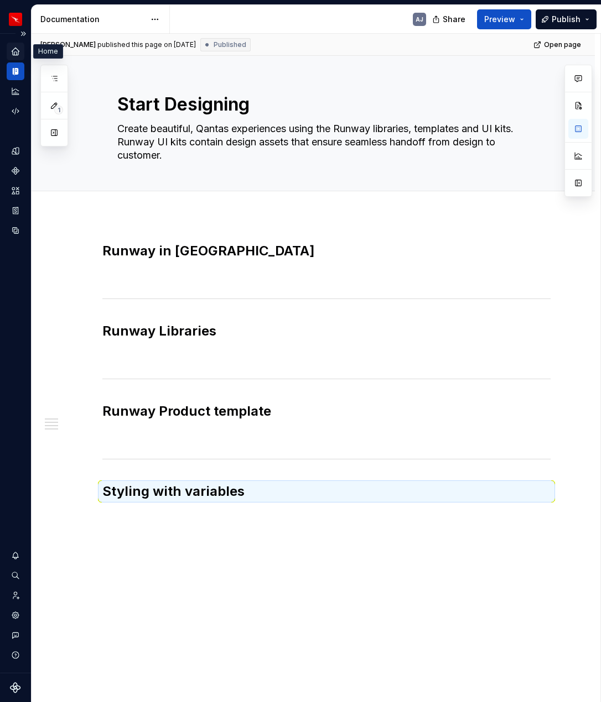
click at [15, 49] on icon "Home" at bounding box center [15, 51] width 7 height 7
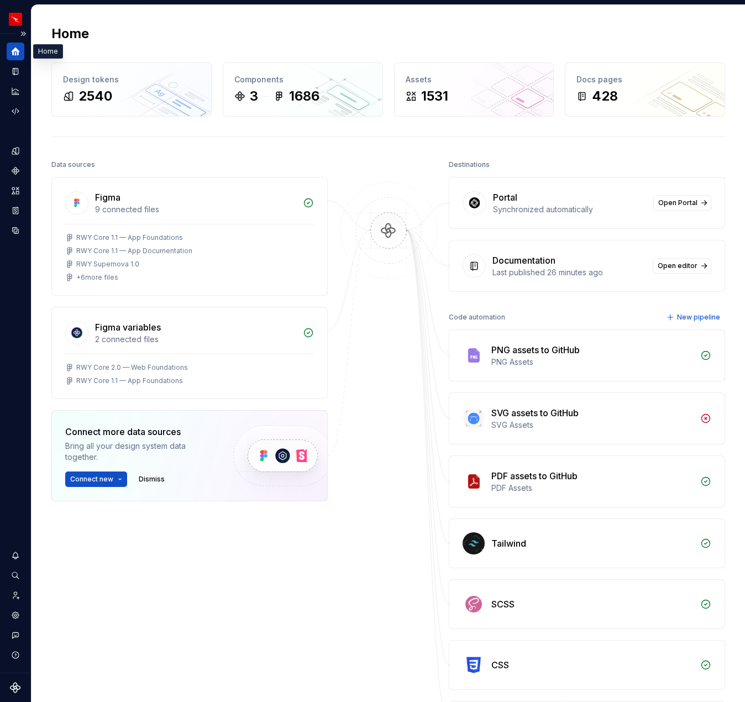
click at [16, 52] on icon "Home" at bounding box center [16, 52] width 8 height 8
click at [23, 33] on button "Expand sidebar" at bounding box center [22, 33] width 15 height 15
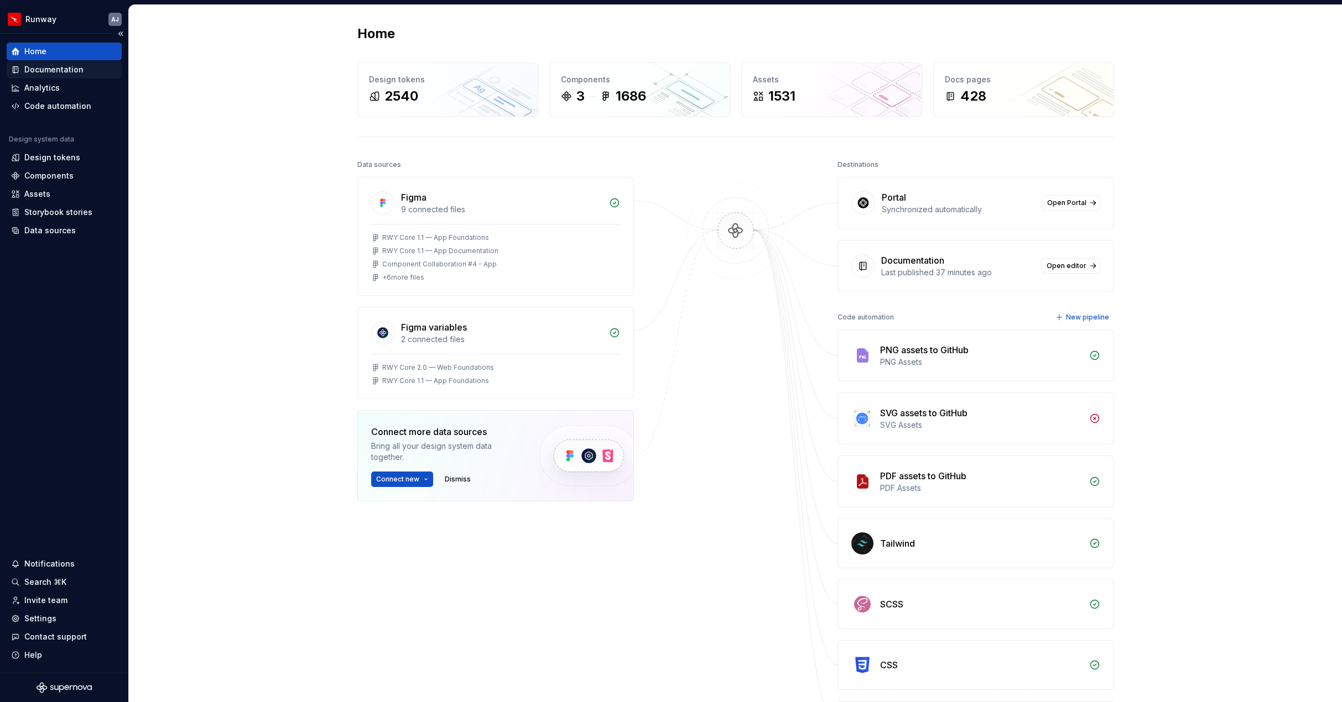
click at [66, 68] on div "Documentation" at bounding box center [53, 69] width 59 height 11
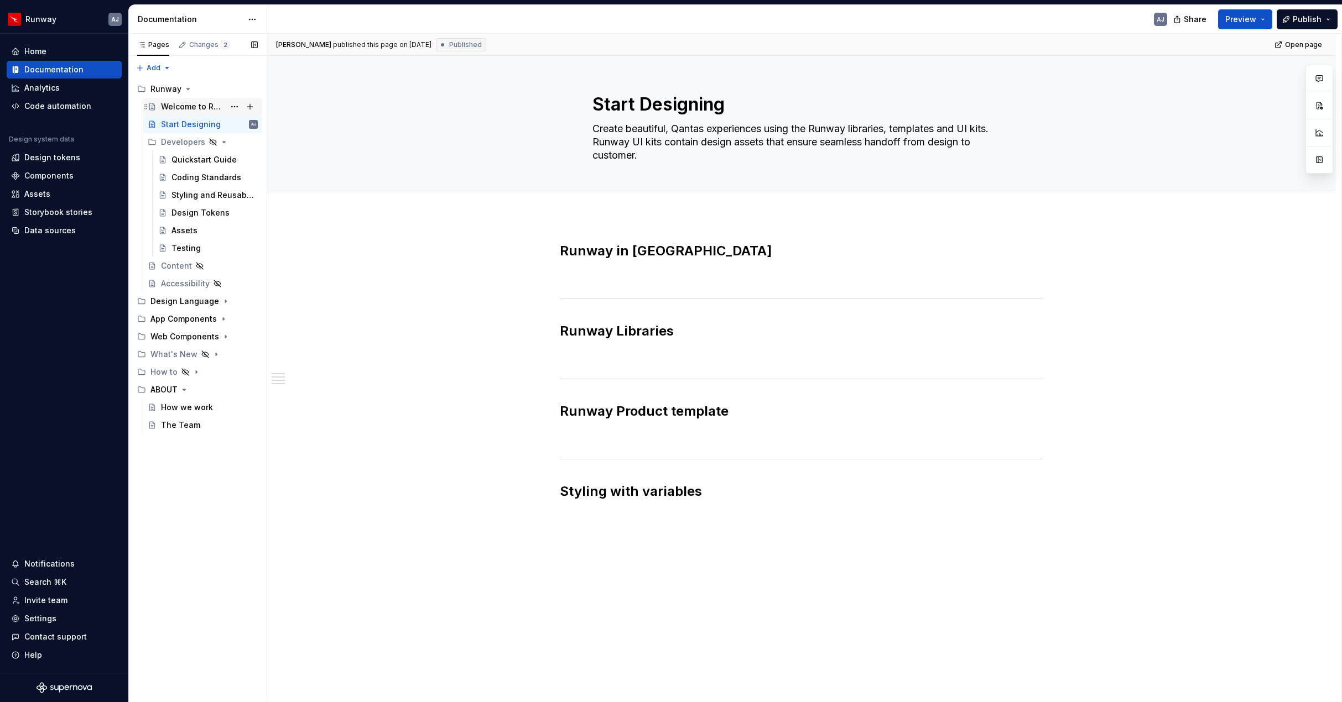
click at [205, 107] on div "Welcome to Runway" at bounding box center [193, 106] width 64 height 11
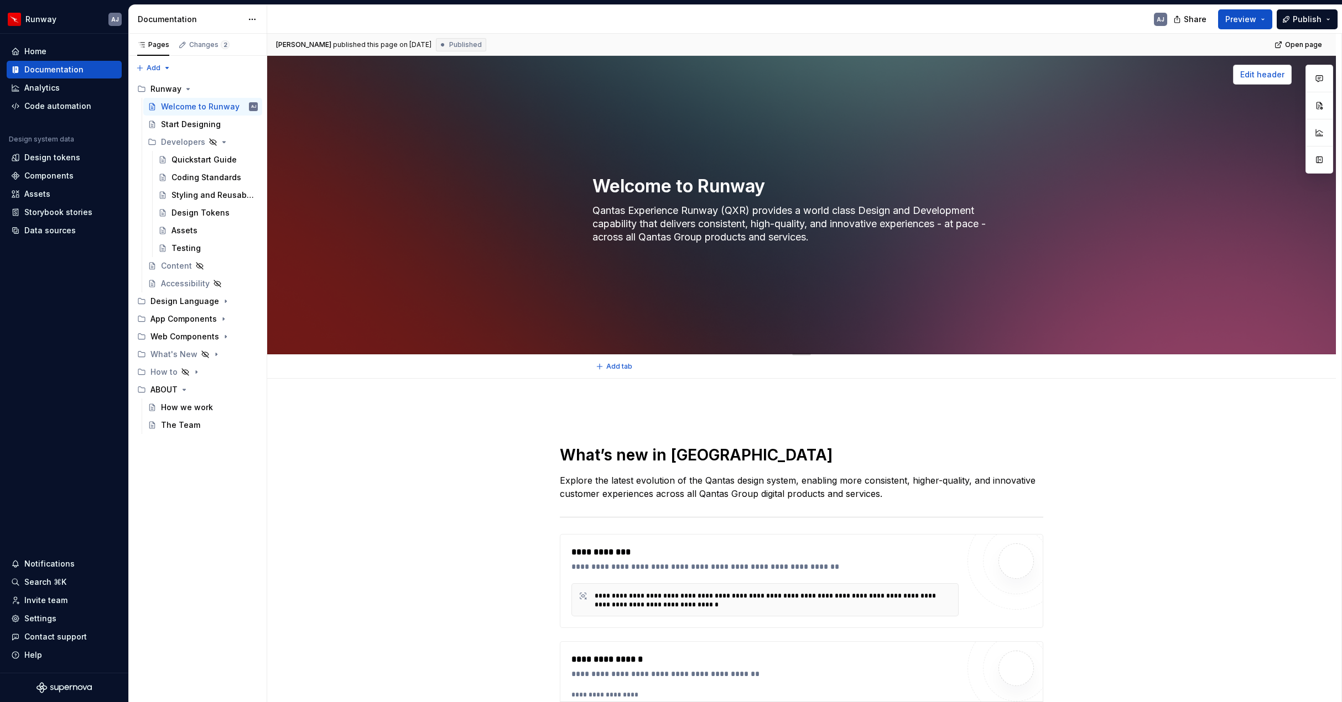
click at [1085, 70] on span "Edit header" at bounding box center [1262, 74] width 44 height 11
type textarea "*"
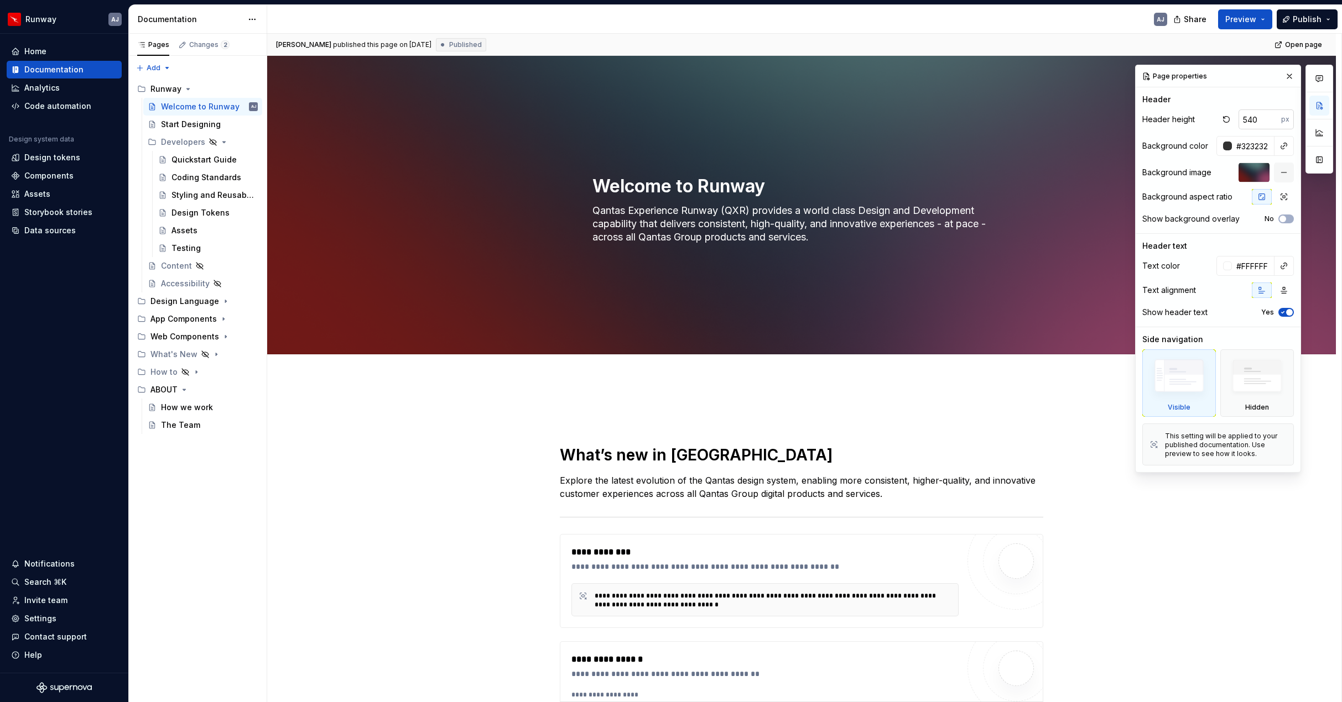
click at [1085, 117] on input "540" at bounding box center [1259, 119] width 43 height 20
type input "480"
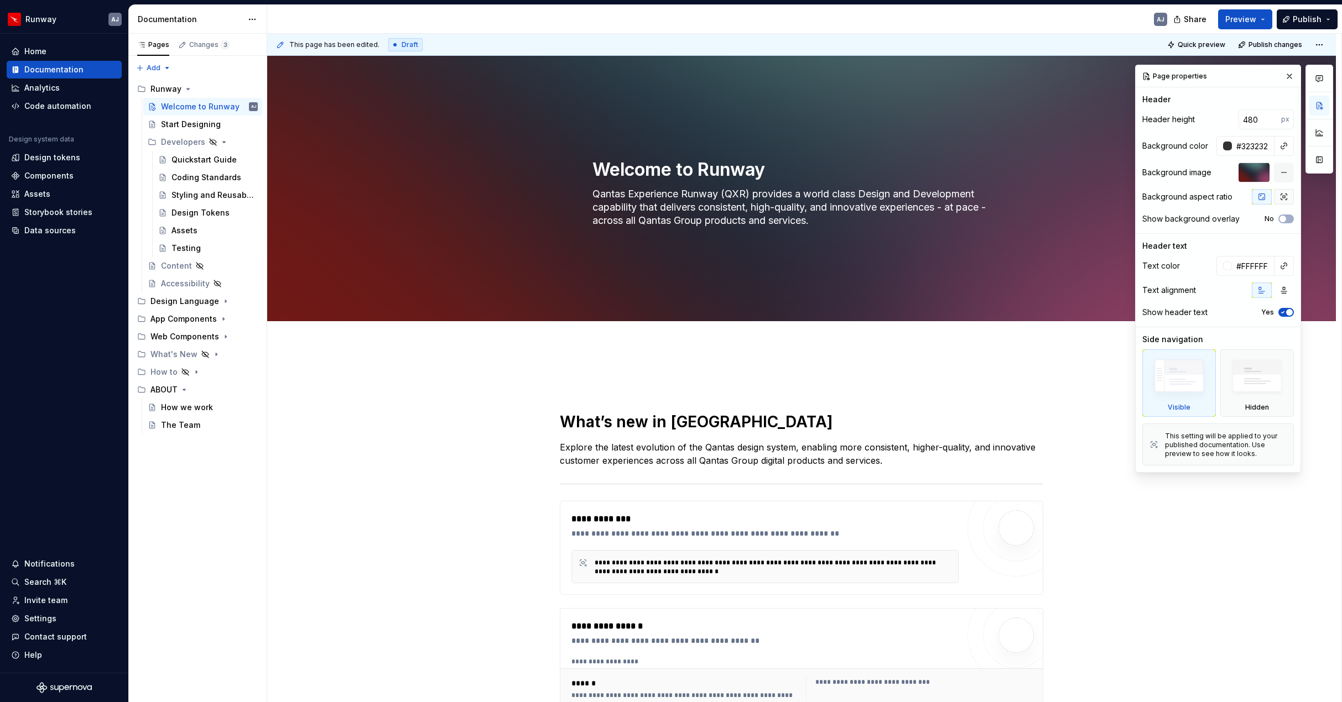
click at [1085, 197] on icon "button" at bounding box center [1284, 197] width 6 height 6
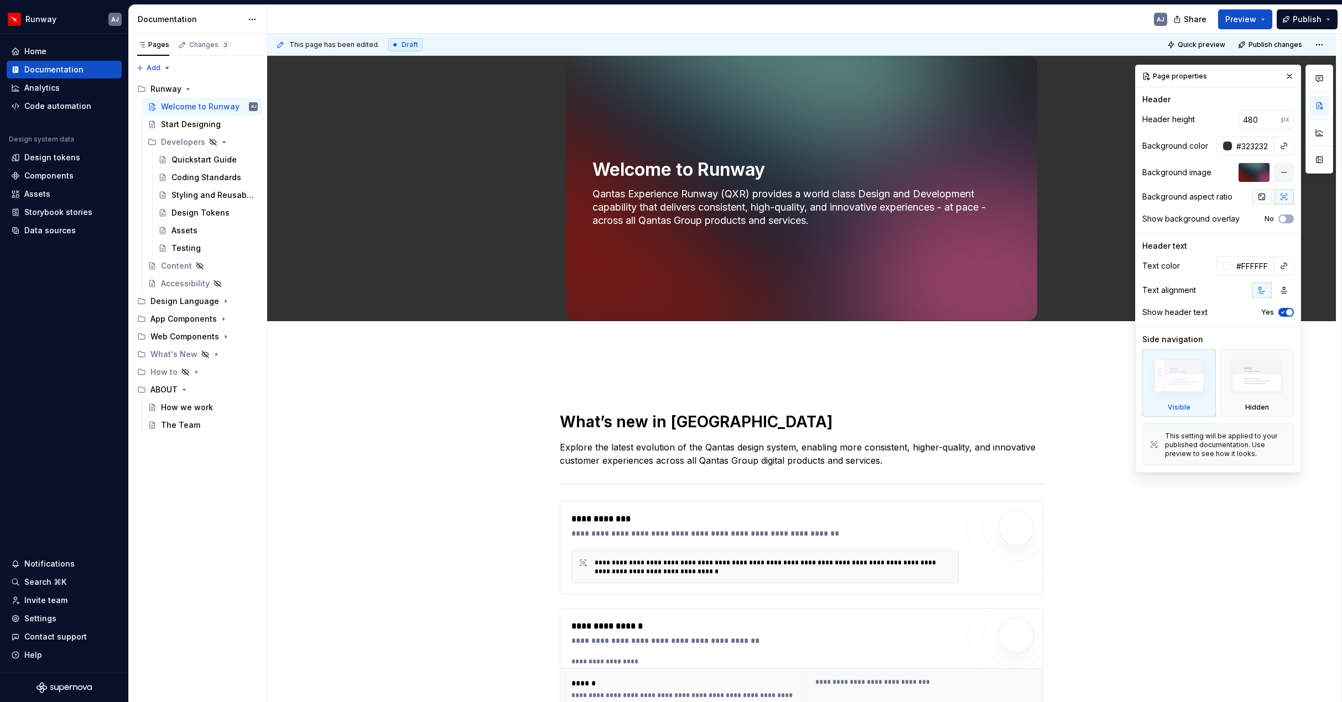
click at [1085, 198] on icon "button" at bounding box center [1261, 196] width 9 height 9
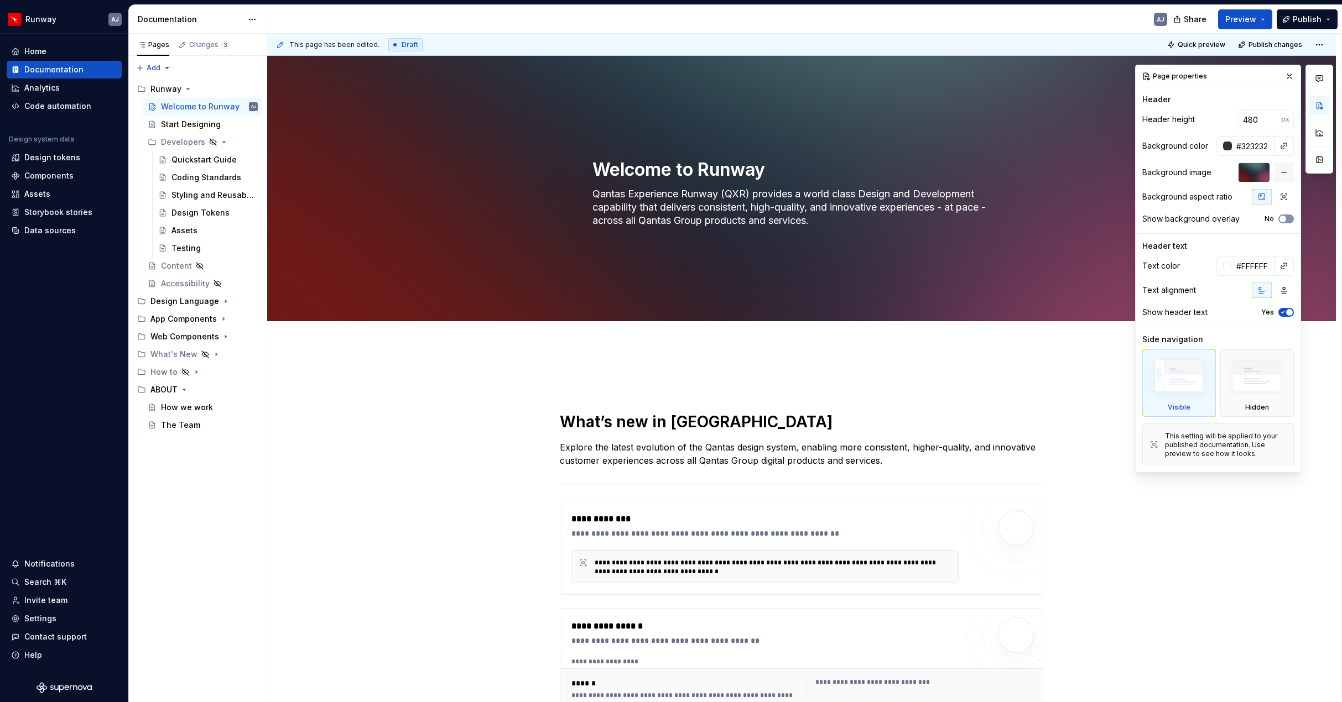
click at [1085, 220] on span "button" at bounding box center [1282, 219] width 7 height 7
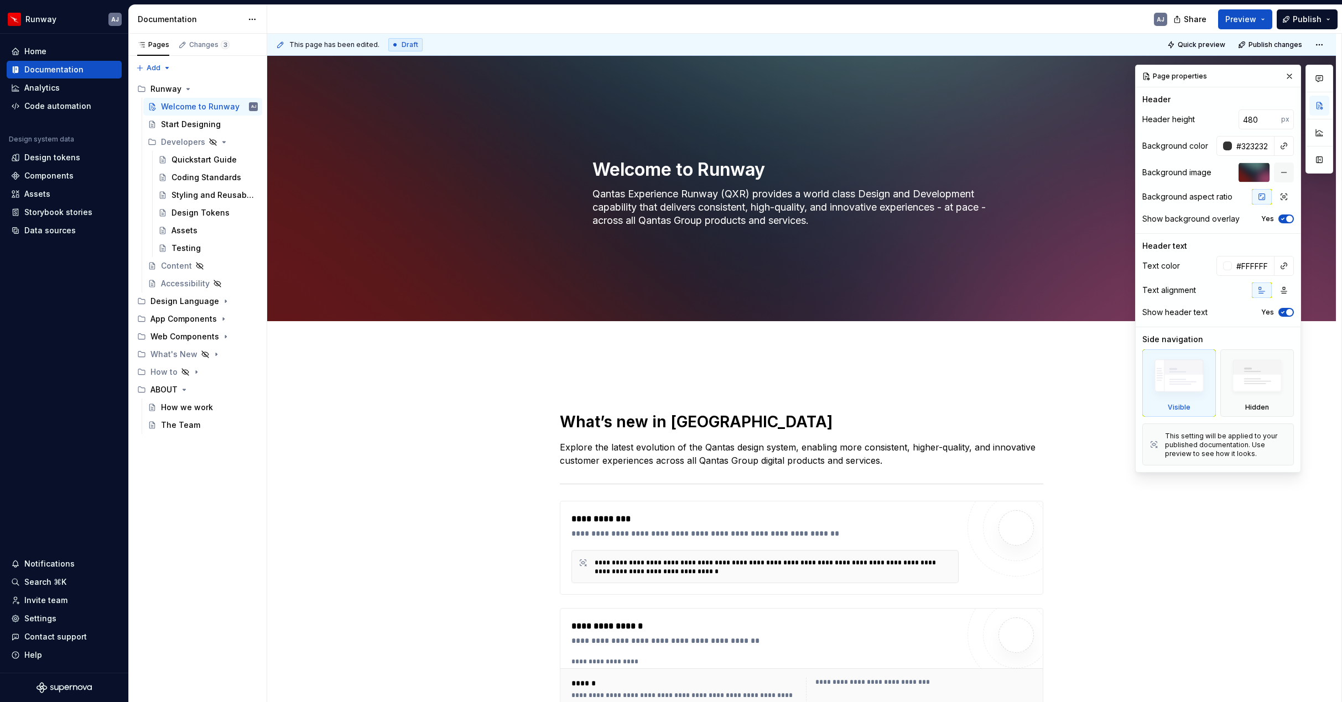
click at [1085, 220] on icon "button" at bounding box center [1282, 219] width 9 height 7
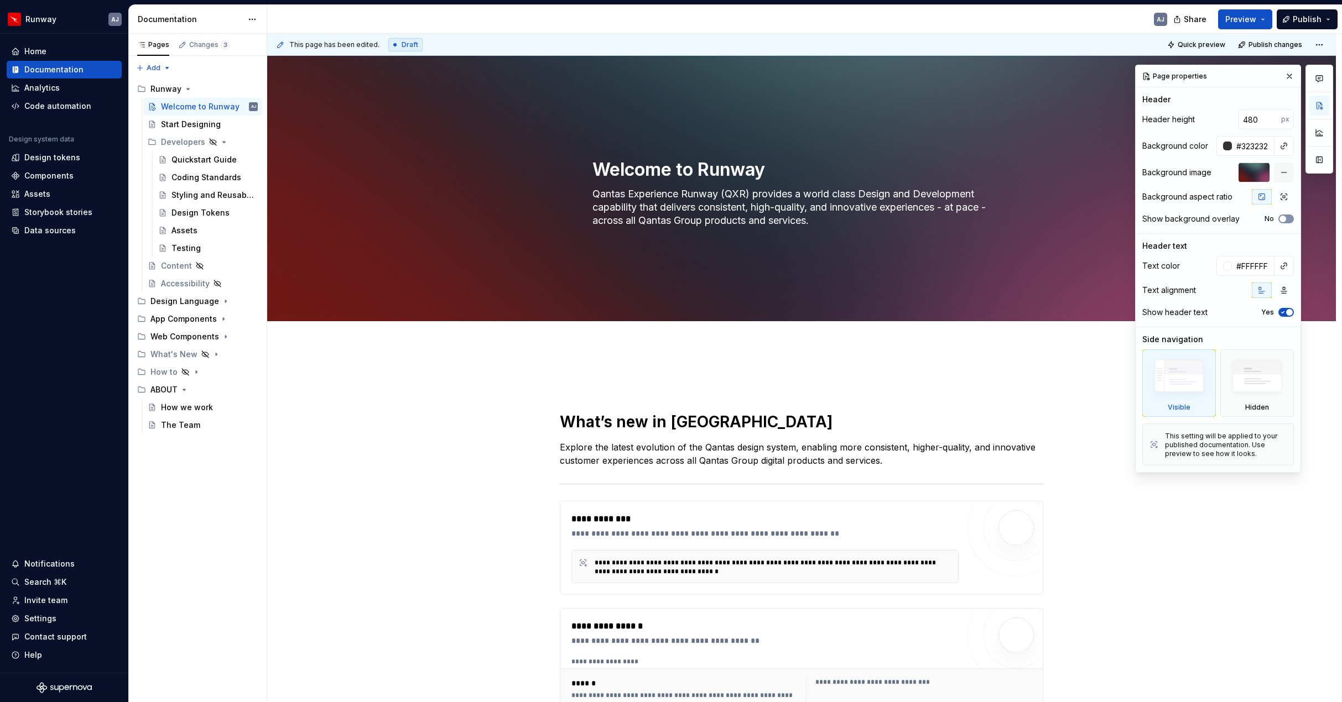
click at [1085, 220] on span "button" at bounding box center [1282, 219] width 7 height 7
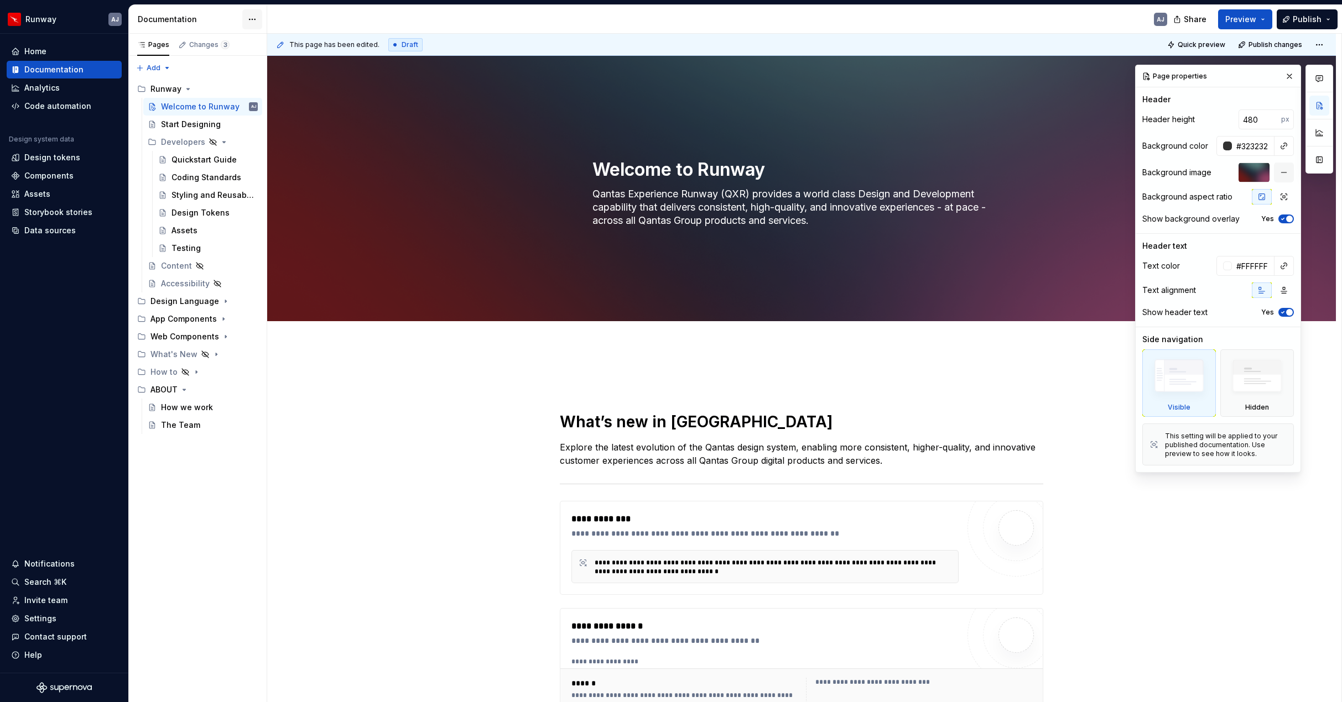
click at [250, 17] on html "Runway AJ Home Documentation Analytics Code automation Design system data Desig…" at bounding box center [671, 351] width 1342 height 702
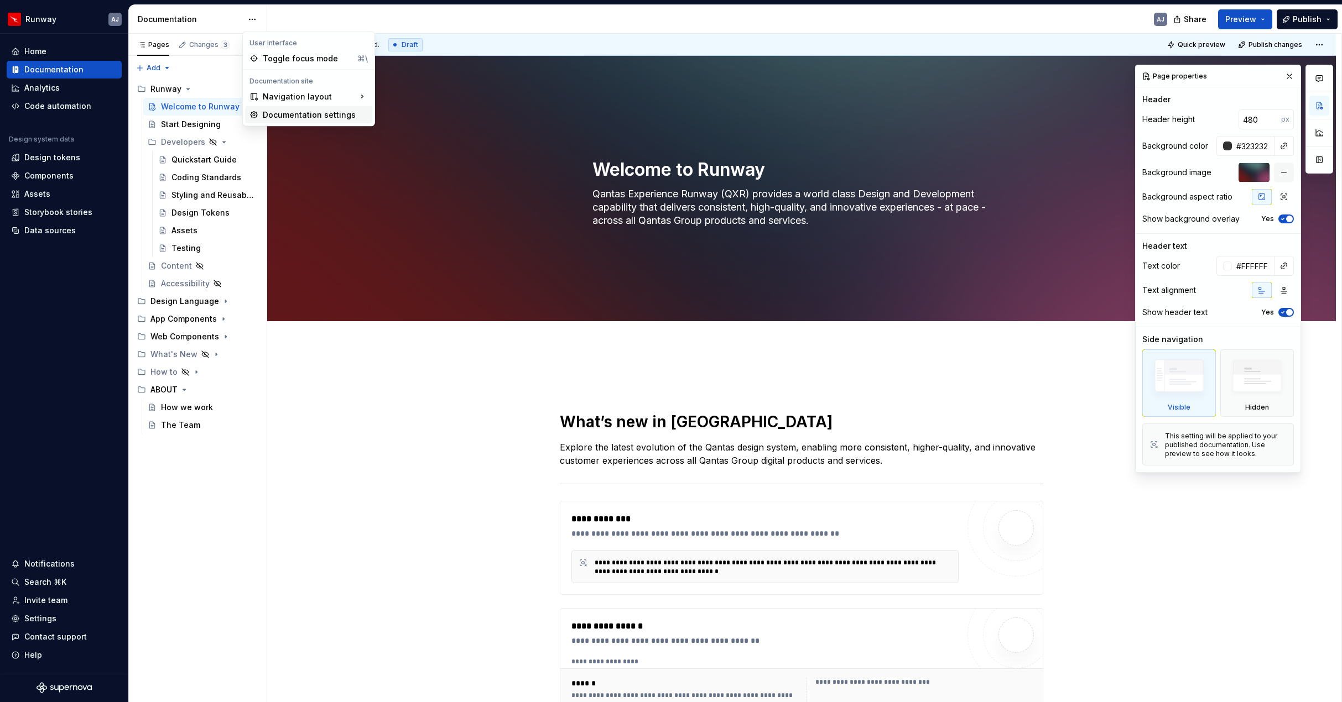
click at [282, 115] on div "Documentation settings" at bounding box center [315, 114] width 105 height 11
type textarea "*"
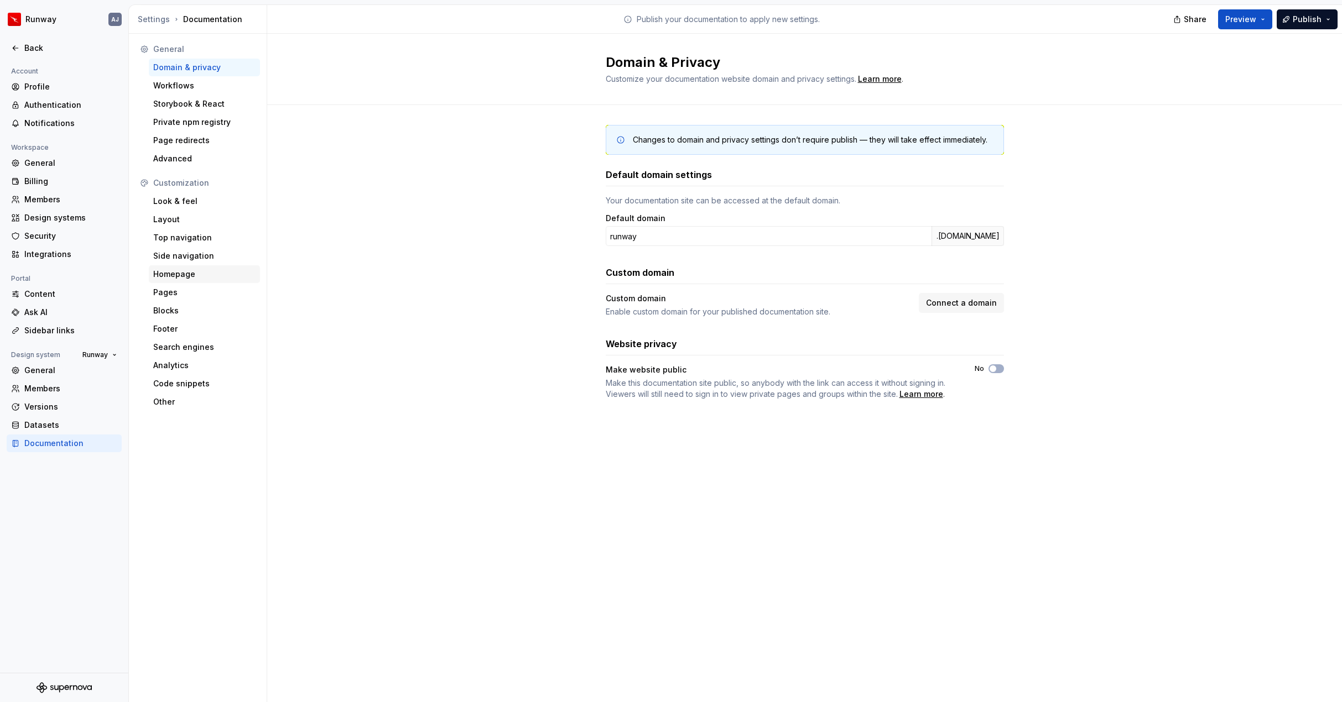
click at [196, 274] on div "Homepage" at bounding box center [204, 274] width 102 height 11
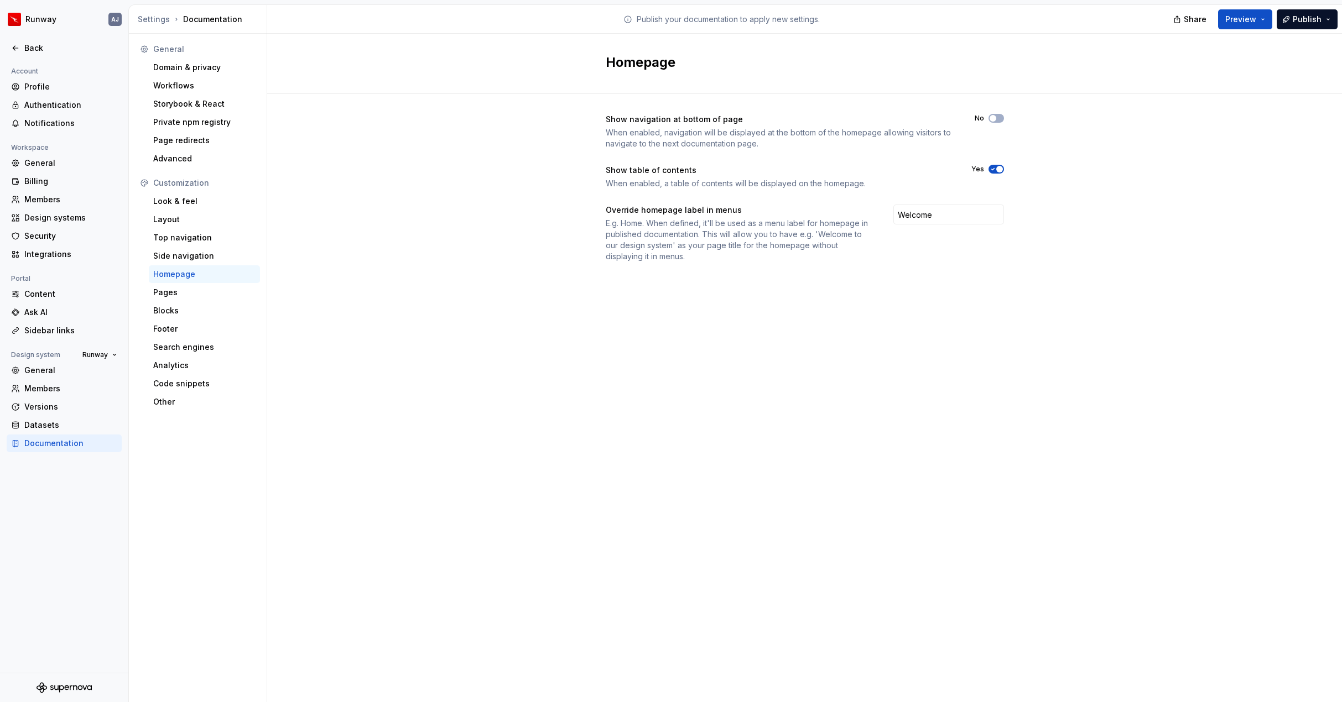
click at [992, 167] on icon "button" at bounding box center [992, 169] width 9 height 7
click at [1085, 19] on span "Publish" at bounding box center [1306, 19] width 29 height 11
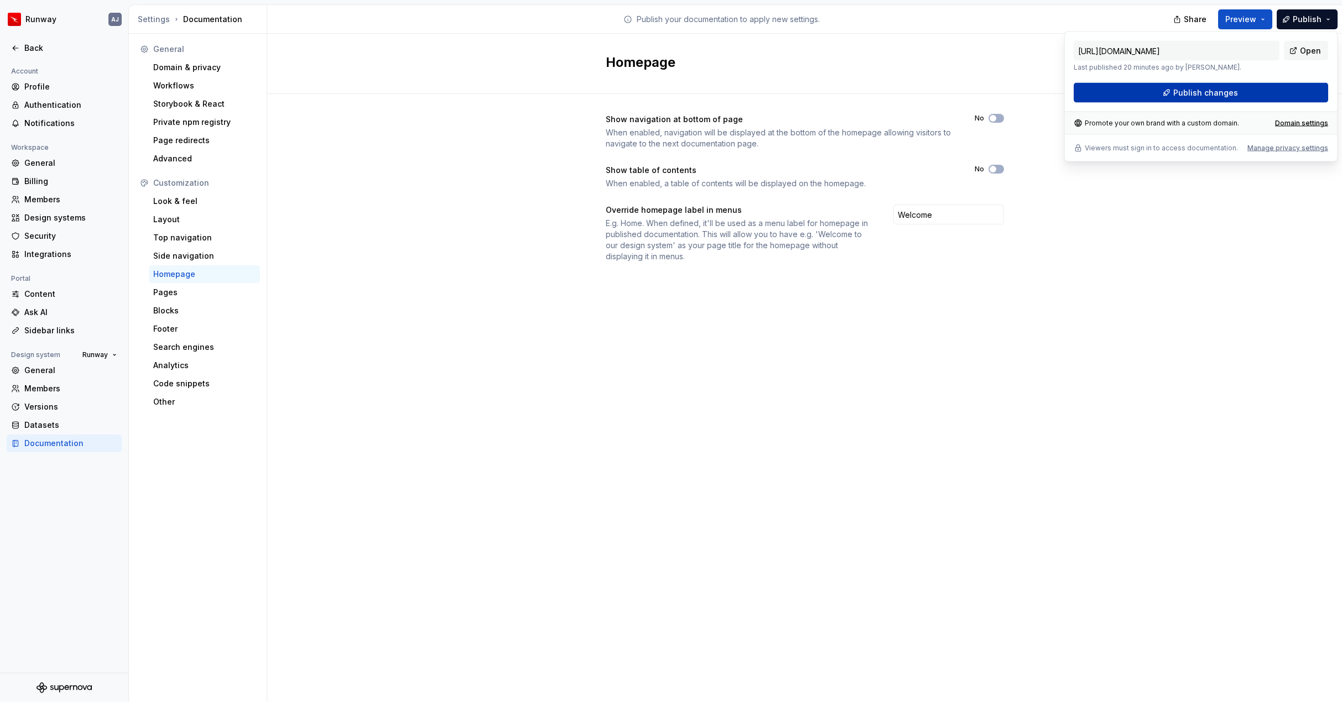
click at [1085, 95] on button "Publish changes" at bounding box center [1200, 93] width 254 height 20
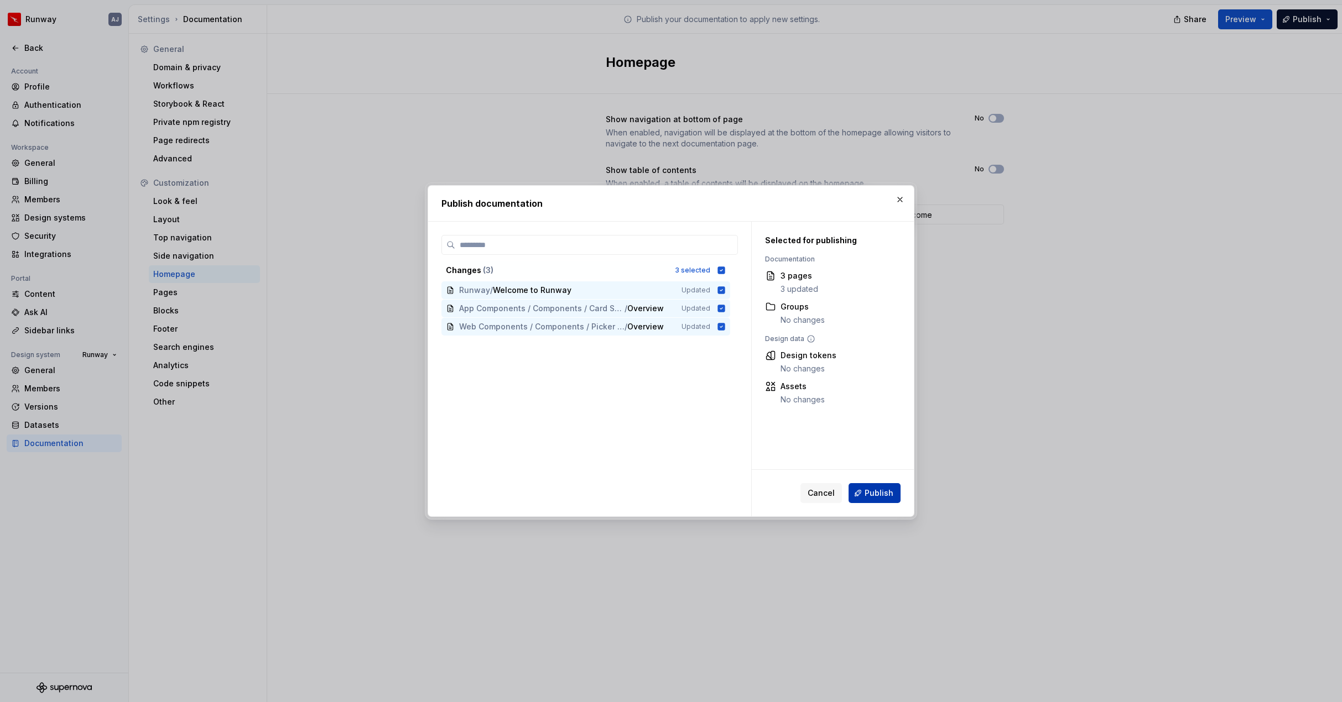
click at [873, 495] on span "Publish" at bounding box center [878, 493] width 29 height 11
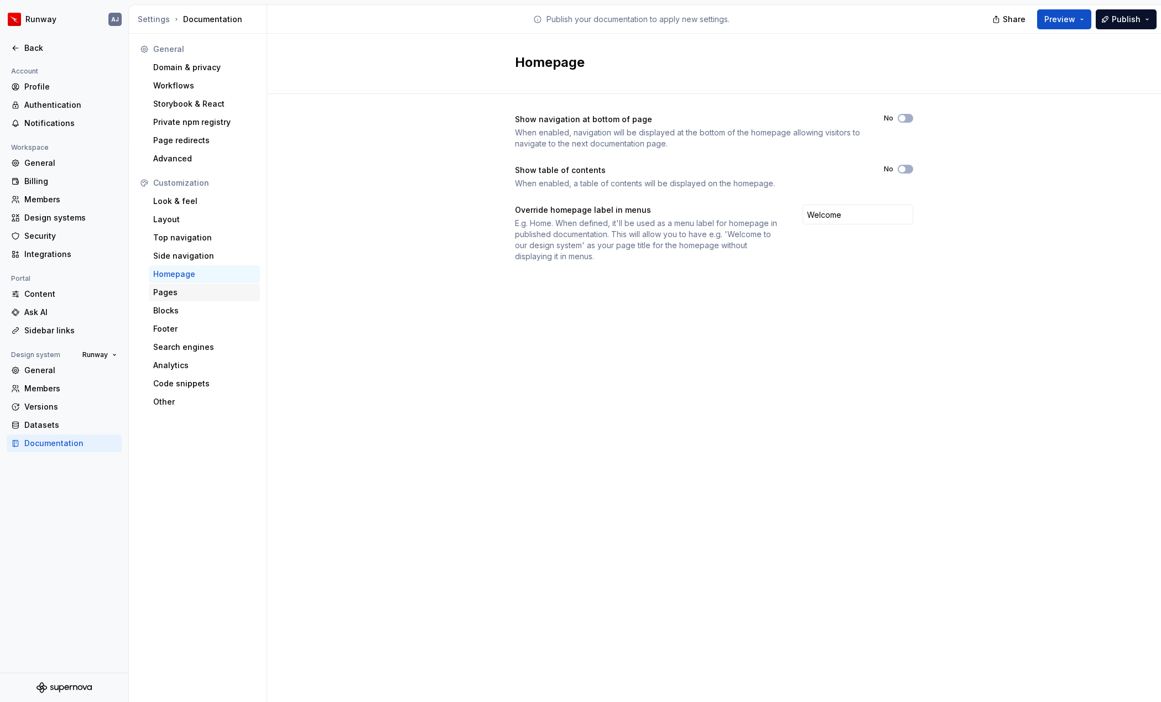
click at [169, 293] on div "Pages" at bounding box center [204, 292] width 102 height 11
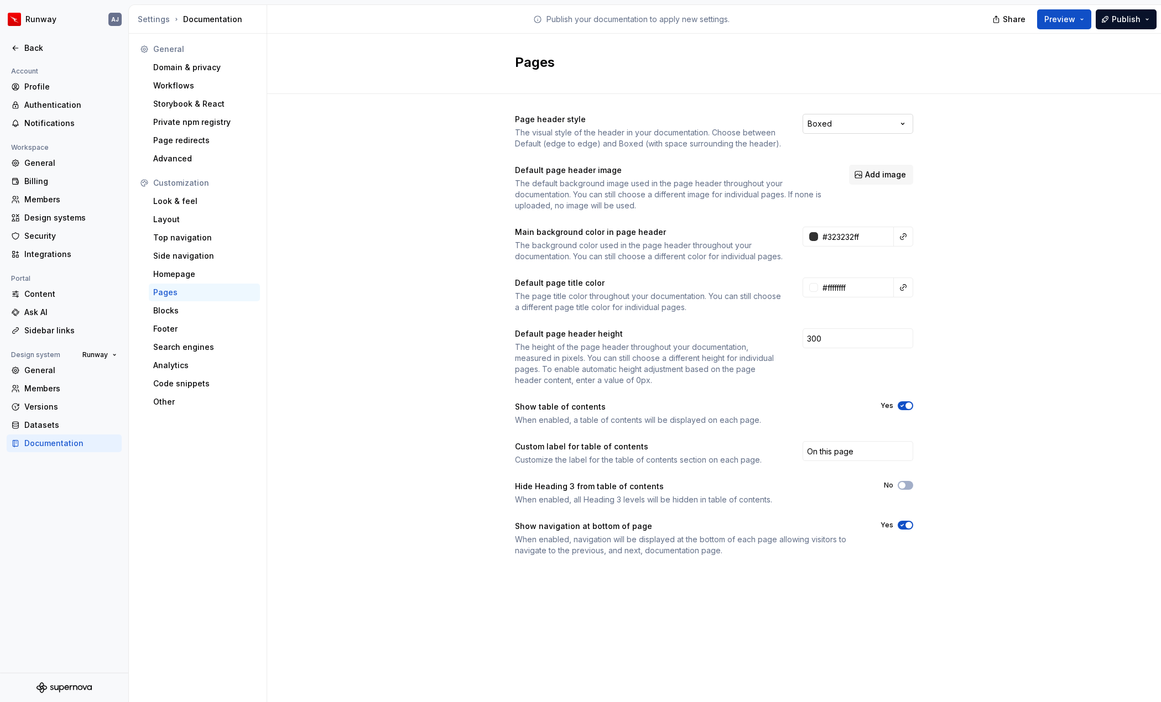
click at [847, 126] on html "Runway AJ Back Account Profile Authentication Notifications Workspace General B…" at bounding box center [580, 351] width 1161 height 702
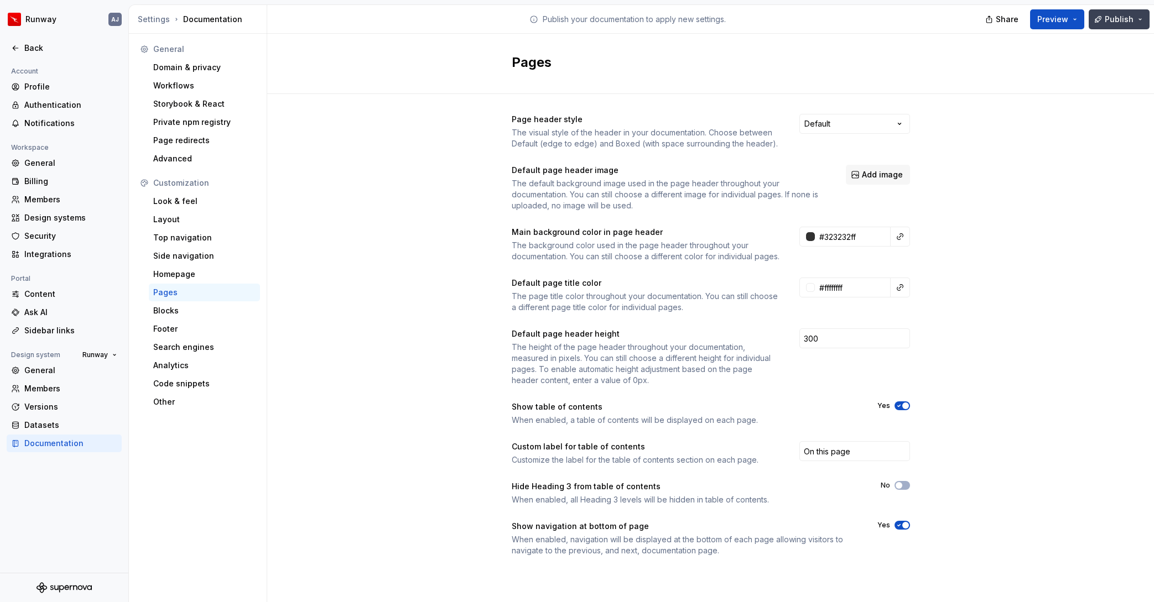
click at [1085, 15] on span "Publish" at bounding box center [1118, 19] width 29 height 11
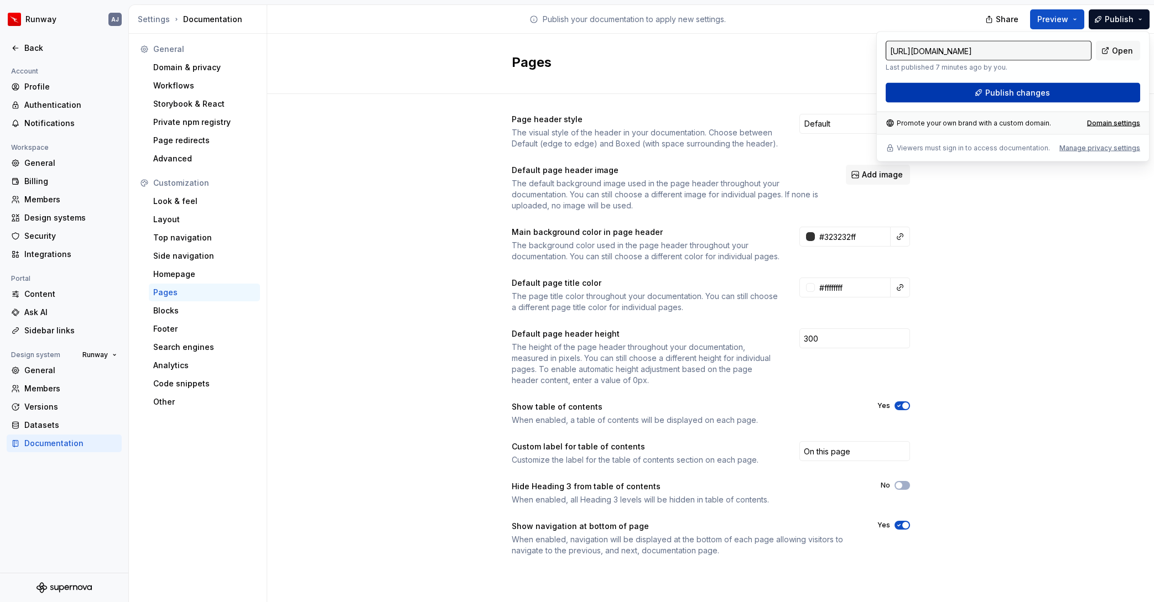
click at [1030, 90] on span "Publish changes" at bounding box center [1017, 92] width 65 height 11
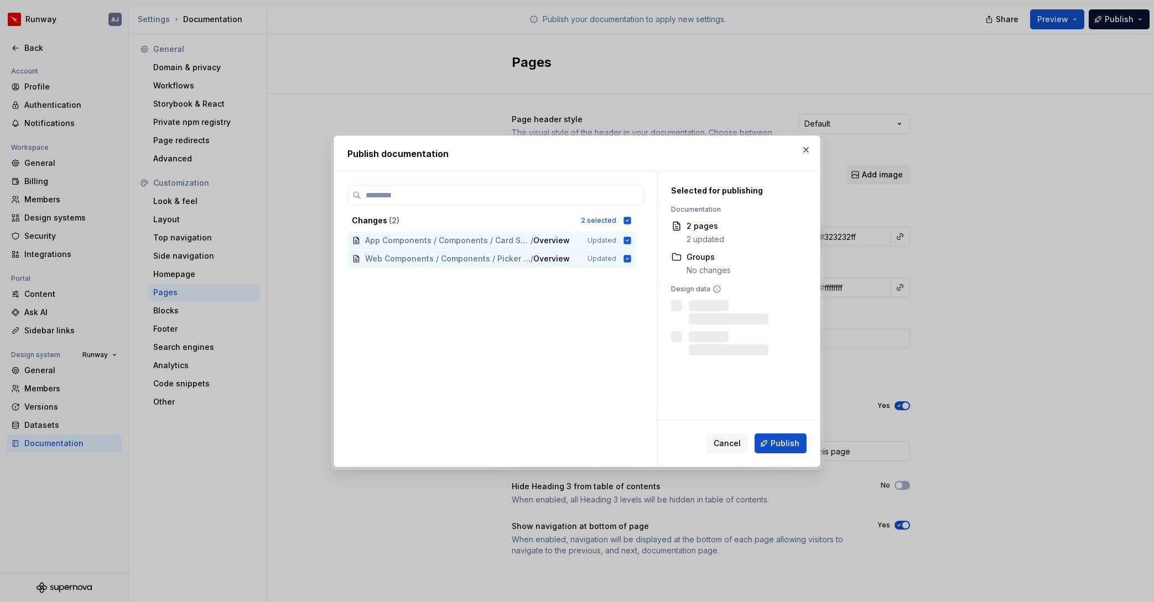
drag, startPoint x: 781, startPoint y: 439, endPoint x: 921, endPoint y: 320, distance: 183.5
click at [782, 439] on span "Publish" at bounding box center [784, 443] width 29 height 11
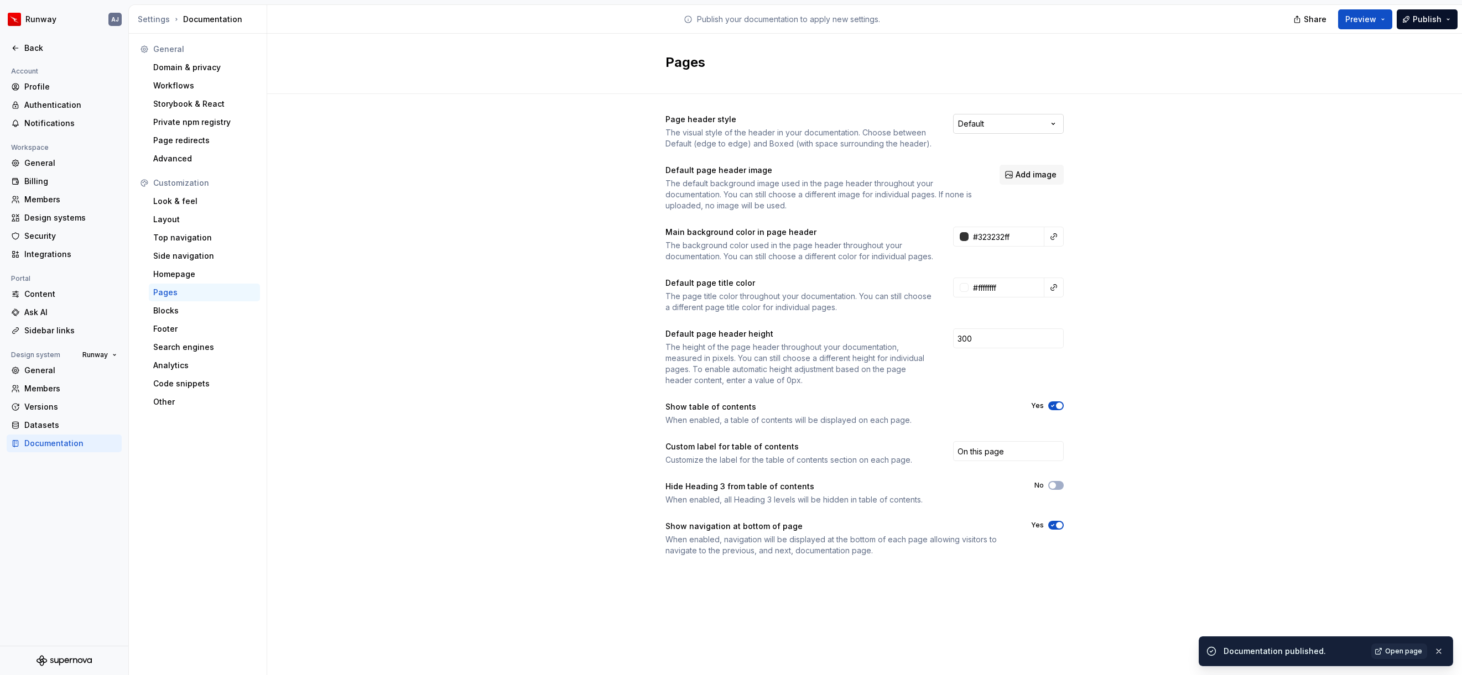
click at [1014, 128] on html "Runway AJ Back Account Profile Authentication Notifications Workspace General B…" at bounding box center [731, 337] width 1462 height 675
click at [439, 144] on div "Page header style The visual style of the header in your documentation. Choose …" at bounding box center [864, 346] width 1194 height 504
click at [1085, 18] on span "Publish" at bounding box center [1426, 19] width 29 height 11
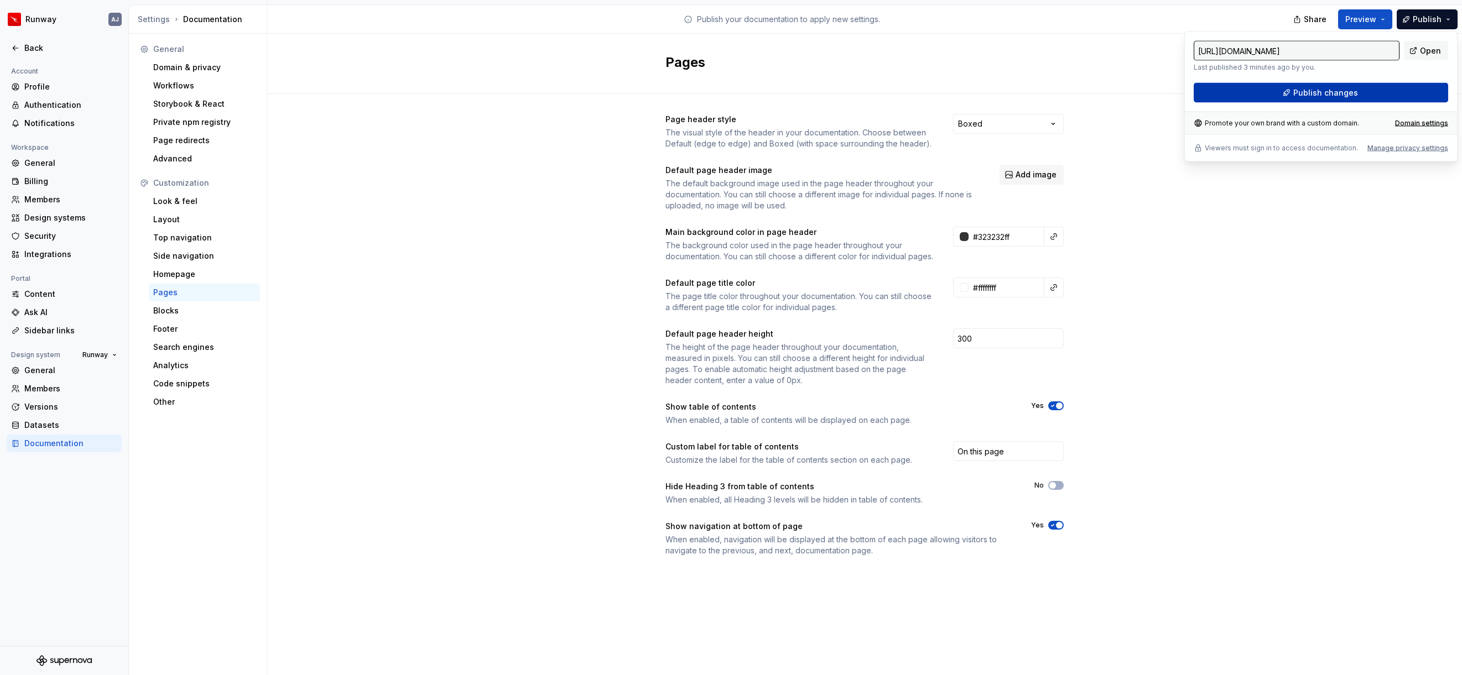
click at [1085, 92] on span "Publish changes" at bounding box center [1325, 92] width 65 height 11
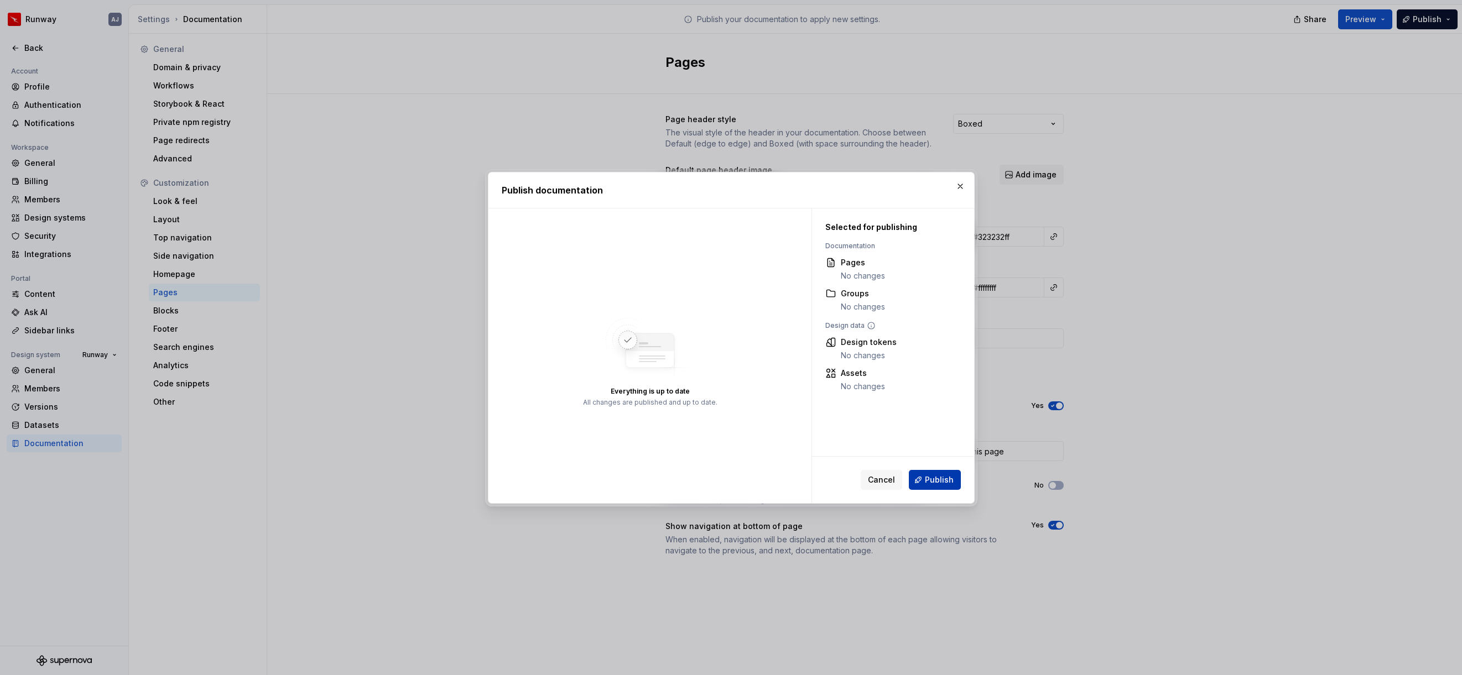
click at [943, 479] on span "Publish" at bounding box center [939, 479] width 29 height 11
